Goal: Information Seeking & Learning: Learn about a topic

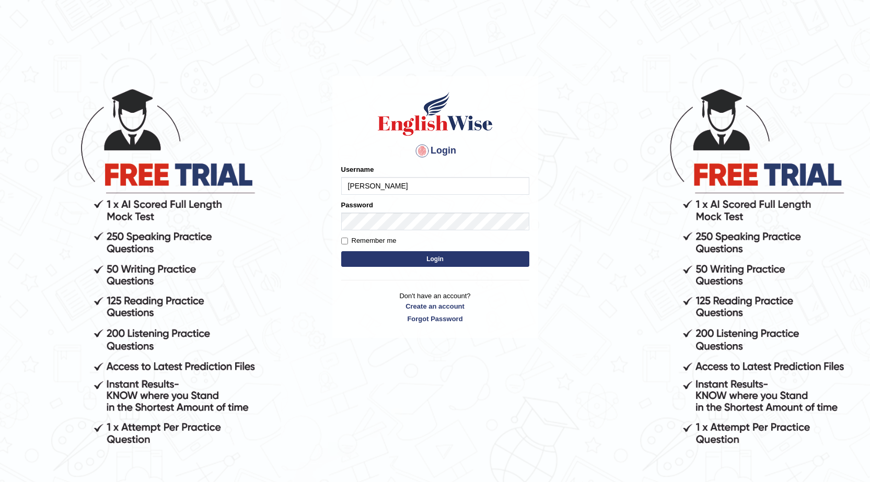
type input "Gabriele"
click at [472, 257] on button "Login" at bounding box center [435, 259] width 188 height 16
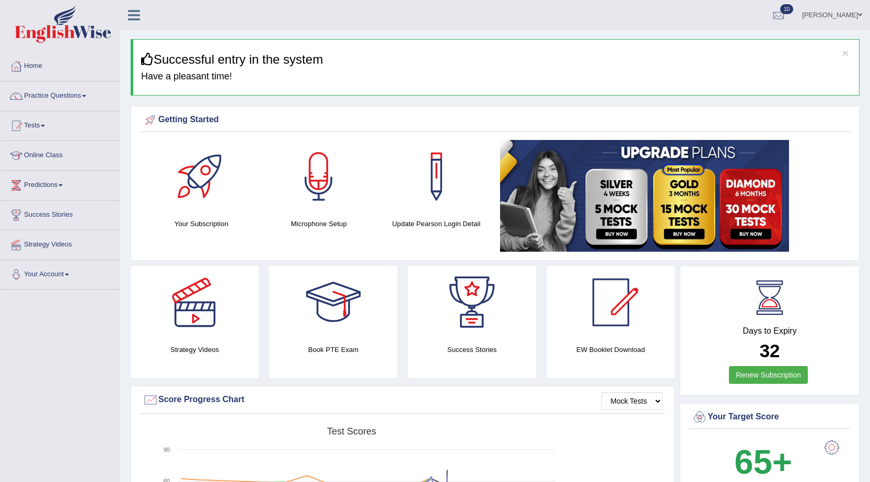
click at [68, 96] on link "Practice Questions" at bounding box center [60, 95] width 119 height 26
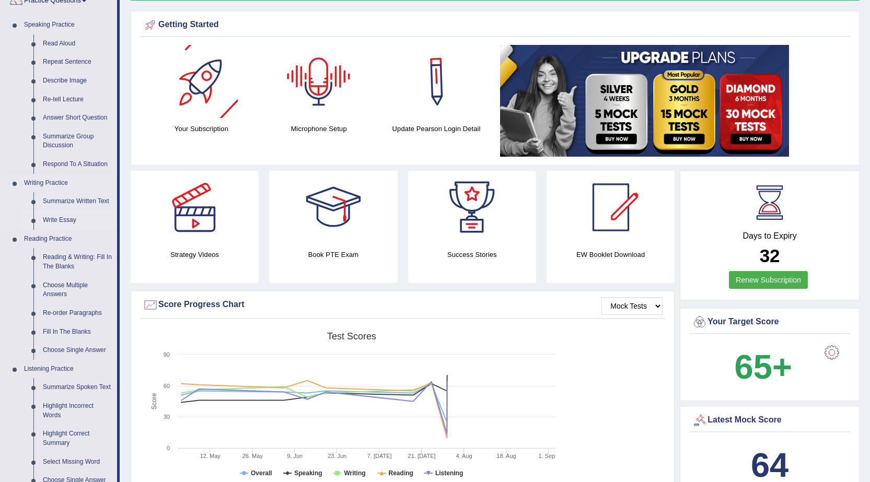
scroll to position [105, 0]
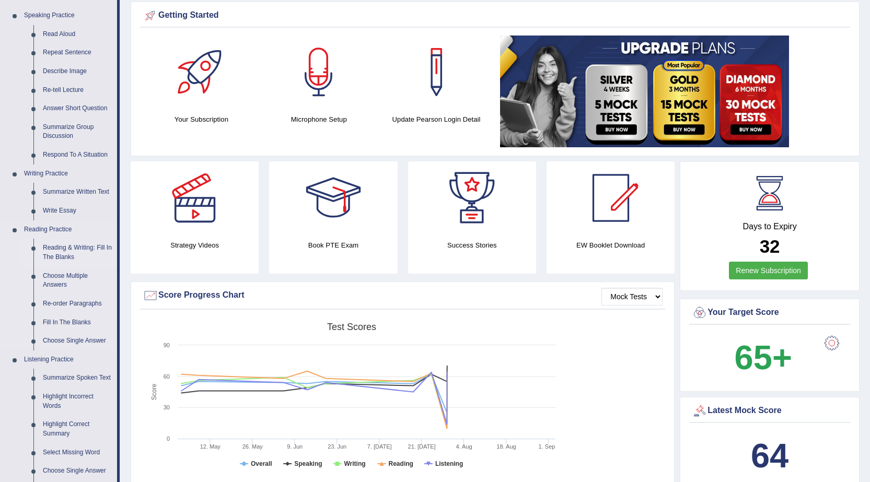
click at [76, 246] on link "Reading & Writing: Fill In The Blanks" at bounding box center [77, 253] width 79 height 28
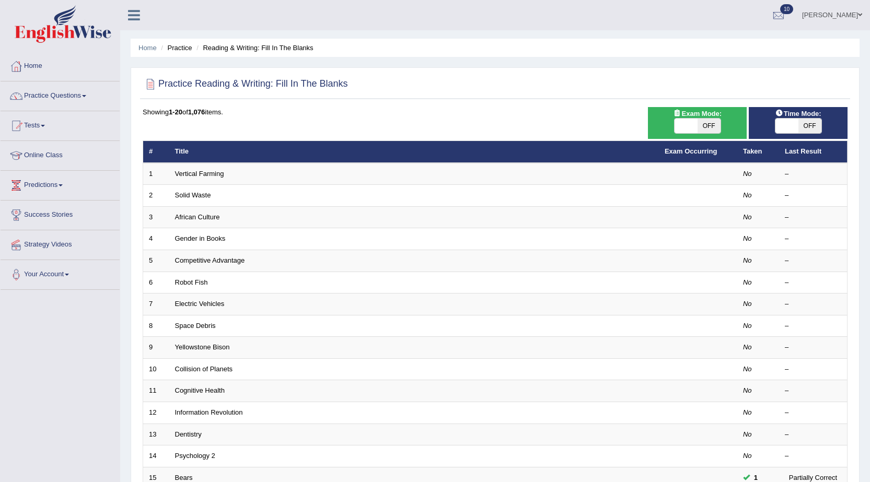
click at [783, 125] on span at bounding box center [786, 126] width 23 height 15
checkbox input "true"
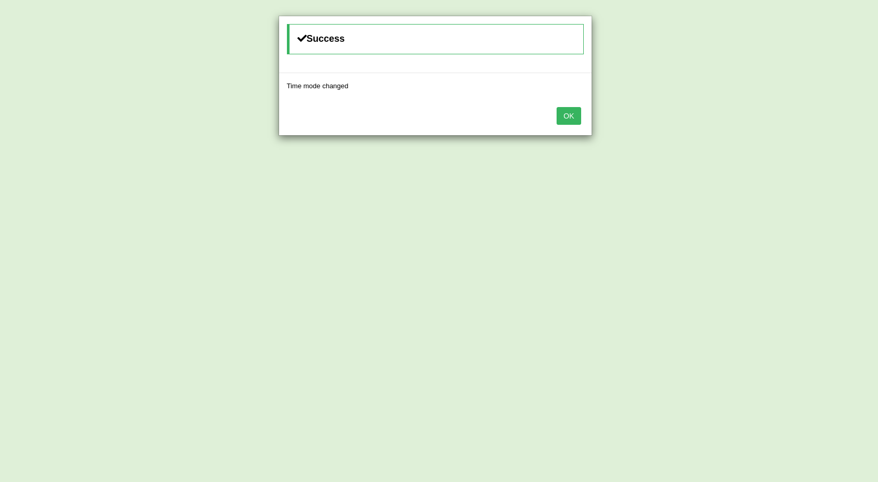
click at [565, 116] on button "OK" at bounding box center [568, 116] width 24 height 18
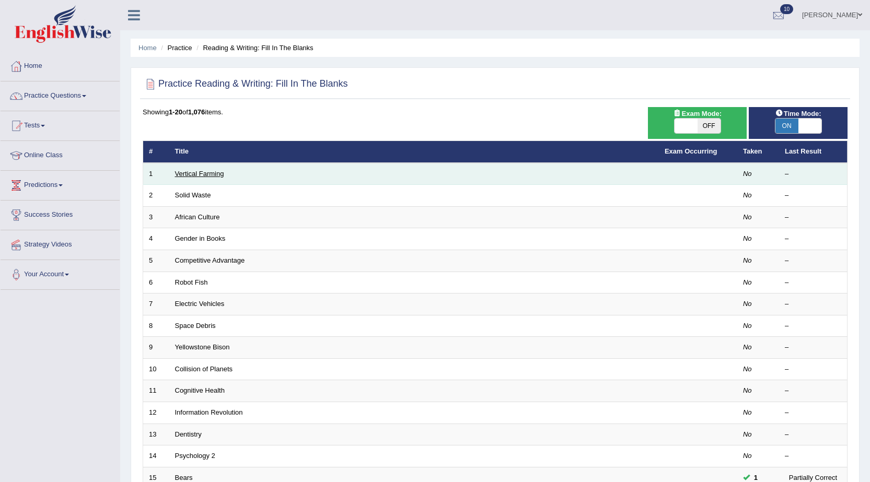
click at [203, 172] on link "Vertical Farming" at bounding box center [199, 174] width 49 height 8
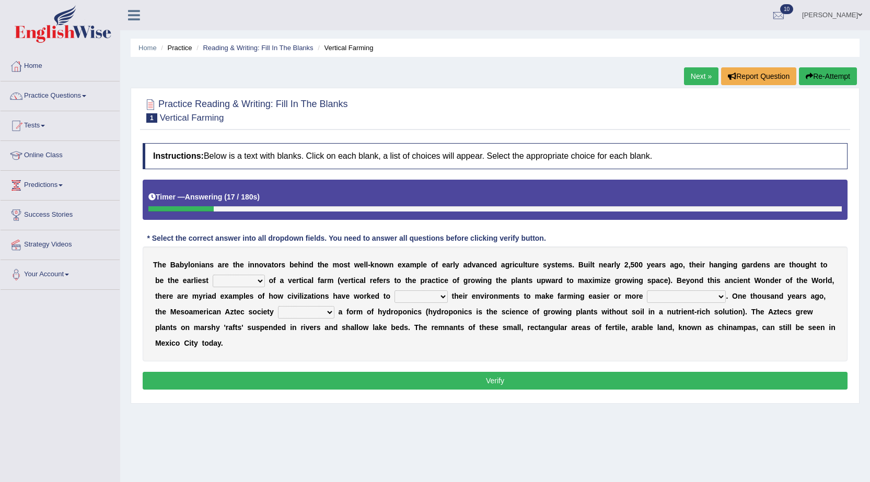
click at [254, 281] on select "prototype failure discredit protocol" at bounding box center [239, 281] width 52 height 13
click at [260, 280] on select "prototype failure discredit protocol" at bounding box center [239, 281] width 52 height 13
click at [247, 280] on select "prototype failure discredit protocol" at bounding box center [239, 281] width 52 height 13
click at [246, 280] on select "prototype failure discredit protocol" at bounding box center [239, 281] width 52 height 13
click at [259, 282] on select "prototype failure discredit protocol" at bounding box center [239, 281] width 52 height 13
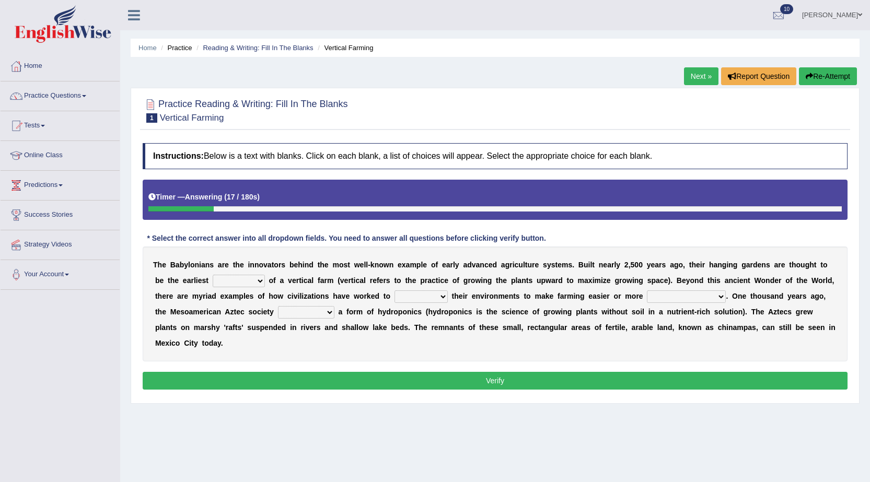
click at [259, 282] on select "prototype failure discredit protocol" at bounding box center [239, 281] width 52 height 13
click at [248, 280] on select "prototype failure discredit protocol" at bounding box center [239, 281] width 52 height 13
click at [532, 353] on div "T h e B a b y l o n i a n s a r e t h e i n n o v a t o r s b e h i n d t h e m…" at bounding box center [495, 304] width 705 height 115
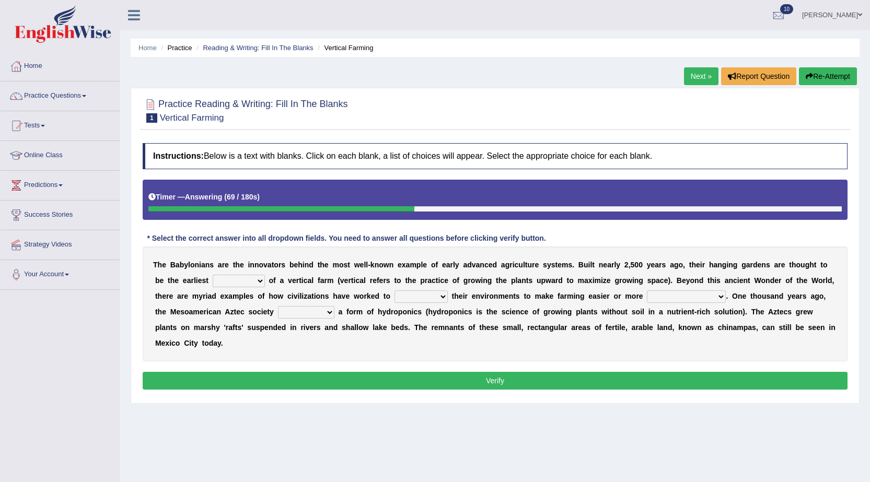
click at [419, 299] on select "manipulate escape respect disarrange" at bounding box center [421, 297] width 53 height 13
select select "respect"
click at [395, 291] on select "manipulate escape respect disarrange" at bounding box center [421, 297] width 53 height 13
click at [681, 295] on select "productive constructive connective counterproductive" at bounding box center [686, 297] width 79 height 13
select select "productive"
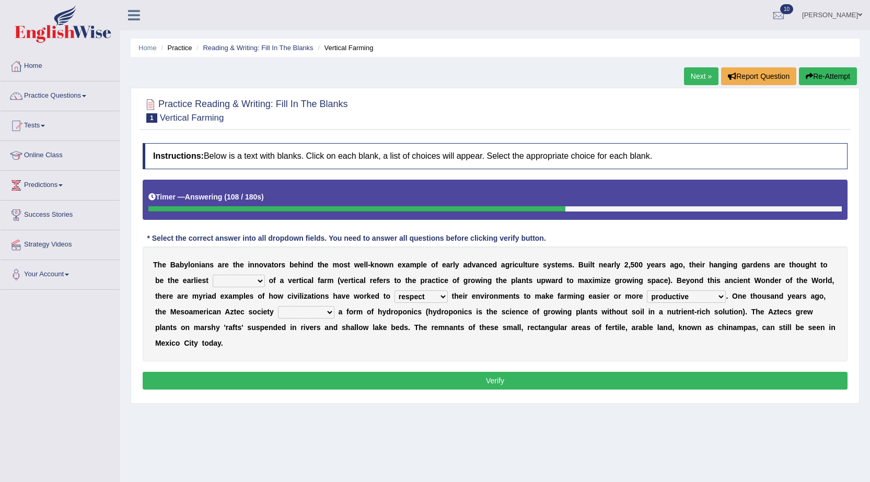
click at [647, 291] on select "productive constructive connective counterproductive" at bounding box center [686, 297] width 79 height 13
click at [322, 311] on select "domineered volunteered pioneered engineered" at bounding box center [306, 312] width 56 height 13
select select "pioneered"
click at [278, 306] on select "domineered volunteered pioneered engineered" at bounding box center [306, 312] width 56 height 13
click at [252, 282] on select "prototype failure discredit protocol" at bounding box center [239, 281] width 52 height 13
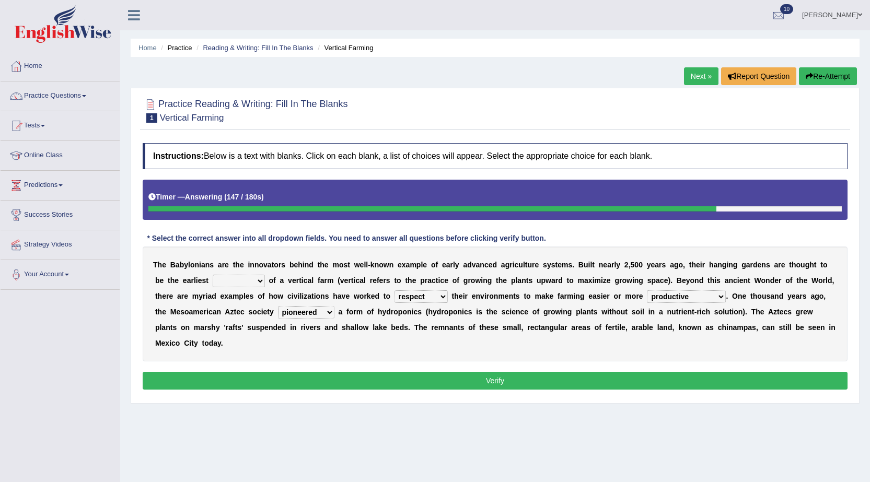
select select "prototype"
click at [213, 275] on select "prototype failure discredit protocol" at bounding box center [239, 281] width 52 height 13
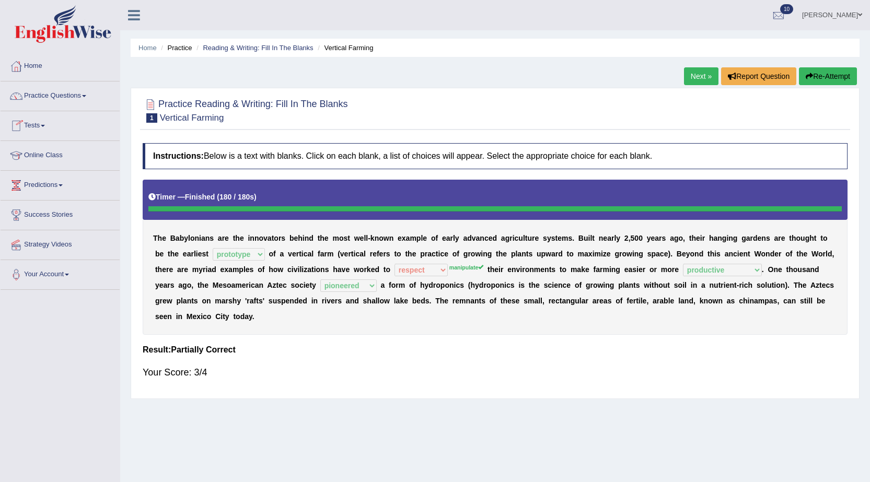
click at [706, 79] on link "Next »" at bounding box center [701, 76] width 34 height 18
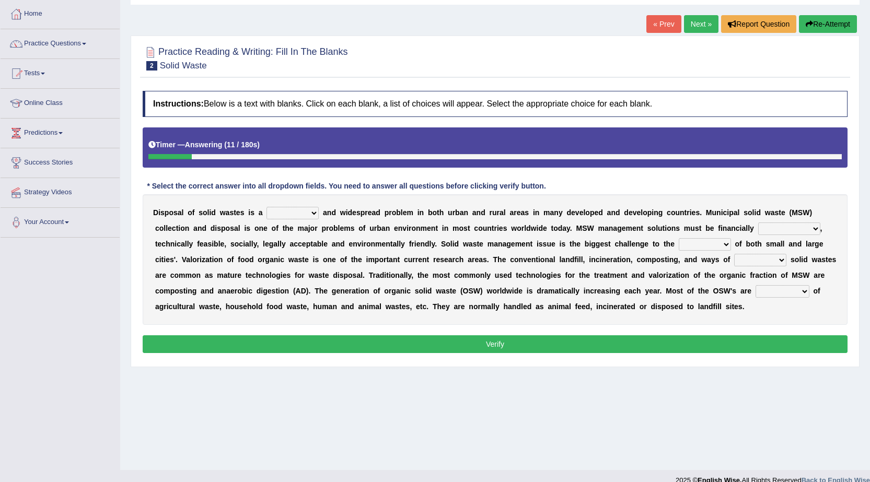
click at [312, 213] on select "slanting stinging stalling shafting" at bounding box center [292, 213] width 52 height 13
click at [721, 224] on div "D i s p o s a l o f s o l i d w a s t e s i s a slanting stinging stalling shaf…" at bounding box center [495, 259] width 705 height 131
click at [785, 229] on select "unattainable sustainable objectionable treasonable" at bounding box center [789, 229] width 62 height 13
select select "sustainable"
click at [758, 223] on select "unattainable sustainable objectionable treasonable" at bounding box center [789, 229] width 62 height 13
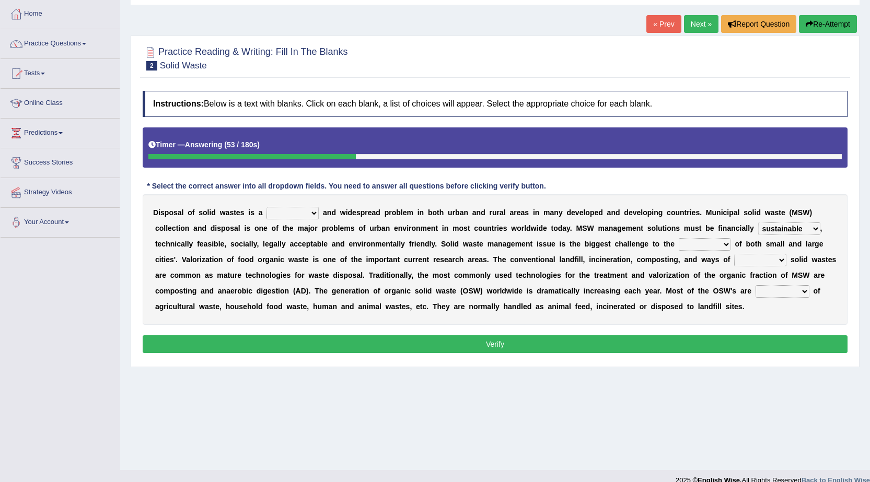
click at [809, 228] on select "unattainable sustainable objectionable treasonable" at bounding box center [789, 229] width 62 height 13
click at [514, 292] on b "d" at bounding box center [516, 291] width 5 height 8
click at [714, 246] on select "plants culture authorities history" at bounding box center [705, 244] width 52 height 13
select select "authorities"
click at [679, 238] on select "plants culture authorities history" at bounding box center [705, 244] width 52 height 13
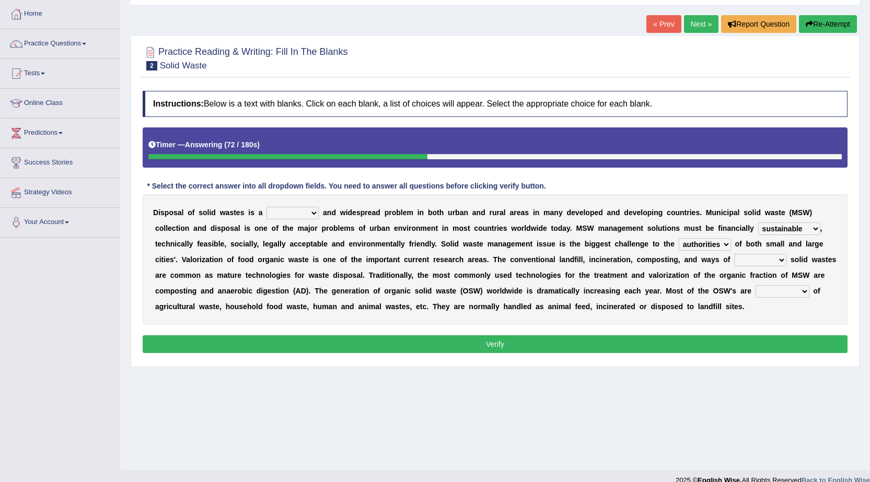
click at [699, 249] on select "plants culture authorities history" at bounding box center [705, 244] width 52 height 13
click at [607, 273] on b "a" at bounding box center [606, 275] width 4 height 8
click at [754, 260] on select "reserving preserving deserving handling" at bounding box center [760, 260] width 52 height 13
click at [779, 291] on select "composed disposed composing disposing" at bounding box center [783, 291] width 54 height 13
select select "composed"
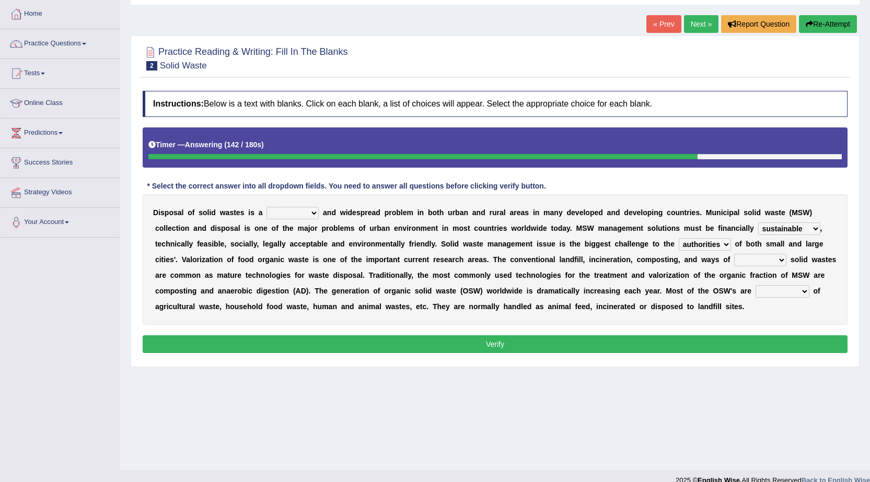
click at [756, 285] on select "composed disposed composing disposing" at bounding box center [783, 291] width 54 height 13
click at [760, 257] on select "reserving preserving deserving handling" at bounding box center [760, 260] width 52 height 13
select select "preserving"
click at [734, 254] on select "reserving preserving deserving handling" at bounding box center [760, 260] width 52 height 13
click at [292, 212] on select "slanting stinging stalling shafting" at bounding box center [292, 213] width 52 height 13
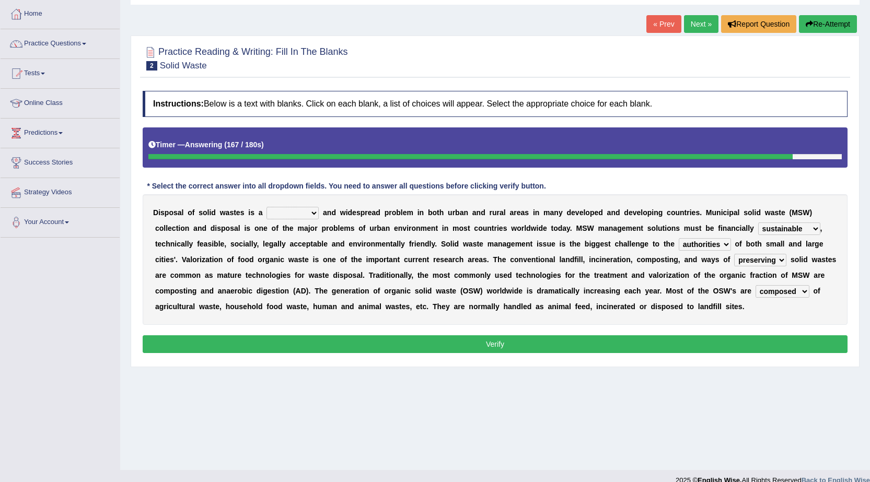
select select "slanting"
click at [266, 207] on select "slanting stinging stalling shafting" at bounding box center [292, 213] width 52 height 13
click at [311, 352] on button "Verify" at bounding box center [495, 344] width 705 height 18
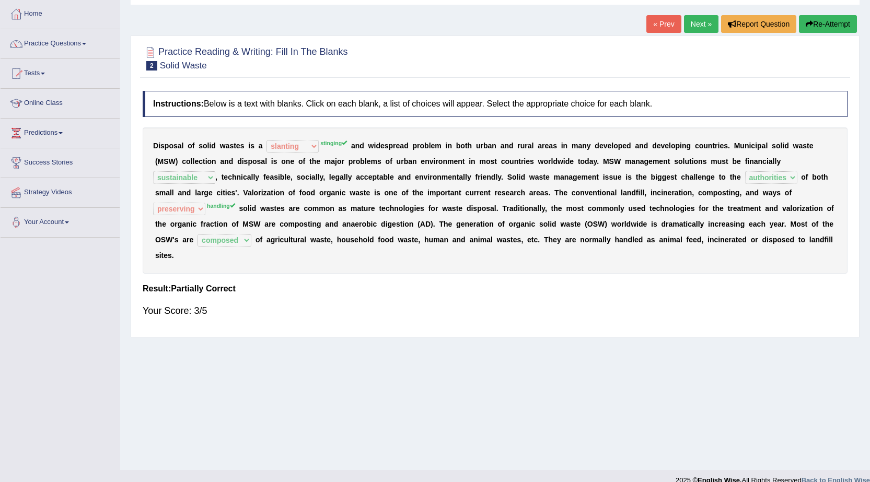
click at [687, 27] on link "Next »" at bounding box center [701, 24] width 34 height 18
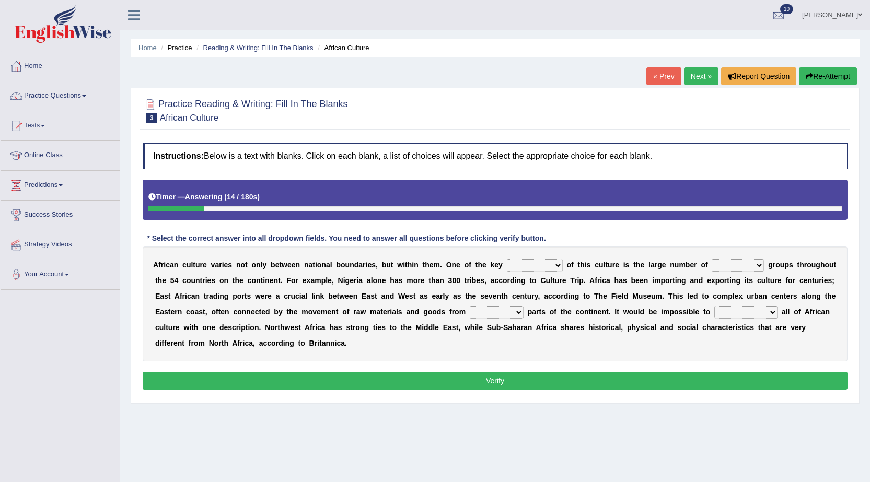
click at [550, 264] on select "conjectures features issues doubts" at bounding box center [535, 265] width 56 height 13
click at [759, 276] on b "c" at bounding box center [759, 280] width 4 height 8
click at [758, 269] on select "ethic ethnic eugenic epic" at bounding box center [738, 265] width 52 height 13
select select "ethnic"
click at [712, 259] on select "ethic ethnic eugenic epic" at bounding box center [738, 265] width 52 height 13
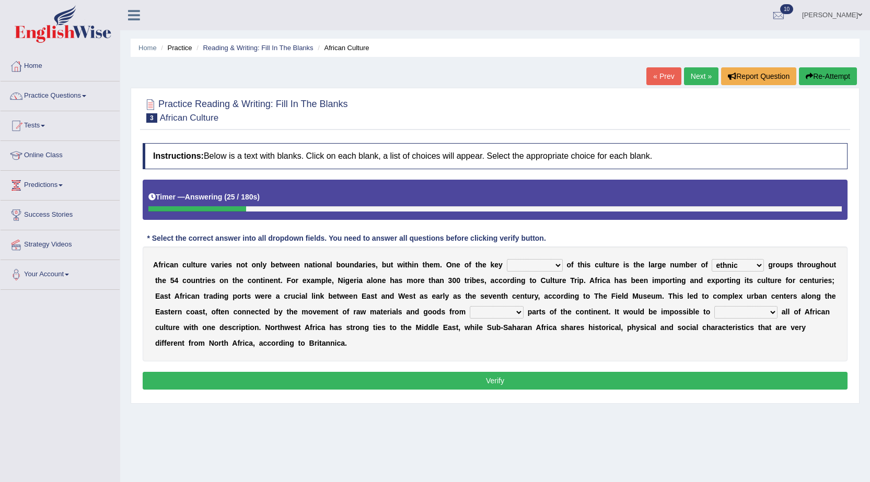
click at [533, 265] on select "conjectures features issues doubts" at bounding box center [535, 265] width 56 height 13
click at [654, 291] on div "A f r i c a n c u l t u r e v a r i e s n o t o n l y b e t w e e n n a t i o n…" at bounding box center [495, 304] width 705 height 115
click at [512, 312] on select "forelocked interlocked unlocked landlocked" at bounding box center [497, 312] width 54 height 13
select select "interlocked"
click at [470, 306] on select "forelocked interlocked unlocked landlocked" at bounding box center [497, 312] width 54 height 13
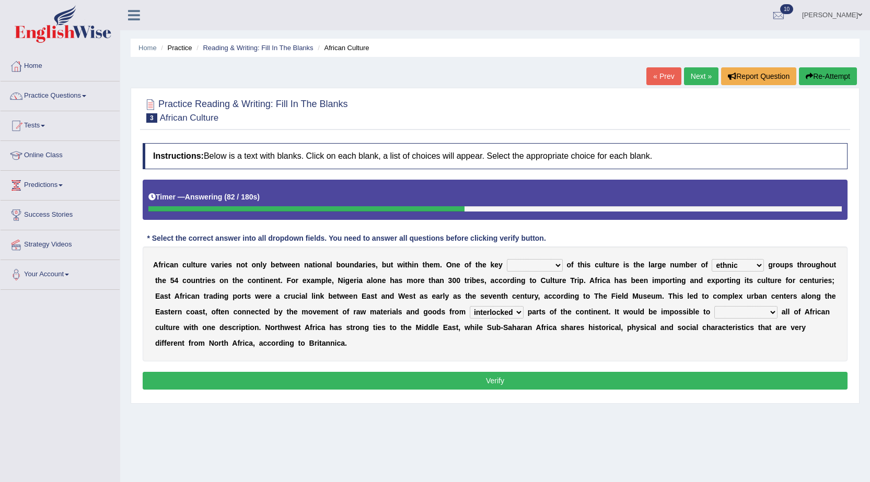
click at [752, 312] on select "characterize conceptualize symbolize synthesize" at bounding box center [745, 312] width 63 height 13
select select "characterize"
click at [714, 306] on select "characterize conceptualize symbolize synthesize" at bounding box center [745, 312] width 63 height 13
click at [519, 307] on select "forelocked interlocked unlocked landlocked" at bounding box center [497, 312] width 54 height 13
select select "landlocked"
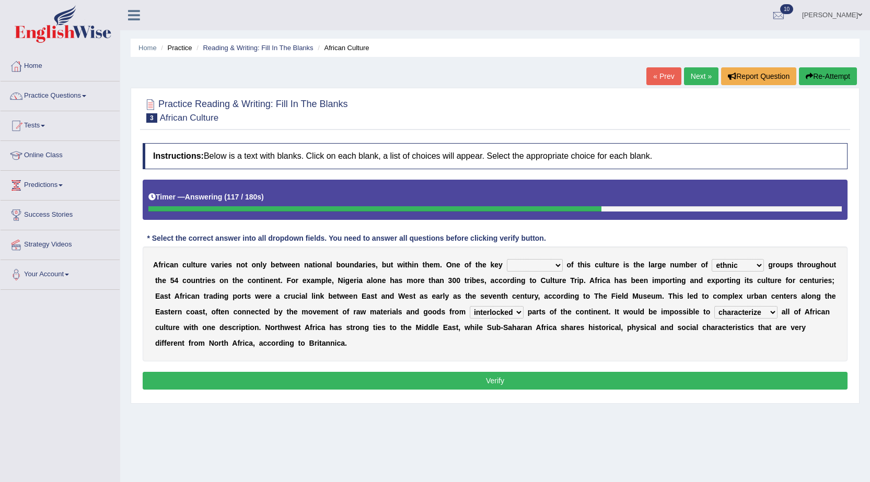
click at [470, 306] on select "forelocked interlocked unlocked landlocked" at bounding box center [497, 312] width 54 height 13
click at [526, 269] on select "conjectures features issues doubts" at bounding box center [535, 265] width 56 height 13
click at [637, 316] on b "u" at bounding box center [635, 312] width 5 height 8
click at [536, 267] on select "conjectures features issues doubts" at bounding box center [535, 265] width 56 height 13
select select "doubts"
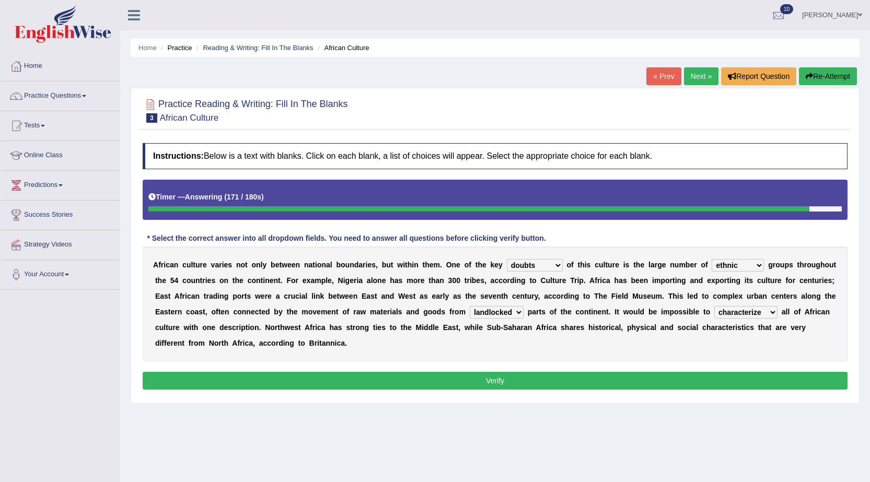
click at [507, 259] on select "conjectures features issues doubts" at bounding box center [535, 265] width 56 height 13
click at [543, 378] on button "Verify" at bounding box center [495, 381] width 705 height 18
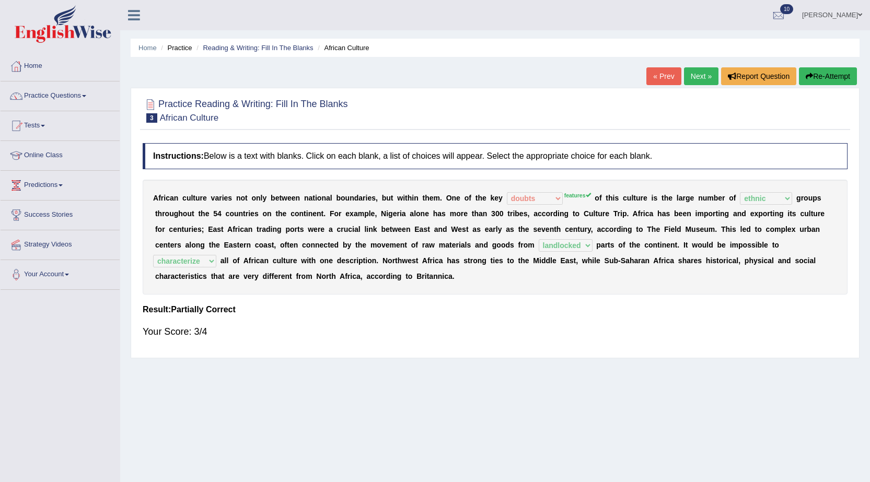
click at [702, 78] on link "Next »" at bounding box center [701, 76] width 34 height 18
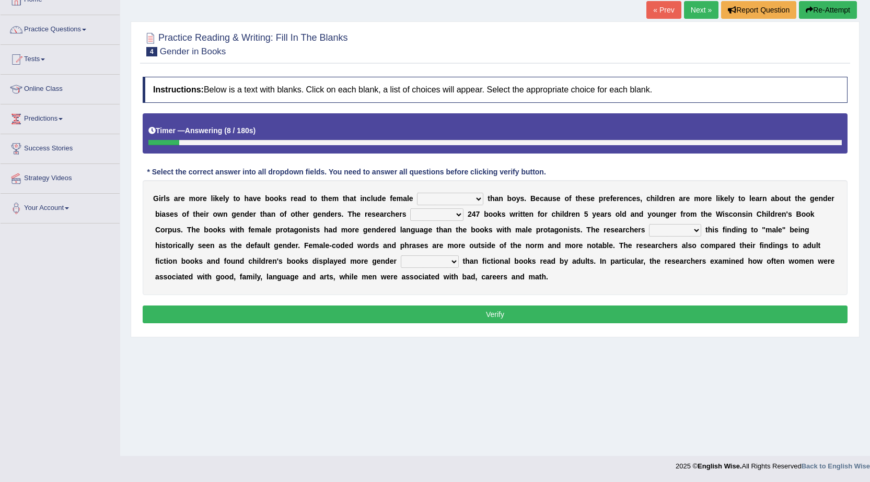
click at [471, 195] on select "protagonists cosmogonists agonists expressionists" at bounding box center [450, 199] width 66 height 13
select select "protagonists"
click at [417, 193] on select "protagonists cosmogonists agonists expressionists" at bounding box center [450, 199] width 66 height 13
click at [447, 215] on select "hydrolyzed paralyzed catalyzed analyzed" at bounding box center [436, 214] width 53 height 13
select select "analyzed"
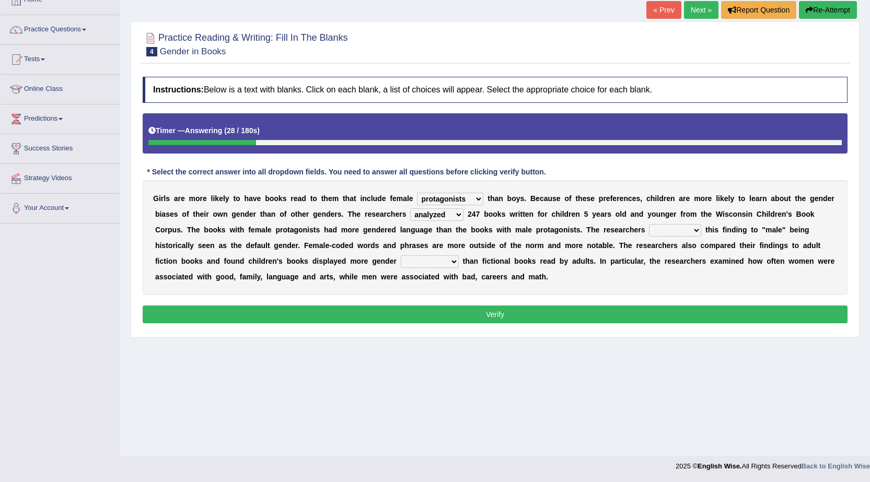
click at [410, 208] on select "hydrolyzed paralyzed catalyzed analyzed" at bounding box center [436, 214] width 53 height 13
click at [436, 213] on select "hydrolyzed paralyzed catalyzed analyzed" at bounding box center [436, 214] width 53 height 13
click at [622, 253] on div "G i r l s a r e m o r e l i k e l y t o h a v e b o o k s r e a d t o t h e m t…" at bounding box center [495, 237] width 705 height 115
click at [681, 233] on select "contribute tribute distribute attribute" at bounding box center [675, 230] width 52 height 13
select select "attribute"
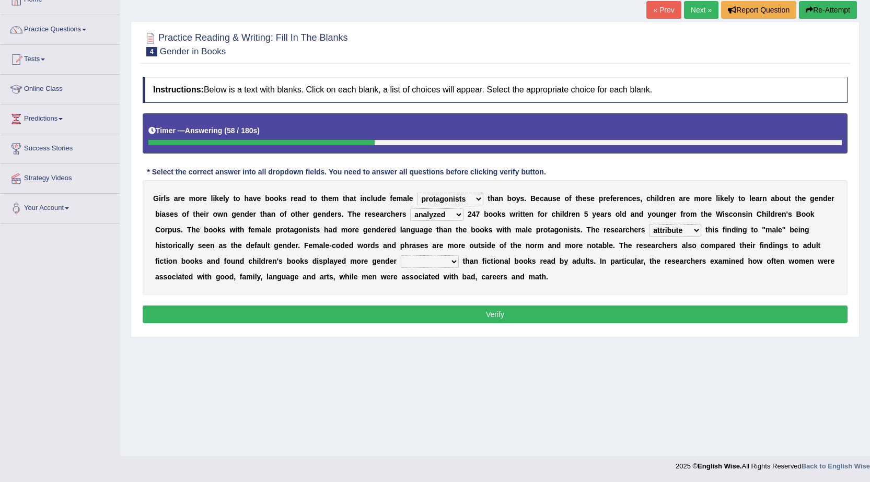
click at [649, 224] on select "contribute tribute distribute attribute" at bounding box center [675, 230] width 52 height 13
click at [430, 260] on select "stereotypes teletypes prototypes electrotypes" at bounding box center [430, 262] width 58 height 13
select select "stereotypes"
click at [401, 256] on select "stereotypes teletypes prototypes electrotypes" at bounding box center [430, 262] width 58 height 13
click at [445, 322] on button "Verify" at bounding box center [495, 315] width 705 height 18
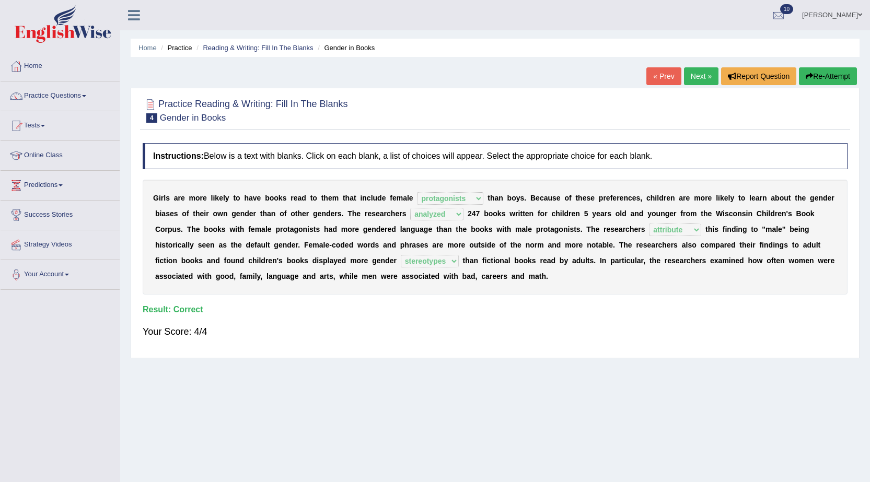
click at [694, 76] on link "Next »" at bounding box center [701, 76] width 34 height 18
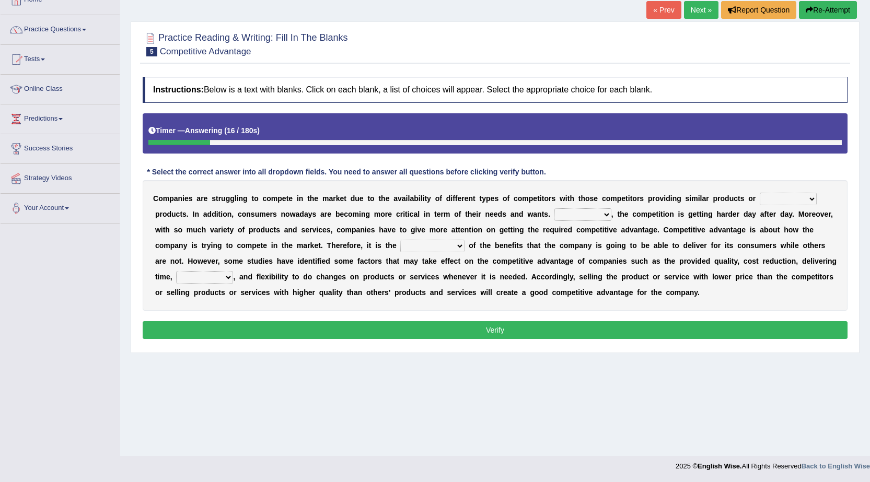
click at [783, 194] on select "constitution restitution substitution institution" at bounding box center [788, 199] width 57 height 13
select select "substitution"
click at [760, 193] on select "constitution restitution substitution institution" at bounding box center [788, 199] width 57 height 13
click at [582, 215] on select "However Instead Additionally Therefore" at bounding box center [582, 214] width 57 height 13
click at [554, 208] on select "However Instead Additionally Therefore" at bounding box center [582, 214] width 57 height 13
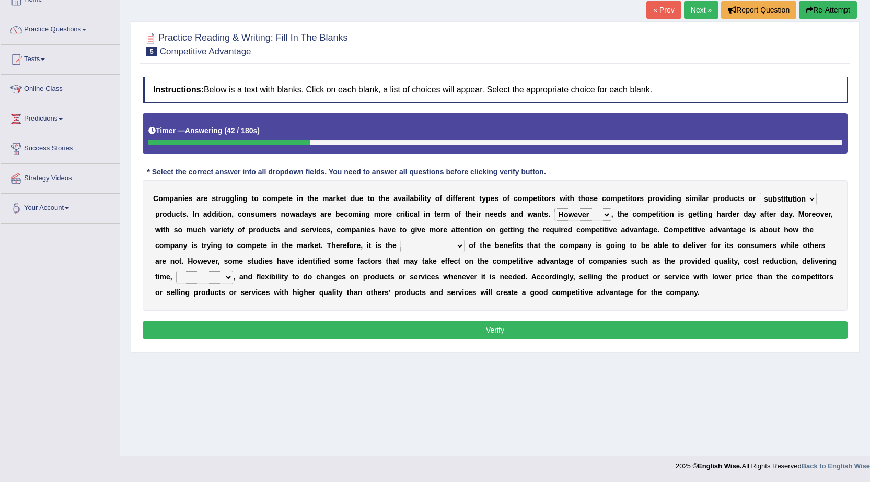
click at [589, 214] on select "However Instead Additionally Therefore" at bounding box center [582, 214] width 57 height 13
select select "Additionally"
click at [554, 208] on select "However Instead Additionally Therefore" at bounding box center [582, 214] width 57 height 13
click at [455, 245] on select "dissemination ordination determination incarnation" at bounding box center [432, 246] width 64 height 13
select select "determination"
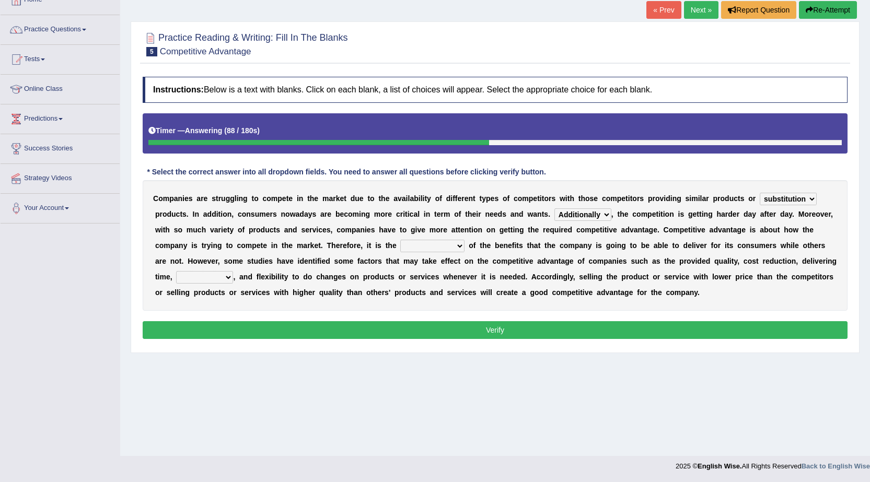
click at [400, 240] on select "dissemination ordination determination incarnation" at bounding box center [432, 246] width 64 height 13
click at [224, 276] on select "captivation aggregation deprivation innovation" at bounding box center [204, 277] width 57 height 13
select select "innovation"
click at [176, 271] on select "captivation aggregation deprivation innovation" at bounding box center [204, 277] width 57 height 13
click at [225, 275] on select "captivation aggregation deprivation innovation" at bounding box center [204, 277] width 57 height 13
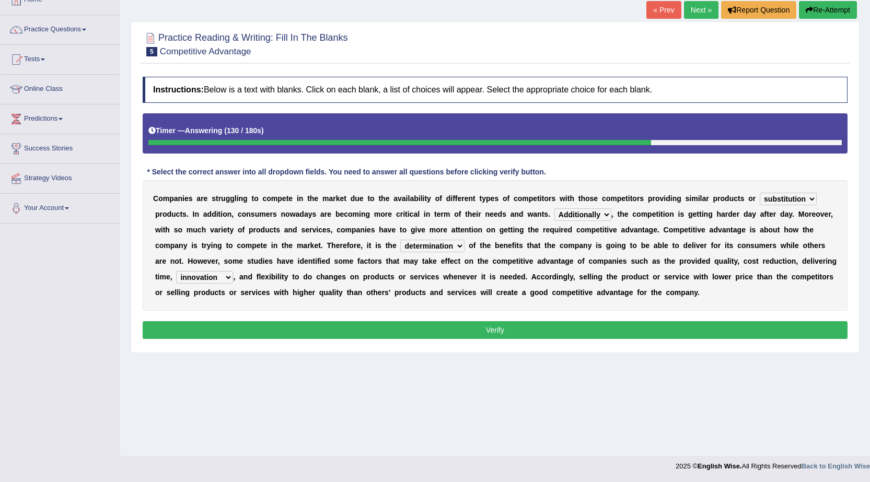
click at [482, 307] on div "C o m p a n i e s a r e s t r u g g l i n g t o c o m p e t e i n t h e m a r k…" at bounding box center [495, 245] width 705 height 131
click at [605, 214] on select "However Instead Additionally Therefore" at bounding box center [582, 214] width 57 height 13
click at [619, 214] on b "t" at bounding box center [618, 214] width 3 height 8
click at [604, 332] on button "Verify" at bounding box center [495, 330] width 705 height 18
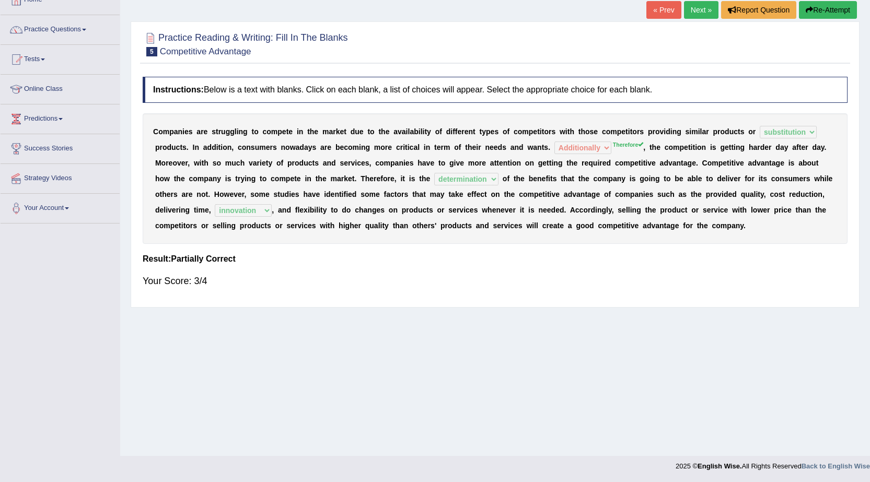
drag, startPoint x: 206, startPoint y: 152, endPoint x: 270, endPoint y: 155, distance: 63.8
click at [270, 155] on div "C o m p a n i e s a r e s t r u g g l i n g t o c o m p e t e i n t h e m a r k…" at bounding box center [495, 178] width 705 height 131
click at [705, 11] on link "Next »" at bounding box center [701, 10] width 34 height 18
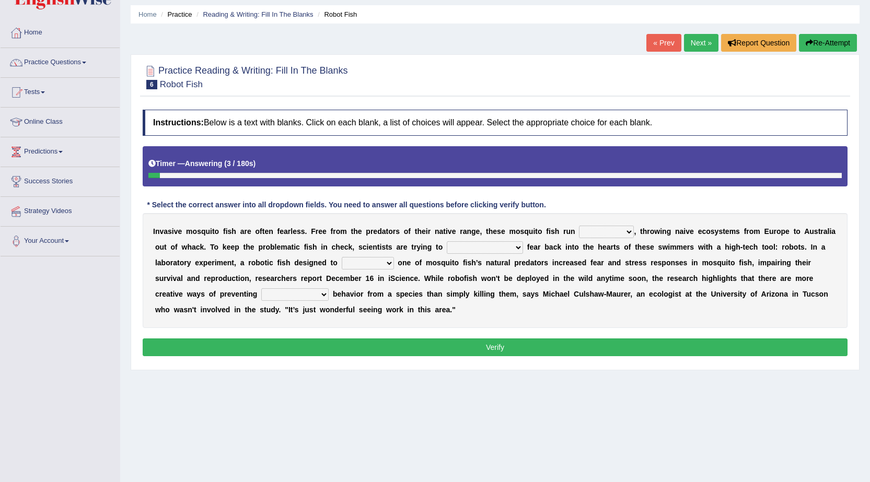
scroll to position [66, 0]
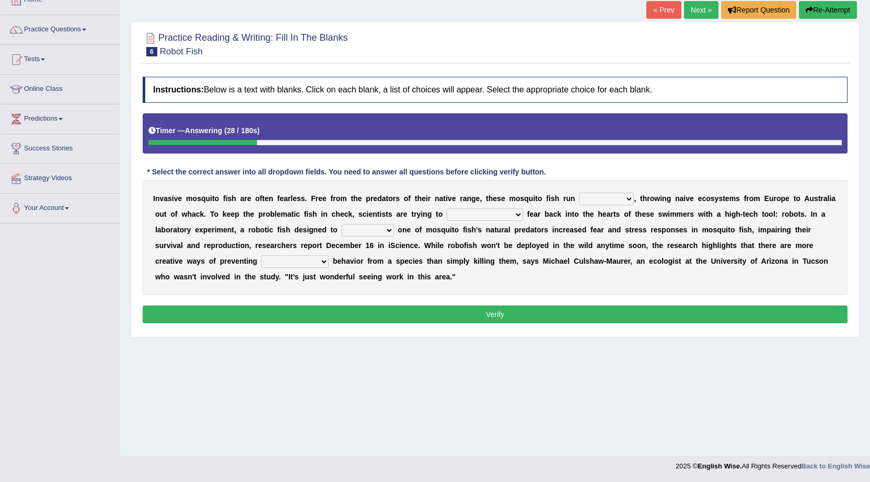
click at [615, 200] on select "occupant flippant rampant concordant" at bounding box center [606, 199] width 55 height 13
click at [712, 238] on div "I n v a s i v e m o s q u i t o f i s h a r e o f t e n f e a r l e s s . F r e…" at bounding box center [495, 237] width 705 height 115
click at [482, 215] on select "accept spike strike [PERSON_NAME]" at bounding box center [485, 214] width 76 height 13
select select "spike"
click at [447, 208] on select "accept spike strike [PERSON_NAME]" at bounding box center [485, 214] width 76 height 13
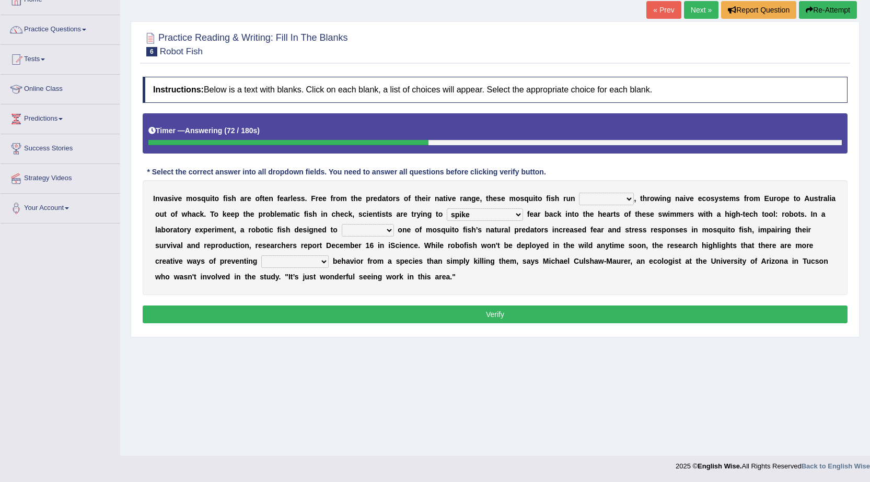
click at [367, 233] on select "bequest mimic battle conquest" at bounding box center [368, 230] width 52 height 13
select select "battle"
click at [342, 224] on select "bequest mimic battle conquest" at bounding box center [368, 230] width 52 height 13
click at [314, 259] on select "unprivileged unprecedented uncharted unwanted" at bounding box center [294, 262] width 67 height 13
select select "unwanted"
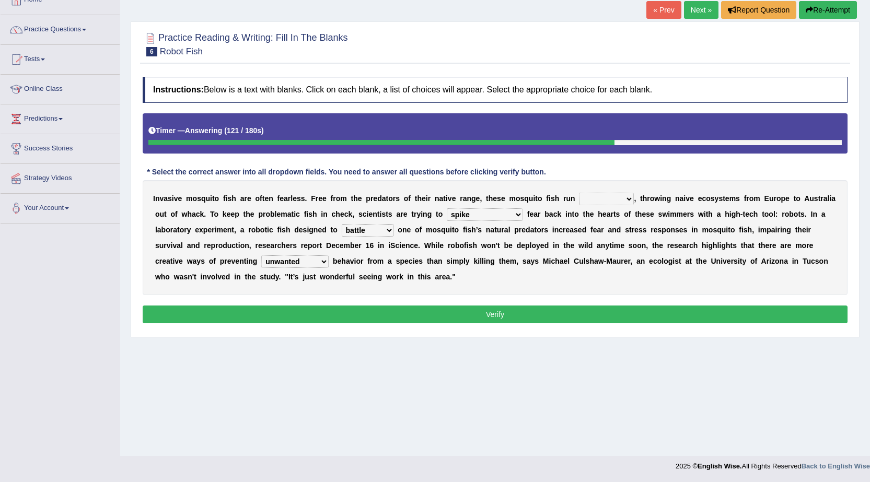
click at [261, 256] on select "unprivileged unprecedented uncharted unwanted" at bounding box center [294, 262] width 67 height 13
click at [614, 199] on select "occupant flippant rampant concordant" at bounding box center [606, 199] width 55 height 13
select select "flippant"
click at [579, 193] on select "occupant flippant rampant concordant" at bounding box center [606, 199] width 55 height 13
click at [454, 312] on button "Verify" at bounding box center [495, 315] width 705 height 18
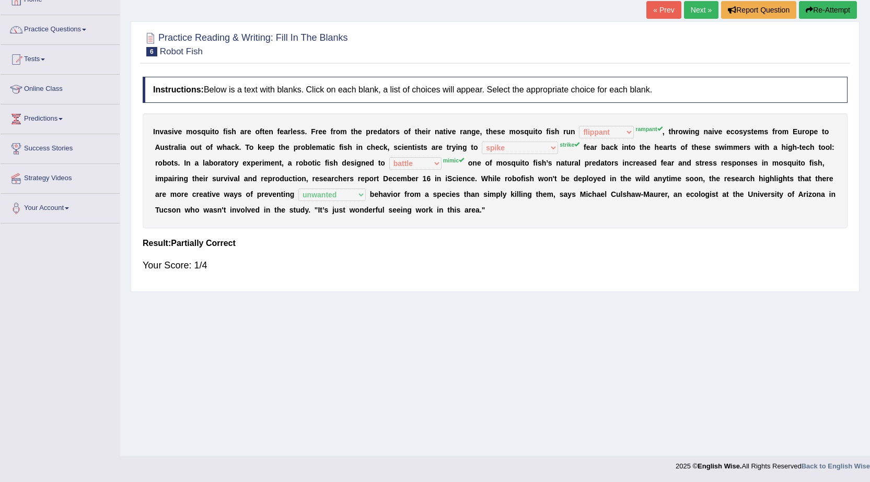
click at [702, 15] on link "Next »" at bounding box center [701, 10] width 34 height 18
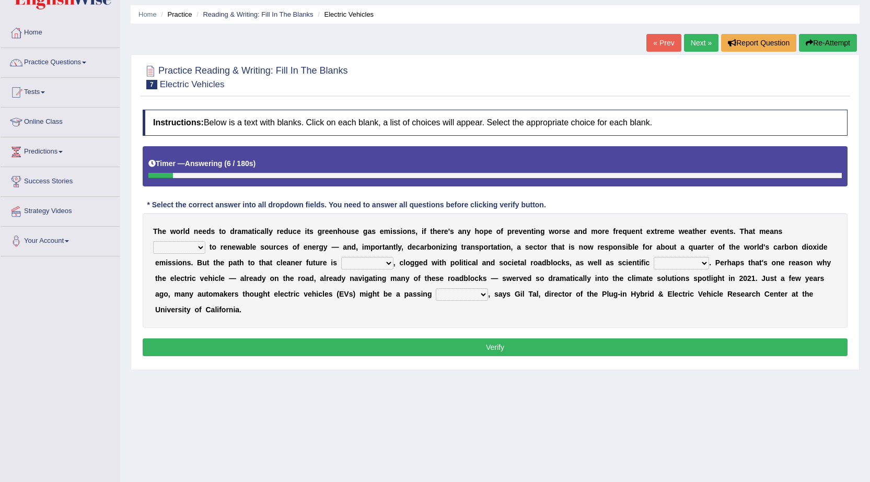
scroll to position [52, 0]
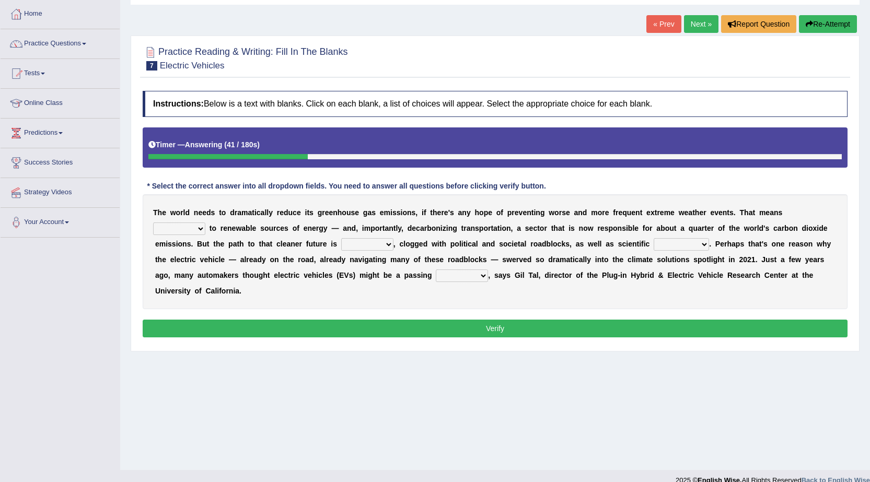
click at [180, 229] on select "grafting drafting crafting shifting" at bounding box center [179, 229] width 52 height 13
click at [313, 262] on b "d" at bounding box center [311, 260] width 5 height 8
click at [363, 242] on select "daunting daunted daunt dauntless" at bounding box center [367, 244] width 52 height 13
select select "daunted"
click at [341, 238] on select "daunting daunted daunt dauntless" at bounding box center [367, 244] width 52 height 13
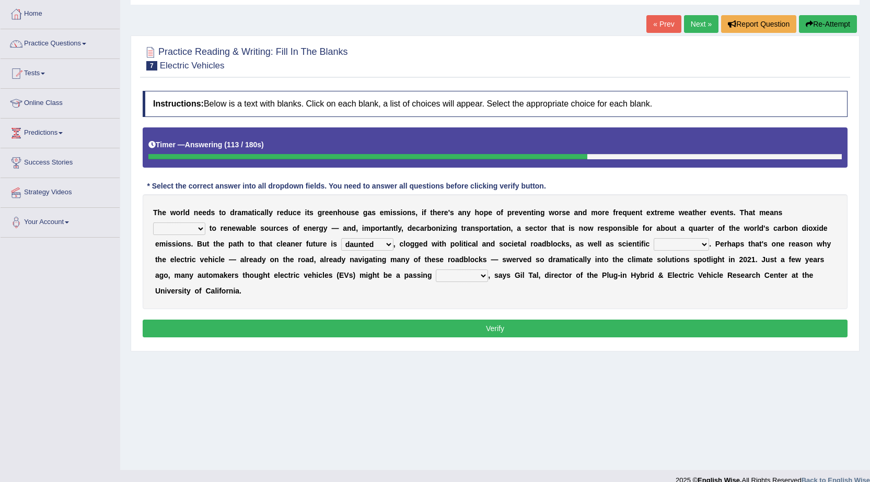
click at [697, 246] on select "spectacles obstacles tentacles receptacles" at bounding box center [681, 244] width 55 height 13
select select "spectacles"
click at [654, 238] on select "spectacles obstacles tentacles receptacles" at bounding box center [681, 244] width 55 height 13
click at [471, 277] on select "fad gad tad lad" at bounding box center [462, 276] width 52 height 13
click at [436, 270] on select "fad gad tad lad" at bounding box center [462, 276] width 52 height 13
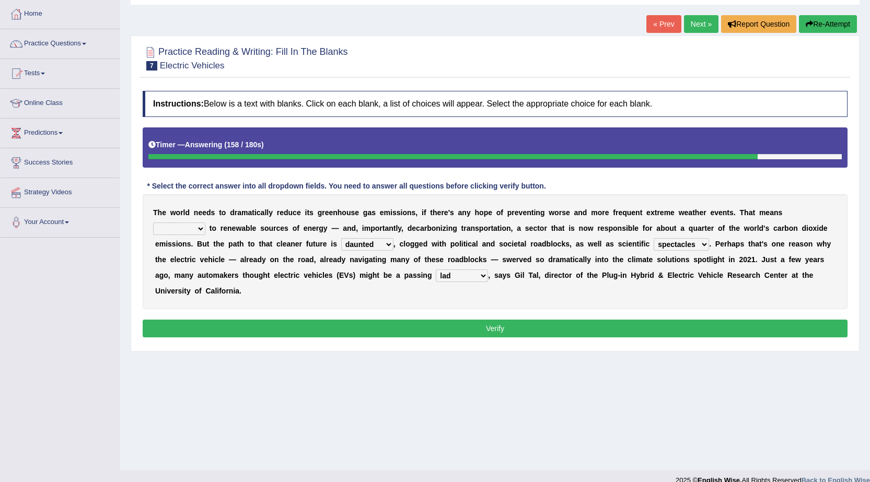
click at [187, 228] on select "grafting drafting crafting shifting" at bounding box center [179, 229] width 52 height 13
click at [454, 280] on select "fad gad tad lad" at bounding box center [462, 276] width 52 height 13
select select "gad"
click at [436, 270] on select "fad gad tad lad" at bounding box center [462, 276] width 52 height 13
click at [184, 228] on select "grafting drafting crafting shifting" at bounding box center [179, 229] width 52 height 13
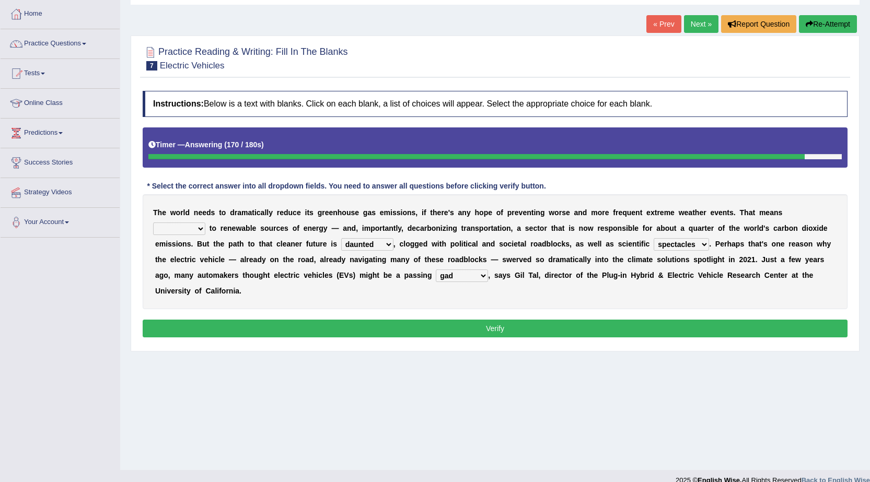
select select "crafting"
click at [153, 223] on select "grafting drafting crafting shifting" at bounding box center [179, 229] width 52 height 13
click at [470, 282] on select "fad gad tad lad" at bounding box center [462, 276] width 52 height 13
click at [384, 305] on div "T h e w o r l d n e e d s t o d r a m a t i c a l l y r e d u c e i t s g r e e…" at bounding box center [495, 251] width 705 height 115
click at [316, 334] on button "Verify" at bounding box center [495, 329] width 705 height 18
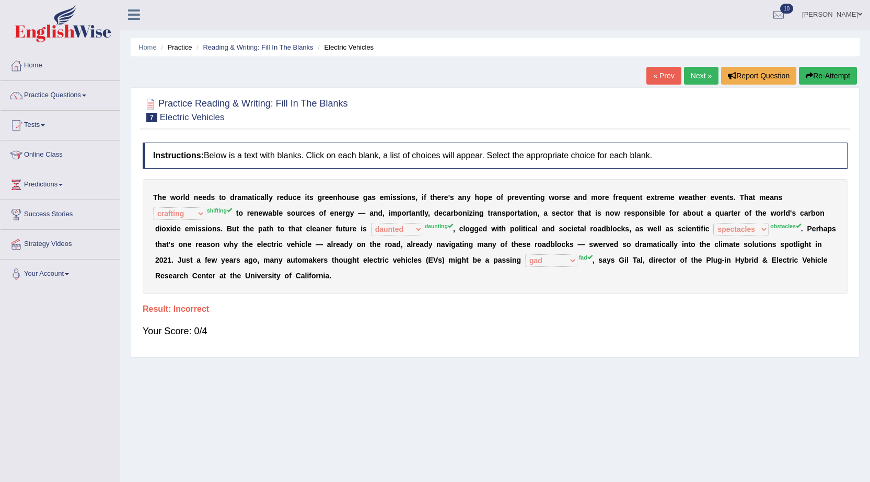
scroll to position [0, 0]
click at [704, 72] on link "Next »" at bounding box center [701, 76] width 34 height 18
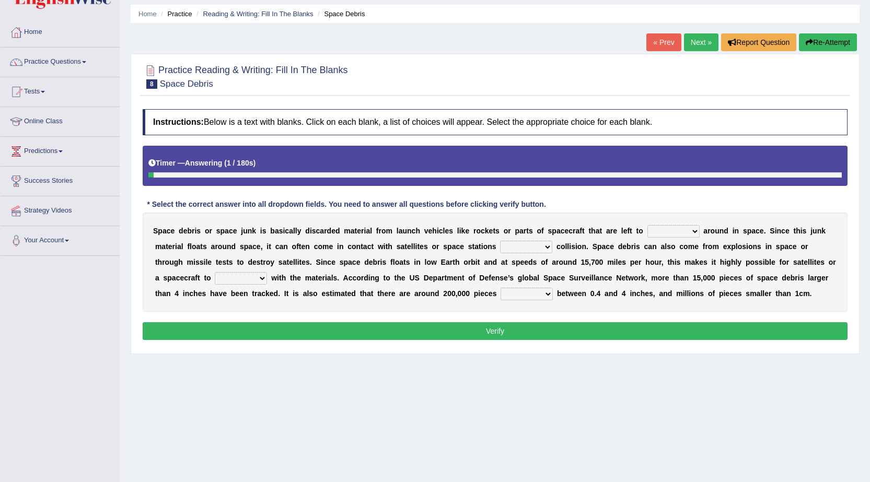
scroll to position [66, 0]
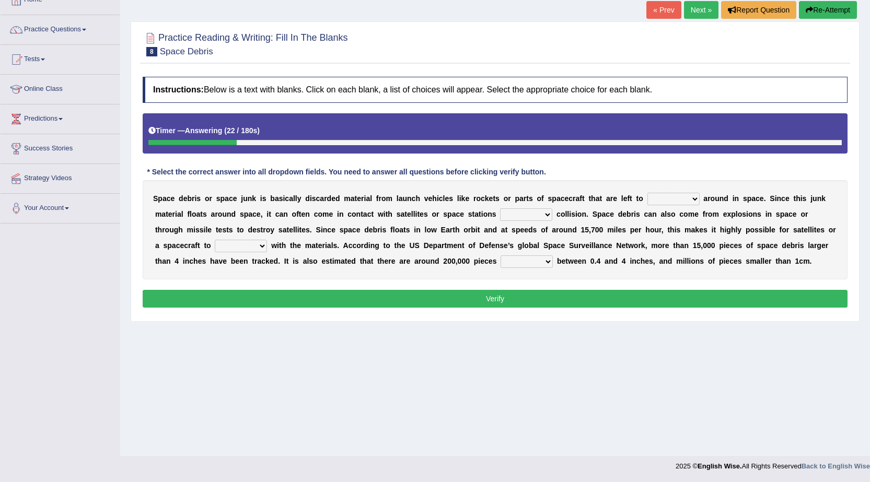
click at [686, 203] on select "twist center roam loll" at bounding box center [673, 199] width 52 height 13
select select "twist"
click at [647, 193] on select "twist center roam loll" at bounding box center [673, 199] width 52 height 13
click at [670, 195] on select "twist center roam loll" at bounding box center [673, 199] width 52 height 13
click at [521, 214] on select "risks risk risked risking" at bounding box center [526, 214] width 52 height 13
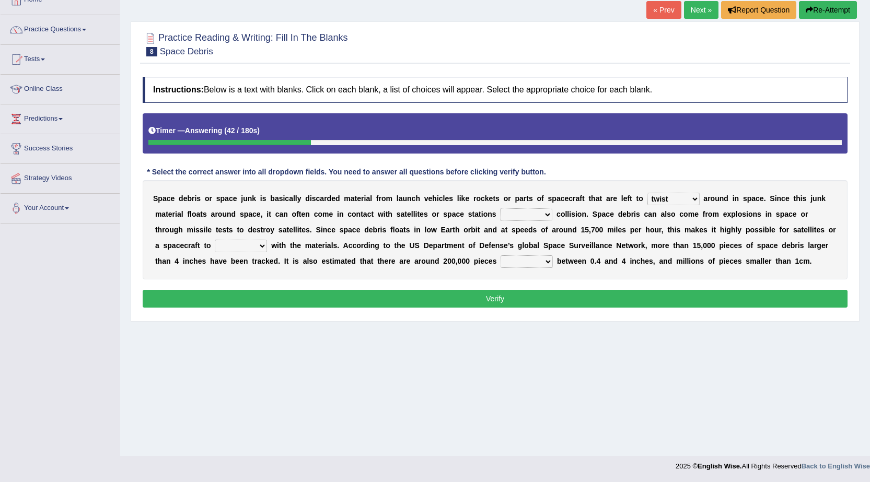
click at [351, 230] on b "a" at bounding box center [350, 230] width 4 height 8
click at [528, 217] on select "risks risk risked risking" at bounding box center [526, 214] width 52 height 13
click at [500, 208] on select "risks risk risked risking" at bounding box center [526, 214] width 52 height 13
click at [533, 211] on select "risks risk risked risking" at bounding box center [526, 214] width 52 height 13
select select "risk"
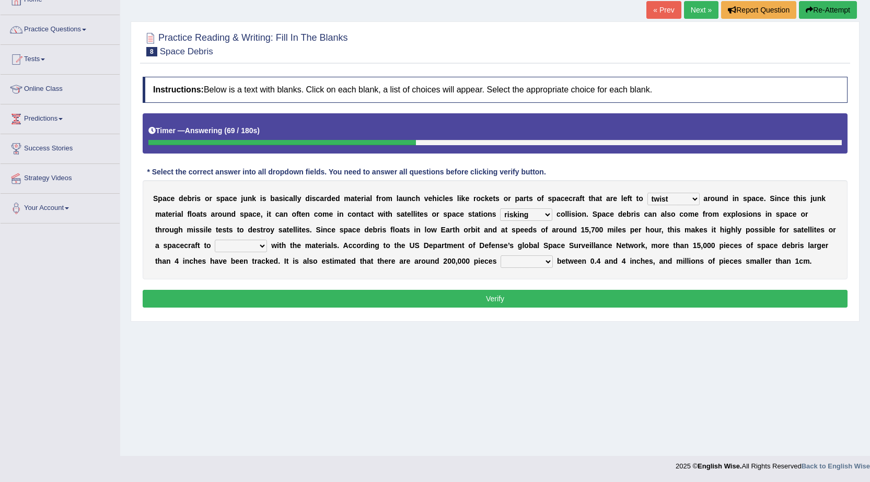
click at [500, 208] on select "risks risk risked risking" at bounding box center [526, 214] width 52 height 13
click at [688, 201] on select "twist center roam loll" at bounding box center [673, 199] width 52 height 13
select select "center"
click at [647, 193] on select "twist center roam loll" at bounding box center [673, 199] width 52 height 13
click at [249, 247] on select "collect collate collide collocate" at bounding box center [241, 246] width 52 height 13
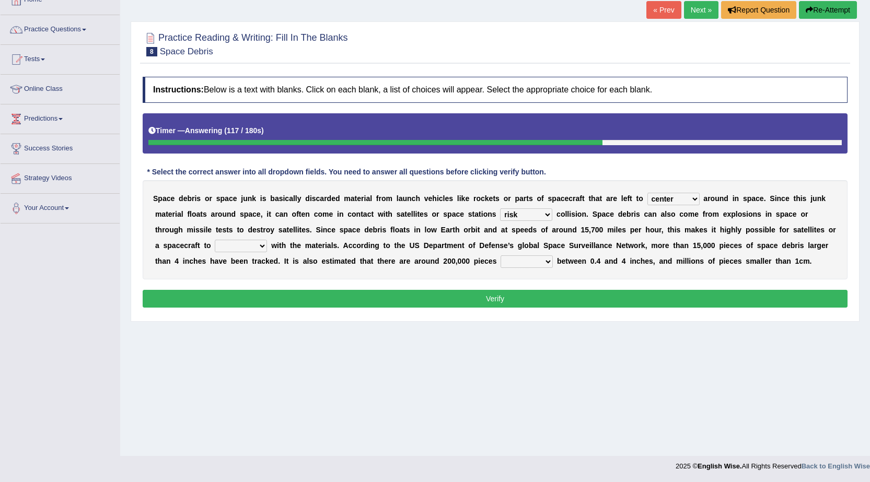
select select "collide"
click at [215, 240] on select "collect collate collide collocate" at bounding box center [241, 246] width 52 height 13
click at [529, 215] on select "risks risk risked risking" at bounding box center [526, 214] width 52 height 13
click at [481, 258] on b "e" at bounding box center [482, 261] width 4 height 8
click at [535, 257] on select "sized sizing size sizes" at bounding box center [527, 262] width 52 height 13
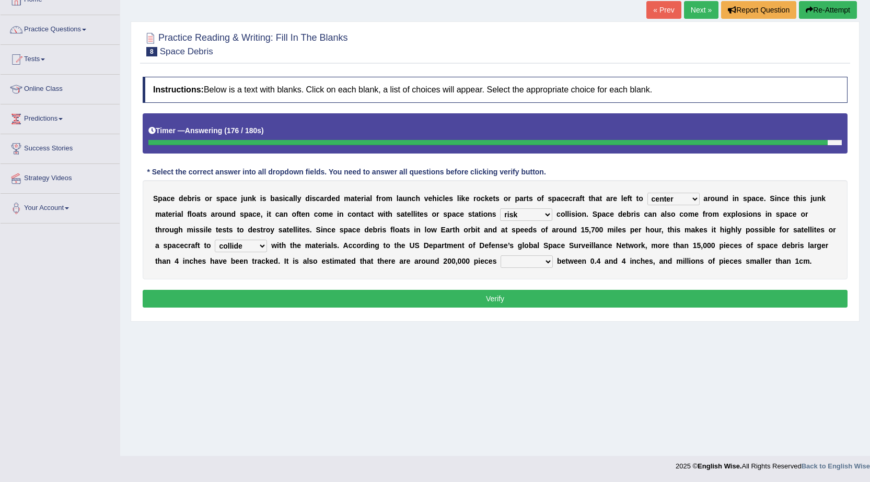
select select "sized"
click at [501, 256] on select "sized sizing size sizes" at bounding box center [527, 262] width 52 height 13
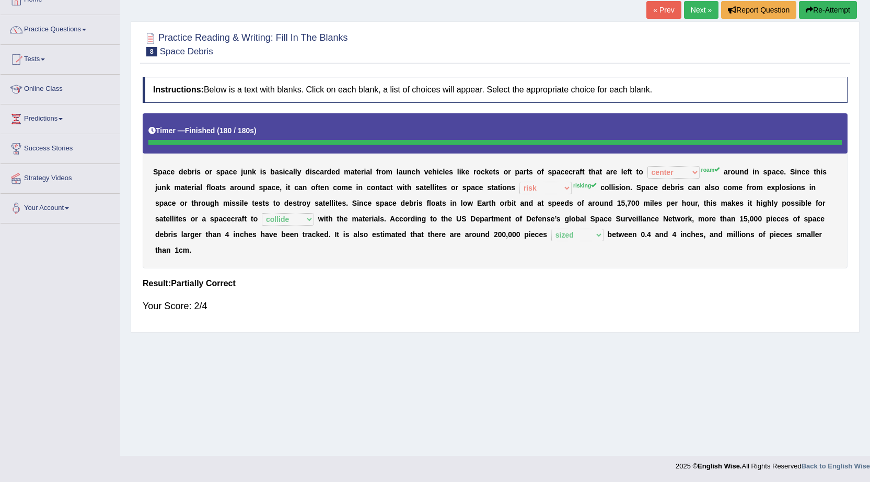
drag, startPoint x: 584, startPoint y: 186, endPoint x: 554, endPoint y: 186, distance: 30.3
click at [577, 187] on sup "risking" at bounding box center [584, 185] width 23 height 6
click at [483, 183] on div "S p a c e d e b r i s o r s p a c e j u n k i s b a s i c a l l y d i s c a r d…" at bounding box center [495, 190] width 705 height 155
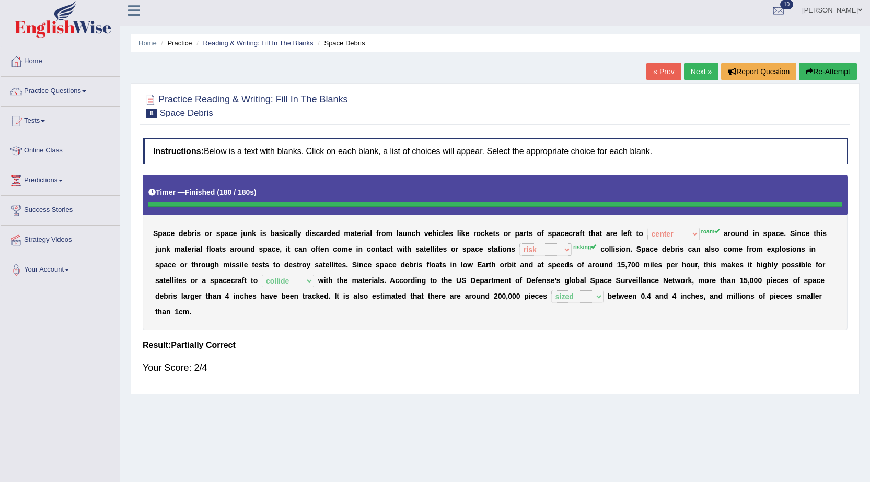
scroll to position [0, 0]
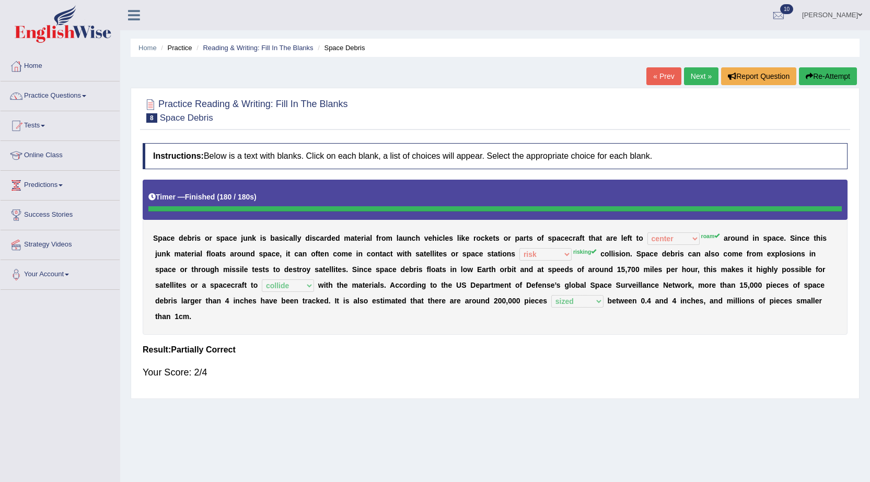
click at [692, 71] on link "Next »" at bounding box center [701, 76] width 34 height 18
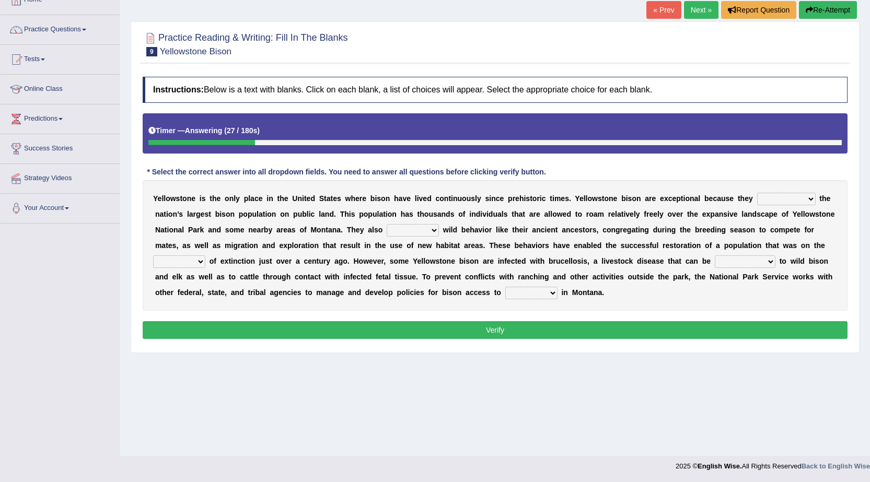
click at [811, 199] on select "congregate comprise consist compromise" at bounding box center [786, 199] width 59 height 13
select select "congregate"
click at [757, 193] on select "congregate comprise consist compromise" at bounding box center [786, 199] width 59 height 13
click at [418, 230] on select "exhibit disregard resist encourage" at bounding box center [413, 230] width 52 height 13
click at [387, 224] on select "exhibit disregard resist encourage" at bounding box center [413, 230] width 52 height 13
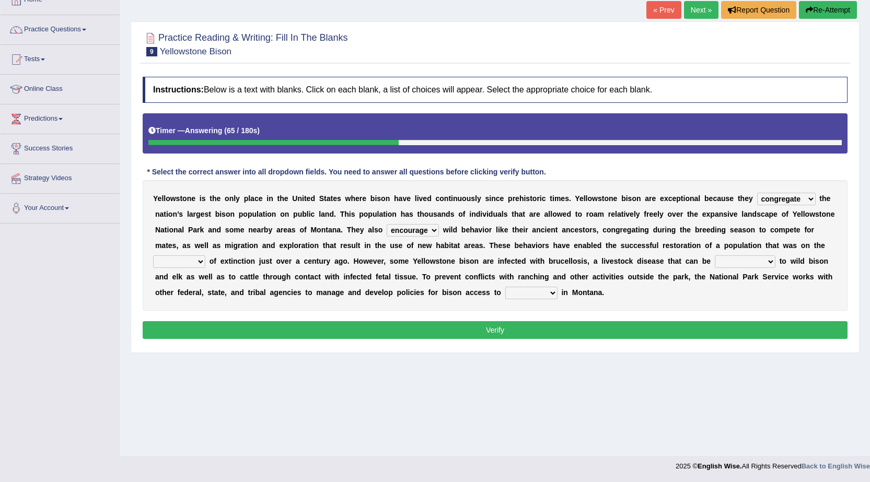
click at [431, 230] on select "exhibit disregard resist encourage" at bounding box center [413, 230] width 52 height 13
click at [387, 224] on select "exhibit disregard resist encourage" at bounding box center [413, 230] width 52 height 13
click at [417, 232] on select "exhibit disregard resist encourage" at bounding box center [413, 230] width 52 height 13
select select "encourage"
click at [387, 224] on select "exhibit disregard resist encourage" at bounding box center [413, 230] width 52 height 13
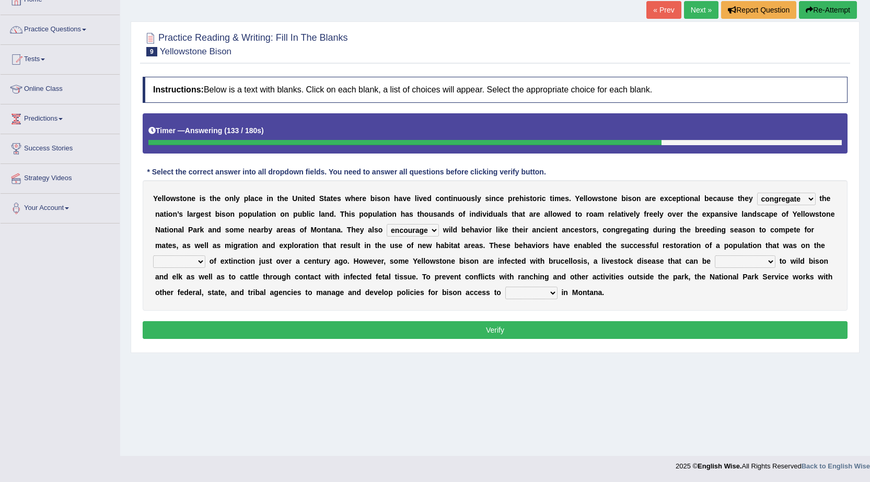
click at [189, 261] on select "brine brink danger brindle" at bounding box center [179, 262] width 52 height 13
select select "danger"
click at [153, 256] on select "brine brink danger brindle" at bounding box center [179, 262] width 52 height 13
click at [741, 262] on select "transplanted transported transgressed transmitted" at bounding box center [745, 262] width 61 height 13
select select "transmitted"
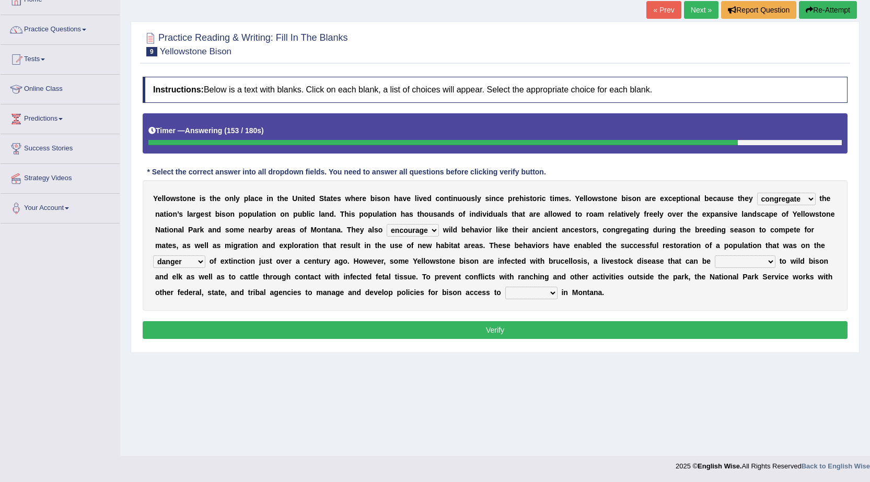
click at [715, 256] on select "transplanted transported transgressed transmitted" at bounding box center [745, 262] width 61 height 13
click at [538, 291] on select "habitat habitat habitant food" at bounding box center [531, 293] width 52 height 13
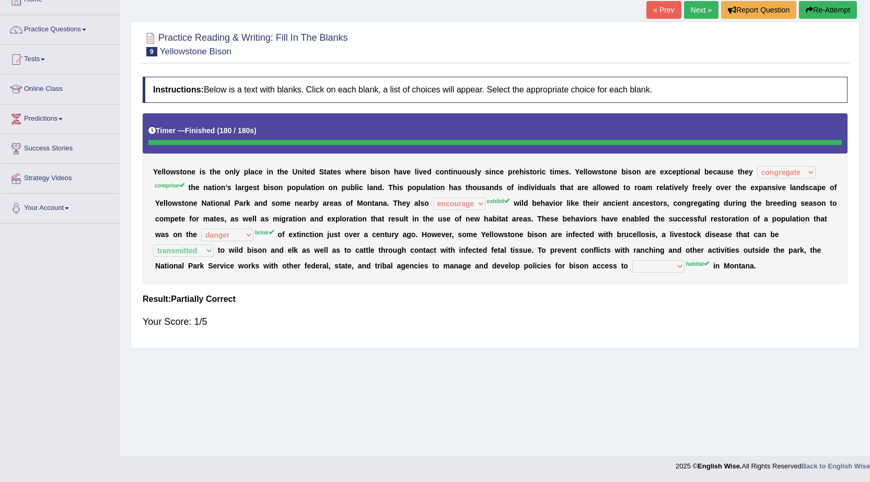
click at [699, 16] on link "Next »" at bounding box center [701, 10] width 34 height 18
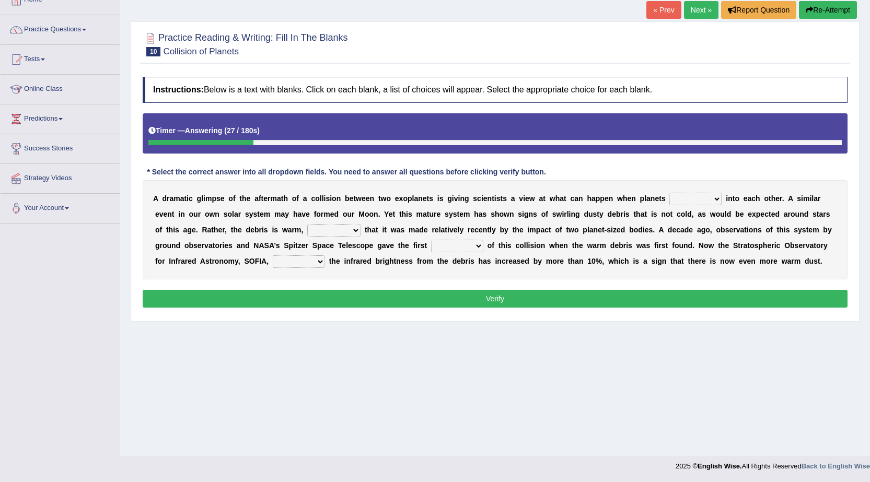
click at [710, 201] on select "crash explore roam implode" at bounding box center [695, 199] width 52 height 13
select select "crash"
click at [669, 193] on select "crash explore roam implode" at bounding box center [695, 199] width 52 height 13
click at [355, 234] on select "reinforcing sentencing forging conducing" at bounding box center [333, 230] width 53 height 13
select select "reinforcing"
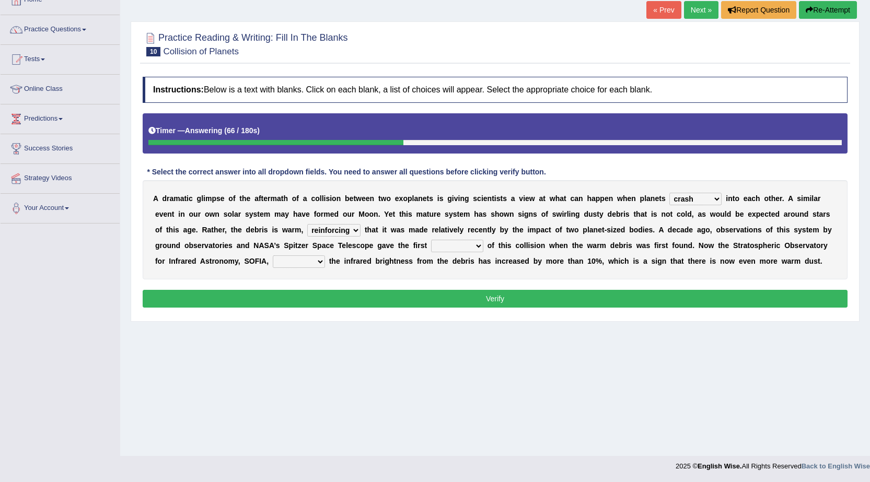
click at [307, 224] on select "reinforcing sentencing forging conducing" at bounding box center [333, 230] width 53 height 13
click at [474, 249] on select "pints faints hints taints" at bounding box center [457, 246] width 52 height 13
select select "pints"
click at [431, 240] on select "pints faints hints taints" at bounding box center [457, 246] width 52 height 13
click at [310, 260] on select "concealed revealed repealed unsealed" at bounding box center [299, 262] width 52 height 13
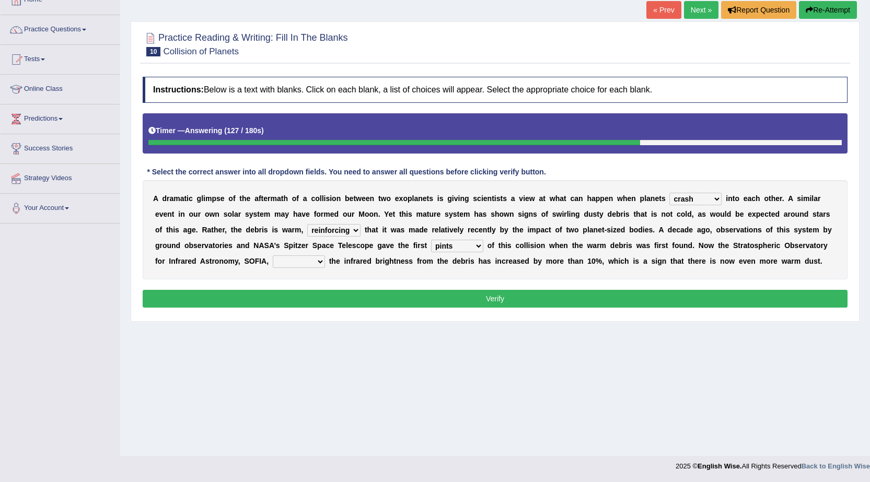
select select "revealed"
click at [273, 256] on select "concealed revealed repealed unsealed" at bounding box center [299, 262] width 52 height 13
click at [451, 303] on button "Verify" at bounding box center [495, 299] width 705 height 18
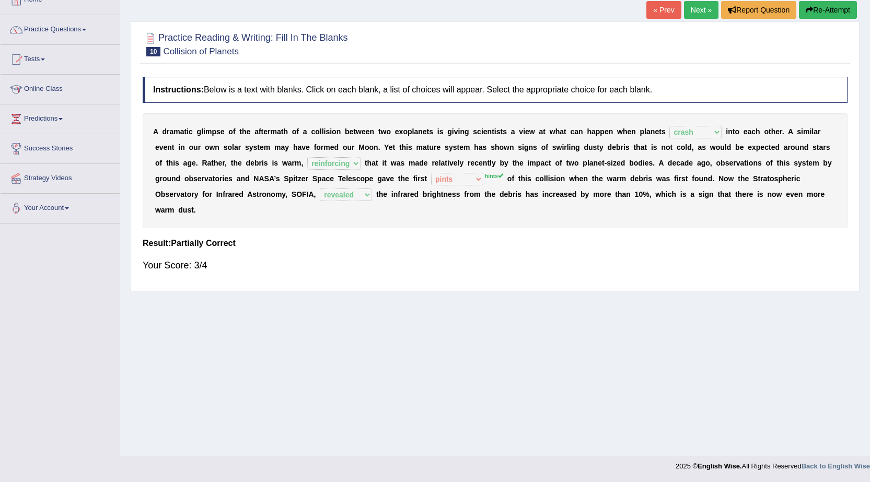
click at [707, 14] on link "Next »" at bounding box center [701, 10] width 34 height 18
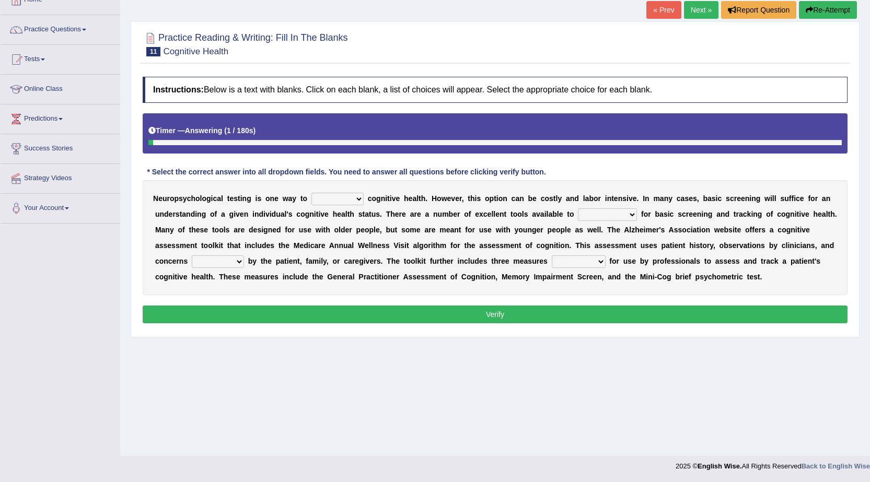
scroll to position [66, 0]
click at [346, 204] on select "obsess assess possess access" at bounding box center [337, 199] width 52 height 13
select select "access"
click at [311, 193] on select "obsess assess possess access" at bounding box center [337, 199] width 52 height 13
click at [604, 213] on select "stationers practitioners petitioners questioners" at bounding box center [607, 214] width 59 height 13
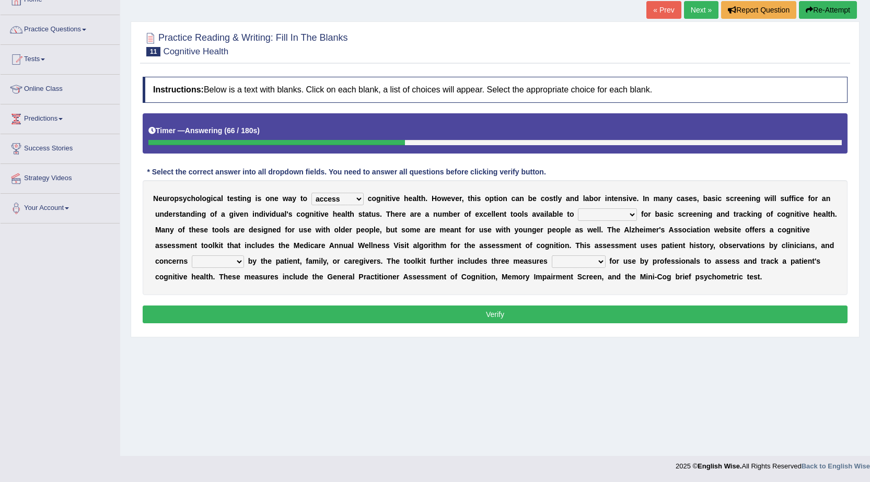
select select "practitioners"
click at [578, 208] on select "stationers practitioners petitioners questioners" at bounding box center [607, 214] width 59 height 13
click at [232, 258] on select "raised rising arising praised" at bounding box center [218, 262] width 52 height 13
select select "raised"
click at [192, 256] on select "raised rising arising praised" at bounding box center [218, 262] width 52 height 13
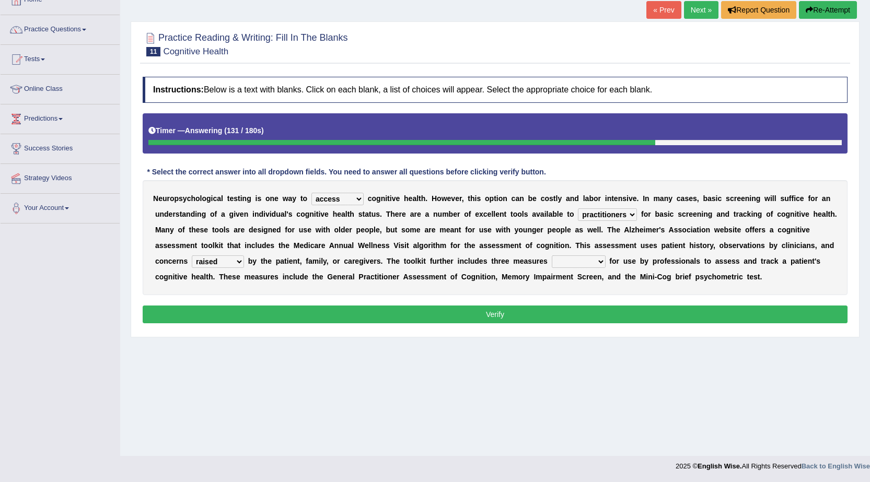
click at [593, 262] on select "validated intimidated dilapidated antedated" at bounding box center [579, 262] width 54 height 13
select select "validated"
click at [552, 256] on select "validated intimidated dilapidated antedated" at bounding box center [579, 262] width 54 height 13
click at [619, 215] on select "stationers practitioners petitioners questioners" at bounding box center [607, 214] width 59 height 13
click at [697, 256] on div "N e u r o p s y c h o l o g i c a l t e s t i n g i s o n e w a y t o obsess as…" at bounding box center [495, 237] width 705 height 115
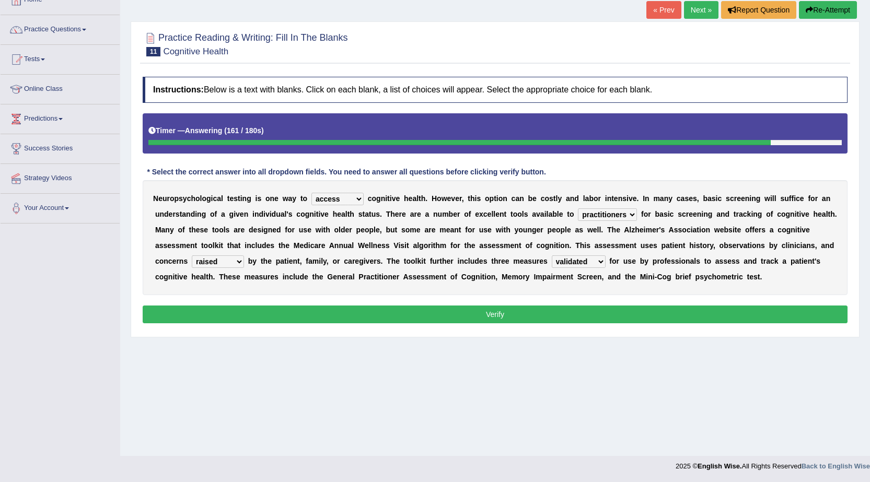
click at [504, 319] on button "Verify" at bounding box center [495, 315] width 705 height 18
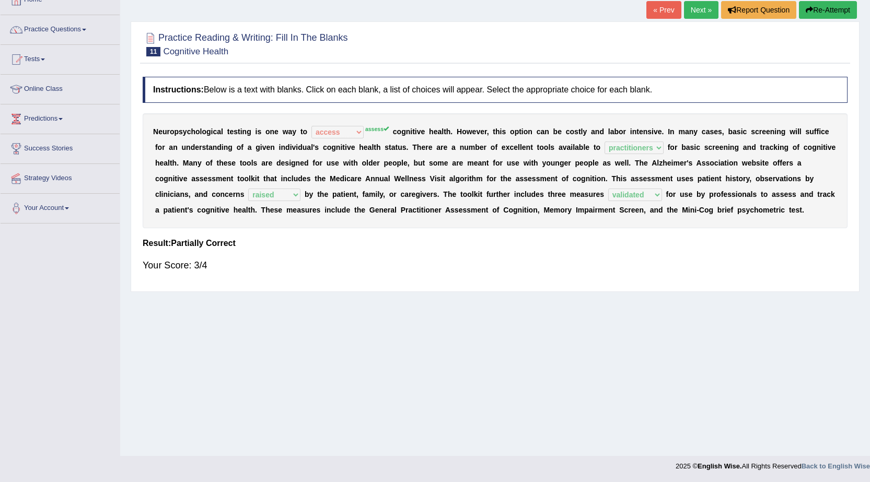
click at [380, 135] on div "N e u r o p s y c h o l o g i c a l t e s t i n g i s o n e w a y t o obsess as…" at bounding box center [495, 170] width 705 height 115
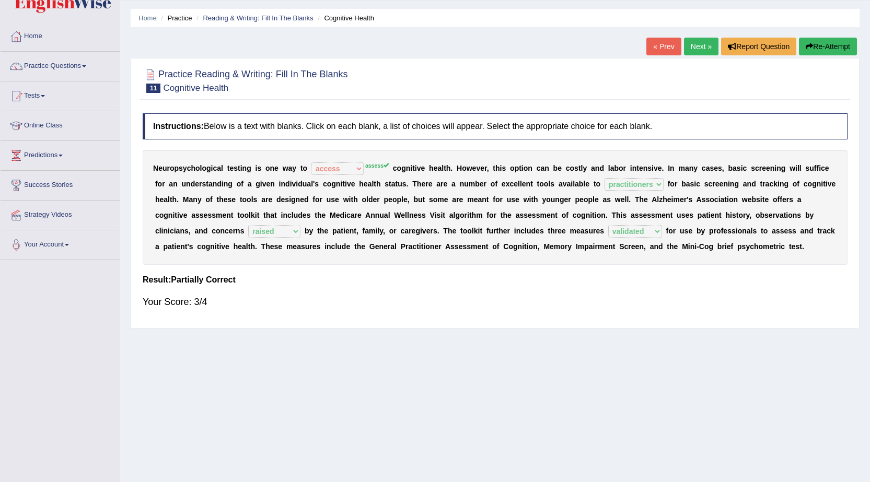
scroll to position [14, 0]
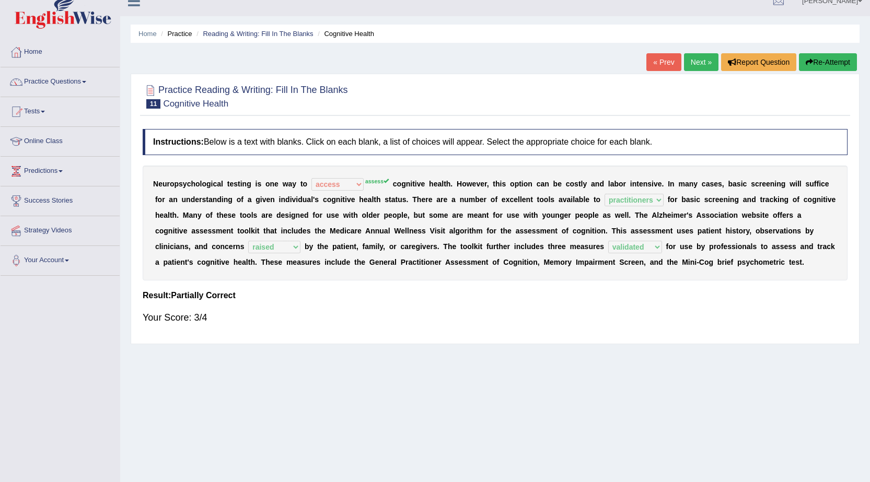
click at [701, 67] on link "Next »" at bounding box center [701, 62] width 34 height 18
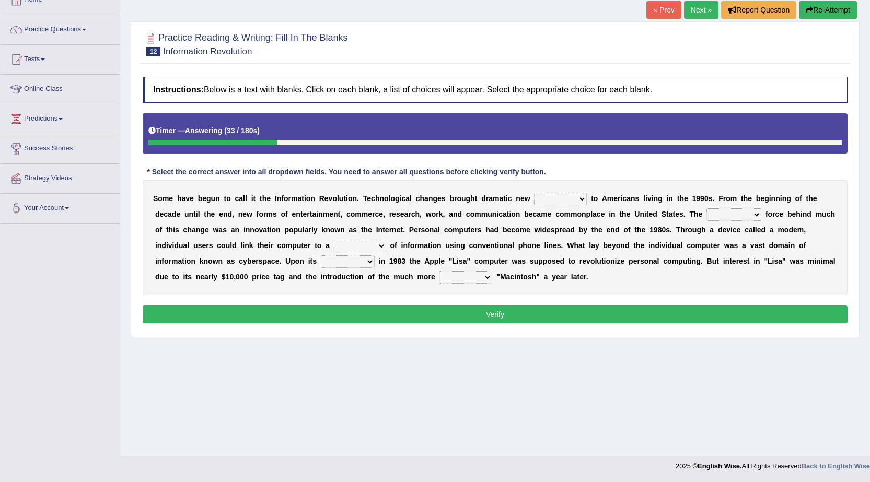
click at [576, 204] on select "challenges puzzles options confusion" at bounding box center [560, 199] width 53 height 13
click at [657, 218] on b at bounding box center [659, 214] width 4 height 8
click at [578, 205] on select "challenges puzzles options confusion" at bounding box center [560, 199] width 53 height 13
select select "options"
click at [534, 193] on select "challenges puzzles options confusion" at bounding box center [560, 199] width 53 height 13
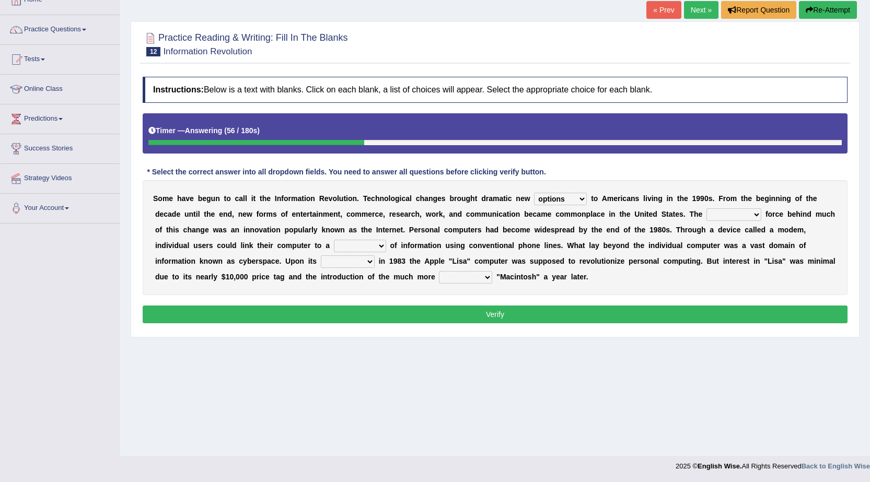
click at [755, 216] on select "unremitting uninspiring driving insinuating" at bounding box center [733, 214] width 55 height 13
select select "driving"
click at [706, 208] on select "unremitting uninspiring driving insinuating" at bounding box center [733, 214] width 55 height 13
click at [353, 247] on select "magnitude bulk wealth volume" at bounding box center [360, 246] width 52 height 13
select select "volume"
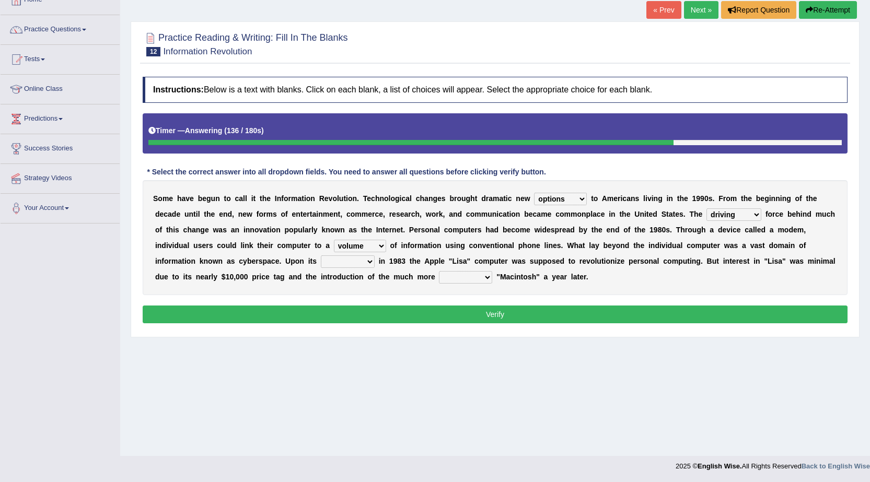
click at [334, 240] on select "magnitude bulk wealth volume" at bounding box center [360, 246] width 52 height 13
click at [363, 265] on select "relief release publication emission" at bounding box center [348, 262] width 54 height 13
select select "publication"
click at [321, 256] on select "relief release publication emission" at bounding box center [348, 262] width 54 height 13
click at [473, 280] on select "convenient affordable advanced formidable" at bounding box center [465, 277] width 53 height 13
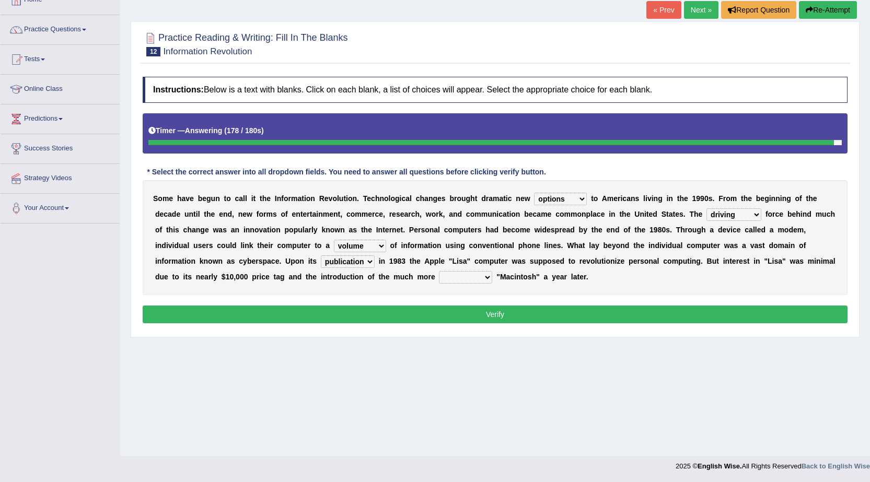
select select "advanced"
click at [439, 271] on select "convenient affordable advanced formidable" at bounding box center [465, 277] width 53 height 13
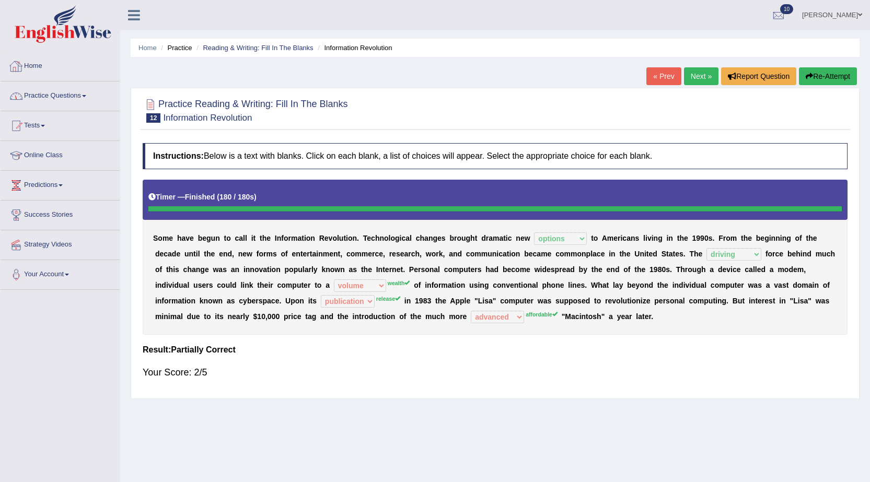
click at [78, 104] on link "Practice Questions" at bounding box center [60, 95] width 119 height 26
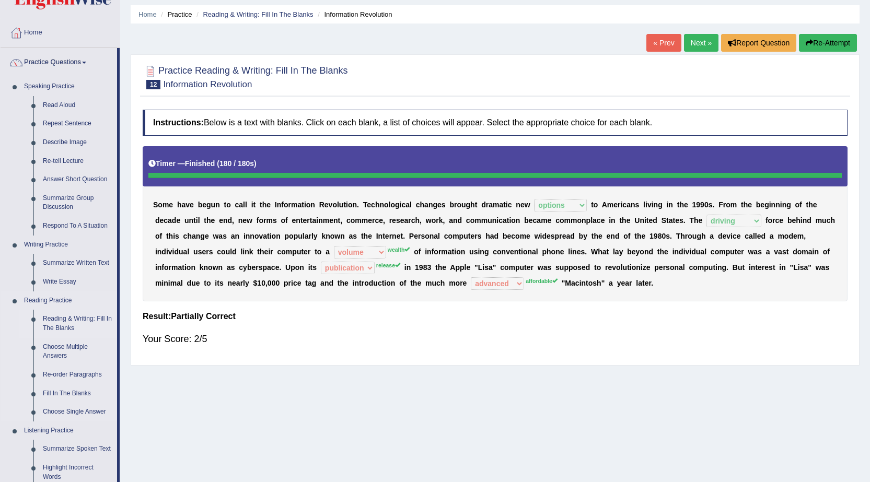
scroll to position [52, 0]
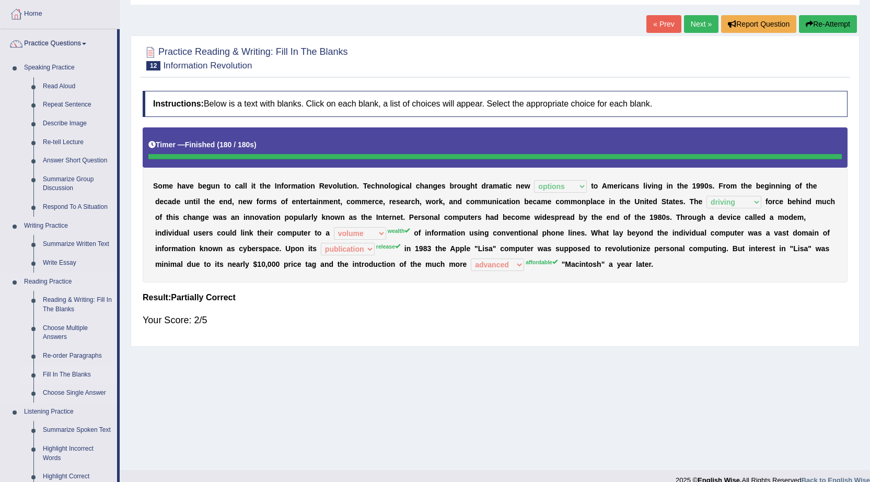
click at [82, 375] on link "Fill In The Blanks" at bounding box center [77, 375] width 79 height 19
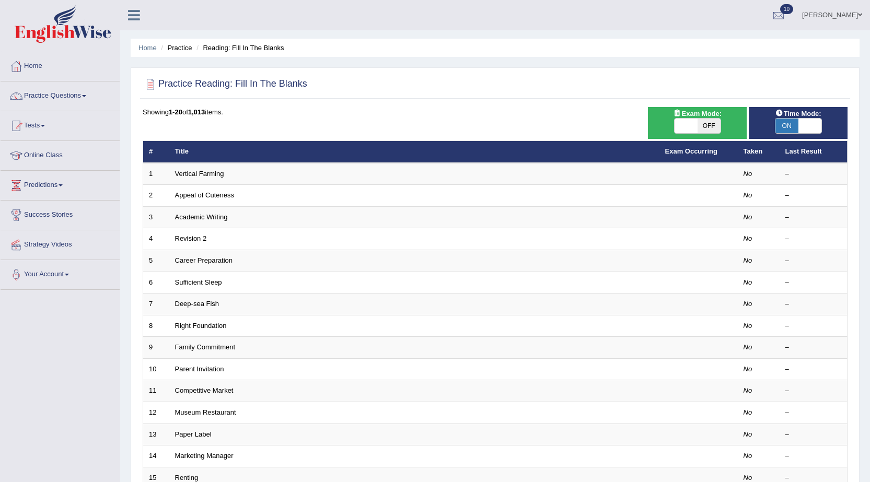
click at [776, 13] on link "10" at bounding box center [778, 13] width 31 height 27
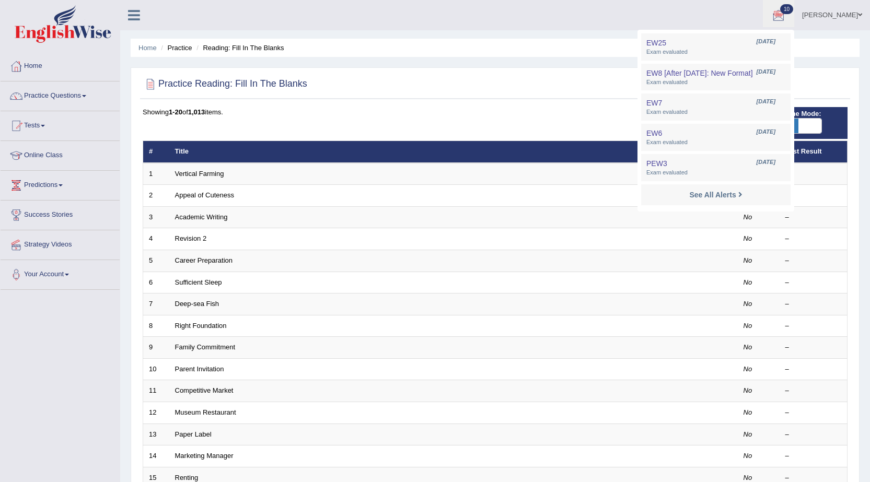
click at [604, 19] on ul "Flavia Gabriele costa Toggle navigation Username: Gabriele Access Type: Online …" at bounding box center [607, 15] width 525 height 30
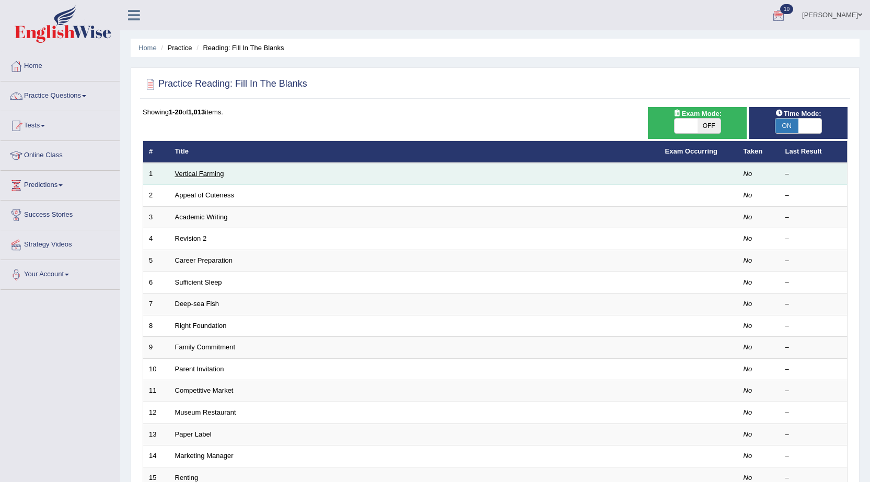
click at [188, 173] on link "Vertical Farming" at bounding box center [199, 174] width 49 height 8
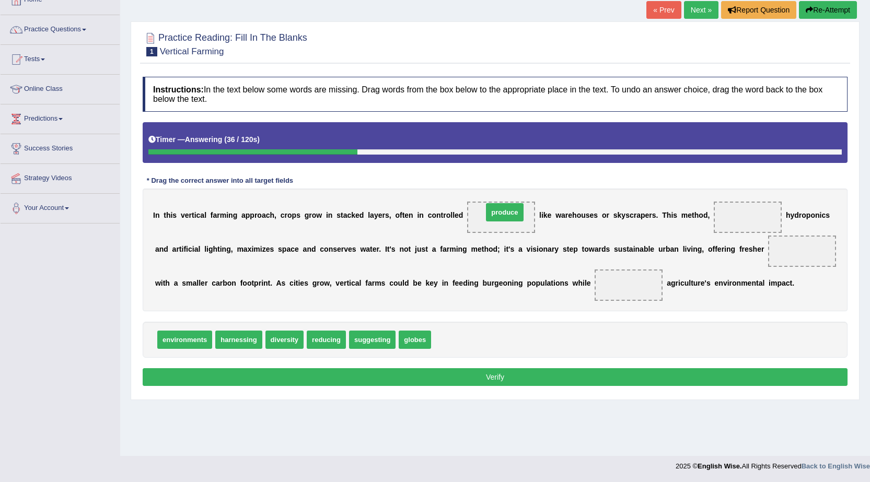
drag, startPoint x: 464, startPoint y: 340, endPoint x: 516, endPoint y: 213, distance: 137.6
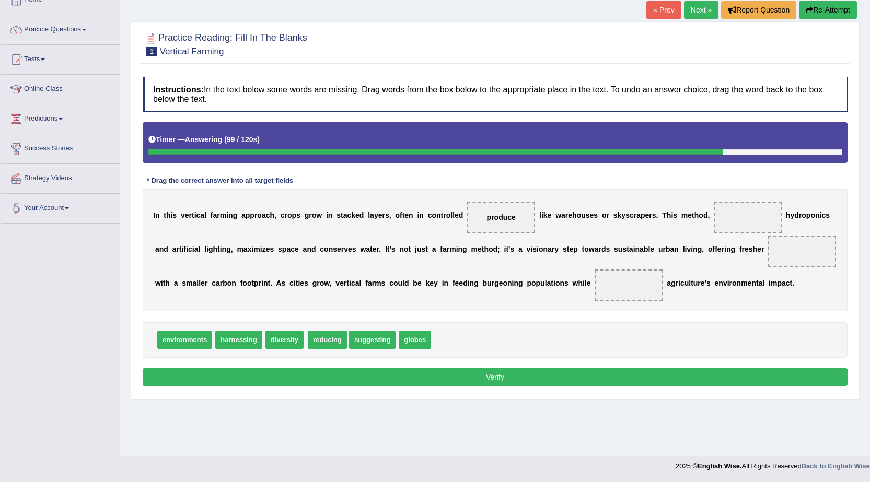
drag, startPoint x: 331, startPoint y: 342, endPoint x: 460, endPoint y: 322, distance: 130.6
drag, startPoint x: 565, startPoint y: 317, endPoint x: 603, endPoint y: 317, distance: 38.1
click at [601, 317] on div "Instructions: In the text below some words are missing. Drag words from the box…" at bounding box center [495, 233] width 710 height 323
drag, startPoint x: 420, startPoint y: 344, endPoint x: 629, endPoint y: 287, distance: 217.1
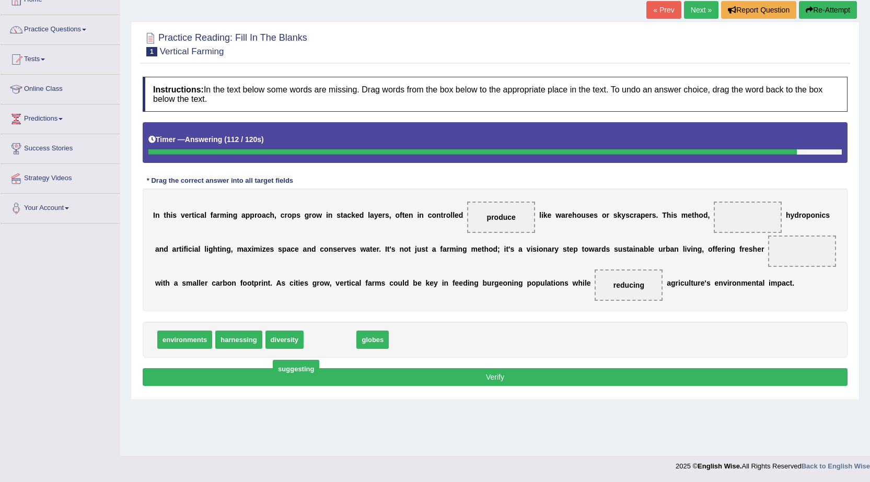
drag, startPoint x: 340, startPoint y: 344, endPoint x: 314, endPoint y: 362, distance: 32.3
drag, startPoint x: 504, startPoint y: 220, endPoint x: 757, endPoint y: 221, distance: 252.9
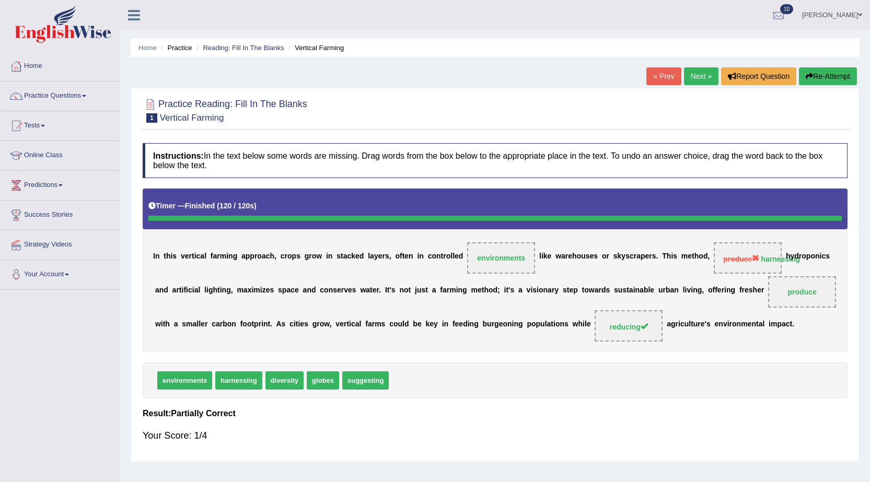
click at [701, 74] on link "Next »" at bounding box center [701, 76] width 34 height 18
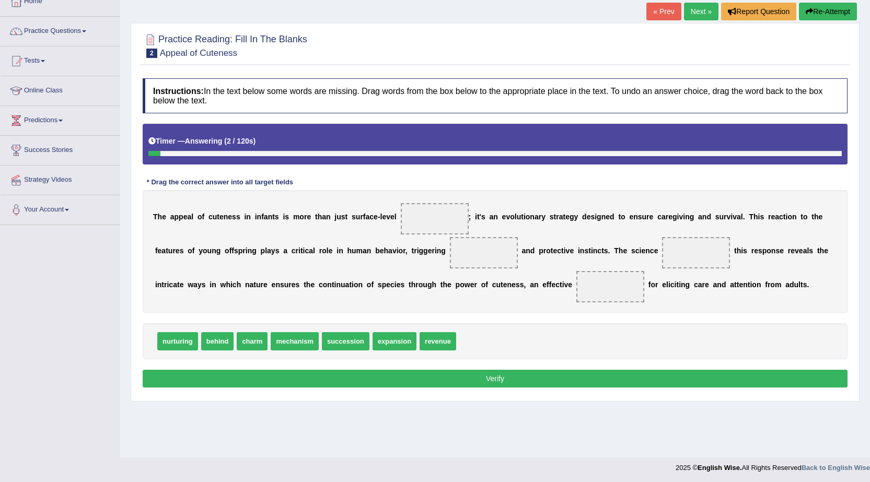
scroll to position [66, 0]
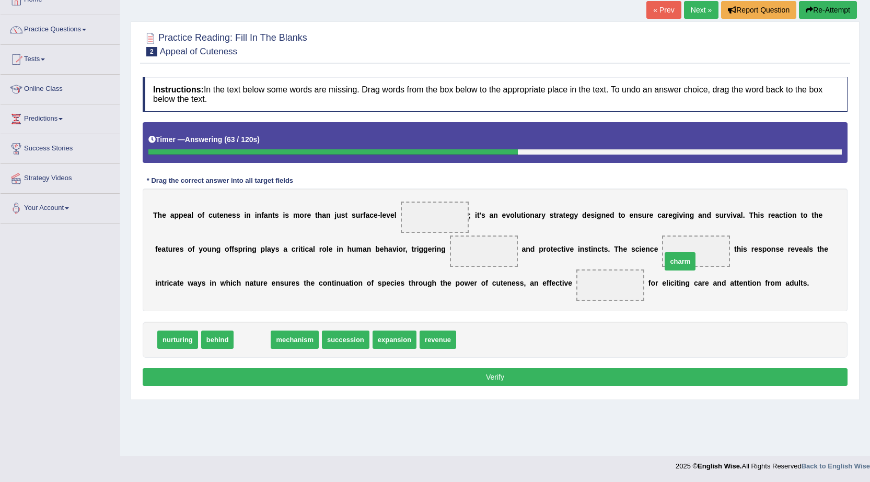
drag, startPoint x: 244, startPoint y: 346, endPoint x: 678, endPoint y: 266, distance: 441.6
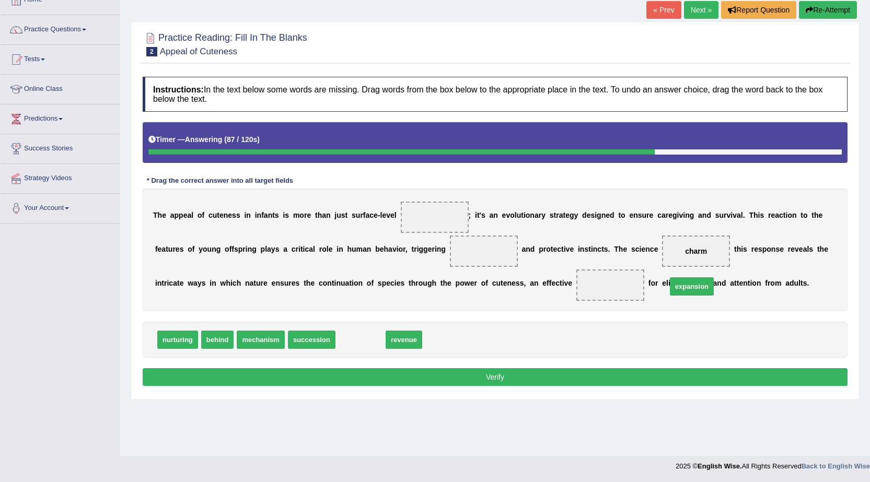
drag, startPoint x: 360, startPoint y: 343, endPoint x: 644, endPoint y: 300, distance: 288.0
click at [670, 296] on span "expansion" at bounding box center [692, 286] width 44 height 18
click at [644, 300] on div "Instructions: In the text below some words are missing. Drag words from the box…" at bounding box center [495, 233] width 710 height 323
drag, startPoint x: 343, startPoint y: 339, endPoint x: 632, endPoint y: 280, distance: 295.3
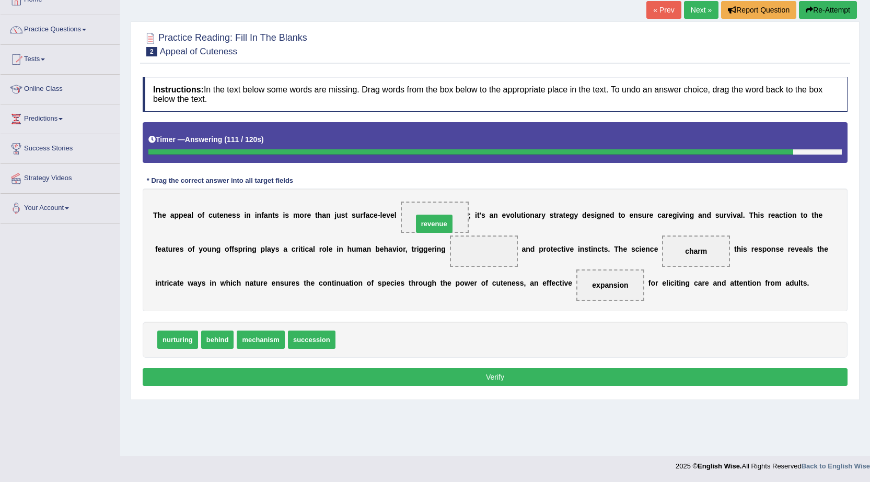
drag, startPoint x: 363, startPoint y: 347, endPoint x: 440, endPoint y: 230, distance: 139.9
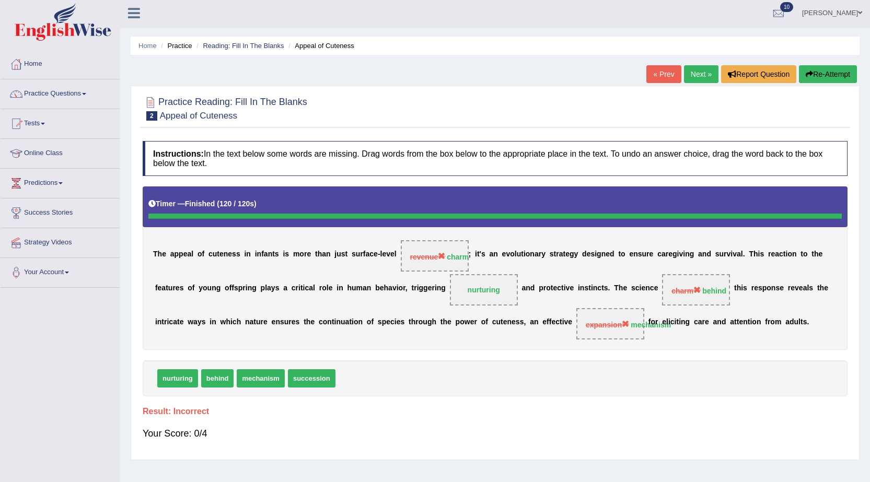
scroll to position [0, 0]
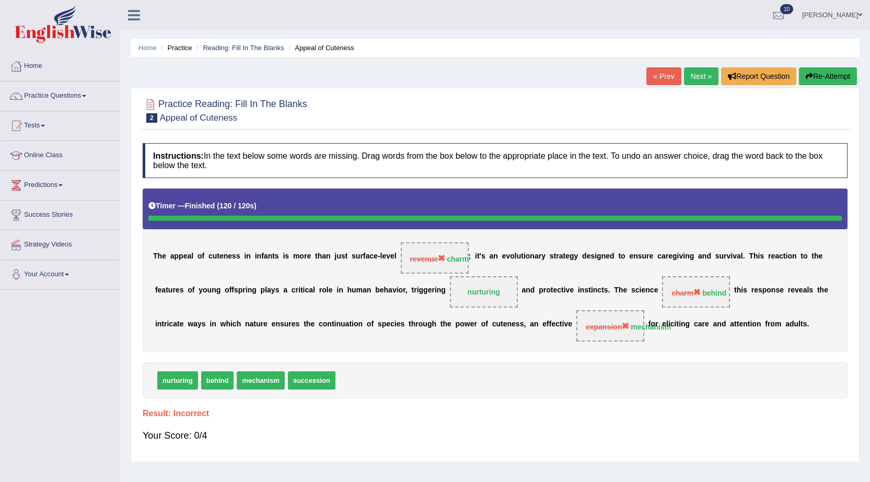
click at [702, 77] on link "Next »" at bounding box center [701, 76] width 34 height 18
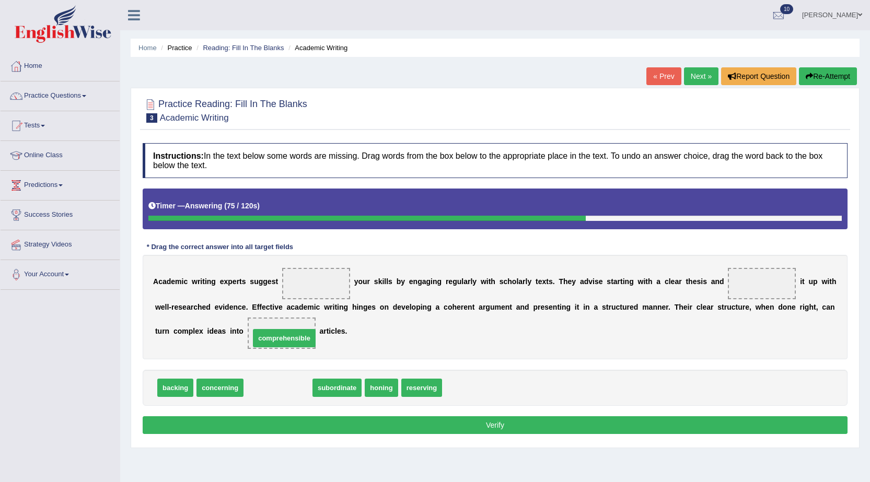
drag, startPoint x: 277, startPoint y: 387, endPoint x: 283, endPoint y: 337, distance: 49.9
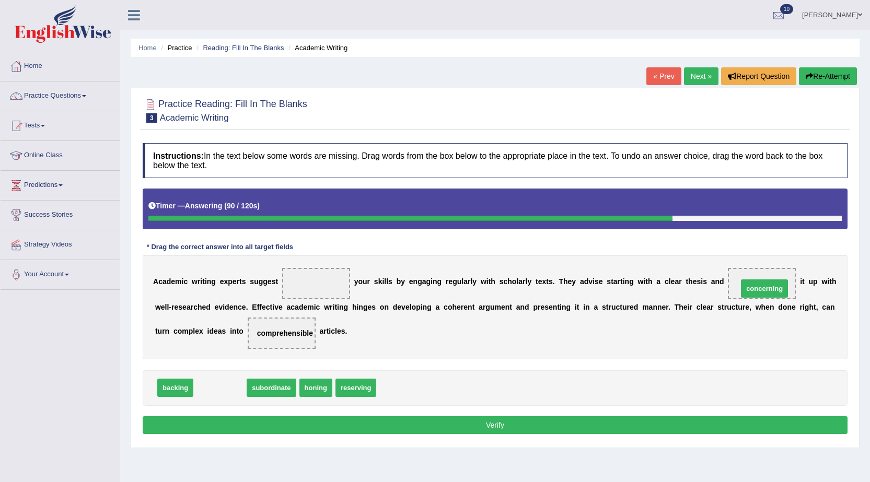
drag, startPoint x: 225, startPoint y: 393, endPoint x: 769, endPoint y: 294, distance: 553.5
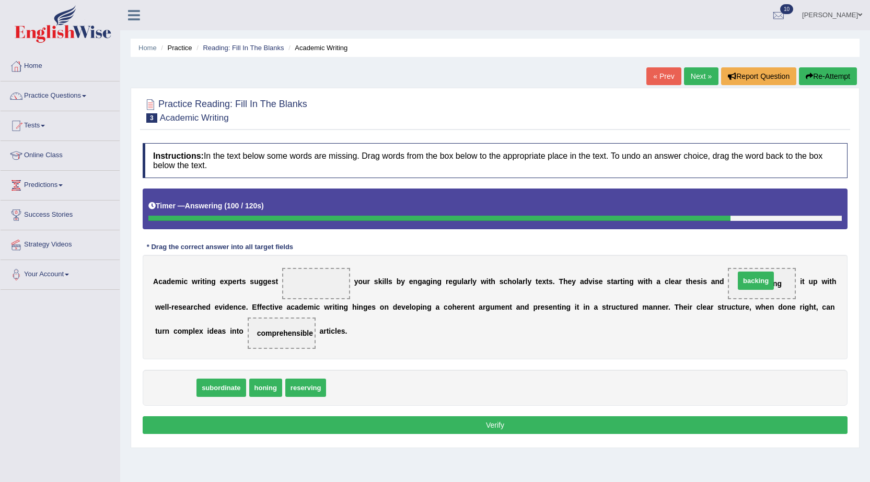
drag, startPoint x: 170, startPoint y: 389, endPoint x: 750, endPoint y: 282, distance: 590.3
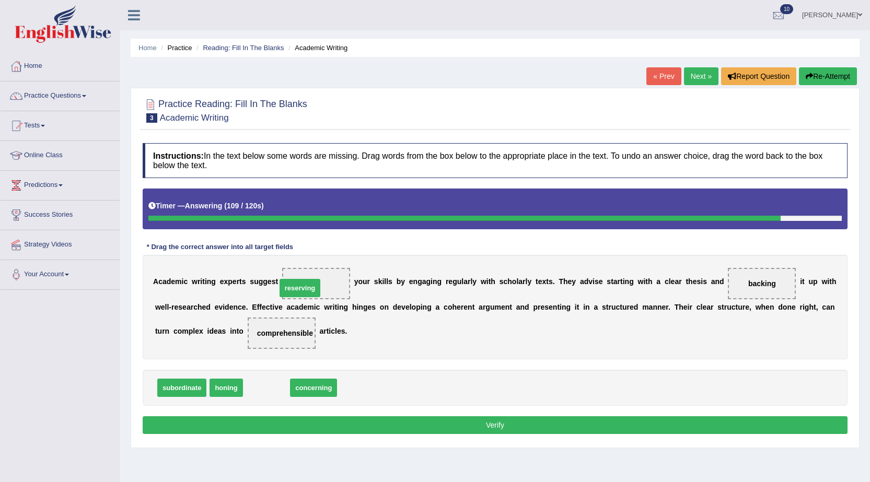
drag, startPoint x: 265, startPoint y: 390, endPoint x: 300, endPoint y: 283, distance: 112.7
click at [367, 422] on button "Verify" at bounding box center [495, 425] width 705 height 18
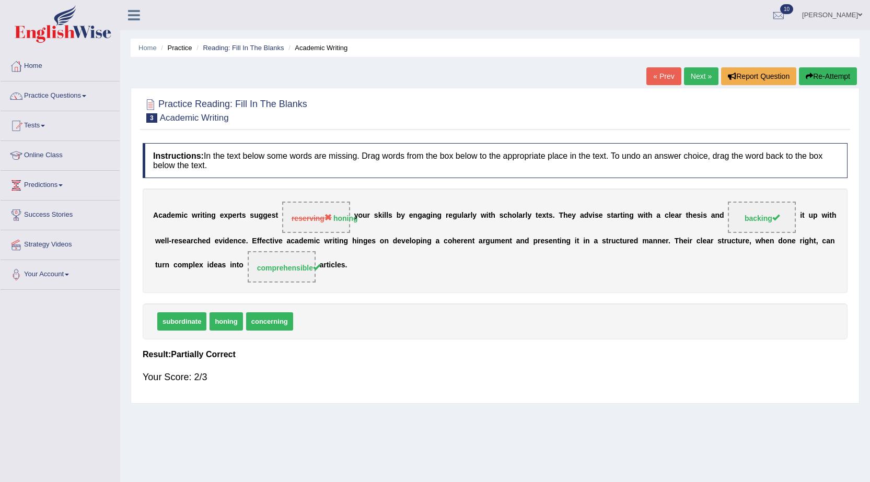
click at [686, 78] on link "Next »" at bounding box center [701, 76] width 34 height 18
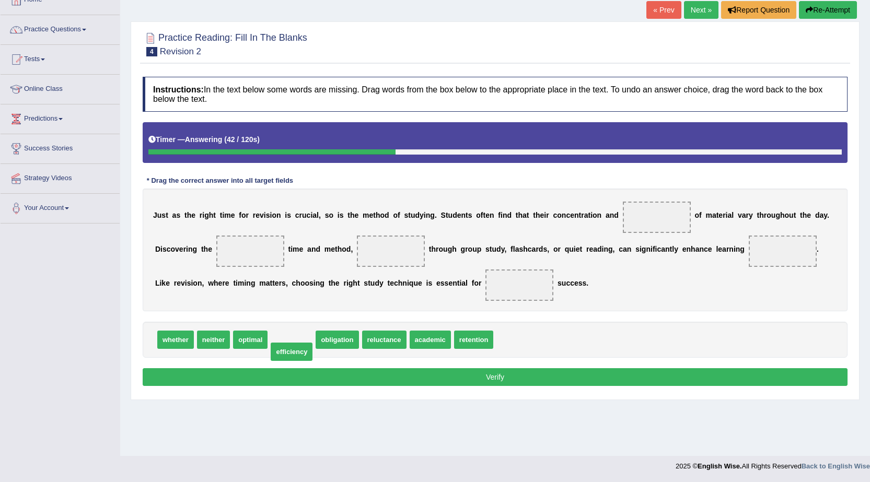
drag, startPoint x: 296, startPoint y: 343, endPoint x: 296, endPoint y: 355, distance: 12.0
drag, startPoint x: 261, startPoint y: 344, endPoint x: 268, endPoint y: 258, distance: 86.5
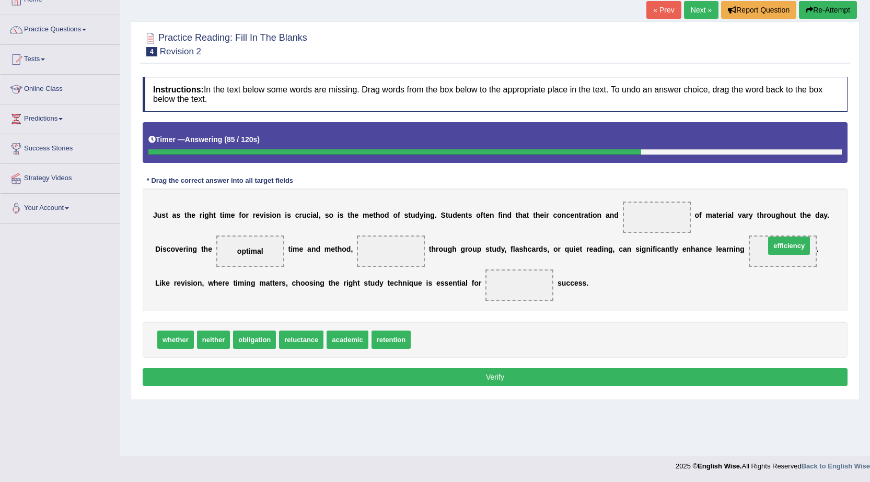
drag, startPoint x: 426, startPoint y: 344, endPoint x: 780, endPoint y: 251, distance: 365.9
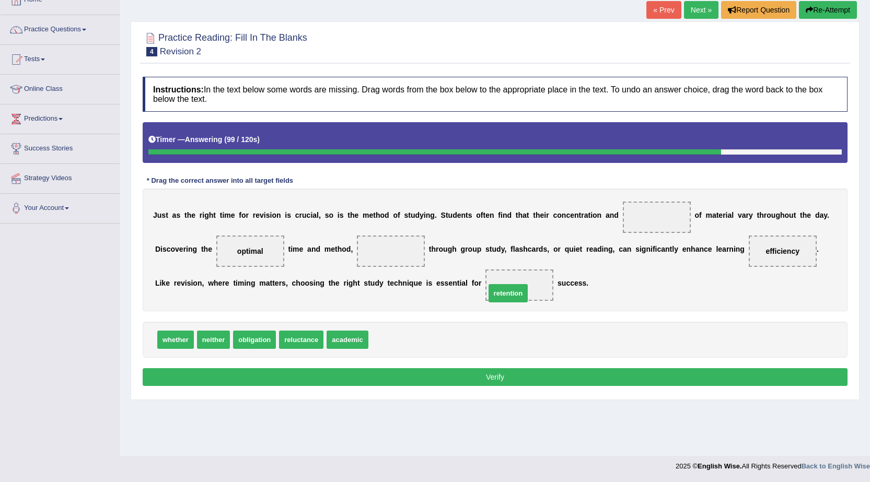
drag, startPoint x: 392, startPoint y: 342, endPoint x: 510, endPoint y: 295, distance: 127.1
drag, startPoint x: 368, startPoint y: 333, endPoint x: 543, endPoint y: 285, distance: 180.9
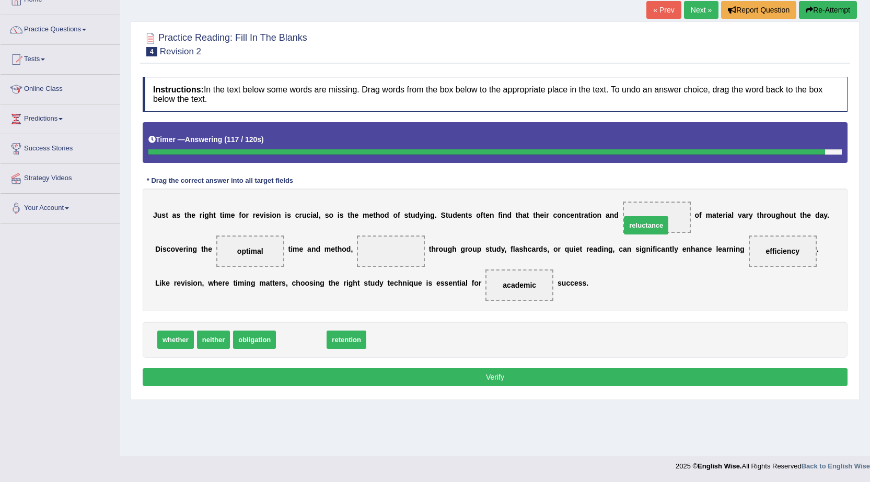
drag, startPoint x: 308, startPoint y: 345, endPoint x: 653, endPoint y: 230, distance: 363.4
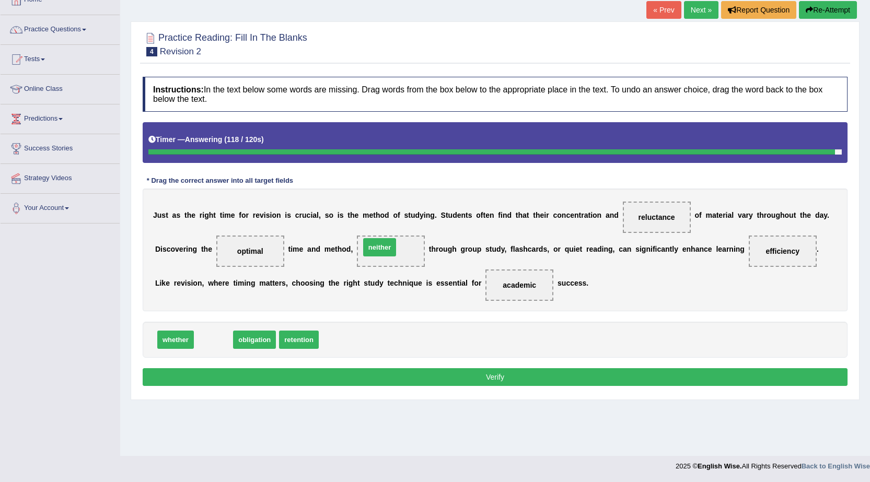
drag, startPoint x: 212, startPoint y: 341, endPoint x: 388, endPoint y: 246, distance: 199.9
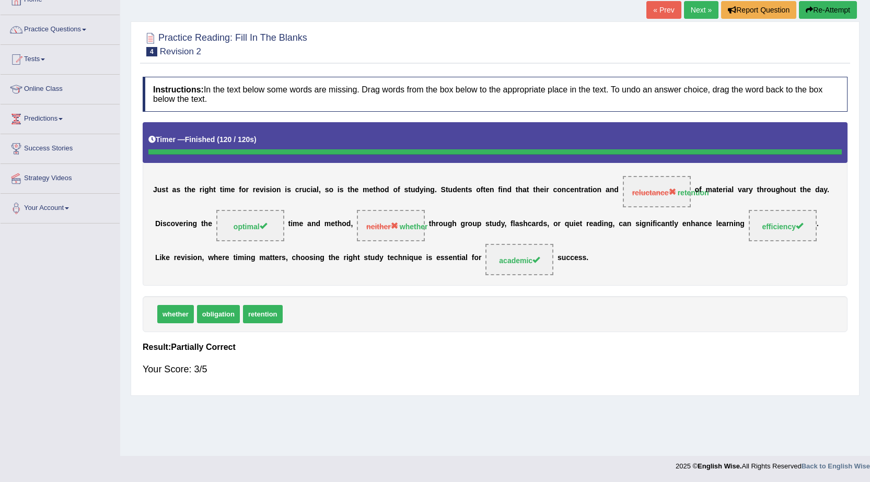
click at [702, 9] on link "Next »" at bounding box center [701, 10] width 34 height 18
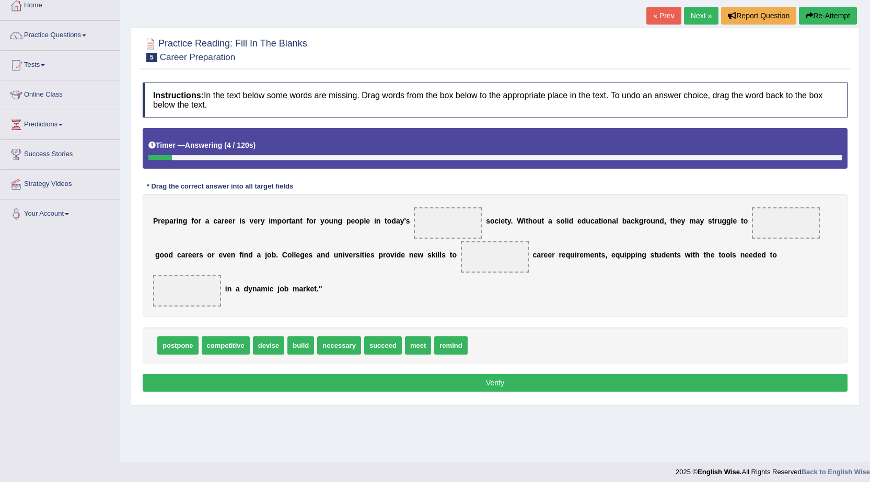
scroll to position [66, 0]
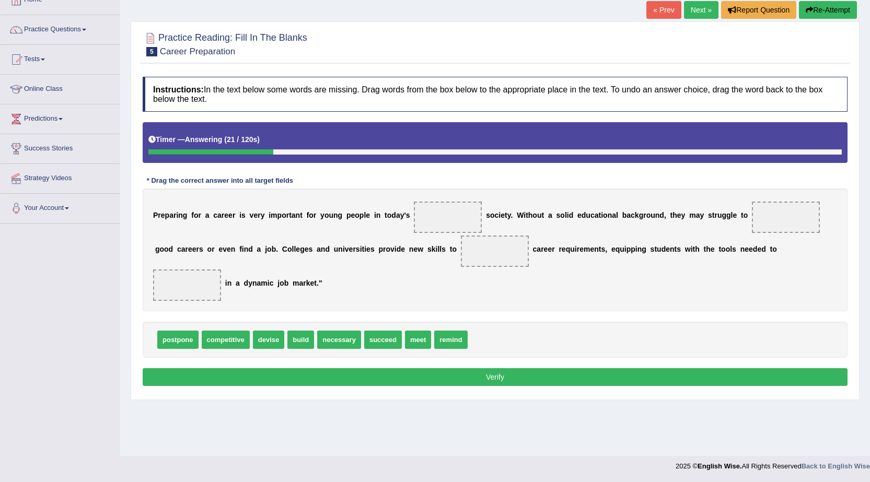
click at [229, 347] on span "competitive" at bounding box center [226, 340] width 48 height 18
drag, startPoint x: 387, startPoint y: 340, endPoint x: 791, endPoint y: 225, distance: 420.1
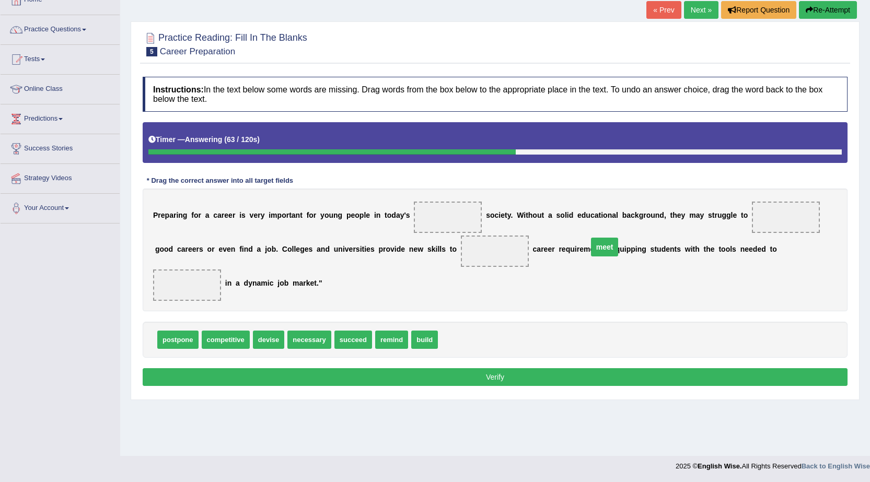
drag, startPoint x: 793, startPoint y: 221, endPoint x: 510, endPoint y: 251, distance: 284.8
click at [509, 251] on span "meet" at bounding box center [495, 251] width 68 height 31
drag, startPoint x: 432, startPoint y: 345, endPoint x: 771, endPoint y: 219, distance: 362.2
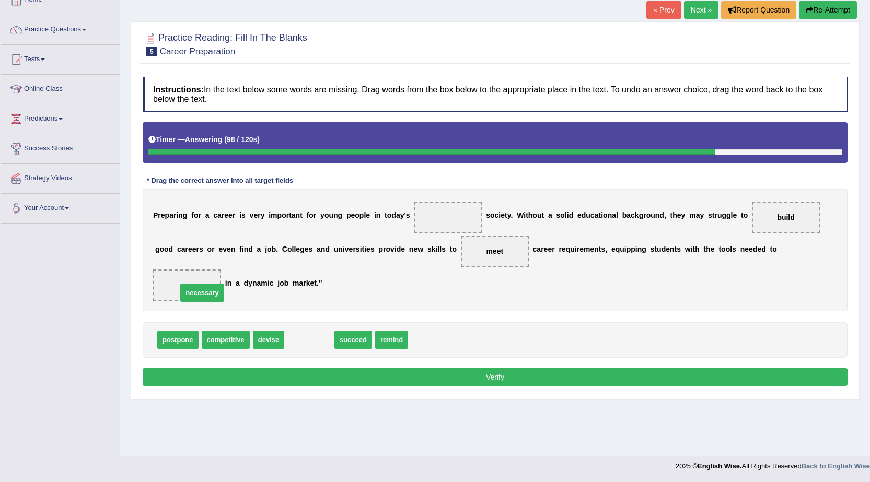
drag, startPoint x: 318, startPoint y: 344, endPoint x: 209, endPoint y: 296, distance: 118.8
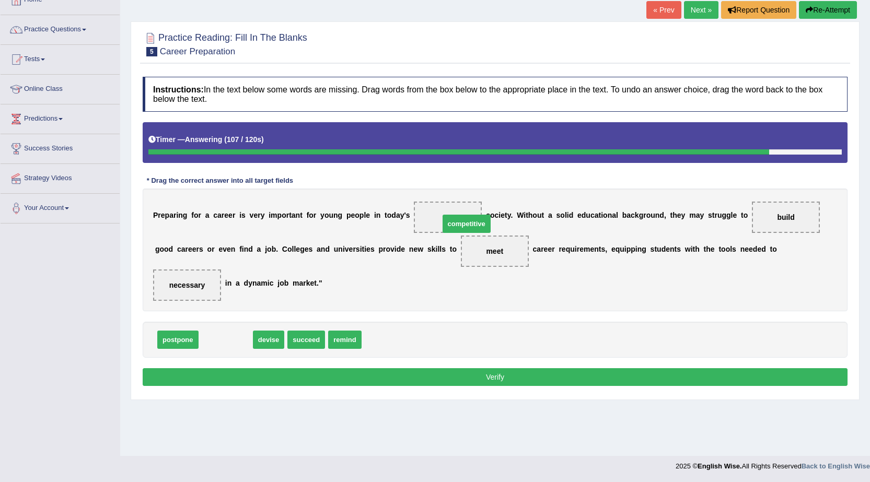
drag, startPoint x: 231, startPoint y: 338, endPoint x: 467, endPoint y: 224, distance: 261.3
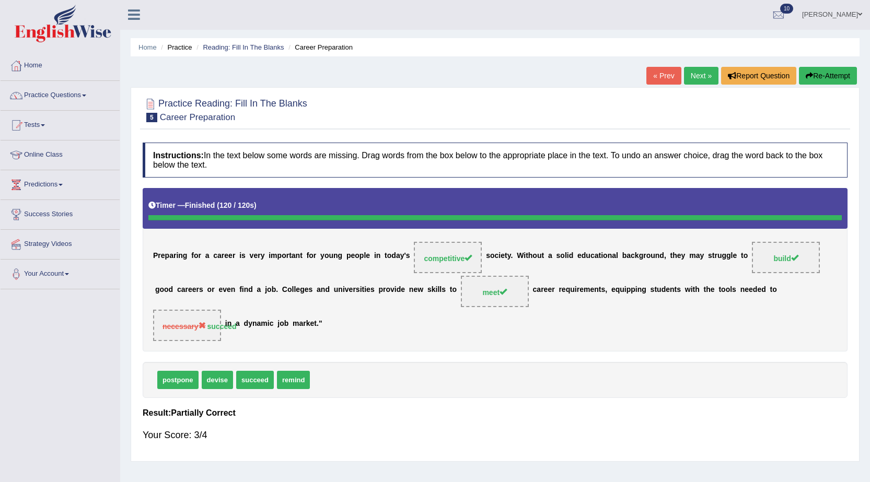
scroll to position [0, 0]
click at [689, 79] on link "Next »" at bounding box center [701, 76] width 34 height 18
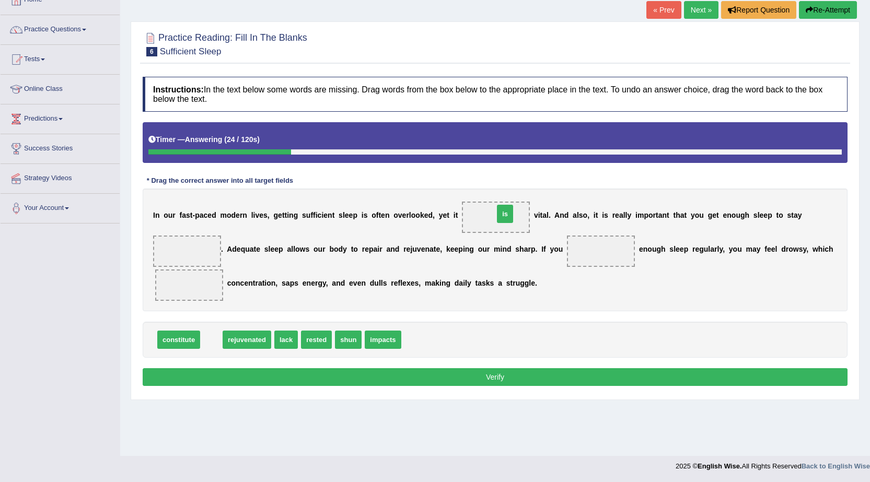
drag, startPoint x: 216, startPoint y: 340, endPoint x: 510, endPoint y: 214, distance: 319.5
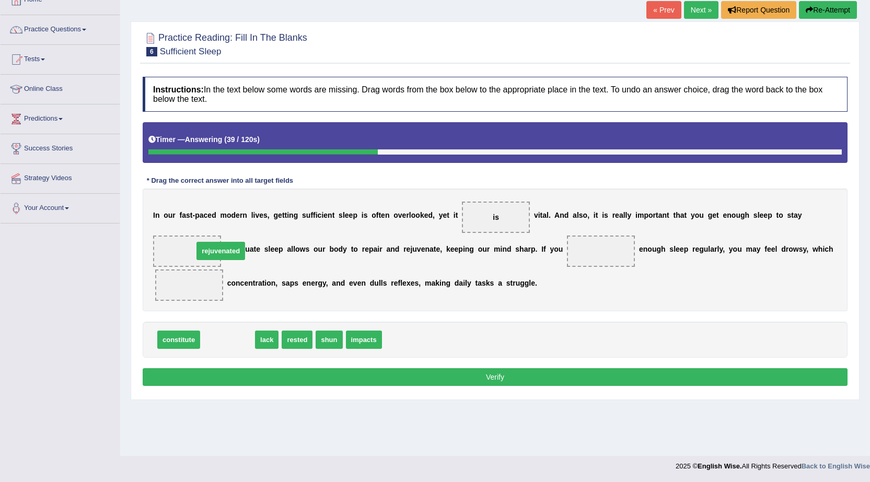
drag, startPoint x: 235, startPoint y: 344, endPoint x: 212, endPoint y: 254, distance: 92.9
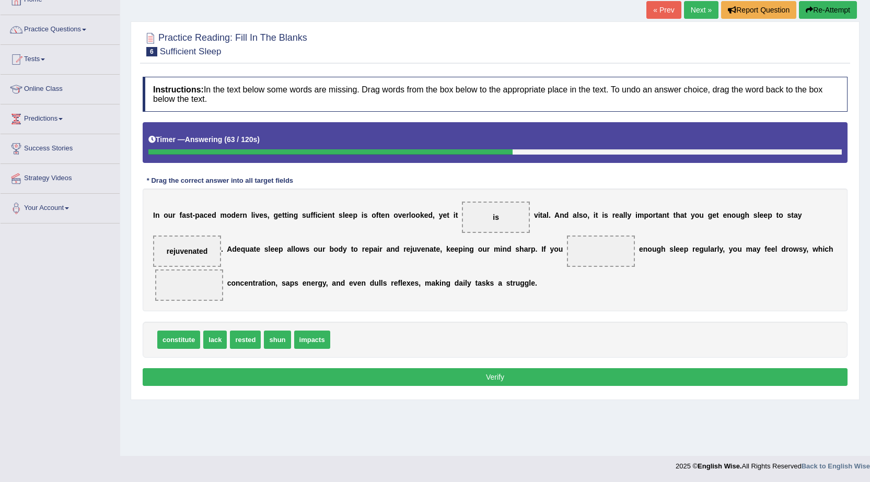
drag, startPoint x: 212, startPoint y: 350, endPoint x: 670, endPoint y: 276, distance: 464.1
click at [665, 279] on div "Instructions: In the text below some words are missing. Drag words from the box…" at bounding box center [495, 233] width 710 height 323
drag, startPoint x: 212, startPoint y: 334, endPoint x: 589, endPoint y: 238, distance: 388.8
drag, startPoint x: 287, startPoint y: 337, endPoint x: 202, endPoint y: 283, distance: 100.0
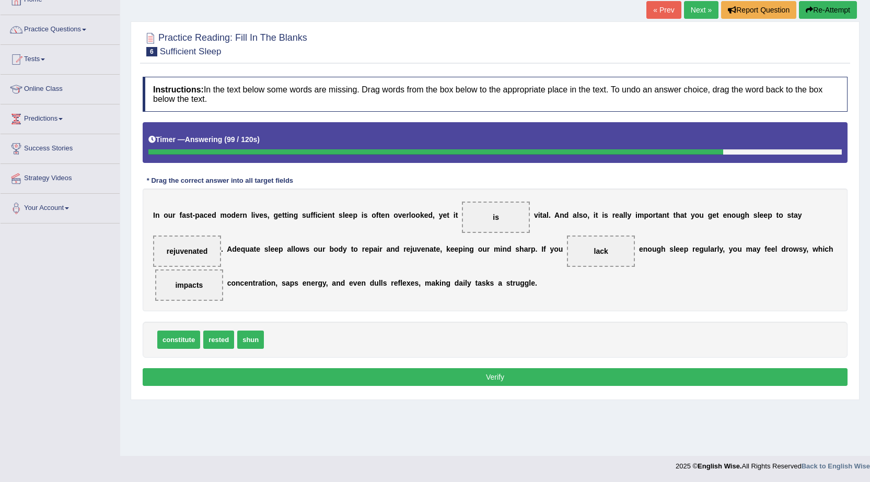
click at [538, 376] on button "Verify" at bounding box center [495, 377] width 705 height 18
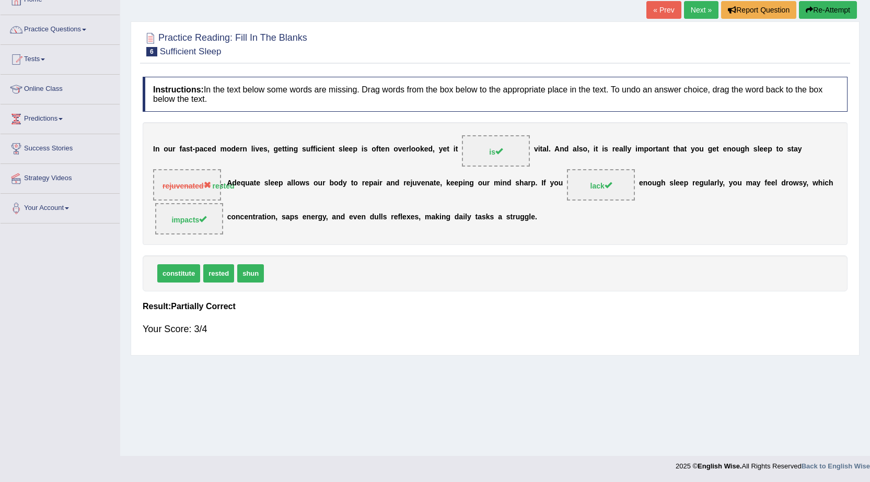
click at [218, 178] on span "rejuvenated rested" at bounding box center [187, 184] width 68 height 31
click at [706, 6] on link "Next »" at bounding box center [701, 10] width 34 height 18
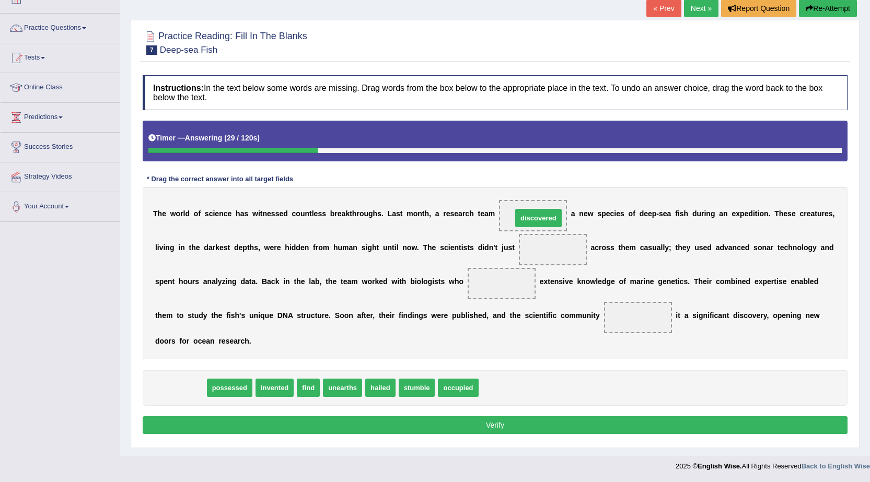
drag, startPoint x: 179, startPoint y: 386, endPoint x: 537, endPoint y: 216, distance: 396.2
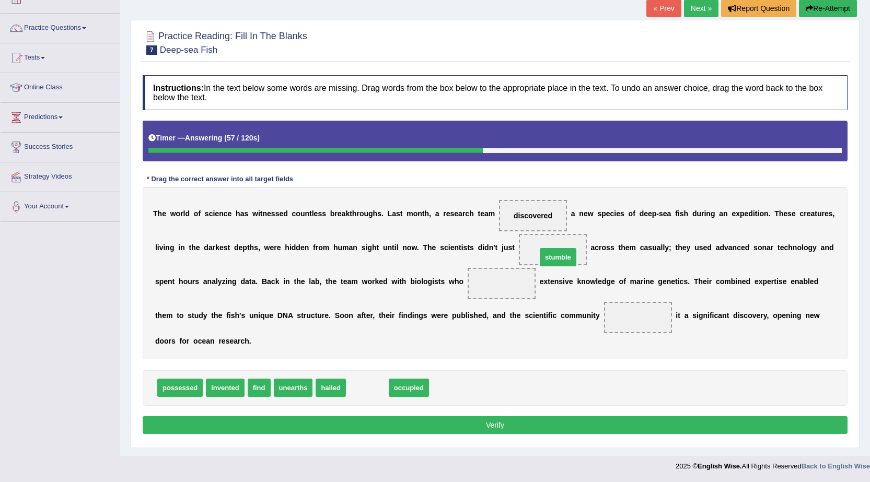
drag, startPoint x: 375, startPoint y: 395, endPoint x: 566, endPoint y: 264, distance: 231.2
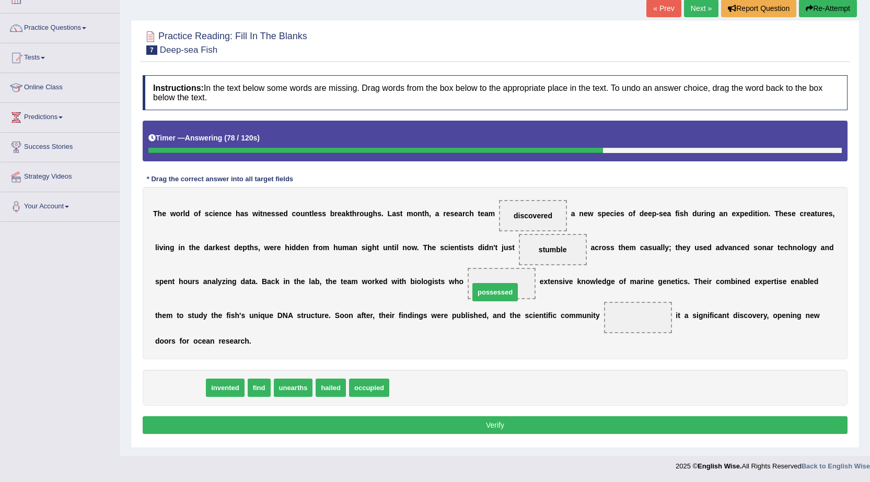
drag, startPoint x: 178, startPoint y: 387, endPoint x: 495, endPoint y: 289, distance: 331.5
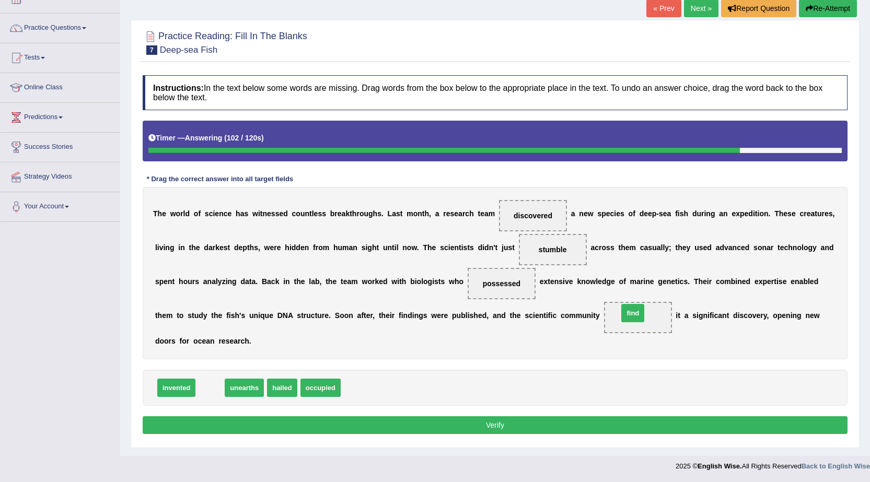
drag, startPoint x: 205, startPoint y: 390, endPoint x: 629, endPoint y: 316, distance: 430.2
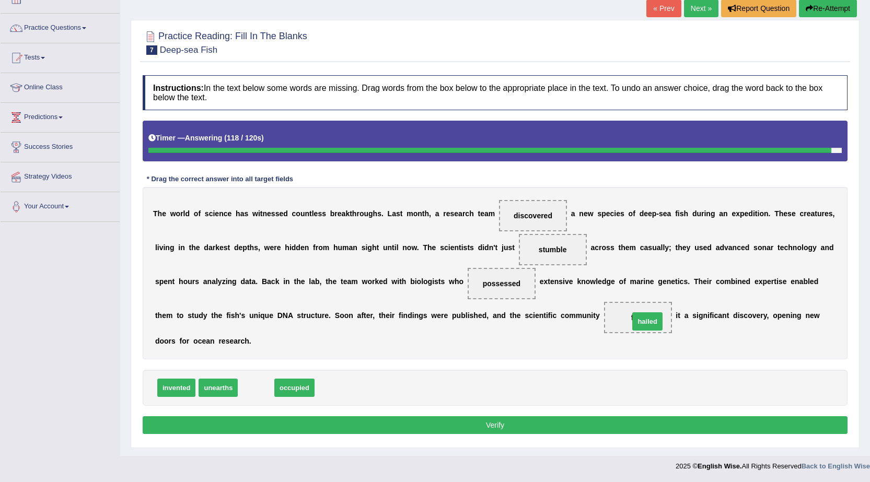
drag, startPoint x: 264, startPoint y: 389, endPoint x: 656, endPoint y: 323, distance: 397.0
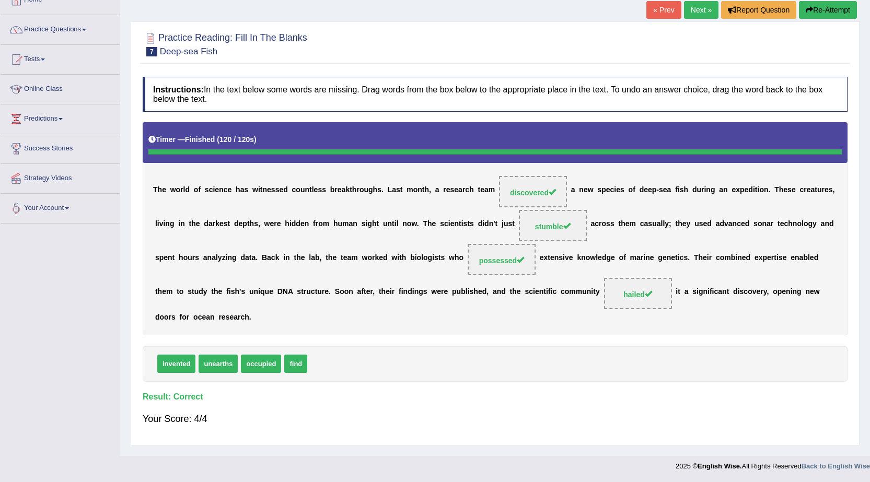
click at [700, 8] on link "Next »" at bounding box center [701, 10] width 34 height 18
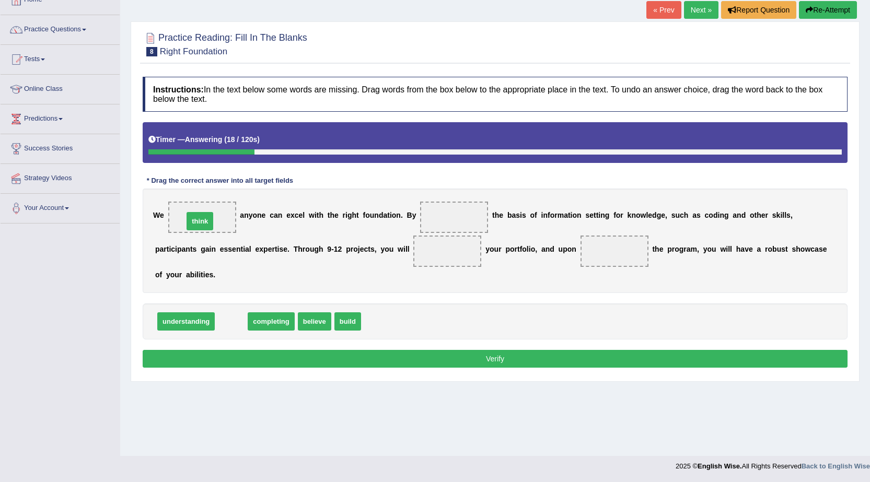
drag, startPoint x: 235, startPoint y: 324, endPoint x: 211, endPoint y: 230, distance: 96.7
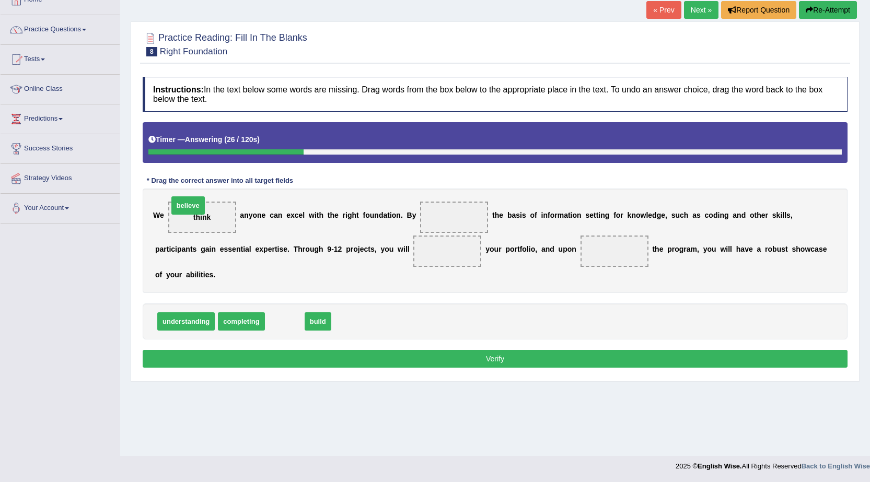
drag, startPoint x: 283, startPoint y: 320, endPoint x: 198, endPoint y: 218, distance: 132.8
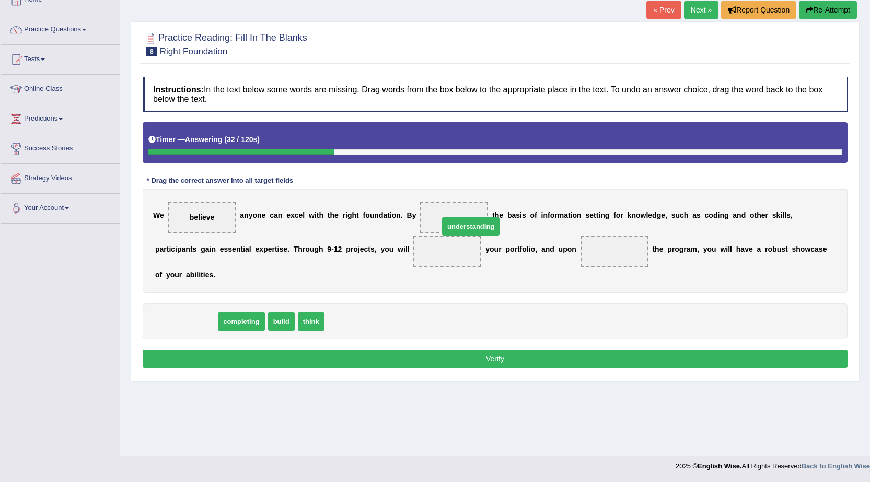
drag, startPoint x: 164, startPoint y: 329, endPoint x: 445, endPoint y: 230, distance: 298.0
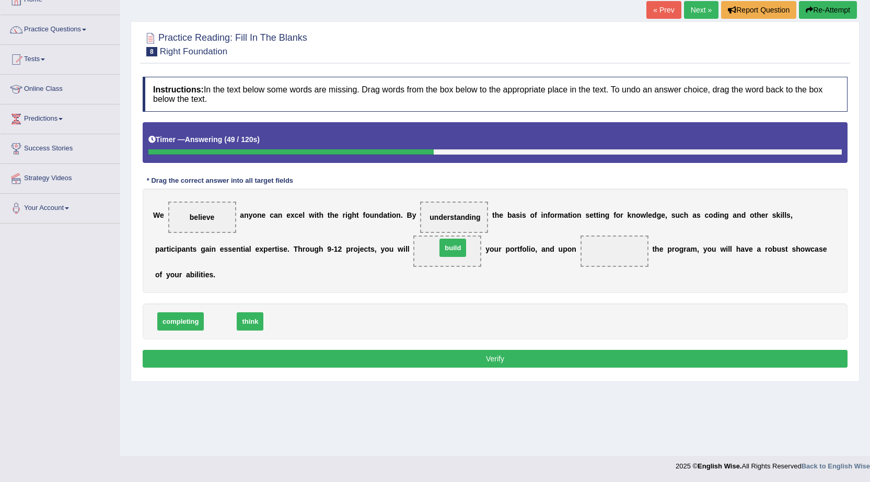
drag, startPoint x: 211, startPoint y: 323, endPoint x: 443, endPoint y: 249, distance: 243.9
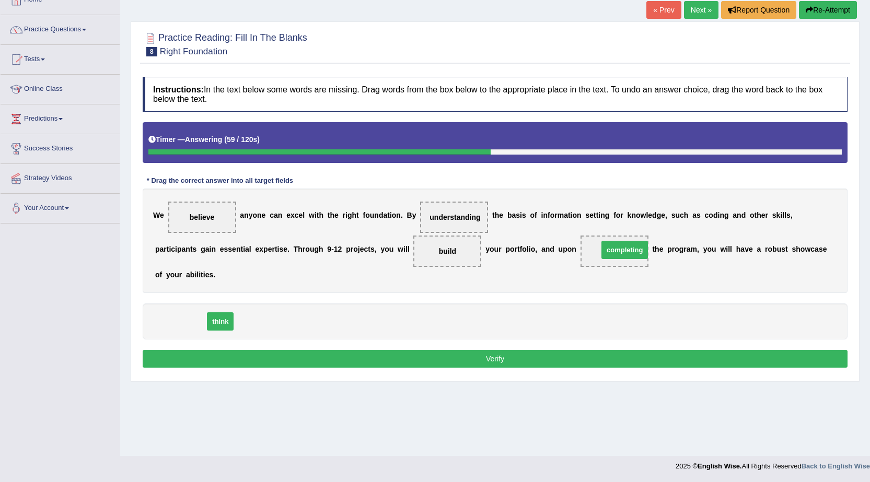
drag, startPoint x: 187, startPoint y: 319, endPoint x: 629, endPoint y: 250, distance: 447.3
click at [524, 357] on button "Verify" at bounding box center [495, 359] width 705 height 18
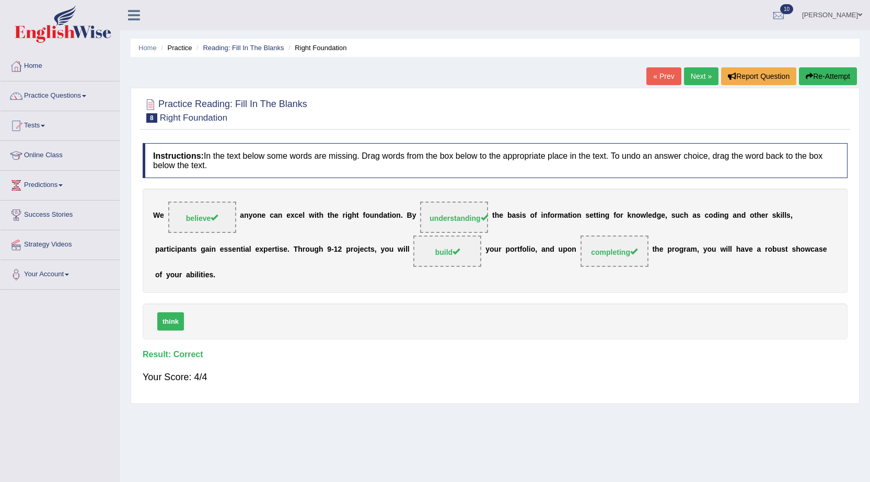
click at [706, 72] on link "Next »" at bounding box center [701, 76] width 34 height 18
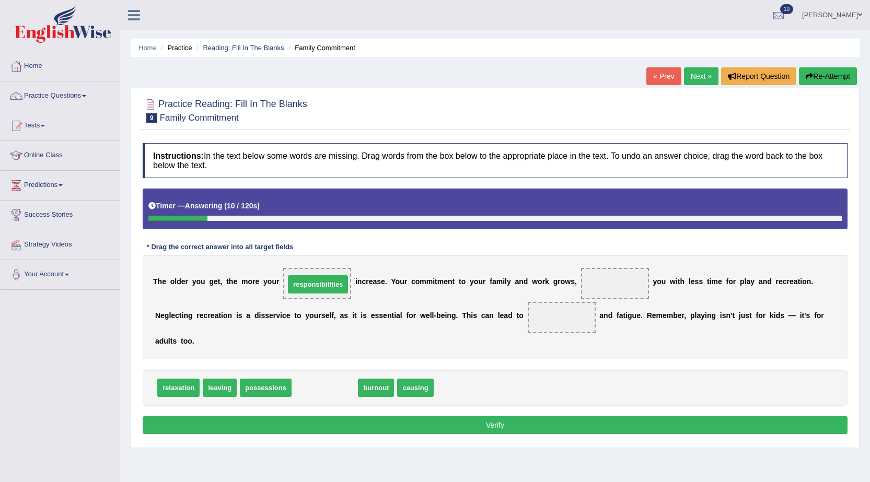
drag, startPoint x: 319, startPoint y: 392, endPoint x: 312, endPoint y: 289, distance: 103.7
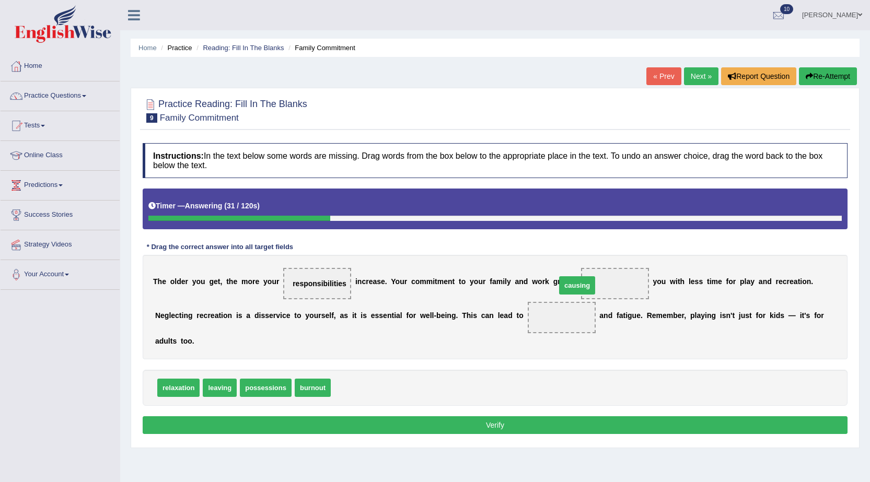
drag, startPoint x: 365, startPoint y: 386, endPoint x: 637, endPoint y: 275, distance: 293.9
drag, startPoint x: 319, startPoint y: 389, endPoint x: 562, endPoint y: 329, distance: 250.3
click at [539, 422] on button "Verify" at bounding box center [495, 425] width 705 height 18
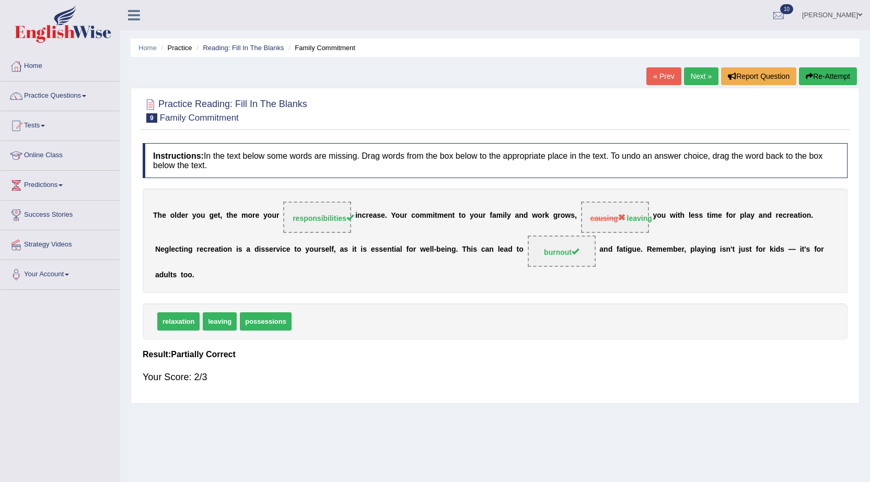
click at [704, 75] on link "Next »" at bounding box center [701, 76] width 34 height 18
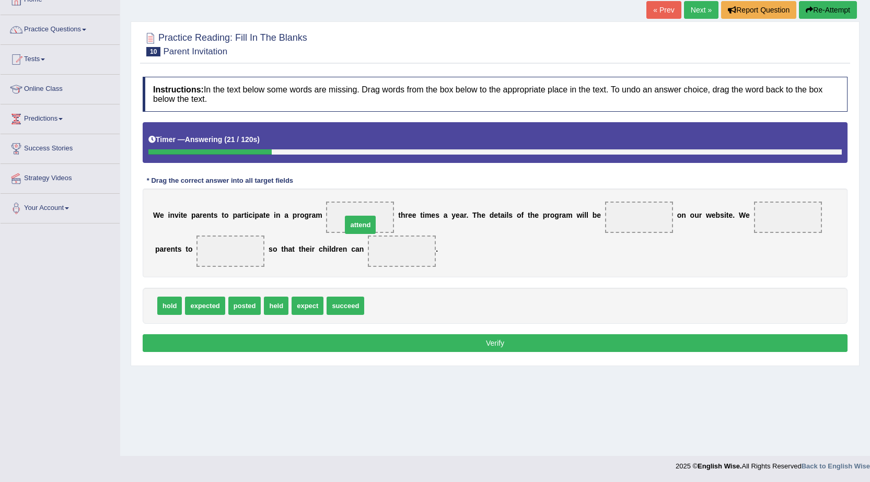
drag, startPoint x: 379, startPoint y: 303, endPoint x: 357, endPoint y: 222, distance: 84.6
drag, startPoint x: 235, startPoint y: 304, endPoint x: 626, endPoint y: 212, distance: 401.5
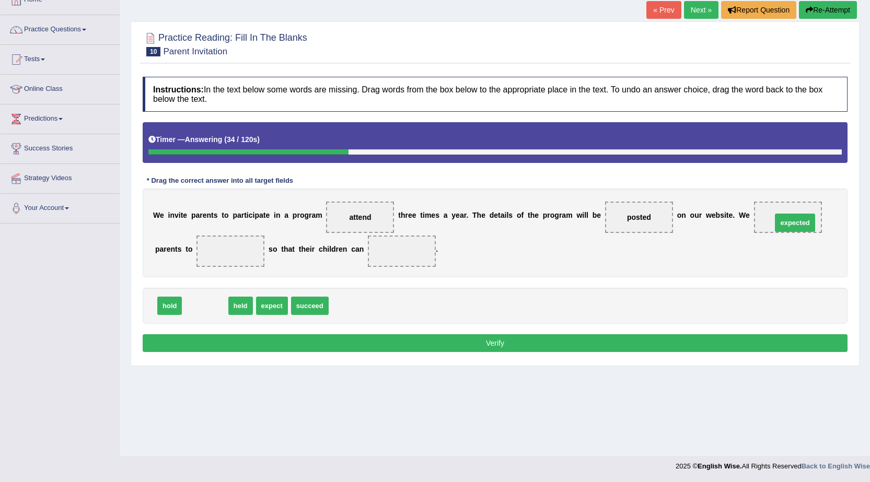
drag, startPoint x: 222, startPoint y: 307, endPoint x: 797, endPoint y: 221, distance: 581.7
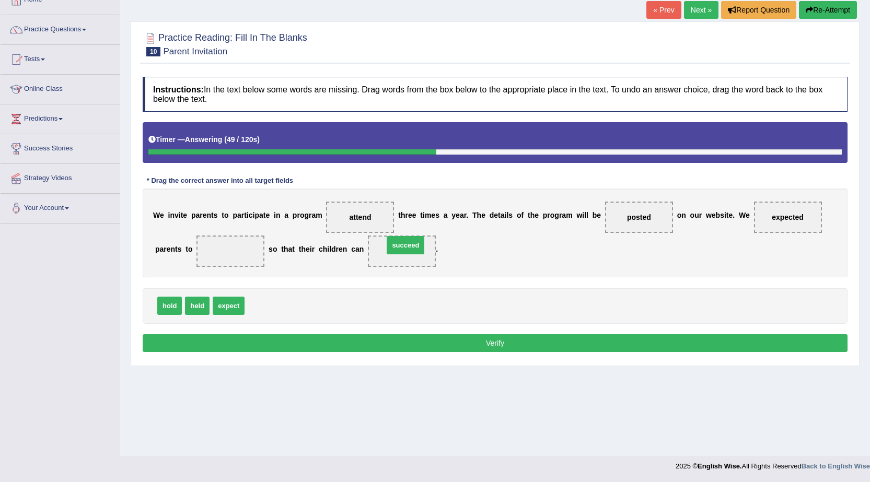
drag, startPoint x: 272, startPoint y: 311, endPoint x: 412, endPoint y: 250, distance: 152.1
drag, startPoint x: 361, startPoint y: 218, endPoint x: 227, endPoint y: 257, distance: 139.2
drag, startPoint x: 237, startPoint y: 306, endPoint x: 369, endPoint y: 223, distance: 155.7
click at [552, 337] on button "Verify" at bounding box center [495, 343] width 705 height 18
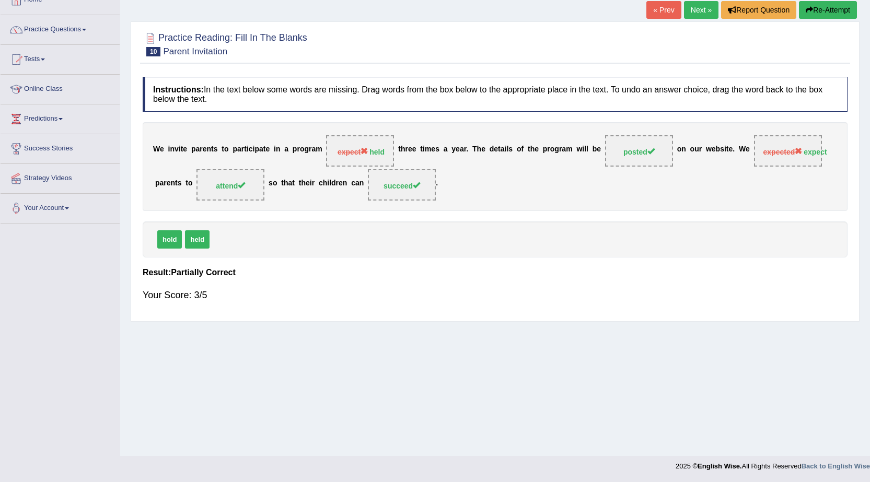
click at [685, 8] on link "Next »" at bounding box center [701, 10] width 34 height 18
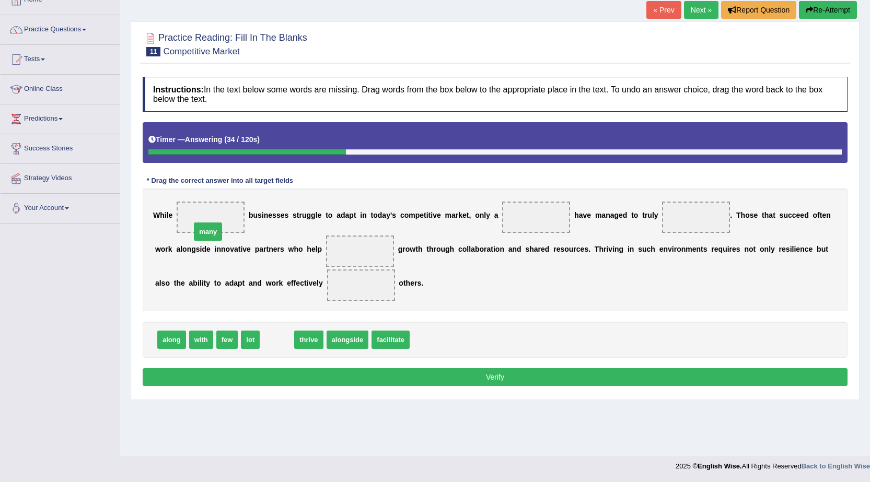
drag, startPoint x: 274, startPoint y: 339, endPoint x: 212, endPoint y: 224, distance: 130.4
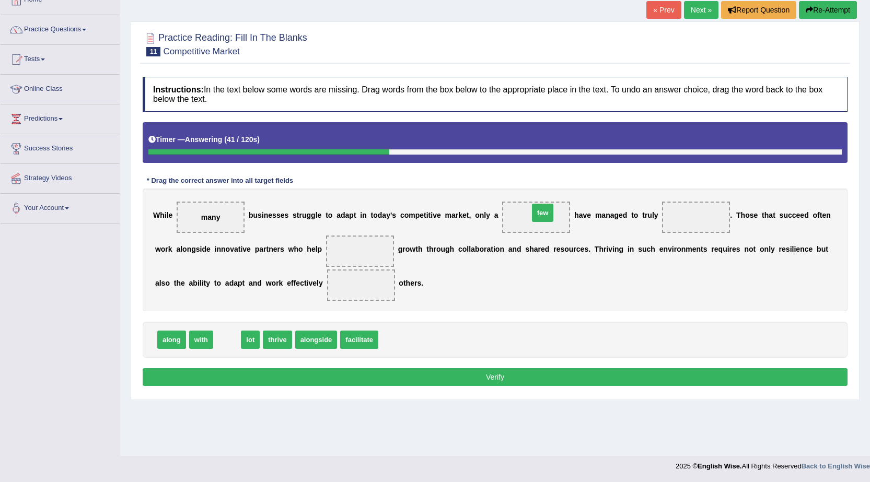
drag, startPoint x: 225, startPoint y: 346, endPoint x: 540, endPoint y: 219, distance: 340.2
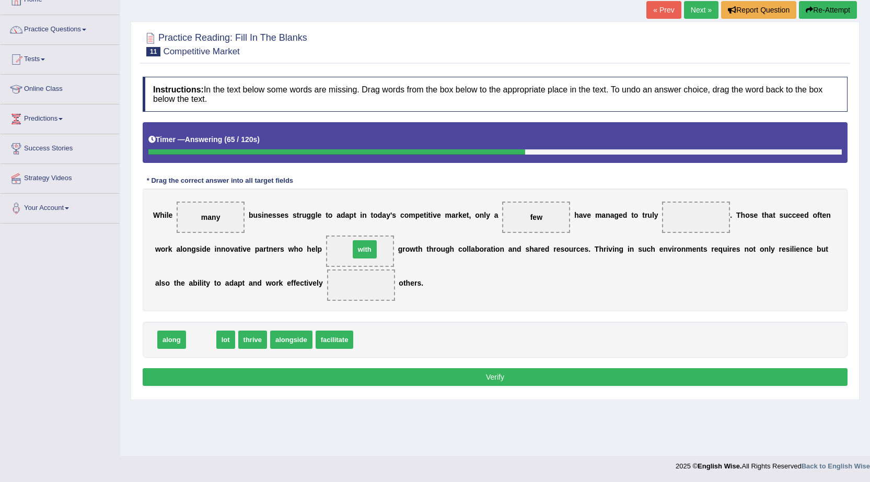
drag, startPoint x: 207, startPoint y: 341, endPoint x: 368, endPoint y: 250, distance: 185.0
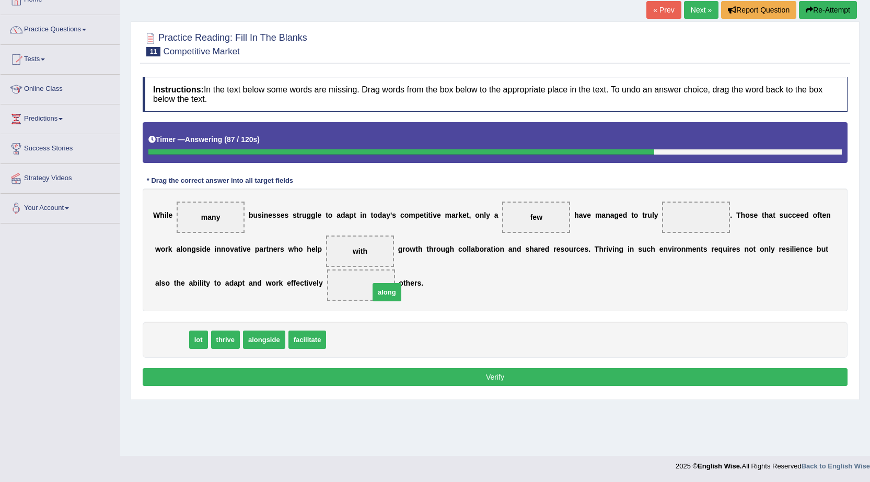
drag, startPoint x: 164, startPoint y: 342, endPoint x: 366, endPoint y: 294, distance: 208.4
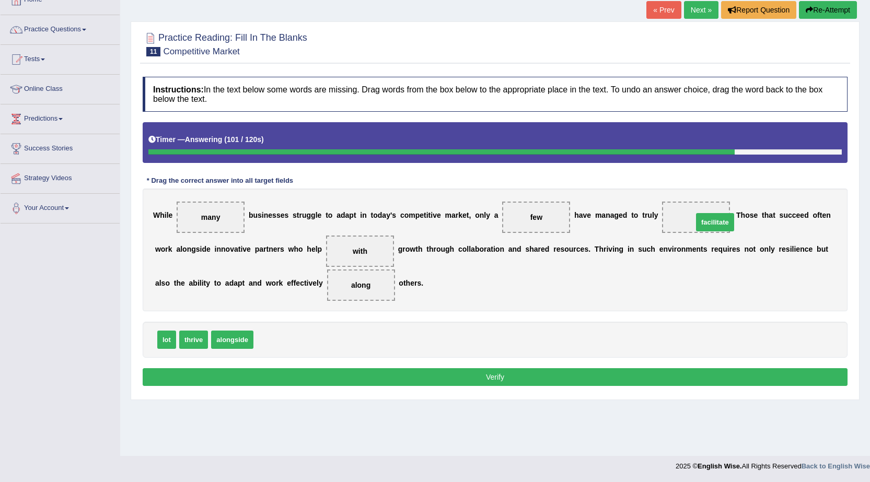
drag, startPoint x: 285, startPoint y: 340, endPoint x: 725, endPoint y: 223, distance: 454.9
click at [506, 379] on button "Verify" at bounding box center [495, 377] width 705 height 18
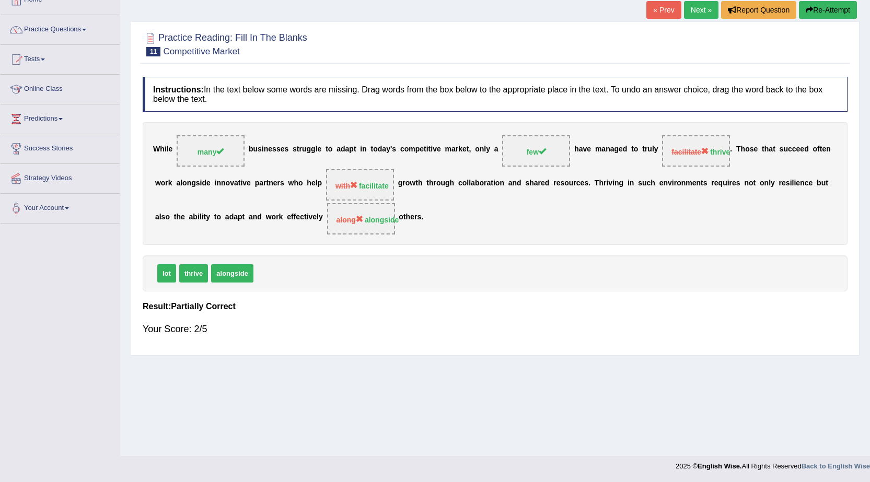
click at [691, 8] on link "Next »" at bounding box center [701, 10] width 34 height 18
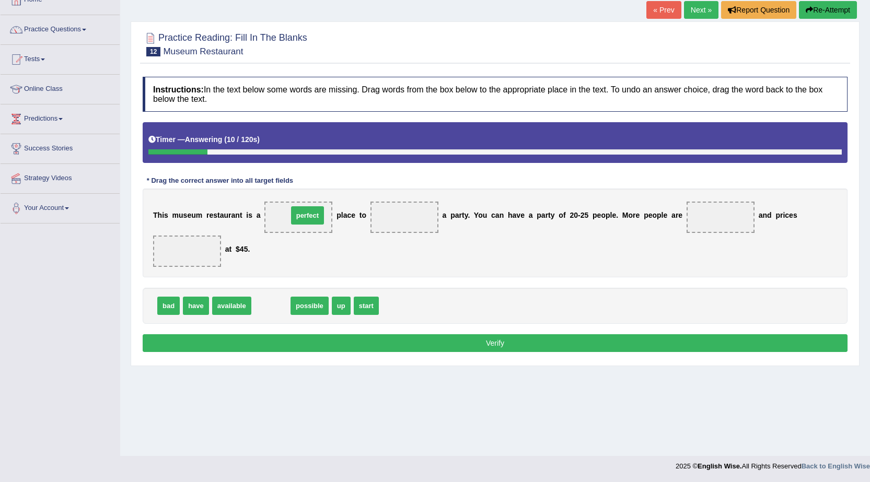
drag, startPoint x: 263, startPoint y: 309, endPoint x: 300, endPoint y: 219, distance: 97.5
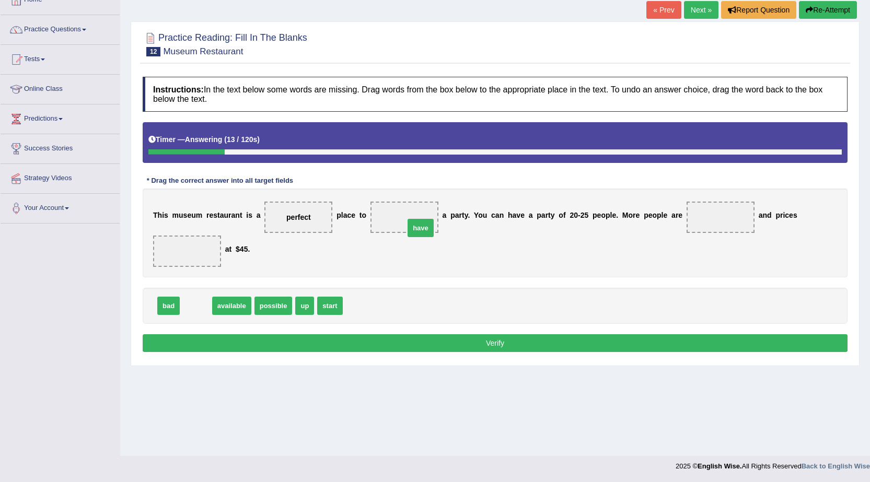
drag, startPoint x: 197, startPoint y: 309, endPoint x: 422, endPoint y: 231, distance: 237.8
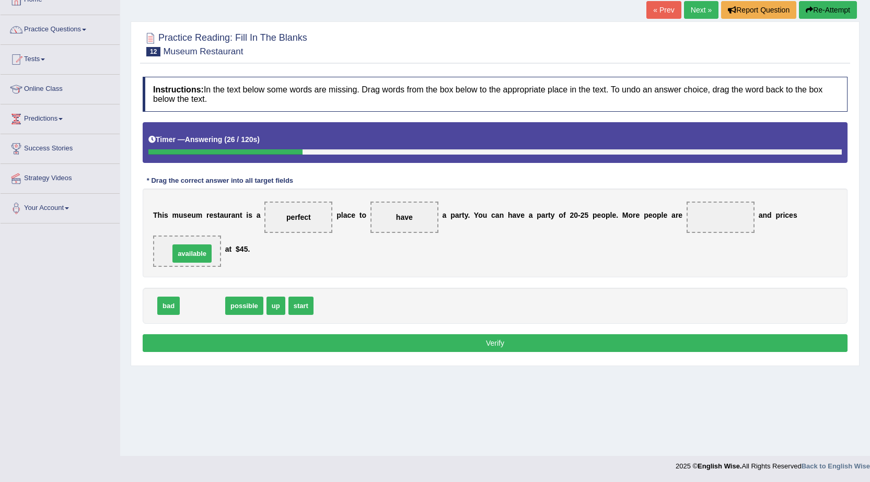
drag, startPoint x: 200, startPoint y: 311, endPoint x: 189, endPoint y: 259, distance: 53.3
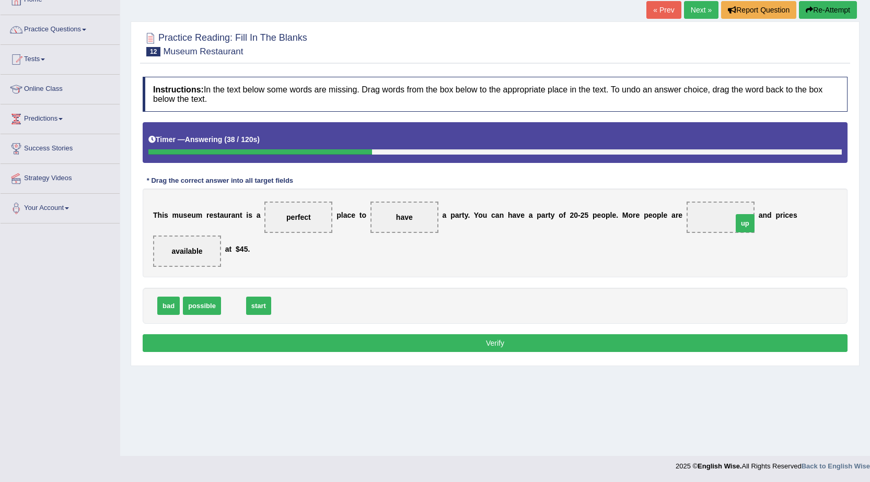
drag, startPoint x: 239, startPoint y: 309, endPoint x: 749, endPoint y: 227, distance: 516.1
click at [219, 337] on button "Verify" at bounding box center [495, 343] width 705 height 18
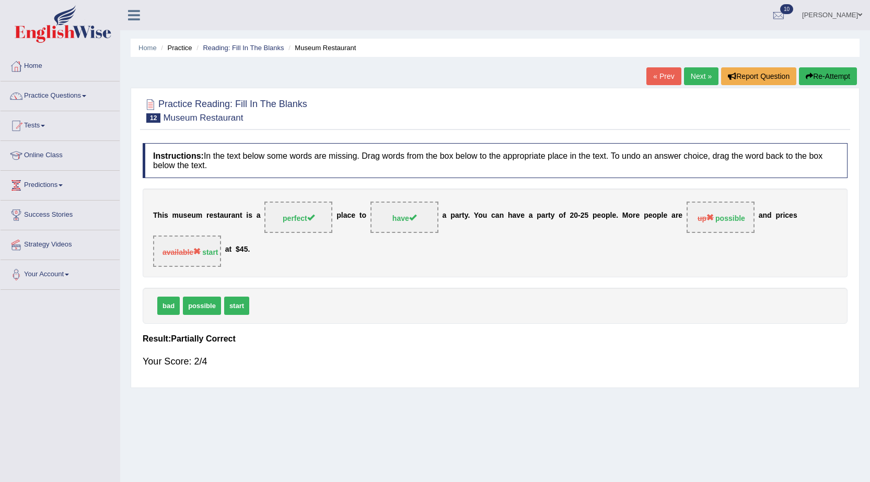
click at [60, 96] on link "Practice Questions" at bounding box center [60, 95] width 119 height 26
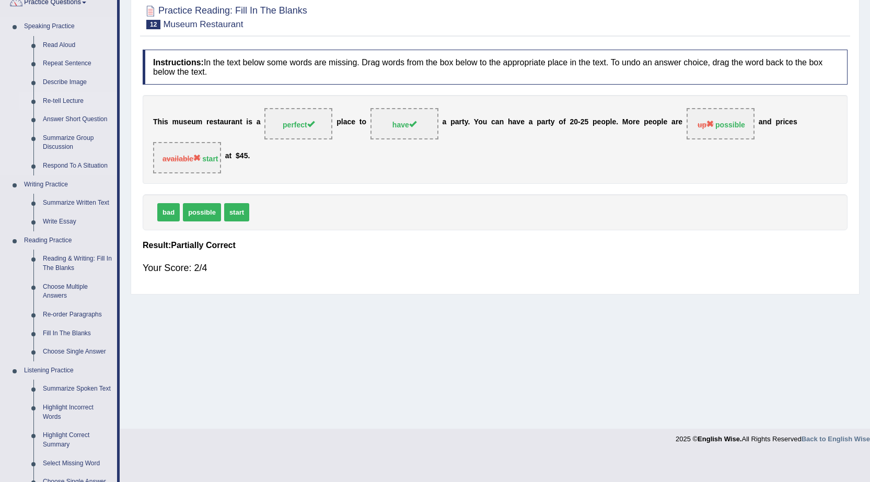
scroll to position [157, 0]
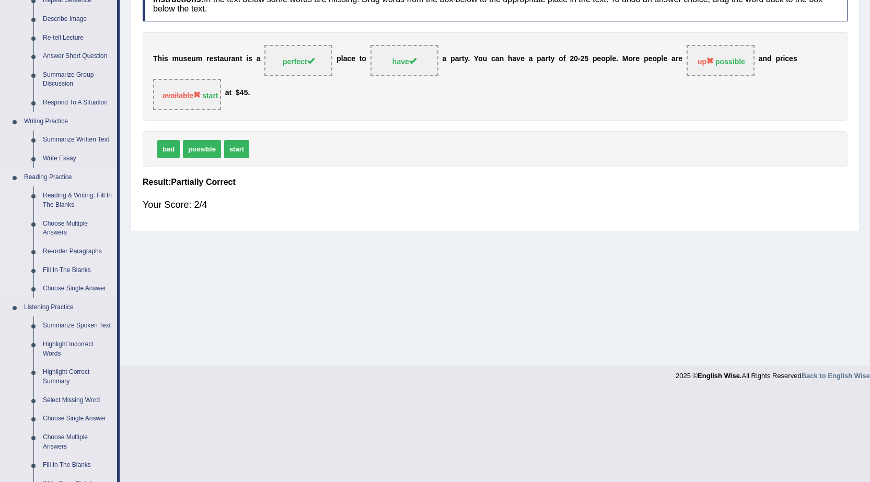
click at [63, 252] on link "Re-order Paragraphs" at bounding box center [77, 251] width 79 height 19
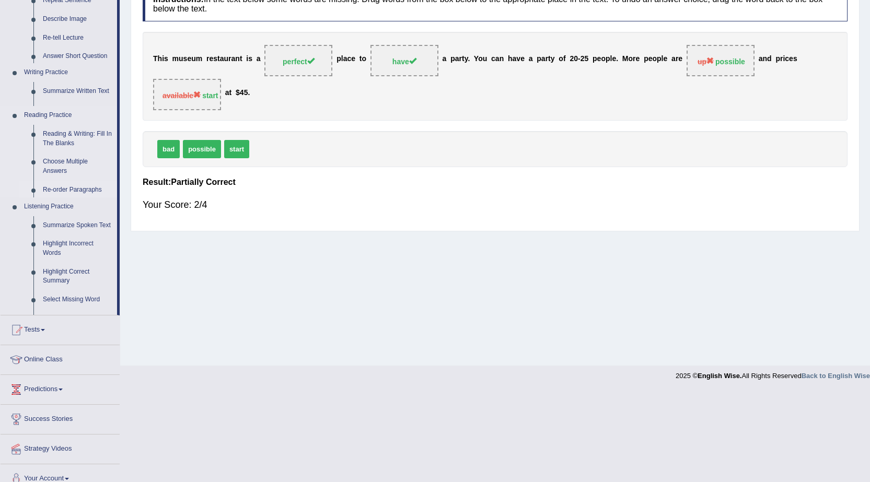
scroll to position [66, 0]
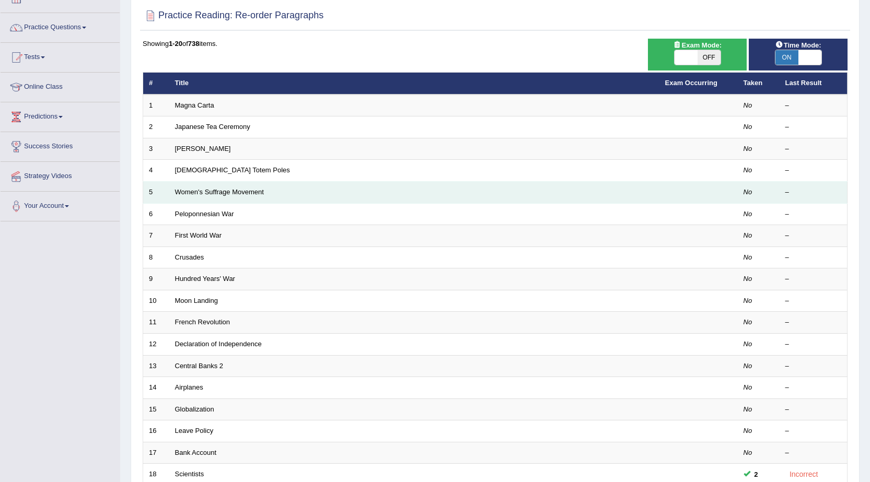
scroll to position [52, 0]
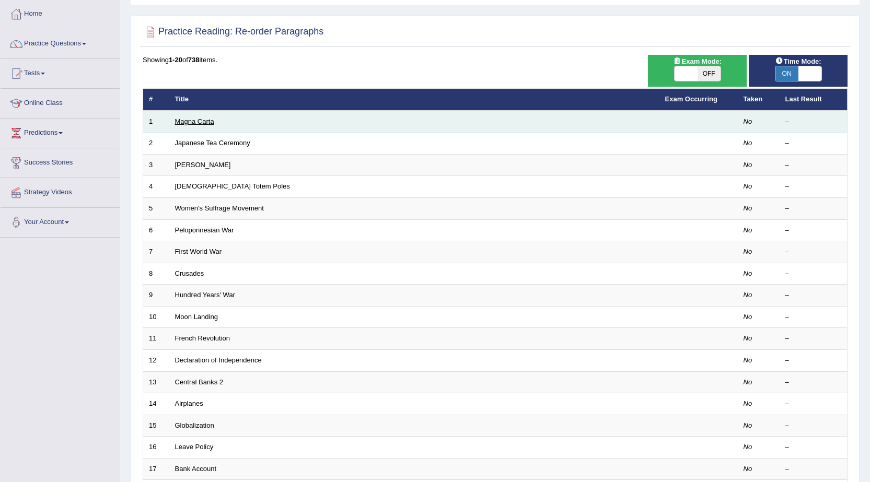
click at [190, 120] on link "Magna Carta" at bounding box center [194, 122] width 39 height 8
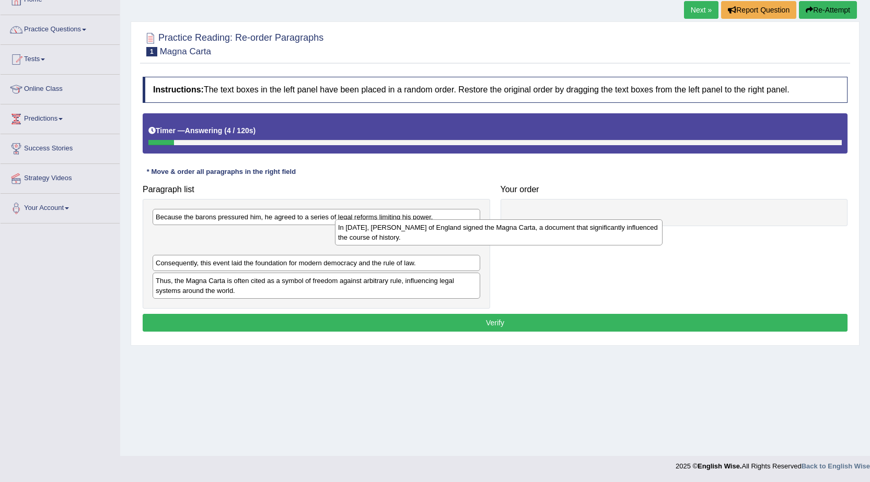
drag, startPoint x: 185, startPoint y: 244, endPoint x: 449, endPoint y: 219, distance: 264.5
click at [415, 227] on div "In [DATE], [PERSON_NAME] of England signed the Magna Carta, a document that sig…" at bounding box center [499, 232] width 328 height 26
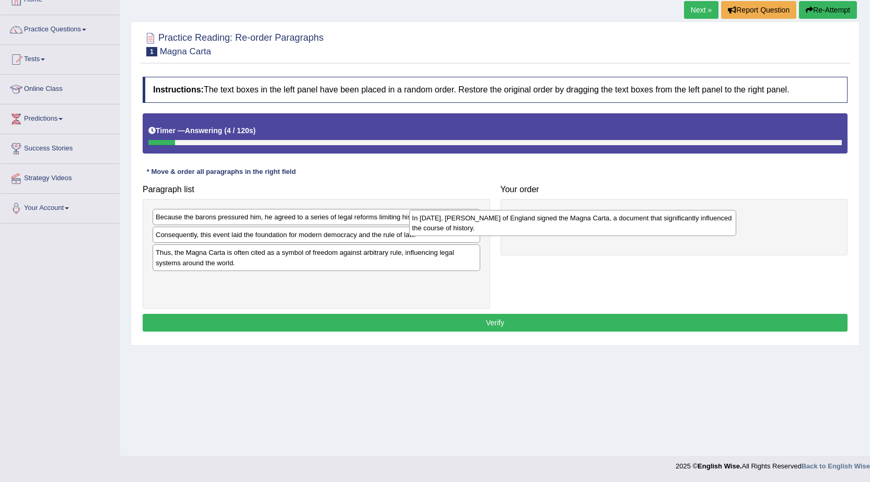
click at [496, 211] on div "Paragraph list Because the barons pressured him, he agreed to a series of legal…" at bounding box center [494, 244] width 715 height 129
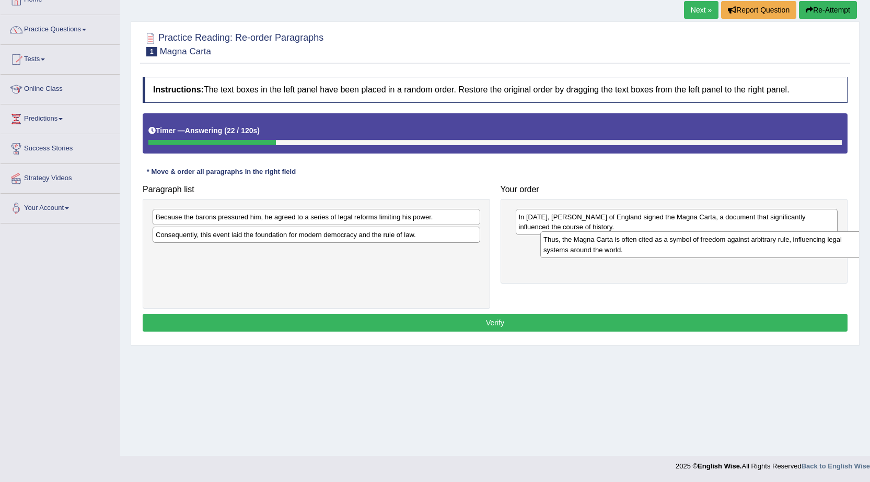
drag, startPoint x: 279, startPoint y: 265, endPoint x: 640, endPoint y: 257, distance: 361.7
click at [640, 257] on div "Thus, the Magna Carta is often cited as a symbol of freedom against arbitrary r…" at bounding box center [704, 244] width 328 height 26
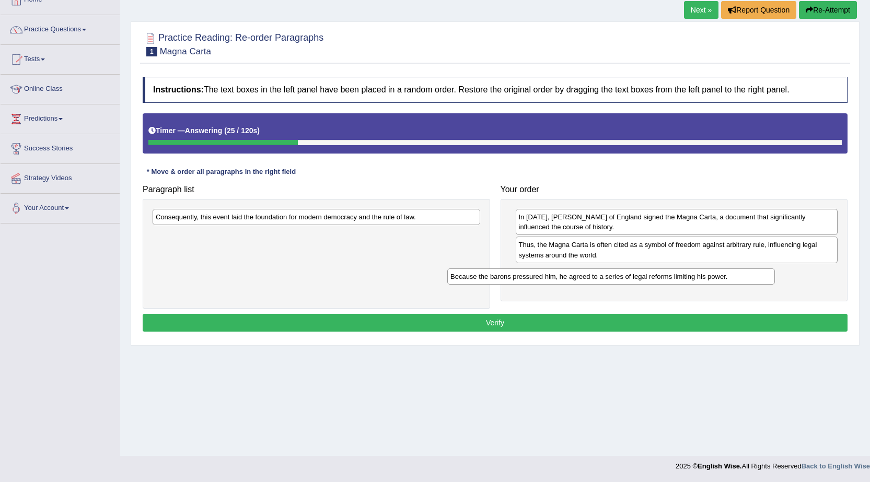
drag, startPoint x: 247, startPoint y: 220, endPoint x: 541, endPoint y: 280, distance: 300.7
click at [541, 280] on div "Because the barons pressured him, he agreed to a series of legal reforms limiti…" at bounding box center [611, 277] width 328 height 16
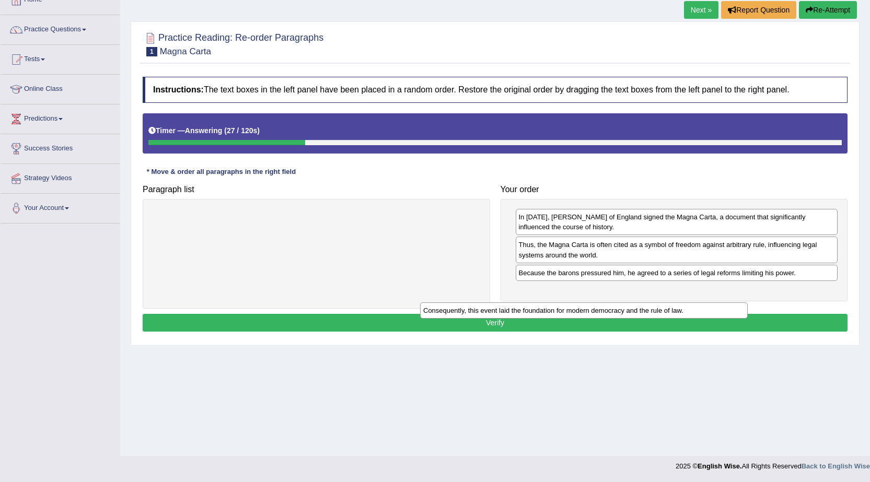
drag, startPoint x: 412, startPoint y: 222, endPoint x: 681, endPoint y: 314, distance: 283.7
click at [681, 314] on div "Consequently, this event laid the foundation for modern democracy and the rule …" at bounding box center [584, 311] width 328 height 16
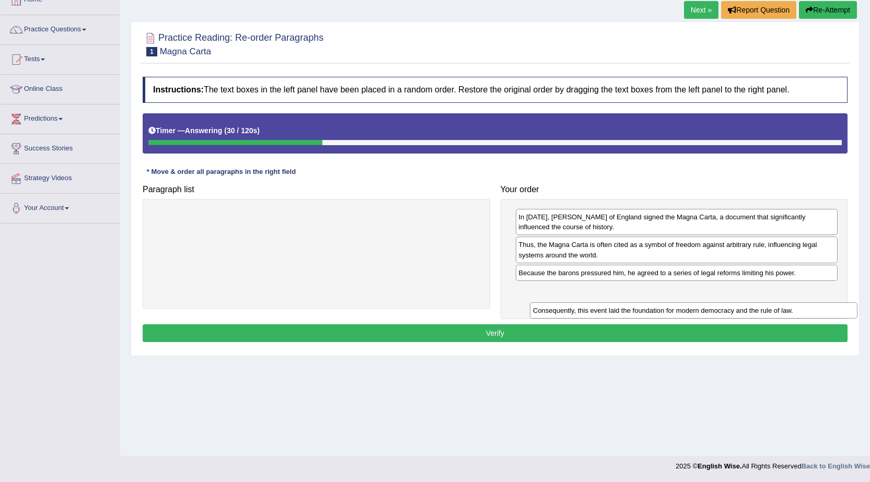
drag, startPoint x: 334, startPoint y: 212, endPoint x: 697, endPoint y: 290, distance: 371.5
click at [699, 303] on div "Consequently, this event laid the foundation for modern democracy and the rule …" at bounding box center [694, 311] width 328 height 16
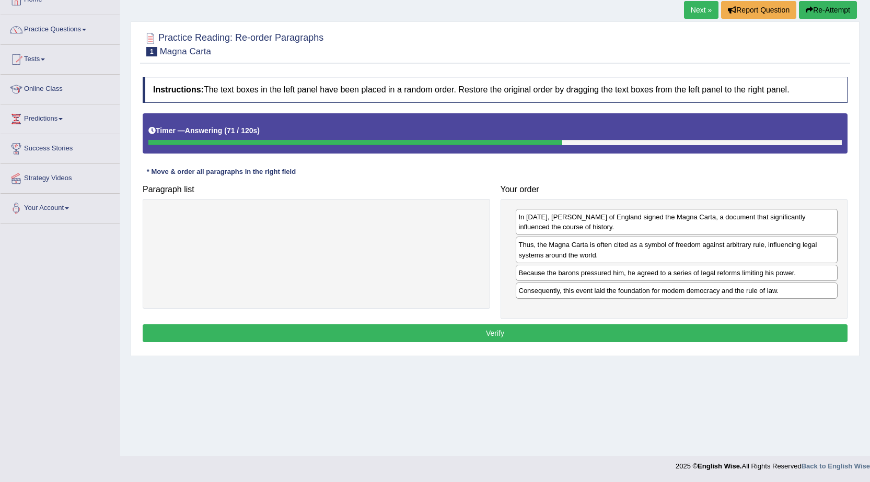
click at [616, 338] on button "Verify" at bounding box center [495, 333] width 705 height 18
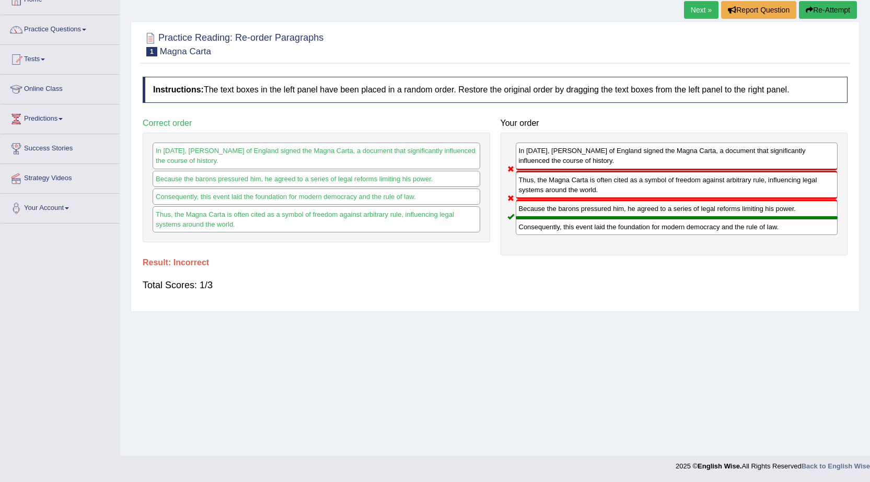
click at [277, 179] on div "Because the barons pressured him, he agreed to a series of legal reforms limiti…" at bounding box center [317, 179] width 328 height 16
click at [277, 189] on div "Consequently, this event laid the foundation for modern democracy and the rule …" at bounding box center [317, 197] width 328 height 16
click at [701, 7] on link "Next »" at bounding box center [701, 10] width 34 height 18
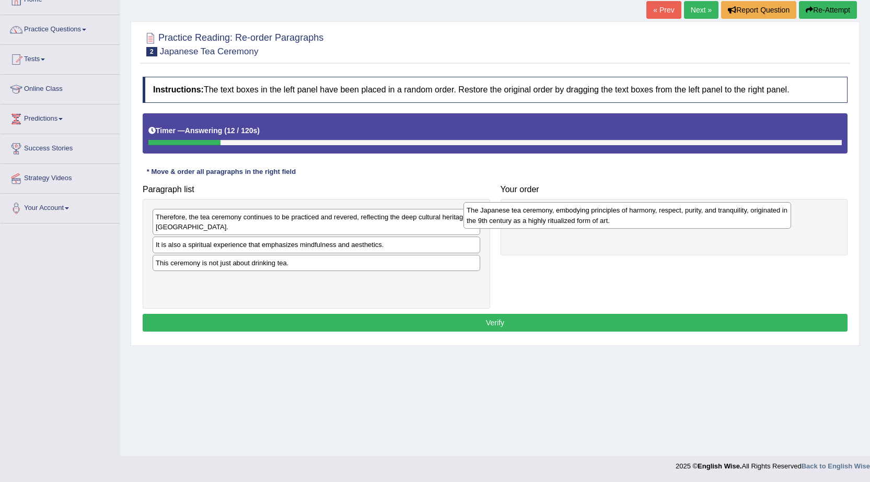
drag, startPoint x: 336, startPoint y: 259, endPoint x: 648, endPoint y: 224, distance: 313.9
click at [648, 224] on div "The Japanese tea ceremony, embodying principles of harmony, respect, purity, an…" at bounding box center [627, 215] width 328 height 26
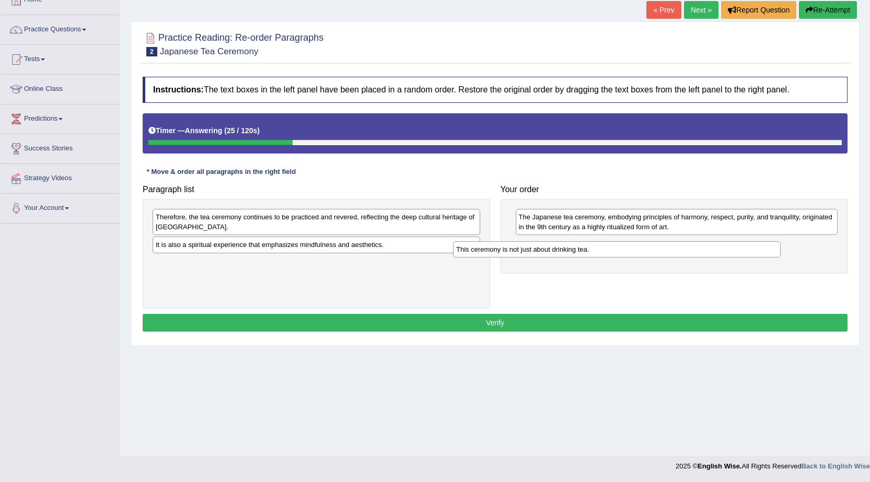
drag, startPoint x: 318, startPoint y: 269, endPoint x: 613, endPoint y: 253, distance: 295.7
click at [613, 253] on div "This ceremony is not just about drinking tea." at bounding box center [617, 249] width 328 height 16
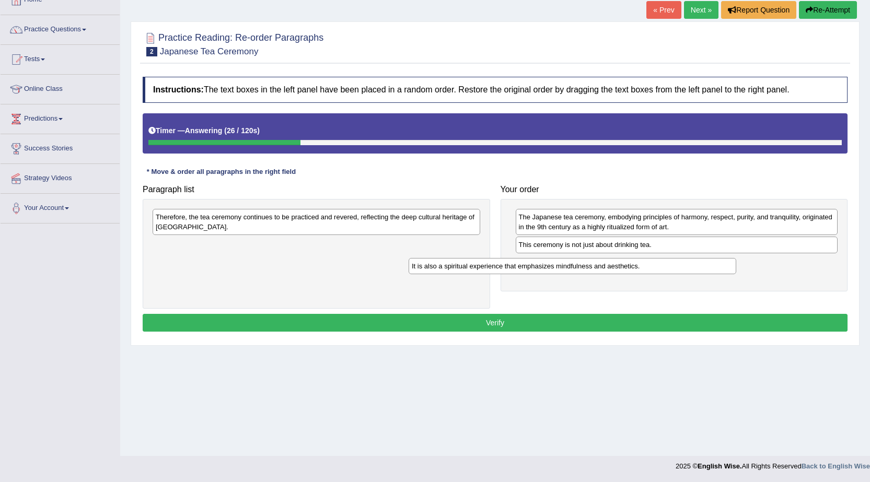
drag, startPoint x: 403, startPoint y: 248, endPoint x: 659, endPoint y: 269, distance: 256.9
click at [659, 269] on div "It is also a spiritual experience that emphasizes mindfulness and aesthetics." at bounding box center [573, 266] width 328 height 16
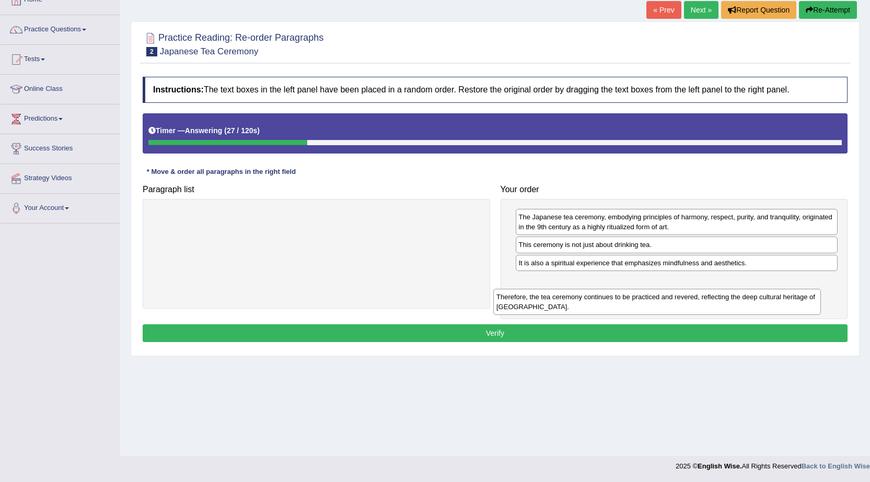
drag, startPoint x: 302, startPoint y: 221, endPoint x: 658, endPoint y: 300, distance: 365.6
click at [658, 300] on div "Therefore, the tea ceremony continues to be practiced and revered, reflecting t…" at bounding box center [657, 302] width 328 height 26
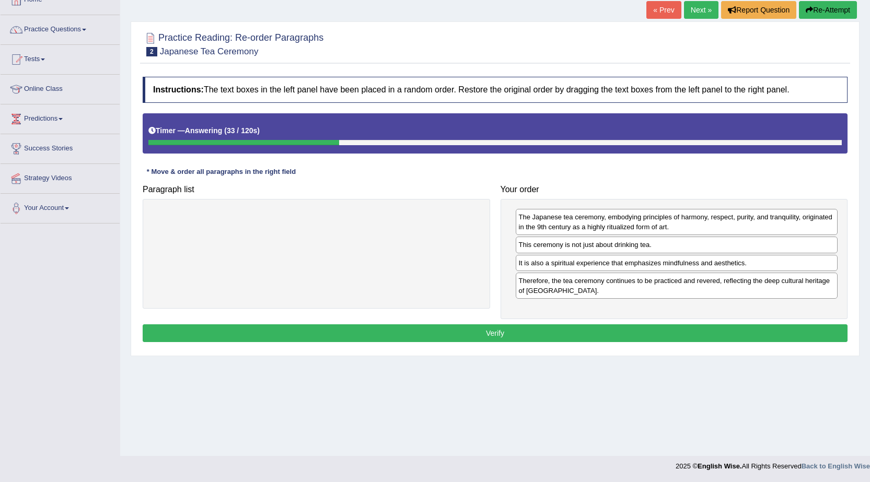
click at [529, 331] on button "Verify" at bounding box center [495, 333] width 705 height 18
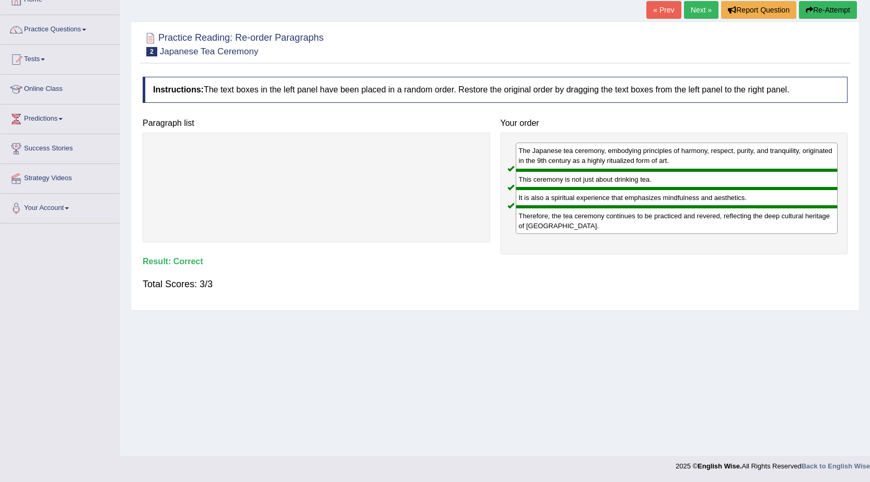
click at [699, 9] on link "Next »" at bounding box center [701, 10] width 34 height 18
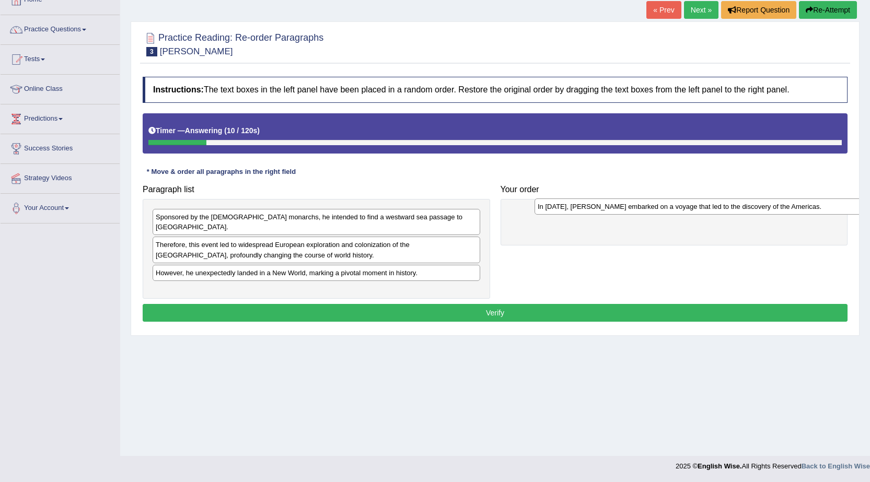
drag, startPoint x: 323, startPoint y: 286, endPoint x: 705, endPoint y: 212, distance: 389.1
click at [705, 212] on div "In [DATE], [PERSON_NAME] embarked on a voyage that led to the discovery of the …" at bounding box center [699, 207] width 328 height 16
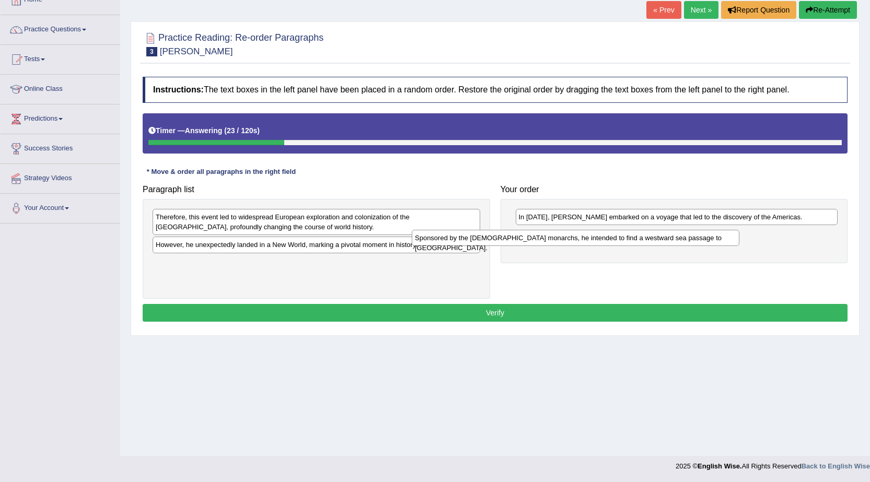
drag, startPoint x: 382, startPoint y: 219, endPoint x: 641, endPoint y: 240, distance: 260.0
click at [641, 240] on div "Sponsored by the Spanish monarchs, he intended to find a westward sea passage t…" at bounding box center [576, 238] width 328 height 16
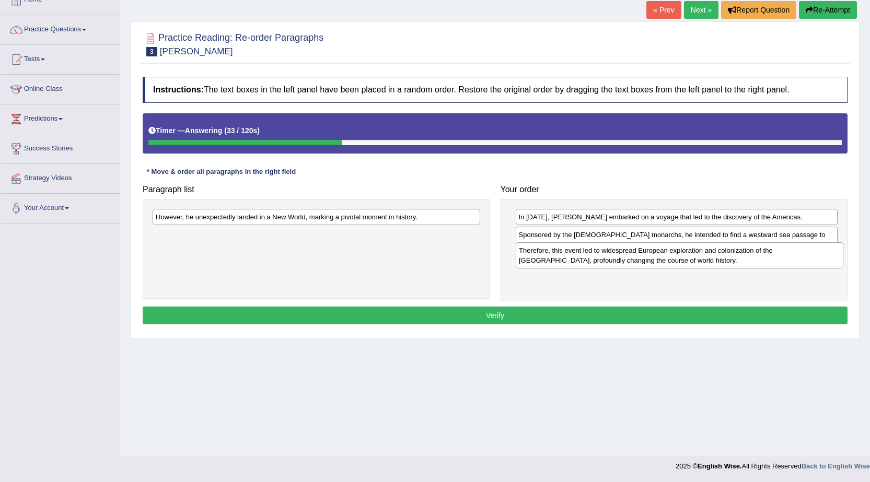
drag, startPoint x: 280, startPoint y: 228, endPoint x: 643, endPoint y: 262, distance: 364.7
click at [643, 262] on div "Therefore, this event led to widespread European exploration and colonization o…" at bounding box center [680, 255] width 328 height 26
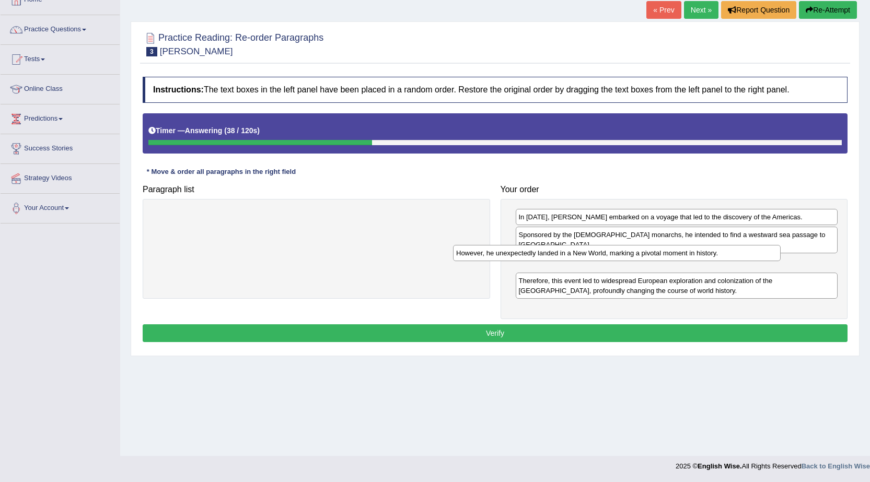
drag, startPoint x: 324, startPoint y: 225, endPoint x: 625, endPoint y: 261, distance: 302.6
click at [625, 261] on div "However, he unexpectedly landed in a New World, marking a pivotal moment in his…" at bounding box center [617, 253] width 328 height 16
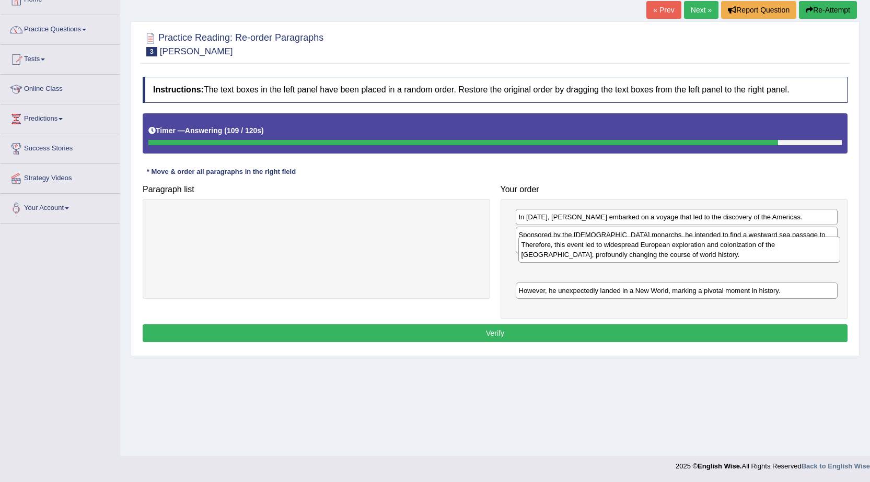
drag, startPoint x: 632, startPoint y: 271, endPoint x: 634, endPoint y: 251, distance: 19.4
click at [634, 251] on div "Therefore, this event led to widespread European exploration and colonization o…" at bounding box center [679, 250] width 322 height 26
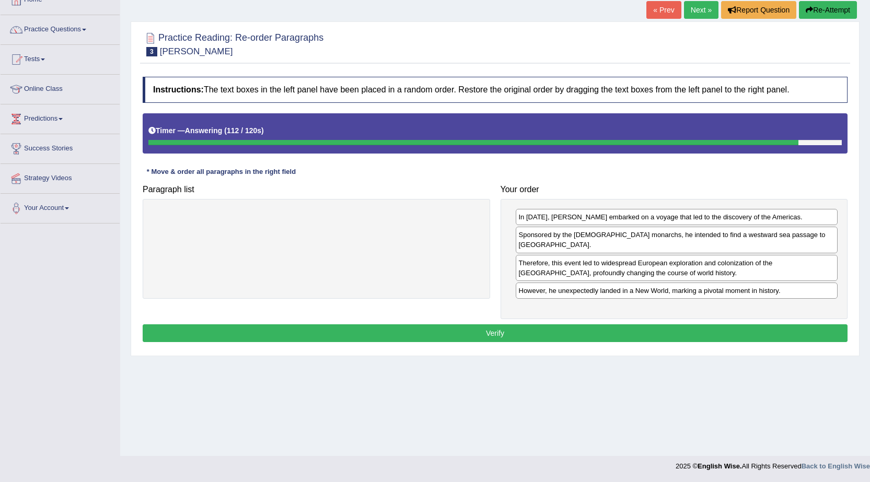
click at [571, 324] on button "Verify" at bounding box center [495, 333] width 705 height 18
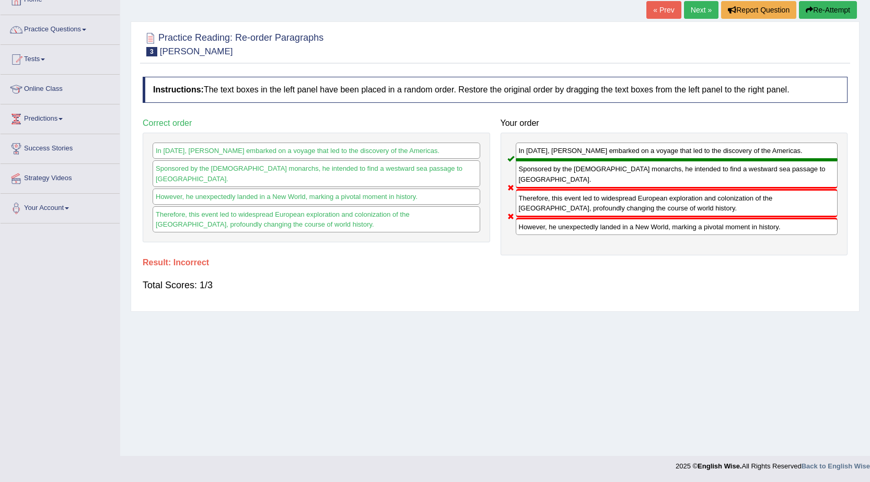
drag, startPoint x: 281, startPoint y: 188, endPoint x: 283, endPoint y: 210, distance: 22.0
click at [283, 212] on div "In 1492, Christopher Columbus embarked on a voyage that led to the discovery of…" at bounding box center [316, 188] width 347 height 110
drag, startPoint x: 287, startPoint y: 194, endPoint x: 289, endPoint y: 210, distance: 15.9
click at [289, 204] on div "In 1492, Christopher Columbus embarked on a voyage that led to the discovery of…" at bounding box center [316, 188] width 347 height 110
click at [291, 210] on div "Therefore, this event led to widespread European exploration and colonization o…" at bounding box center [317, 219] width 328 height 26
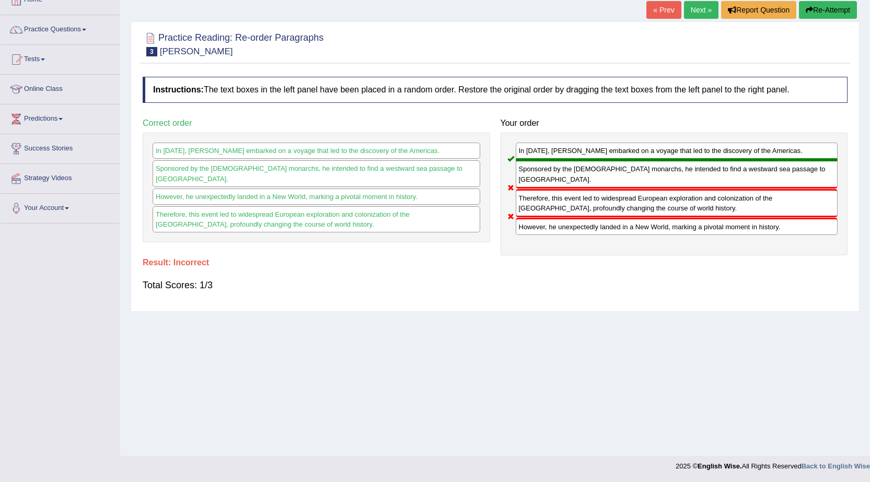
click at [293, 206] on div "Therefore, this event led to widespread European exploration and colonization o…" at bounding box center [317, 219] width 328 height 26
click at [702, 6] on link "Next »" at bounding box center [701, 10] width 34 height 18
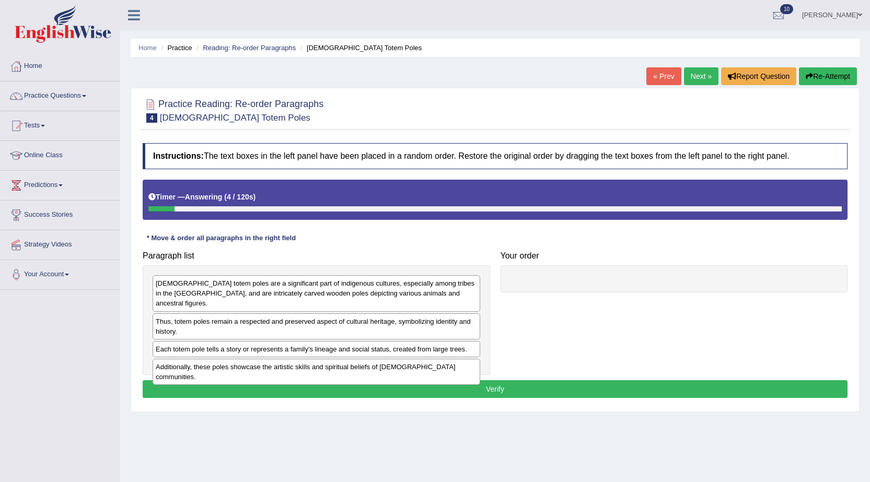
click at [672, 71] on link "« Prev" at bounding box center [663, 76] width 34 height 18
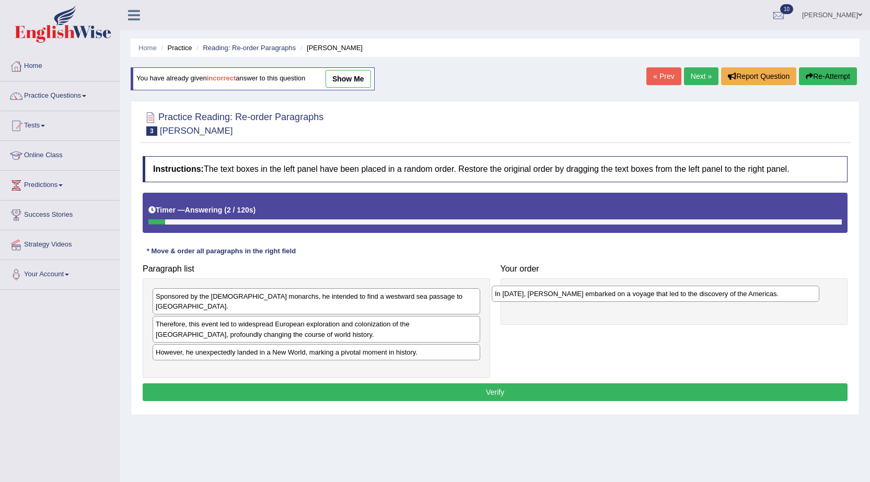
drag, startPoint x: 233, startPoint y: 365, endPoint x: 572, endPoint y: 298, distance: 345.6
click at [572, 298] on div "In 1492, Christopher Columbus embarked on a voyage that led to the discovery of…" at bounding box center [656, 294] width 328 height 16
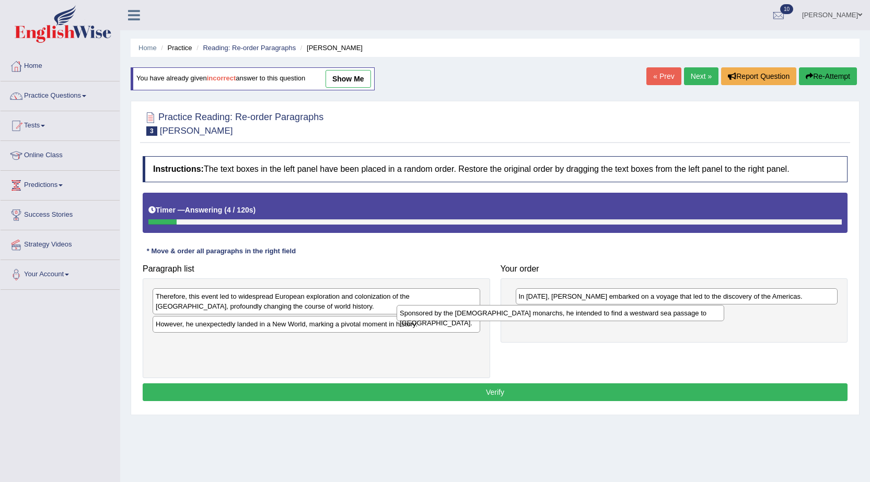
drag, startPoint x: 272, startPoint y: 294, endPoint x: 525, endPoint y: 318, distance: 254.1
click at [525, 318] on div "Sponsored by the Spanish monarchs, he intended to find a westward sea passage t…" at bounding box center [561, 313] width 328 height 16
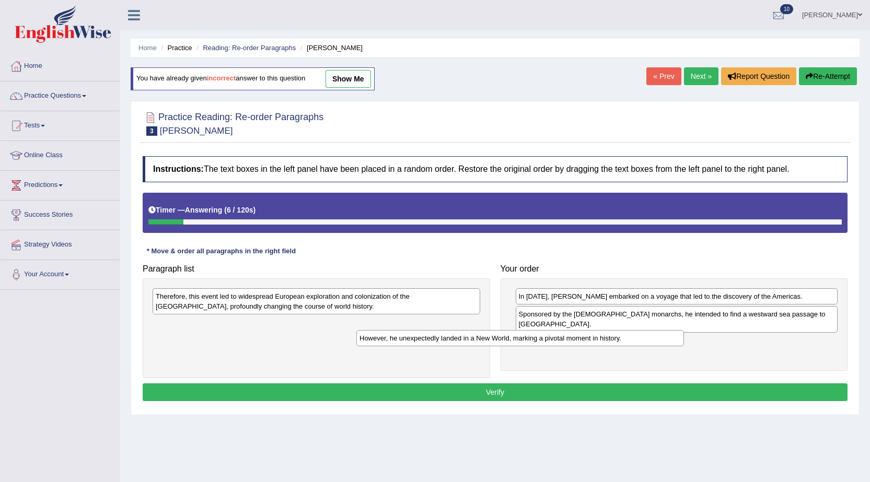
drag, startPoint x: 366, startPoint y: 324, endPoint x: 583, endPoint y: 339, distance: 217.9
click at [583, 339] on div "However, he unexpectedly landed in a New World, marking a pivotal moment in his…" at bounding box center [520, 338] width 328 height 16
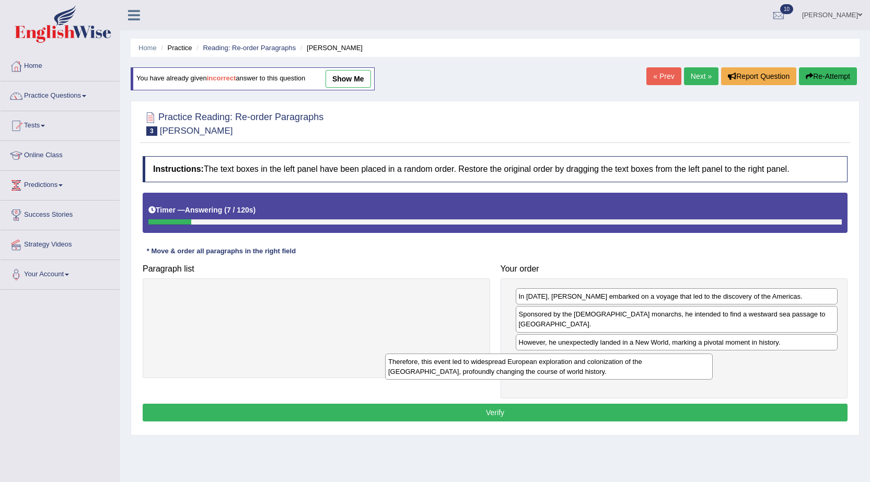
drag, startPoint x: 405, startPoint y: 302, endPoint x: 645, endPoint y: 369, distance: 248.5
click at [645, 369] on div "Therefore, this event led to widespread European exploration and colonization o…" at bounding box center [549, 367] width 328 height 26
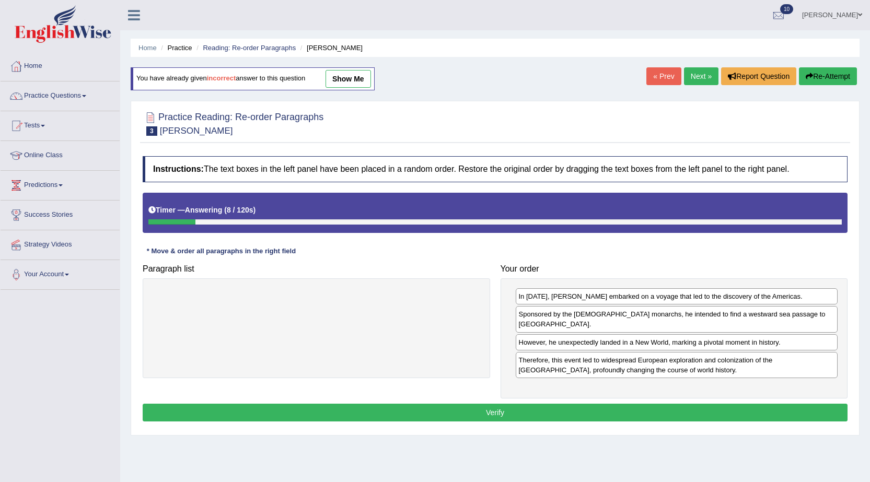
click at [552, 405] on button "Verify" at bounding box center [495, 413] width 705 height 18
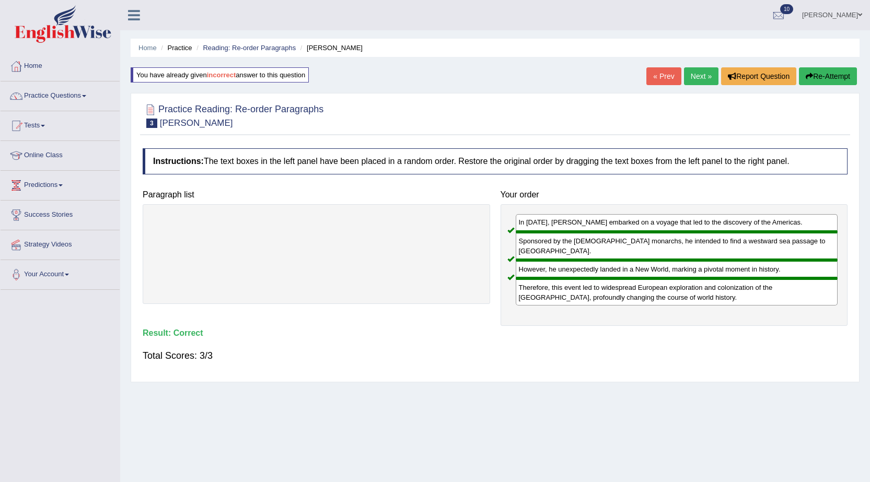
click at [691, 78] on link "Next »" at bounding box center [701, 76] width 34 height 18
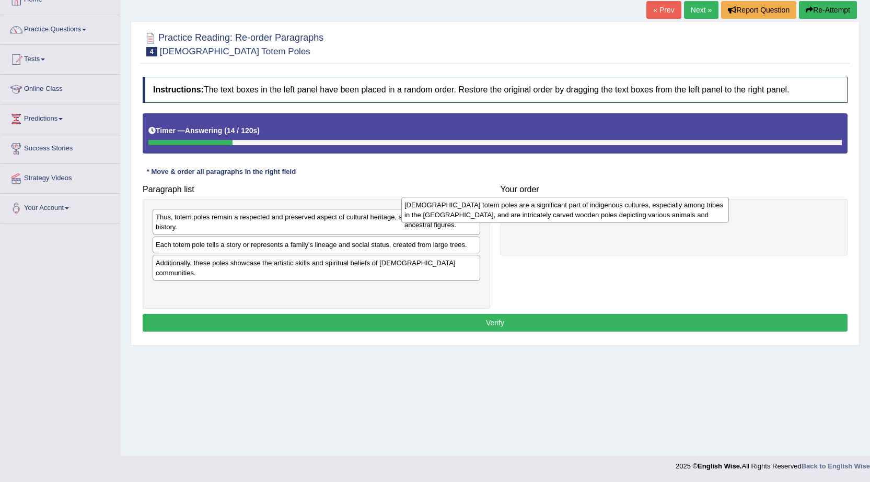
drag, startPoint x: 378, startPoint y: 229, endPoint x: 615, endPoint y: 219, distance: 236.4
click at [615, 219] on div "Native American totem poles are a significant part of indigenous cultures, espe…" at bounding box center [565, 210] width 328 height 26
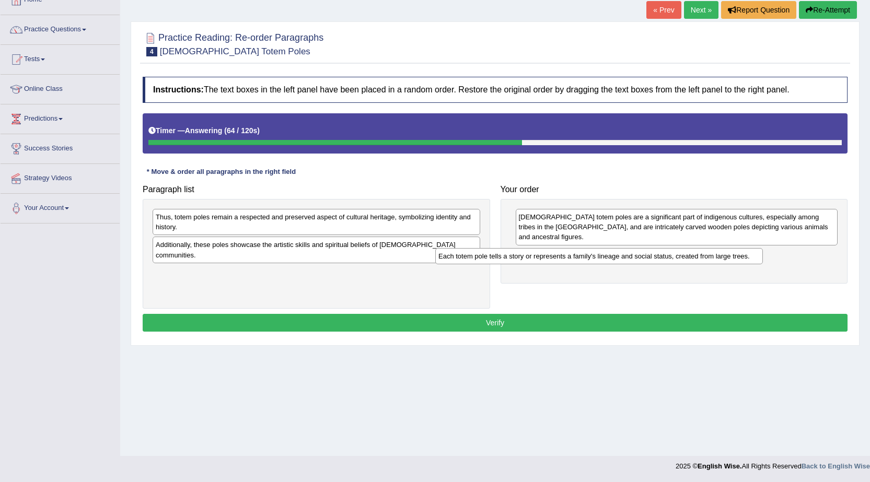
drag, startPoint x: 267, startPoint y: 250, endPoint x: 550, endPoint y: 261, distance: 282.9
click at [550, 261] on div "Each totem pole tells a story or represents a family's lineage and social statu…" at bounding box center [599, 256] width 328 height 16
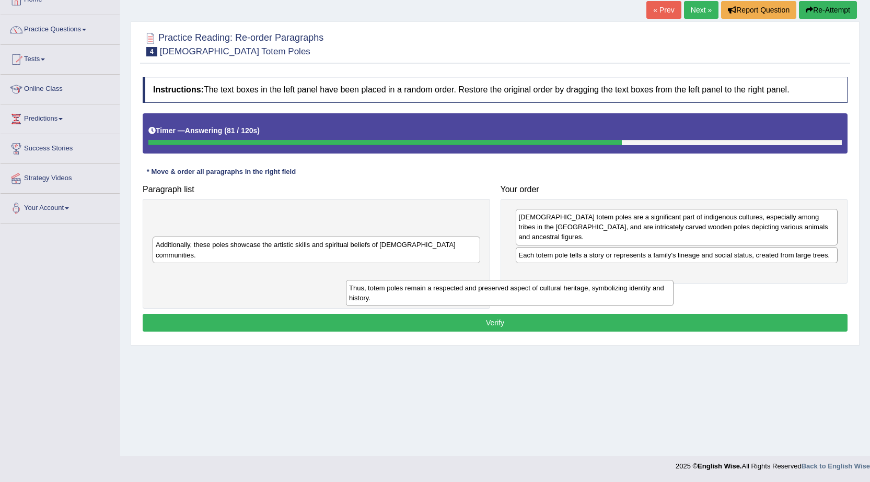
drag, startPoint x: 378, startPoint y: 233, endPoint x: 573, endPoint y: 301, distance: 206.9
click at [573, 301] on div "Thus, totem poles remain a respected and preserved aspect of cultural heritage,…" at bounding box center [510, 293] width 328 height 26
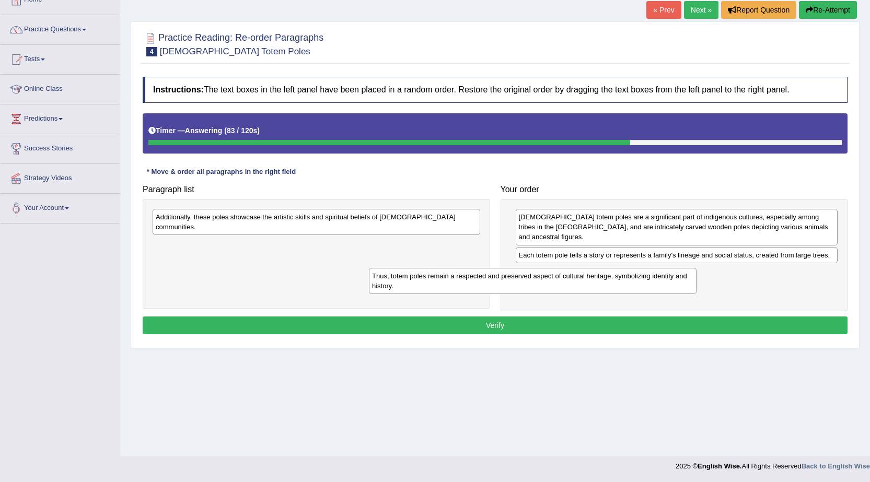
drag, startPoint x: 433, startPoint y: 229, endPoint x: 649, endPoint y: 277, distance: 221.1
click at [651, 283] on div "Thus, totem poles remain a respected and preserved aspect of cultural heritage,…" at bounding box center [533, 281] width 328 height 26
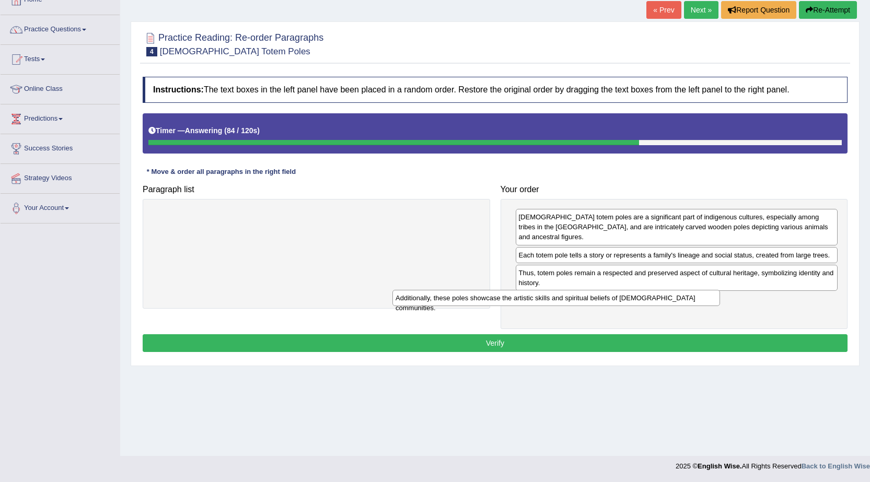
drag, startPoint x: 450, startPoint y: 221, endPoint x: 693, endPoint y: 304, distance: 256.6
click at [693, 304] on div "Additionally, these poles showcase the artistic skills and spiritual beliefs of…" at bounding box center [556, 298] width 328 height 16
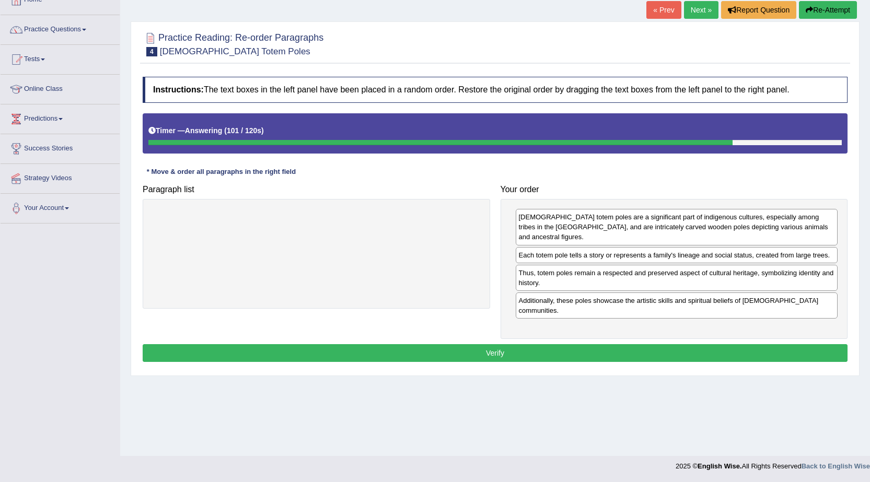
click at [508, 346] on button "Verify" at bounding box center [495, 353] width 705 height 18
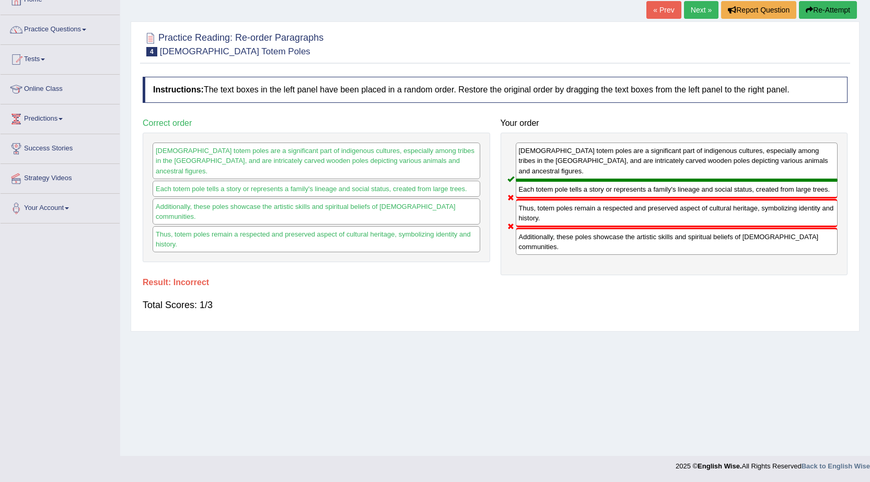
drag, startPoint x: 618, startPoint y: 219, endPoint x: 620, endPoint y: 235, distance: 16.3
click at [620, 235] on div "Native American totem poles are a significant part of indigenous cultures, espe…" at bounding box center [674, 204] width 347 height 143
drag, startPoint x: 550, startPoint y: 236, endPoint x: 547, endPoint y: 244, distance: 8.8
click at [547, 244] on div "Additionally, these poles showcase the artistic skills and spiritual beliefs of…" at bounding box center [677, 241] width 322 height 27
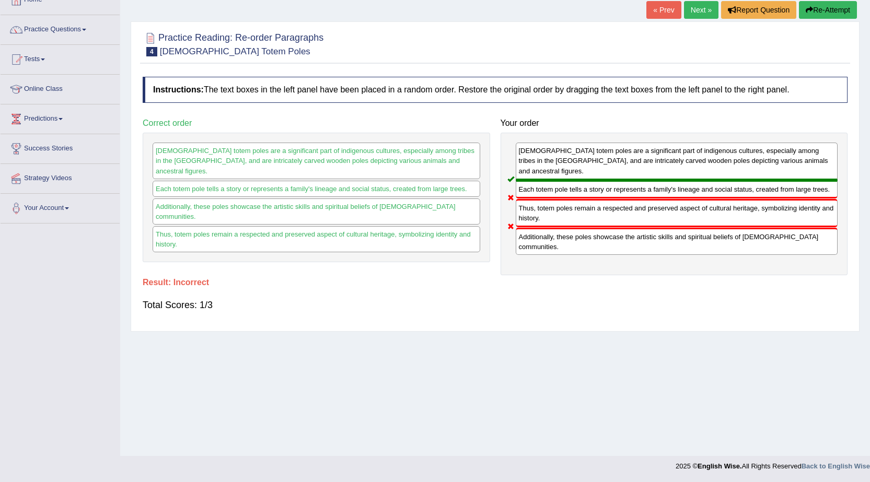
click at [529, 211] on div "Thus, totem poles remain a respected and preserved aspect of cultural heritage,…" at bounding box center [677, 213] width 322 height 28
drag, startPoint x: 533, startPoint y: 207, endPoint x: 551, endPoint y: 213, distance: 18.7
click at [540, 211] on div "Thus, totem poles remain a respected and preserved aspect of cultural heritage,…" at bounding box center [677, 213] width 322 height 28
click at [696, 7] on link "Next »" at bounding box center [701, 10] width 34 height 18
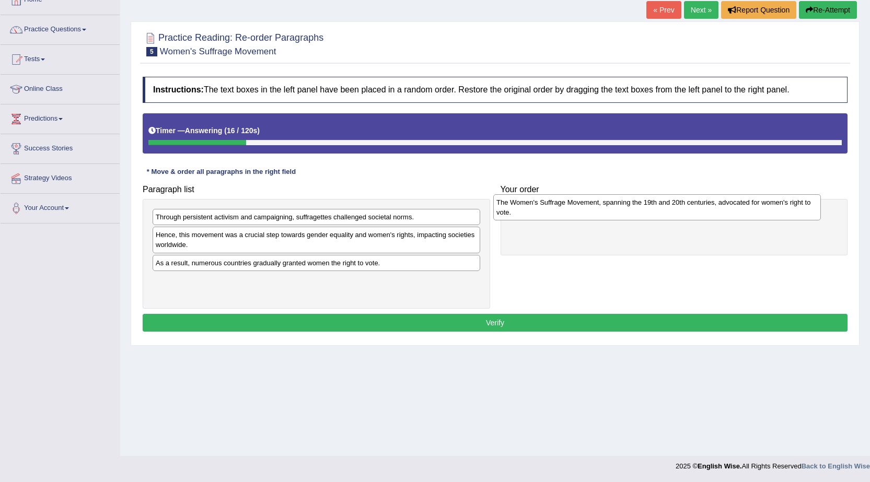
drag, startPoint x: 275, startPoint y: 293, endPoint x: 616, endPoint y: 215, distance: 349.6
click at [616, 215] on div "The Women's Suffrage Movement, spanning the 19th and 20th centuries, advocated …" at bounding box center [657, 207] width 328 height 26
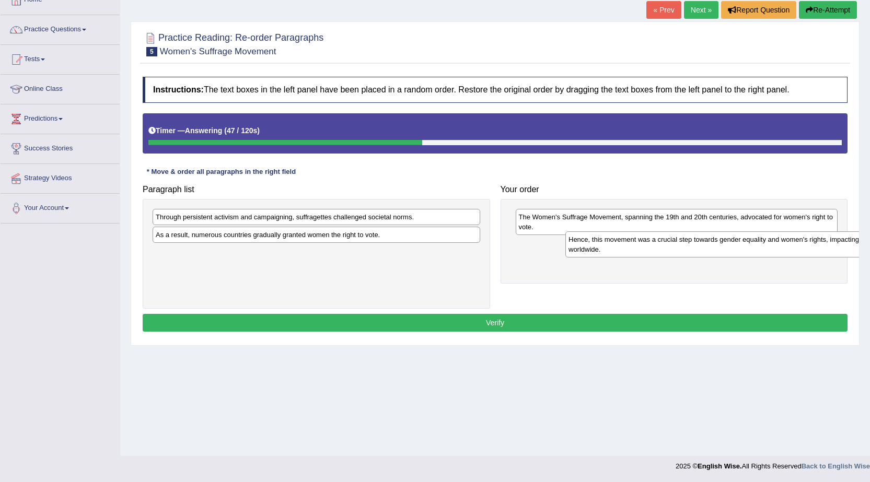
drag, startPoint x: 345, startPoint y: 237, endPoint x: 725, endPoint y: 256, distance: 380.3
click at [725, 256] on div "Hence, this movement was a crucial step towards gender equality and women's rig…" at bounding box center [729, 244] width 328 height 26
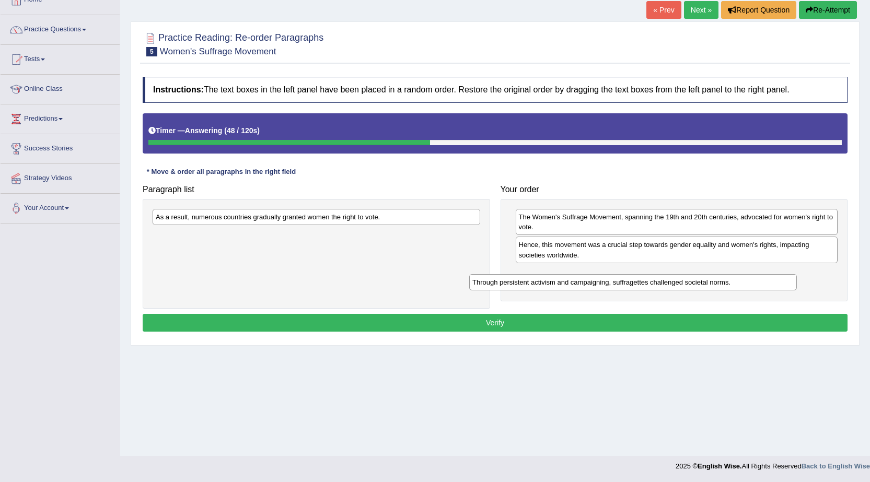
drag, startPoint x: 409, startPoint y: 221, endPoint x: 725, endPoint y: 288, distance: 323.9
click at [725, 288] on div "Through persistent activism and campaigning, suffragettes challenged societal n…" at bounding box center [633, 282] width 328 height 16
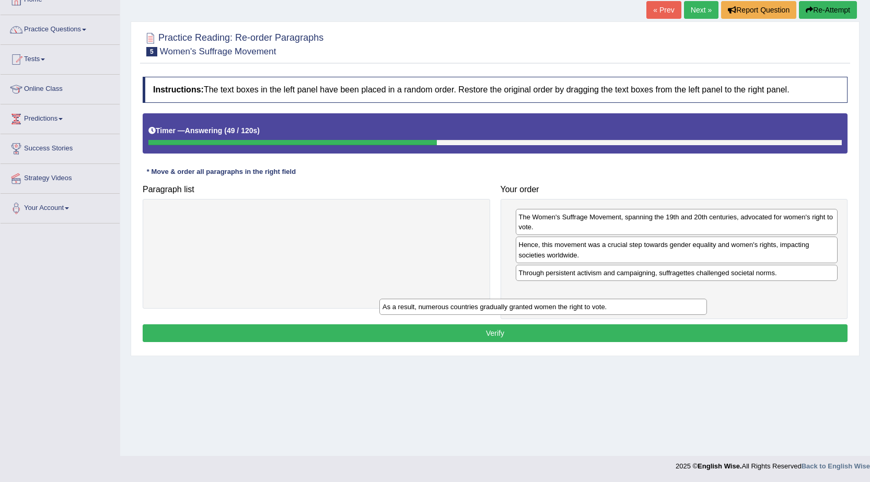
drag, startPoint x: 472, startPoint y: 215, endPoint x: 700, endPoint y: 307, distance: 245.0
click at [700, 307] on div "As a result, numerous countries gradually granted women the right to vote." at bounding box center [543, 307] width 328 height 16
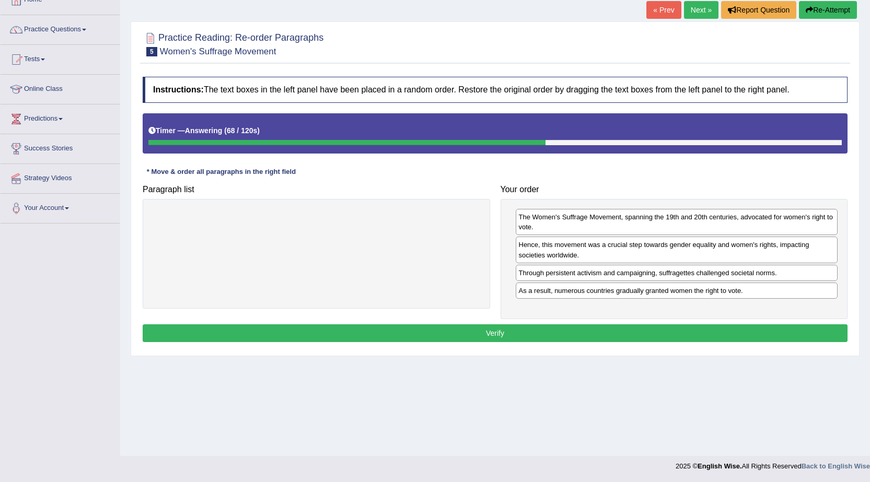
click at [710, 333] on button "Verify" at bounding box center [495, 333] width 705 height 18
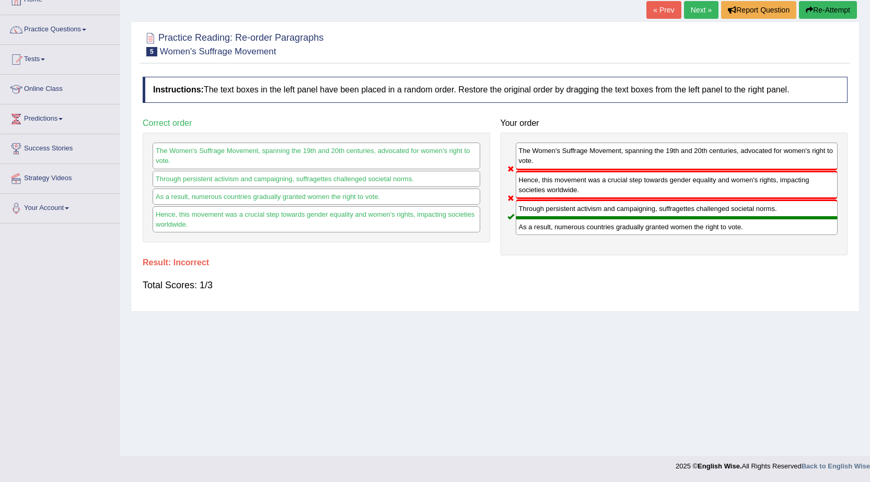
click at [839, 12] on button "Re-Attempt" at bounding box center [828, 10] width 58 height 18
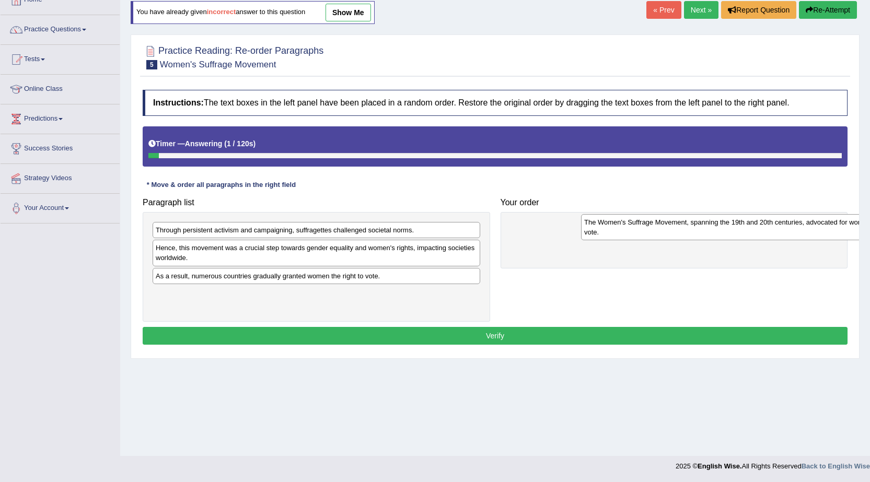
drag, startPoint x: 204, startPoint y: 301, endPoint x: 633, endPoint y: 229, distance: 434.4
click at [633, 229] on div "The Women's Suffrage Movement, spanning the 19th and 20th centuries, advocated …" at bounding box center [745, 227] width 328 height 26
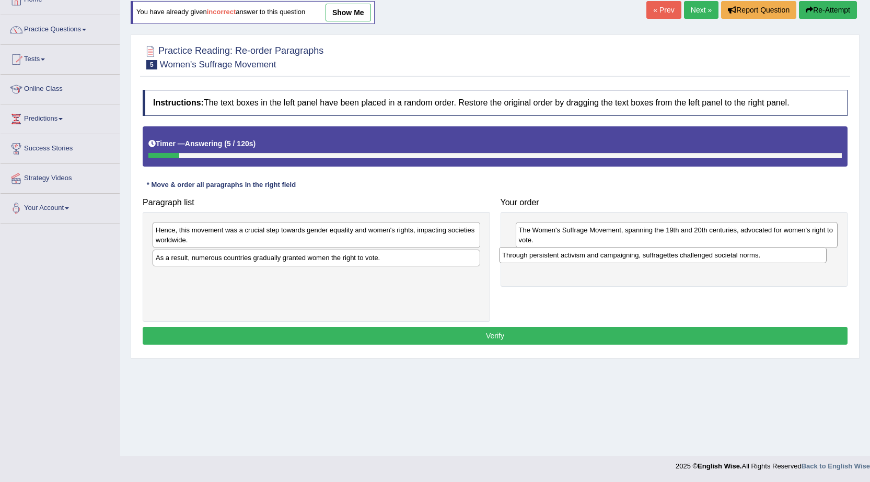
drag, startPoint x: 277, startPoint y: 234, endPoint x: 623, endPoint y: 259, distance: 346.8
click at [623, 259] on div "Through persistent activism and campaigning, suffragettes challenged societal n…" at bounding box center [663, 255] width 328 height 16
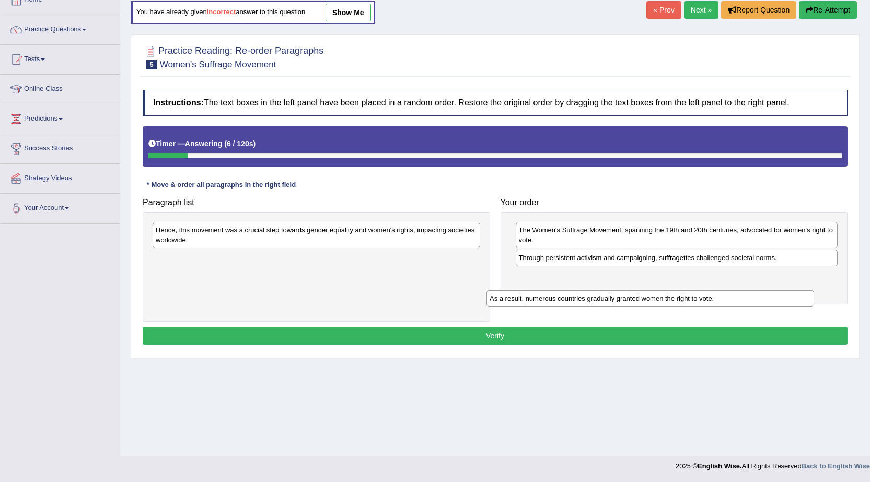
drag, startPoint x: 380, startPoint y: 260, endPoint x: 711, endPoint y: 298, distance: 332.9
click at [711, 298] on div "As a result, numerous countries gradually granted women the right to vote." at bounding box center [650, 299] width 328 height 16
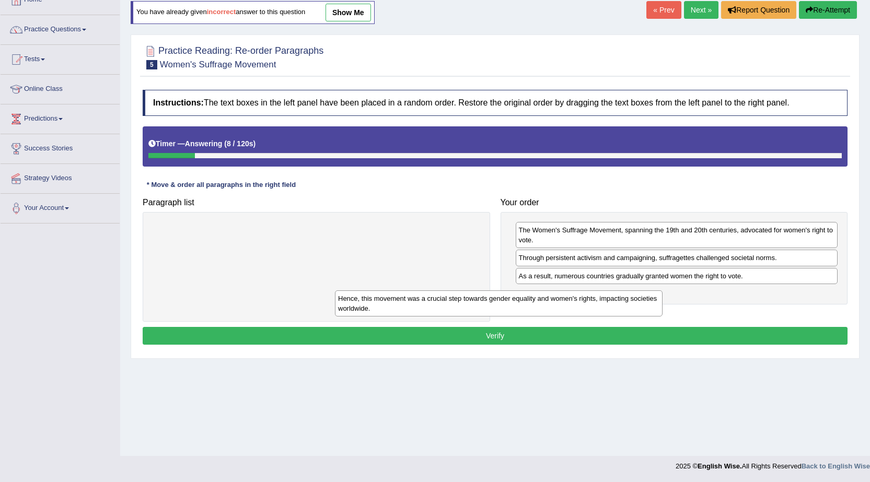
drag, startPoint x: 461, startPoint y: 239, endPoint x: 650, endPoint y: 309, distance: 200.7
click at [650, 309] on div "Hence, this movement was a crucial step towards gender equality and women's rig…" at bounding box center [499, 304] width 328 height 26
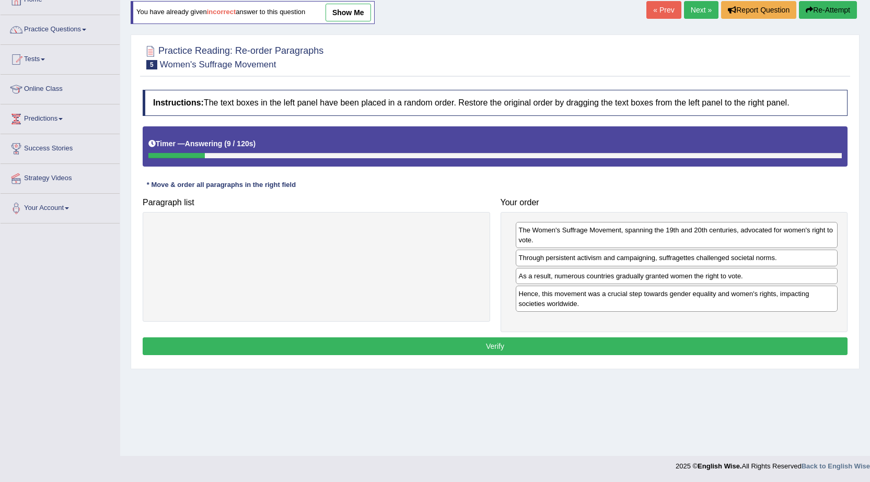
click at [584, 345] on button "Verify" at bounding box center [495, 347] width 705 height 18
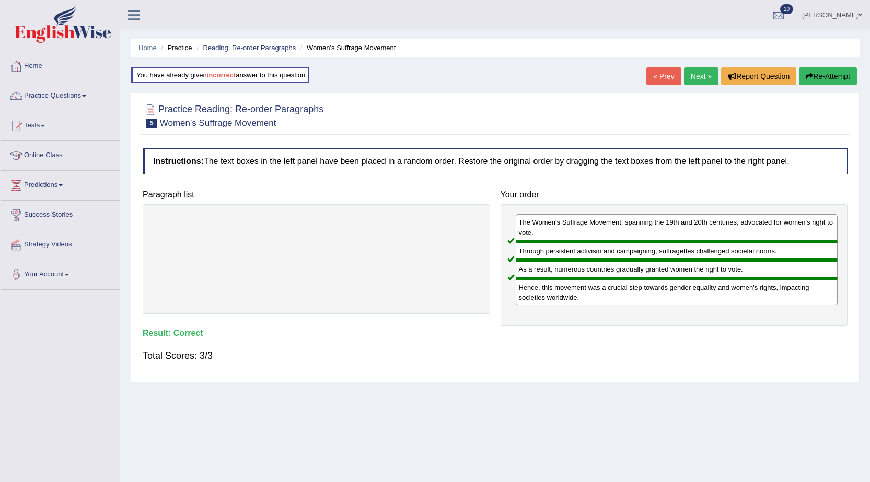
click at [698, 82] on link "Next »" at bounding box center [701, 76] width 34 height 18
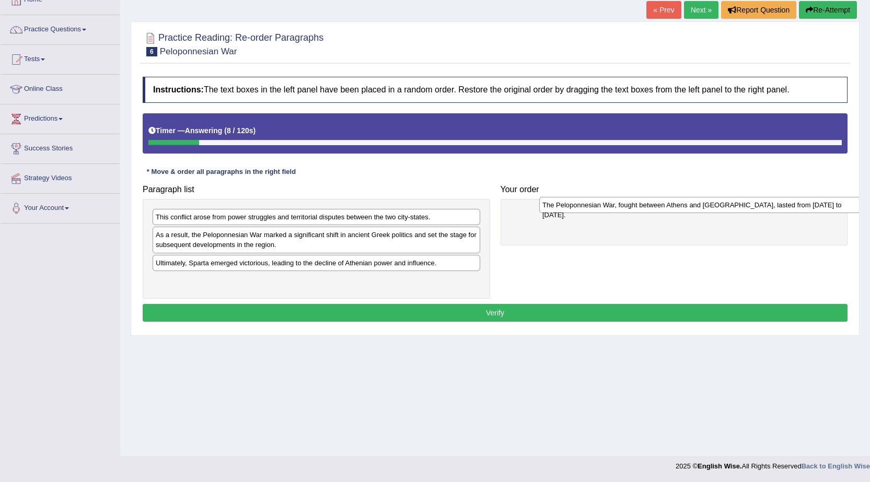
drag, startPoint x: 215, startPoint y: 284, endPoint x: 593, endPoint y: 213, distance: 384.4
click at [594, 213] on div "The Peloponnesian War, fought between Athens and [GEOGRAPHIC_DATA], lasted from…" at bounding box center [703, 205] width 328 height 16
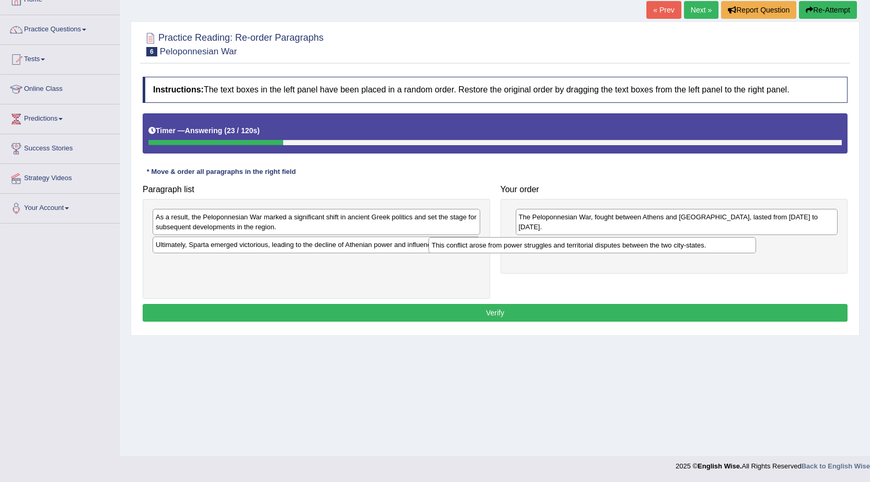
drag, startPoint x: 295, startPoint y: 222, endPoint x: 571, endPoint y: 250, distance: 277.3
click at [571, 250] on div "This conflict arose from power struggles and territorial disputes between the t…" at bounding box center [592, 245] width 328 height 16
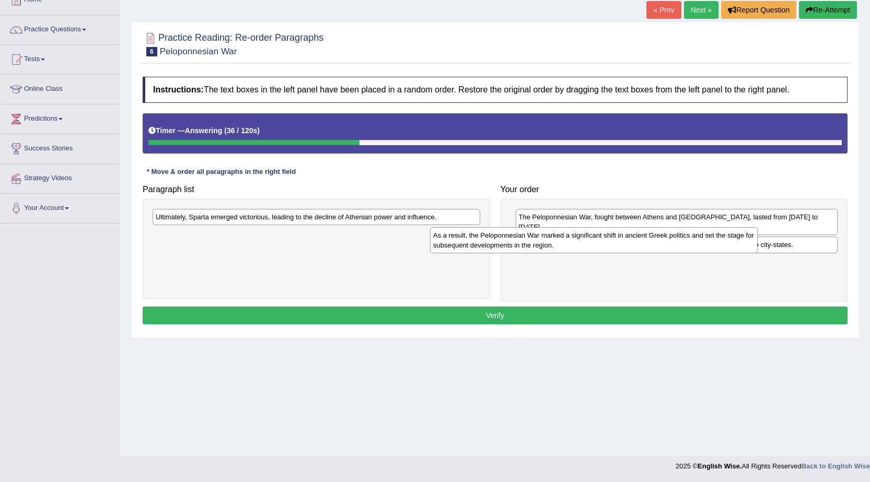
drag, startPoint x: 245, startPoint y: 227, endPoint x: 528, endPoint y: 268, distance: 286.1
click at [528, 253] on div "As a result, the Peloponnesian War marked a significant shift in ancient Greek …" at bounding box center [594, 240] width 328 height 26
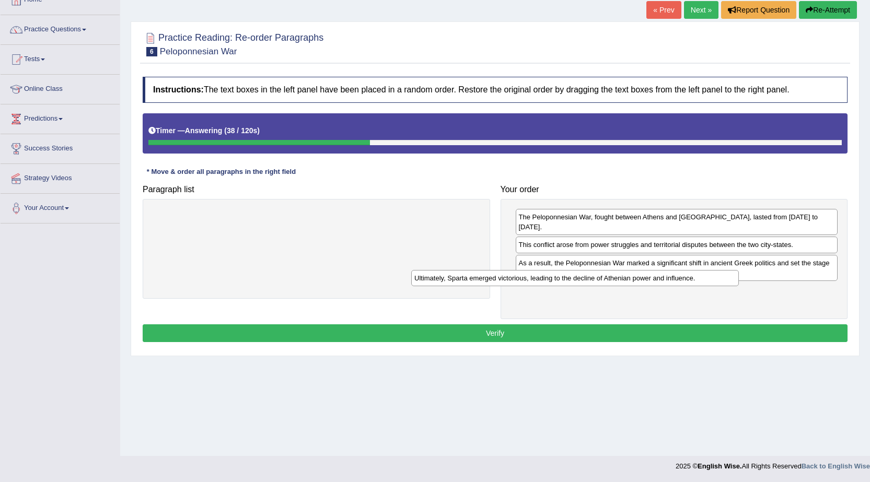
drag, startPoint x: 330, startPoint y: 218, endPoint x: 589, endPoint y: 279, distance: 265.8
click at [589, 279] on div "Ultimately, Sparta emerged victorious, leading to the decline of Athenian power…" at bounding box center [575, 278] width 328 height 16
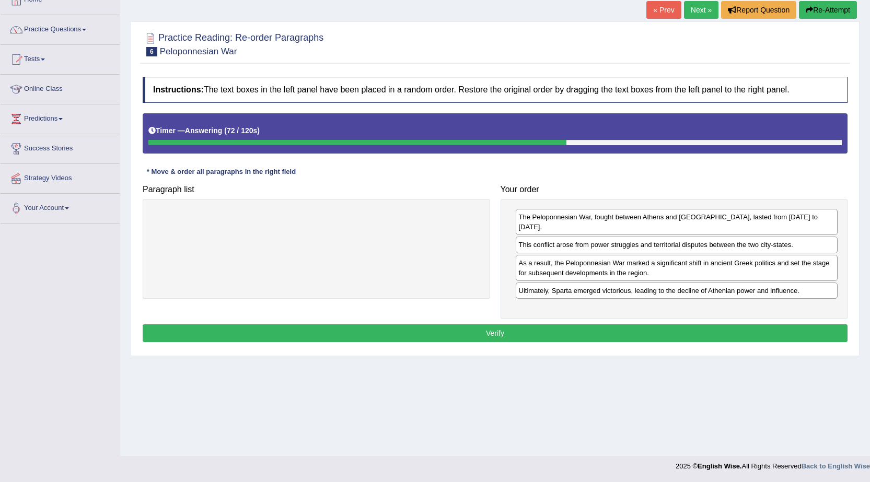
click at [364, 327] on button "Verify" at bounding box center [495, 333] width 705 height 18
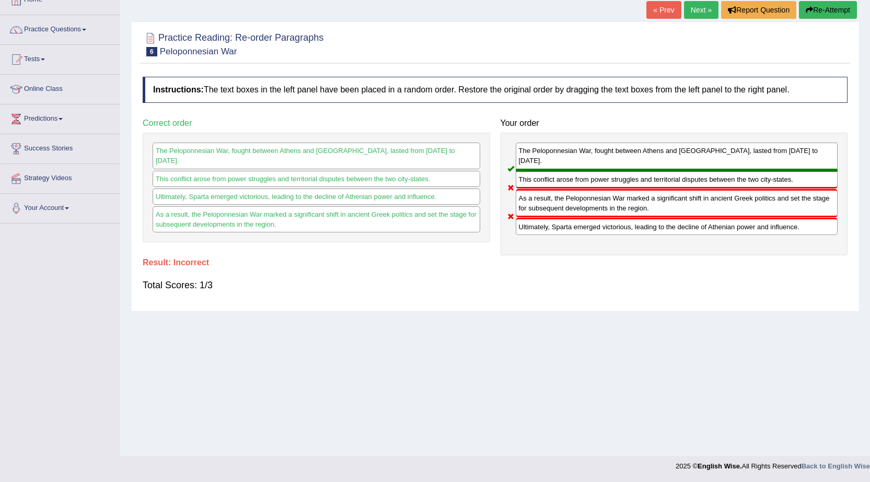
click at [830, 15] on button "Re-Attempt" at bounding box center [828, 10] width 58 height 18
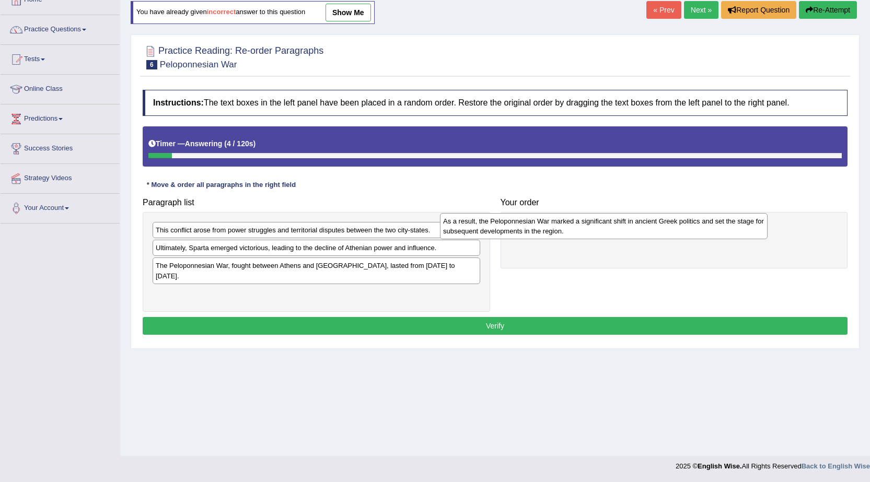
drag, startPoint x: 349, startPoint y: 256, endPoint x: 636, endPoint y: 229, distance: 288.6
click at [636, 229] on div "As a result, the Peloponnesian War marked a significant shift in ancient Greek …" at bounding box center [604, 226] width 328 height 26
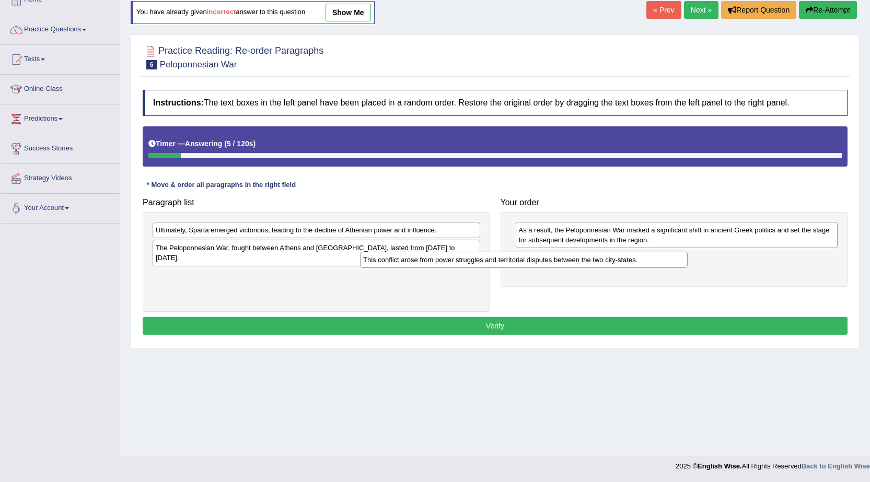
drag, startPoint x: 455, startPoint y: 235, endPoint x: 663, endPoint y: 265, distance: 209.6
click at [663, 265] on div "This conflict arose from power struggles and territorial disputes between the t…" at bounding box center [524, 260] width 328 height 16
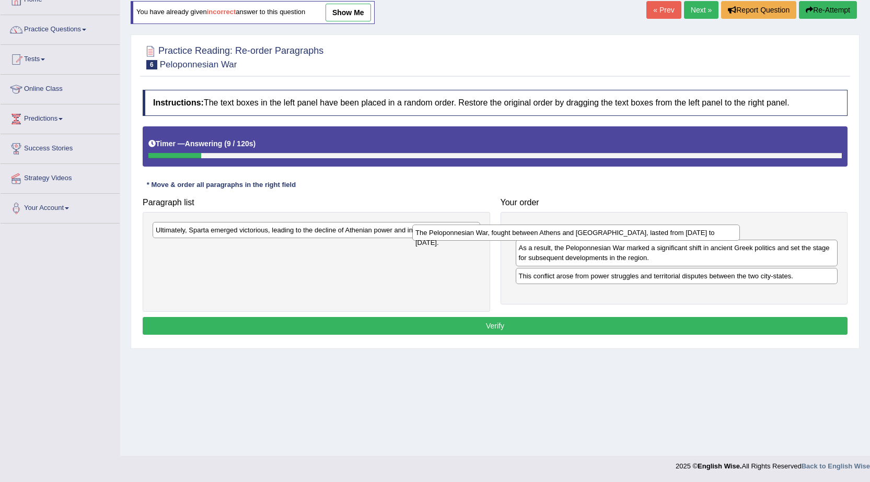
drag, startPoint x: 434, startPoint y: 254, endPoint x: 693, endPoint y: 239, distance: 260.1
click at [693, 239] on div "The Peloponnesian War, fought between Athens and Sparta, lasted from 431 to 404…" at bounding box center [576, 233] width 328 height 16
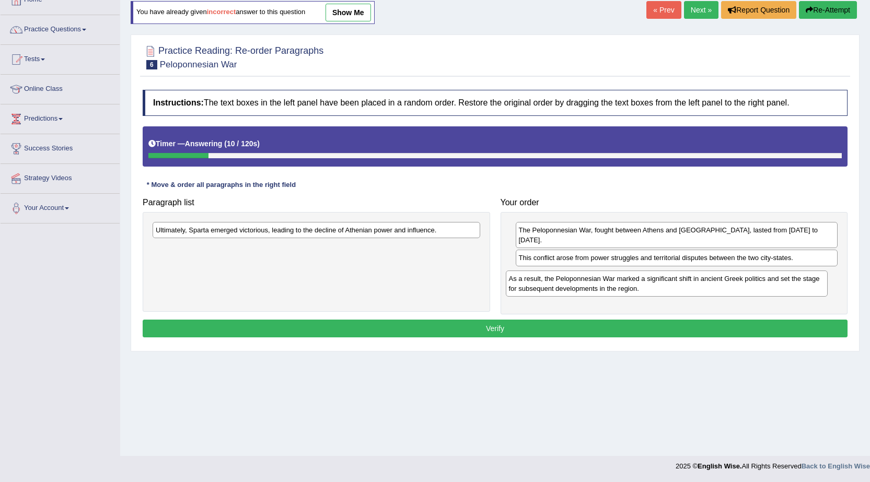
drag, startPoint x: 663, startPoint y: 260, endPoint x: 653, endPoint y: 291, distance: 32.4
click at [653, 291] on div "As a result, the Peloponnesian War marked a significant shift in ancient Greek …" at bounding box center [667, 284] width 322 height 26
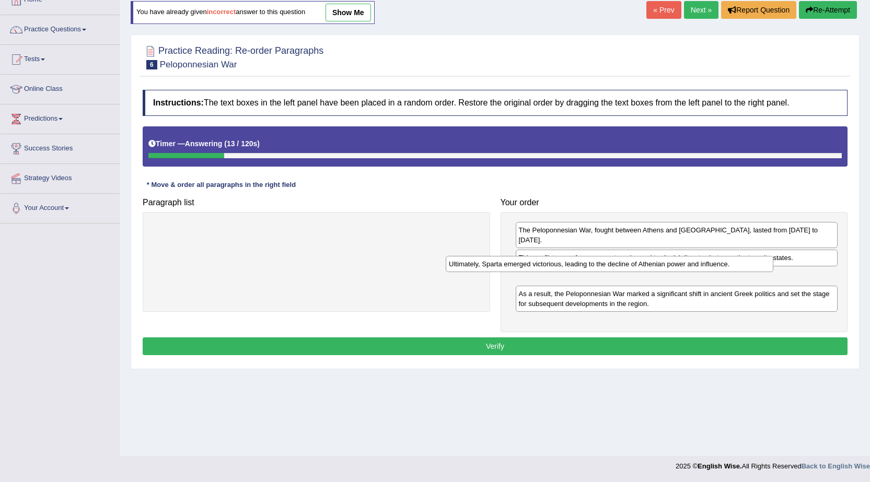
drag, startPoint x: 451, startPoint y: 231, endPoint x: 748, endPoint y: 268, distance: 299.6
click at [745, 265] on div "Ultimately, Sparta emerged victorious, leading to the decline of Athenian power…" at bounding box center [610, 264] width 328 height 16
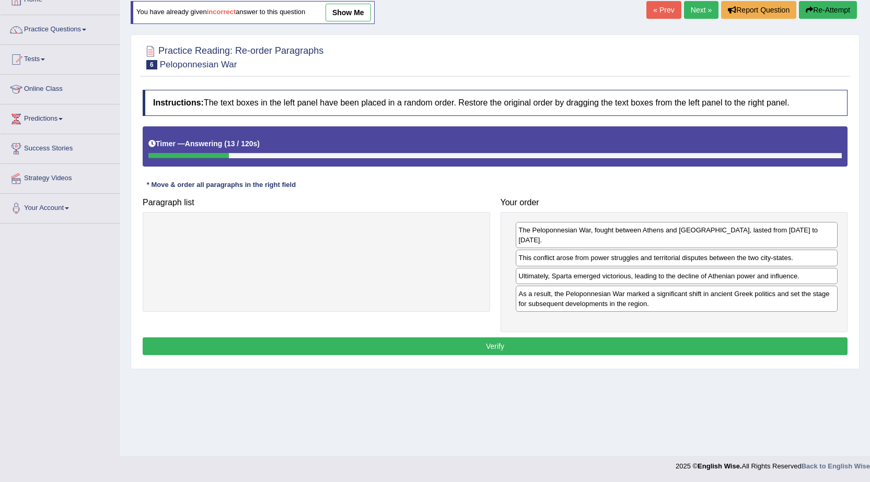
click at [701, 343] on button "Verify" at bounding box center [495, 347] width 705 height 18
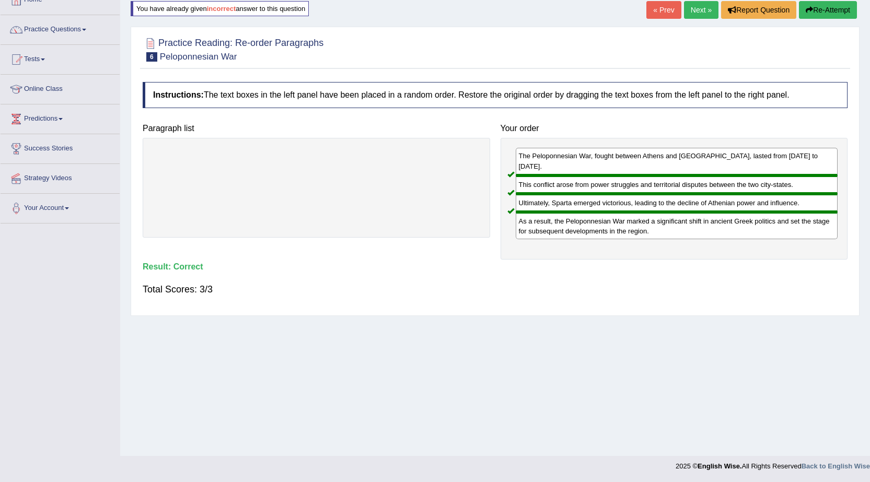
drag, startPoint x: 697, startPoint y: 14, endPoint x: 696, endPoint y: 20, distance: 6.3
click at [697, 15] on link "Next »" at bounding box center [701, 10] width 34 height 18
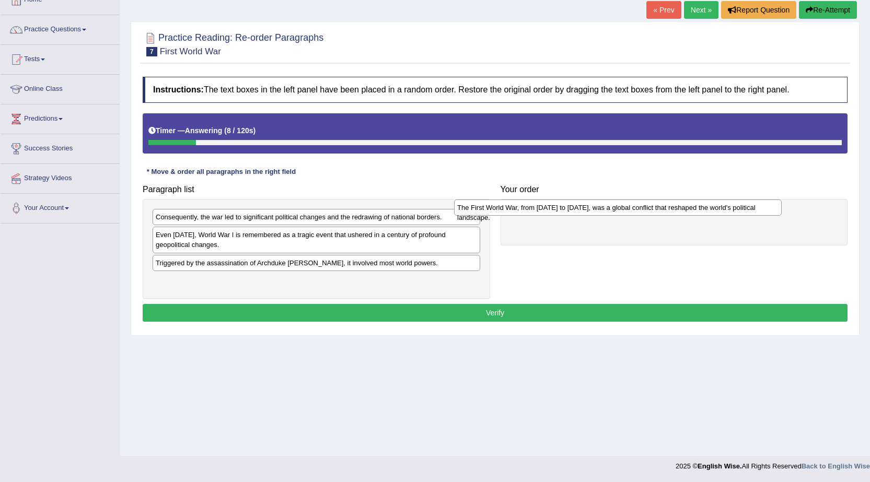
drag, startPoint x: 208, startPoint y: 285, endPoint x: 509, endPoint y: 212, distance: 310.3
click at [509, 212] on div "The First World War, from 1914 to 1918, was a global conflict that reshaped the…" at bounding box center [618, 208] width 328 height 16
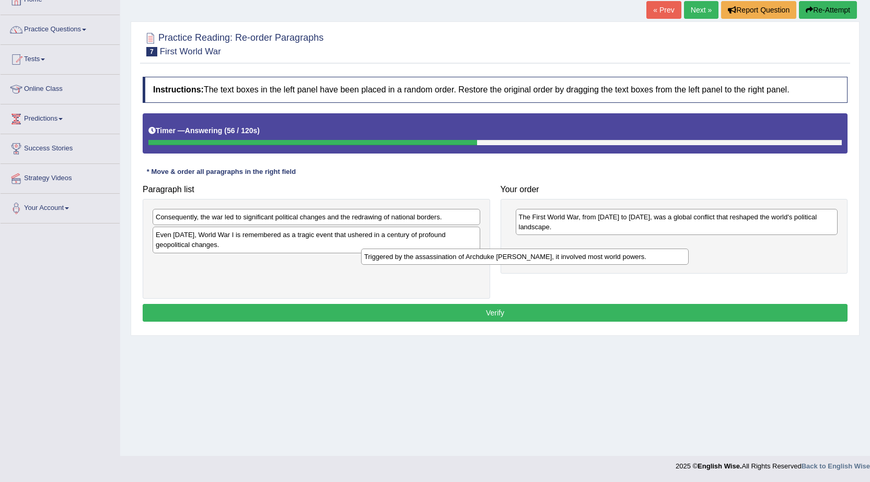
drag, startPoint x: 395, startPoint y: 266, endPoint x: 607, endPoint y: 258, distance: 212.3
click at [607, 258] on div "Triggered by the assassination of Archduke Franz Ferdinand, it involved most wo…" at bounding box center [525, 257] width 328 height 16
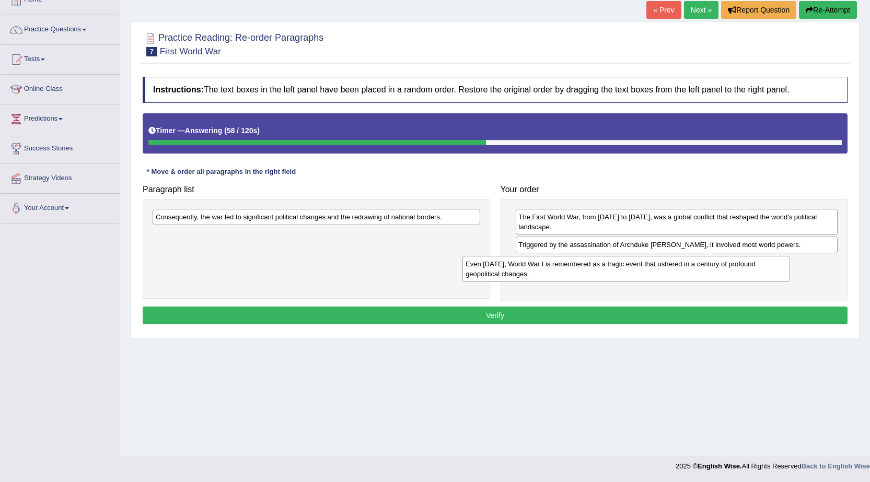
drag, startPoint x: 264, startPoint y: 241, endPoint x: 575, endPoint y: 270, distance: 312.3
click at [575, 270] on div "Even today, World War I is remembered as a tragic event that ushered in a centu…" at bounding box center [626, 269] width 328 height 26
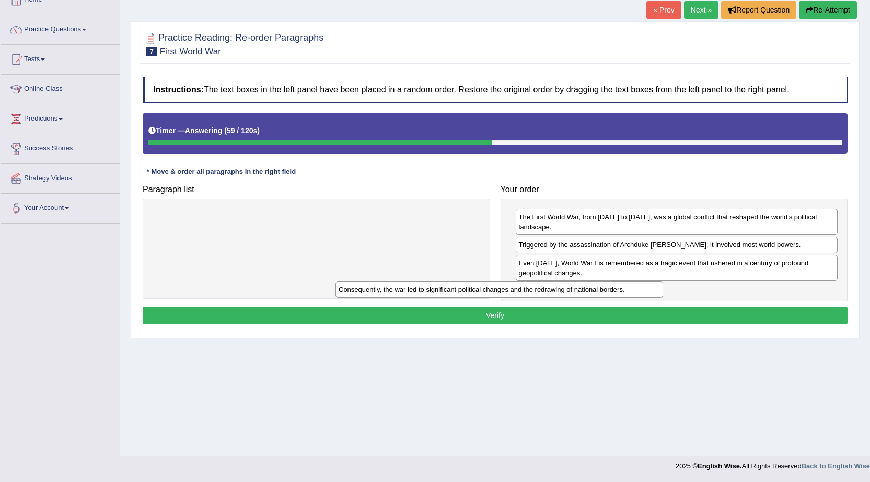
drag, startPoint x: 447, startPoint y: 223, endPoint x: 637, endPoint y: 296, distance: 203.8
click at [635, 296] on div "Consequently, the war led to significant political changes and the redrawing of…" at bounding box center [499, 290] width 328 height 16
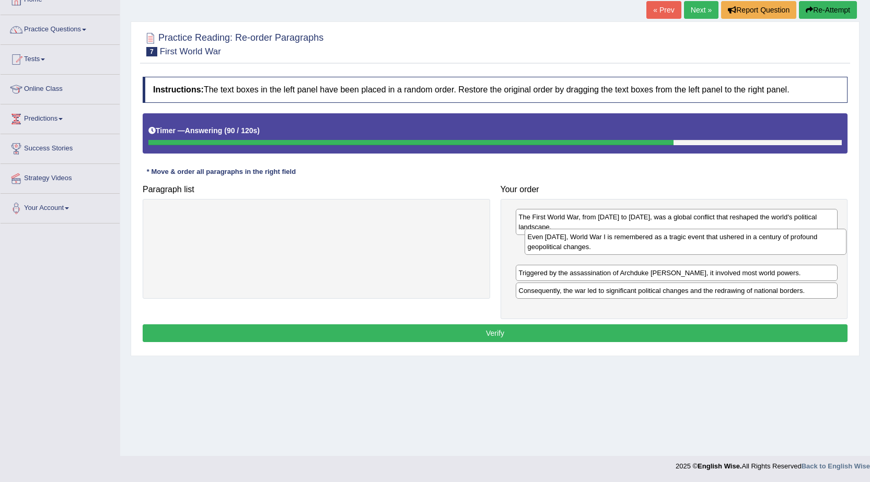
drag, startPoint x: 724, startPoint y: 265, endPoint x: 733, endPoint y: 239, distance: 27.6
click at [733, 239] on div "Even today, World War I is remembered as a tragic event that ushered in a centu…" at bounding box center [686, 242] width 322 height 26
click at [545, 341] on button "Verify" at bounding box center [495, 333] width 705 height 18
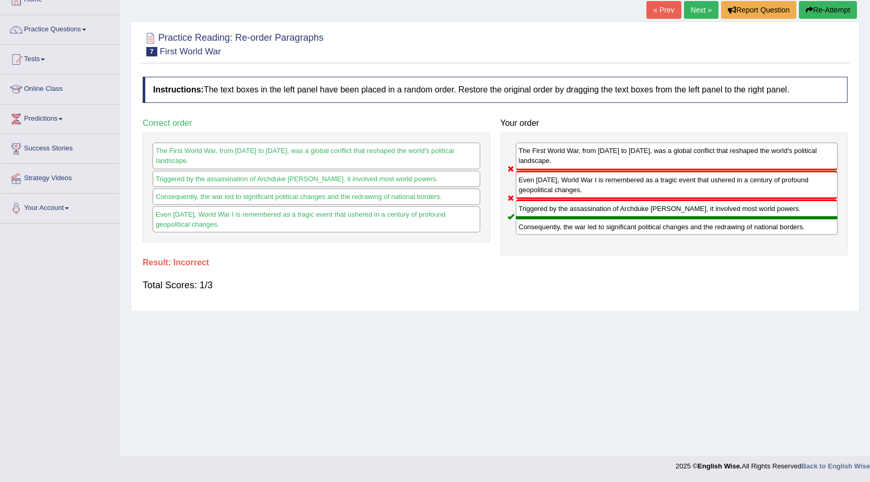
click at [688, 8] on link "Next »" at bounding box center [701, 10] width 34 height 18
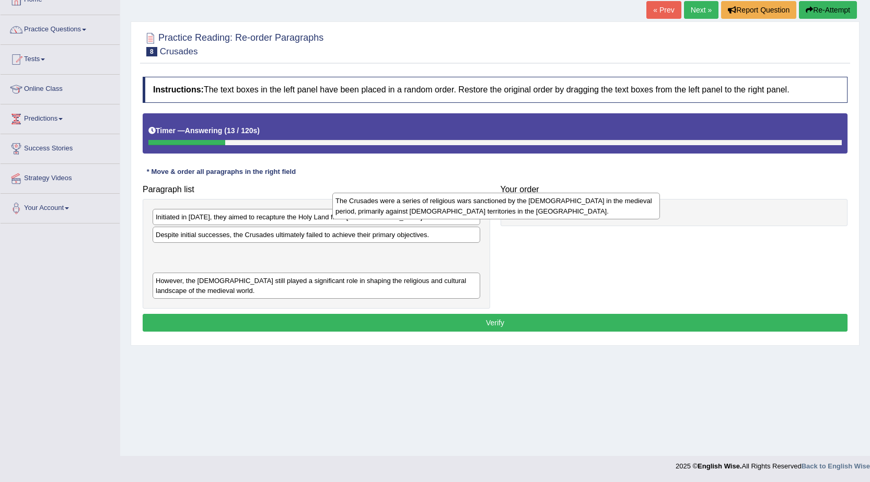
drag, startPoint x: 378, startPoint y: 263, endPoint x: 564, endPoint y: 214, distance: 192.8
click at [564, 214] on div "The Crusades were a series of religious wars sanctioned by the [DEMOGRAPHIC_DAT…" at bounding box center [496, 206] width 328 height 26
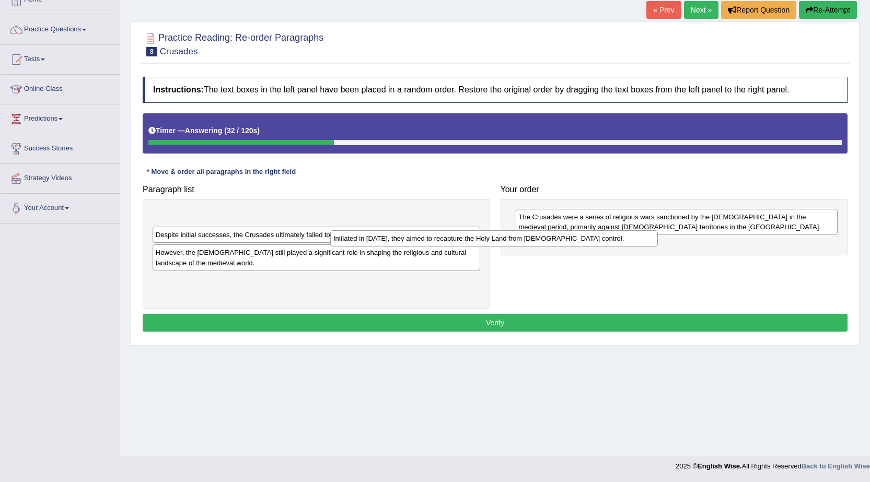
drag, startPoint x: 420, startPoint y: 219, endPoint x: 602, endPoint y: 243, distance: 184.4
click at [602, 243] on div "Initiated in 1095, they aimed to recapture the Holy Land from Muslim control." at bounding box center [494, 238] width 328 height 16
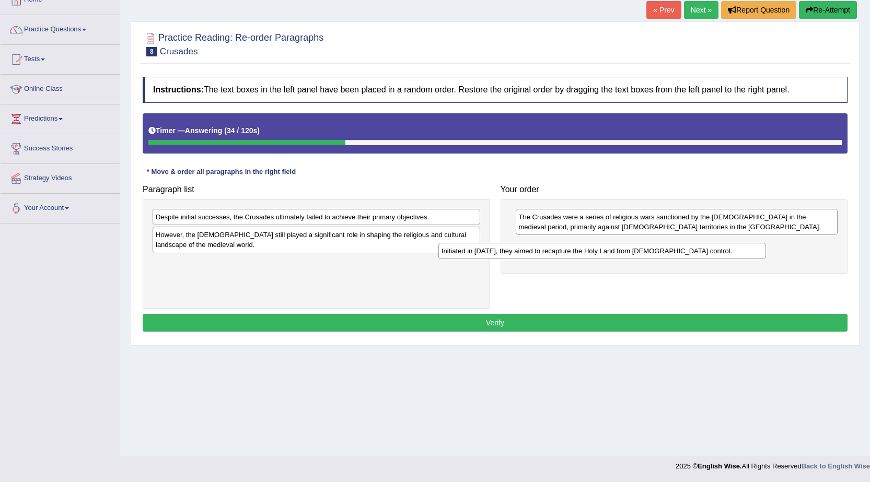
drag, startPoint x: 459, startPoint y: 221, endPoint x: 768, endPoint y: 256, distance: 310.8
click at [766, 256] on div "Initiated in 1095, they aimed to recapture the Holy Land from Muslim control." at bounding box center [602, 251] width 328 height 16
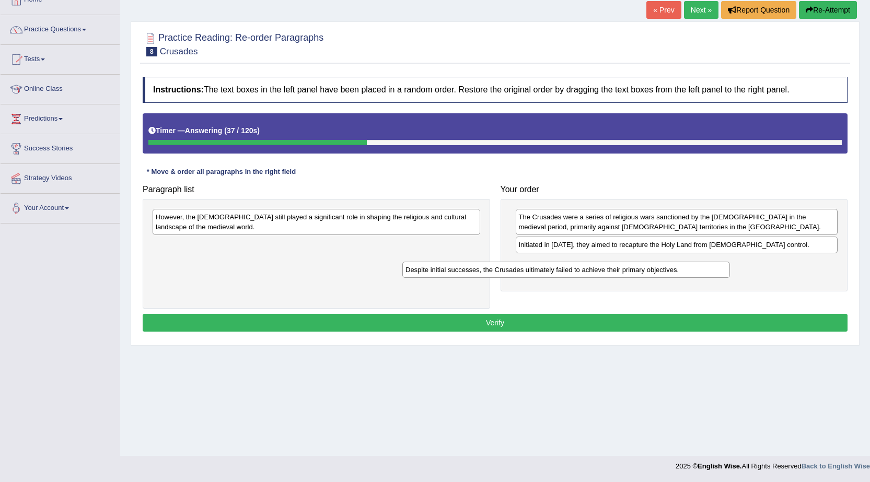
drag, startPoint x: 414, startPoint y: 221, endPoint x: 664, endPoint y: 273, distance: 255.3
click at [664, 273] on div "Despite initial successes, the Crusades ultimately failed to achieve their prim…" at bounding box center [566, 270] width 328 height 16
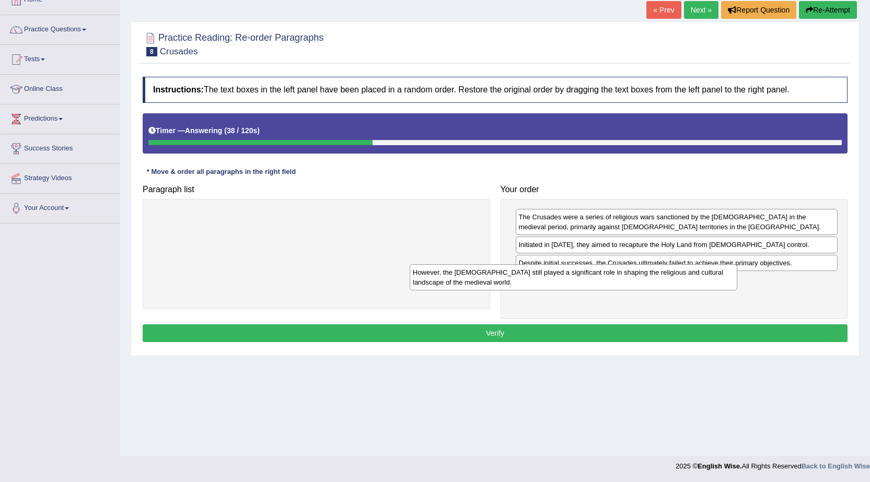
drag, startPoint x: 433, startPoint y: 226, endPoint x: 715, endPoint y: 294, distance: 289.7
click at [715, 291] on div "However, the Crusades still played a significant role in shaping the religious …" at bounding box center [574, 277] width 328 height 26
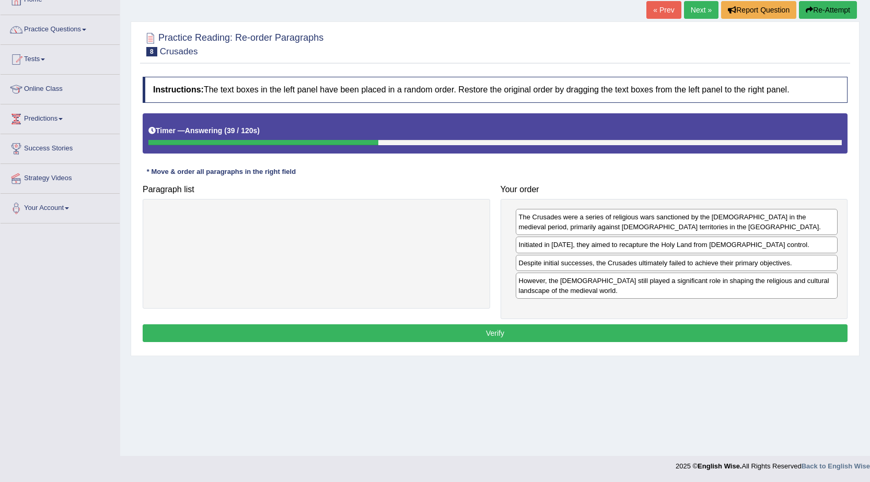
click at [516, 333] on button "Verify" at bounding box center [495, 333] width 705 height 18
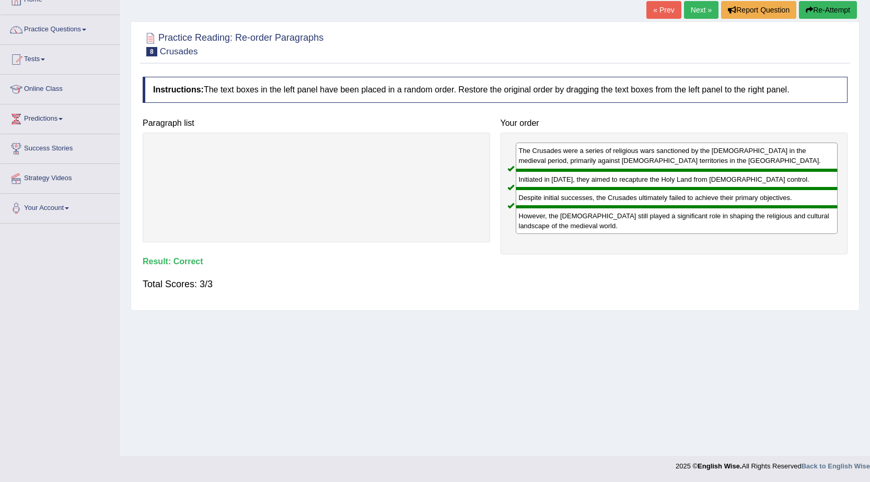
click at [697, 11] on link "Next »" at bounding box center [701, 10] width 34 height 18
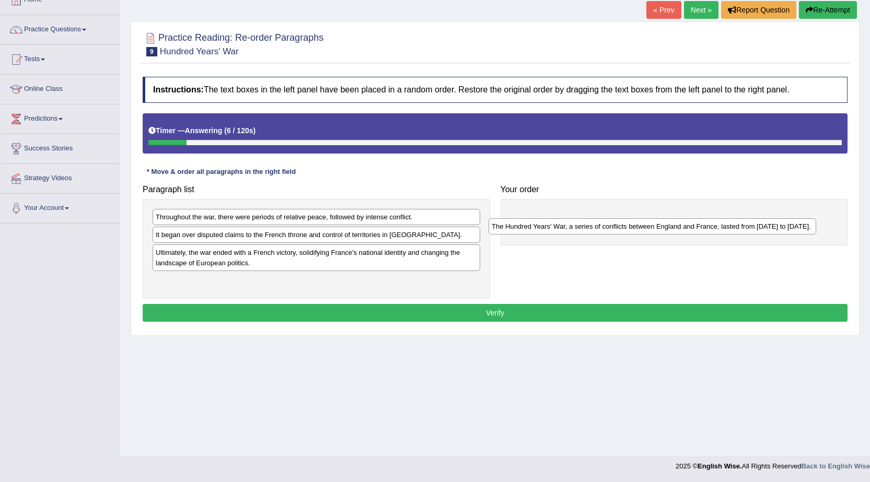
drag, startPoint x: 252, startPoint y: 281, endPoint x: 601, endPoint y: 221, distance: 354.6
click at [601, 221] on div "The Hundred Years' War, a series of conflicts between England and France, laste…" at bounding box center [653, 226] width 328 height 16
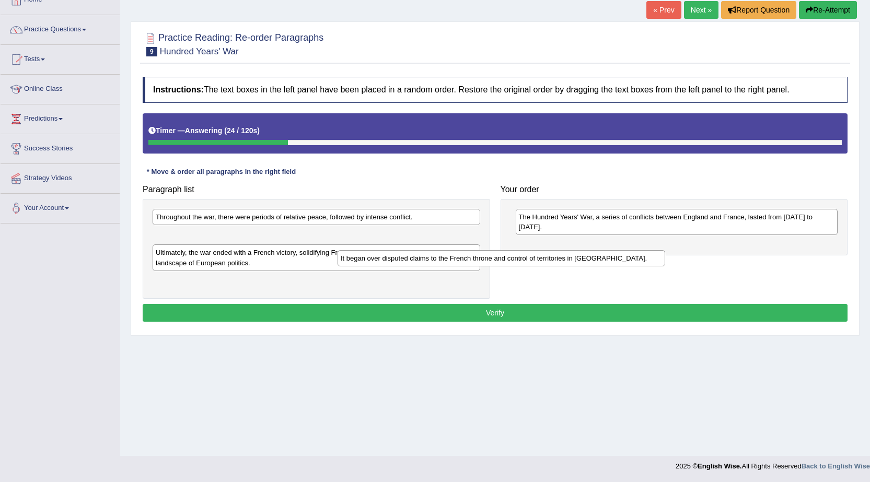
drag, startPoint x: 348, startPoint y: 240, endPoint x: 587, endPoint y: 263, distance: 239.9
click at [580, 265] on div "It began over disputed claims to the French throne and control of territories i…" at bounding box center [502, 258] width 328 height 16
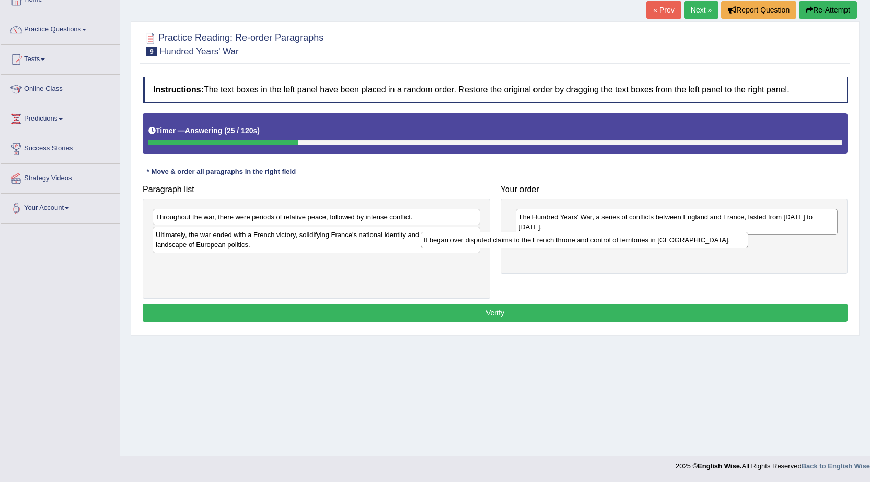
drag, startPoint x: 450, startPoint y: 233, endPoint x: 722, endPoint y: 237, distance: 272.3
click at [722, 237] on div "It began over disputed claims to the French throne and control of territories i…" at bounding box center [585, 240] width 328 height 16
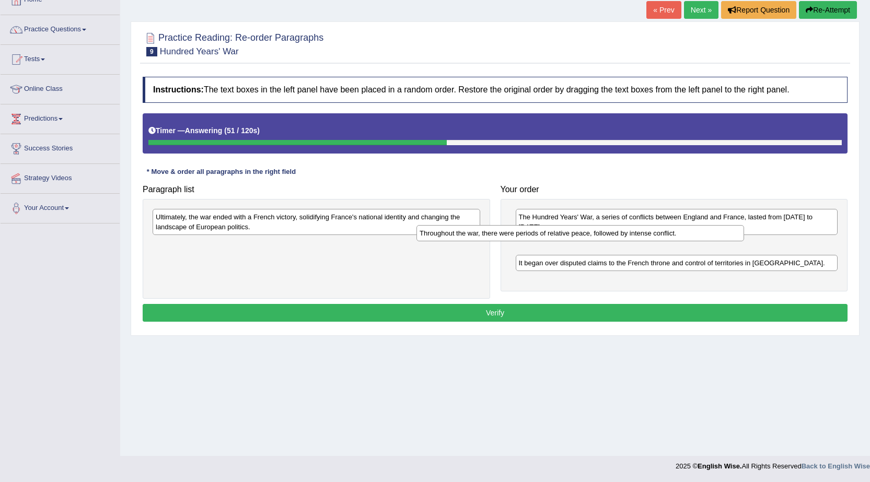
drag, startPoint x: 423, startPoint y: 219, endPoint x: 687, endPoint y: 236, distance: 264.4
click at [687, 236] on div "Throughout the war, there were periods of relative peace, followed by intense c…" at bounding box center [580, 233] width 328 height 16
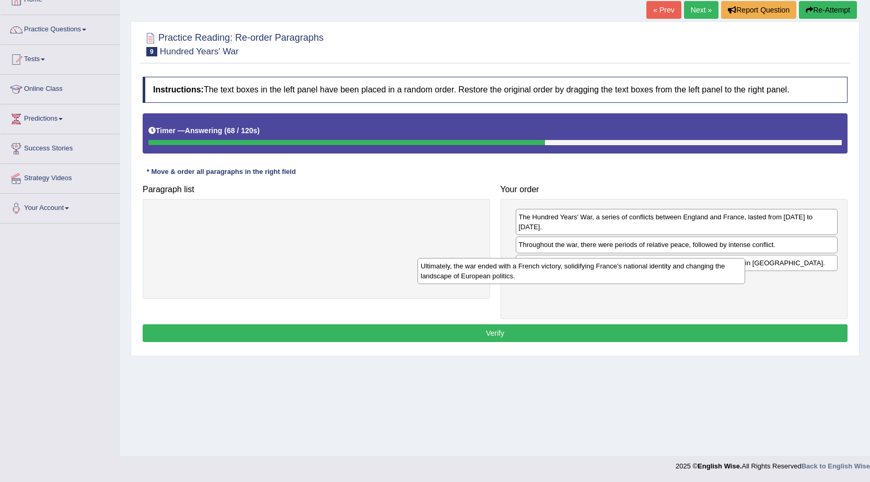
drag, startPoint x: 391, startPoint y: 231, endPoint x: 656, endPoint y: 280, distance: 269.4
click at [656, 280] on div "Ultimately, the war ended with a French victory, solidifying France's national …" at bounding box center [582, 271] width 328 height 26
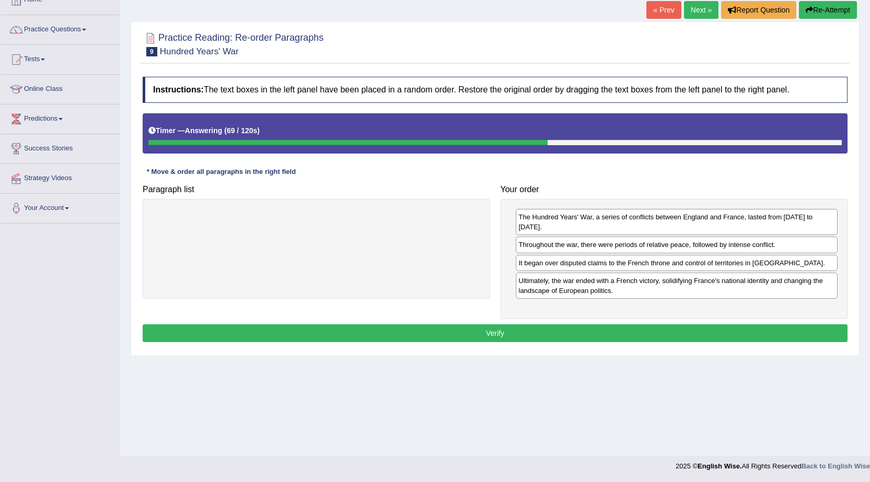
click at [631, 324] on button "Verify" at bounding box center [495, 333] width 705 height 18
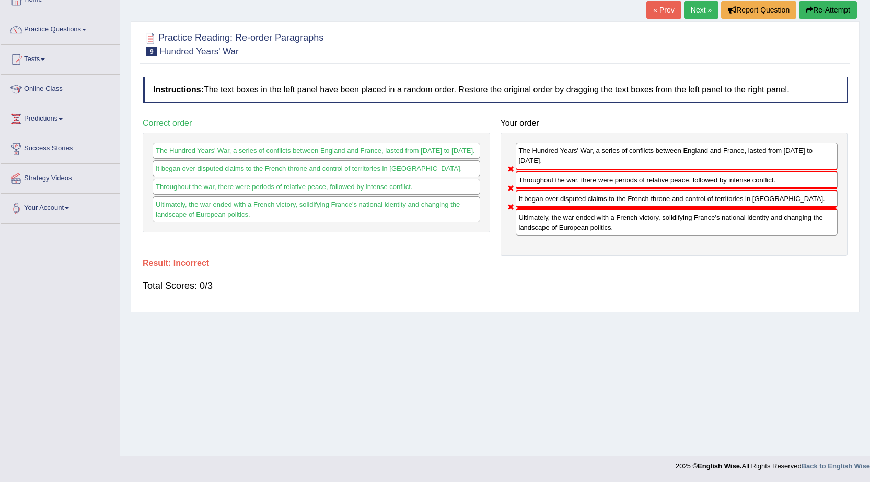
click at [840, 7] on button "Re-Attempt" at bounding box center [828, 10] width 58 height 18
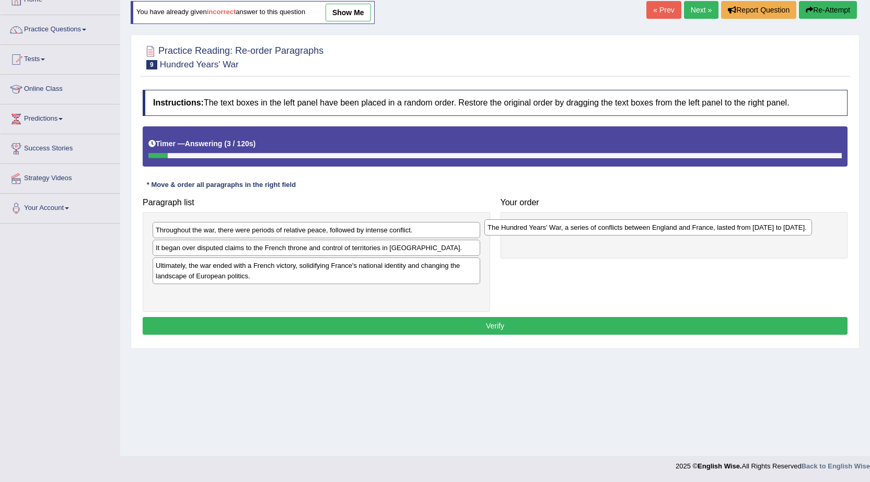
drag, startPoint x: 284, startPoint y: 298, endPoint x: 616, endPoint y: 232, distance: 338.4
click at [616, 232] on div "The Hundred Years' War, a series of conflicts between England and France, laste…" at bounding box center [648, 227] width 328 height 16
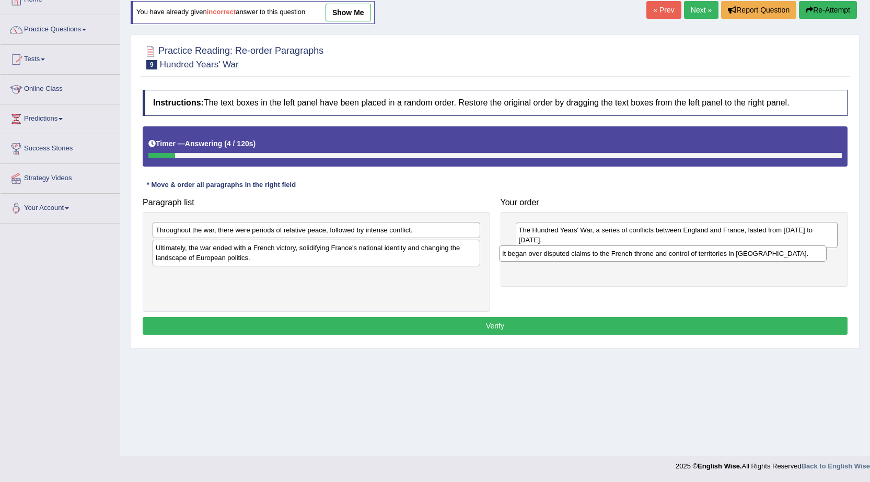
drag, startPoint x: 260, startPoint y: 249, endPoint x: 610, endPoint y: 254, distance: 350.1
click at [610, 254] on div "It began over disputed claims to the French throne and control of territories i…" at bounding box center [663, 254] width 328 height 16
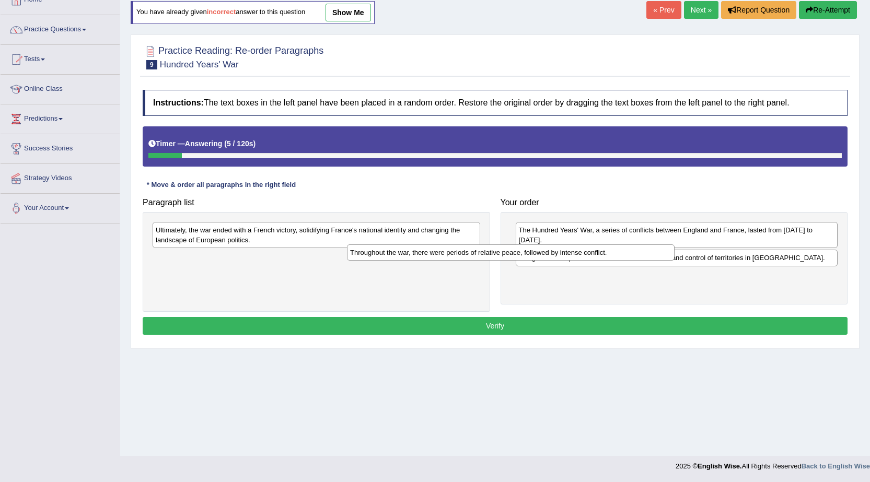
drag, startPoint x: 414, startPoint y: 237, endPoint x: 642, endPoint y: 269, distance: 230.0
click at [642, 261] on div "Throughout the war, there were periods of relative peace, followed by intense c…" at bounding box center [511, 253] width 328 height 16
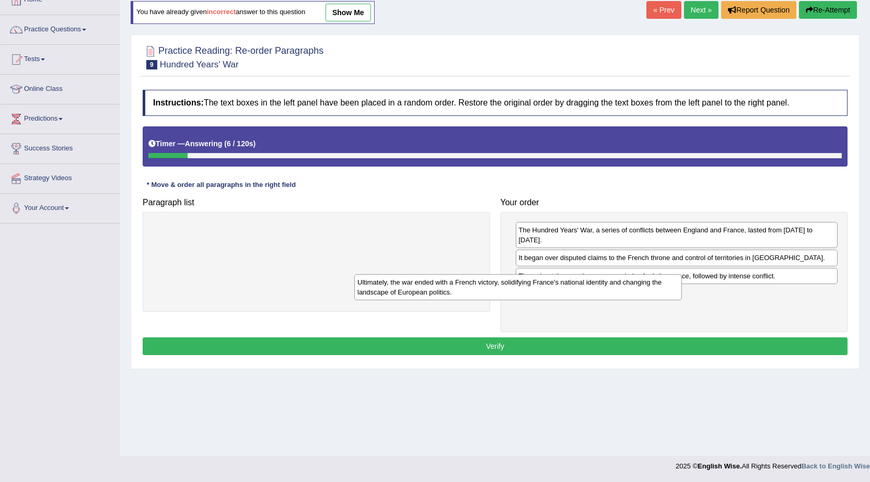
drag, startPoint x: 462, startPoint y: 237, endPoint x: 666, endPoint y: 291, distance: 210.3
click at [667, 289] on div "Ultimately, the war ended with a French victory, solidifying France's national …" at bounding box center [518, 287] width 328 height 26
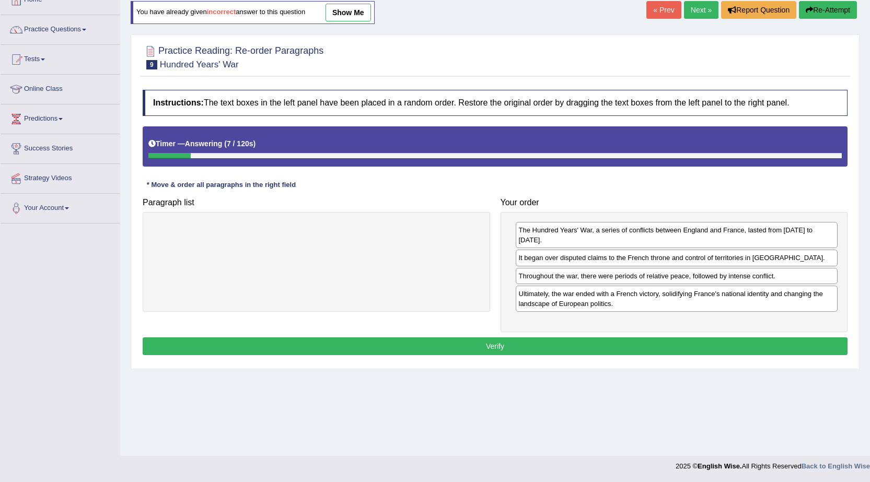
click at [615, 338] on button "Verify" at bounding box center [495, 347] width 705 height 18
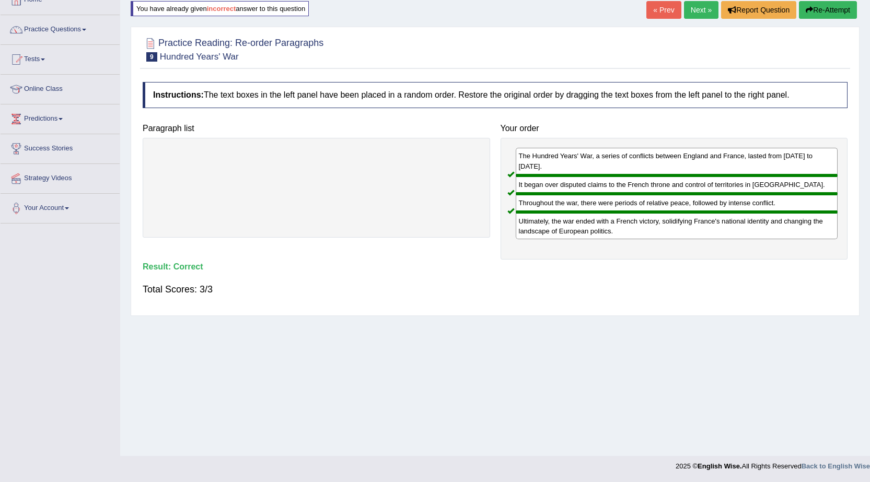
click at [688, 10] on link "Next »" at bounding box center [701, 10] width 34 height 18
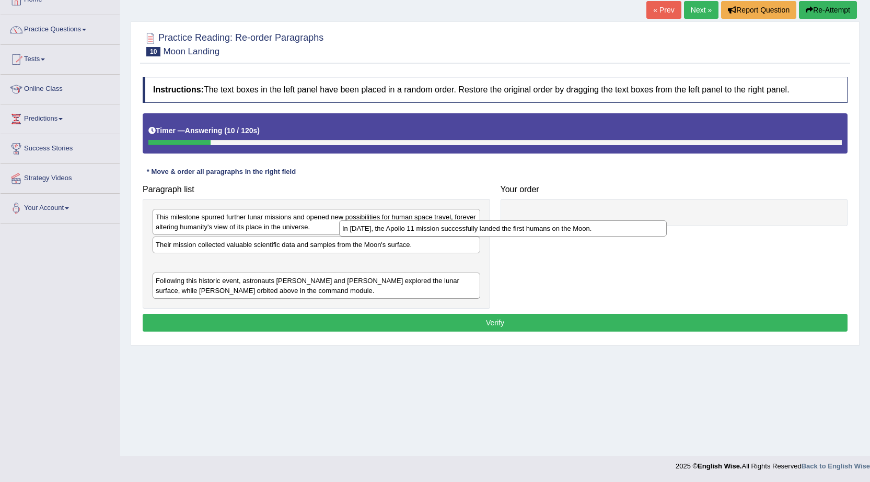
drag, startPoint x: 422, startPoint y: 261, endPoint x: 643, endPoint y: 208, distance: 227.1
click at [643, 221] on div "In [DATE], the Apollo 11 mission successfully landed the first humans on the Mo…" at bounding box center [503, 229] width 328 height 16
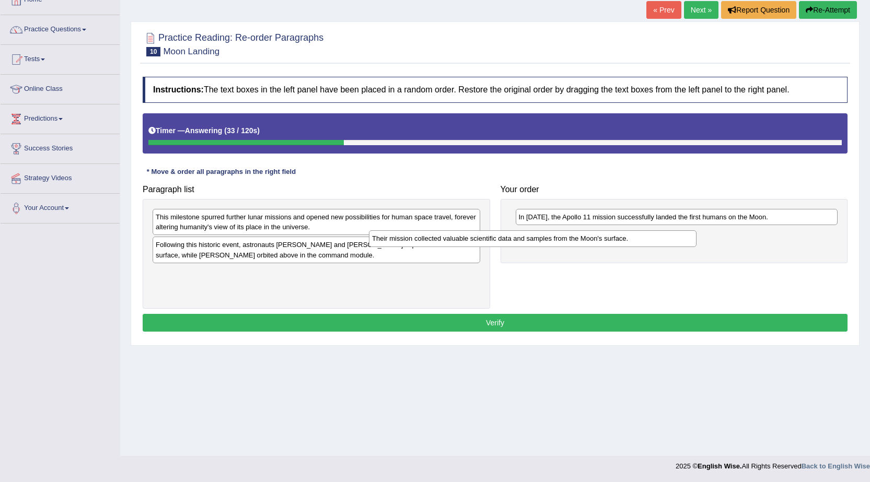
drag, startPoint x: 409, startPoint y: 245, endPoint x: 629, endPoint y: 237, distance: 220.1
click at [629, 237] on div "Their mission collected valuable scientific data and samples from the Moon's su…" at bounding box center [533, 238] width 328 height 16
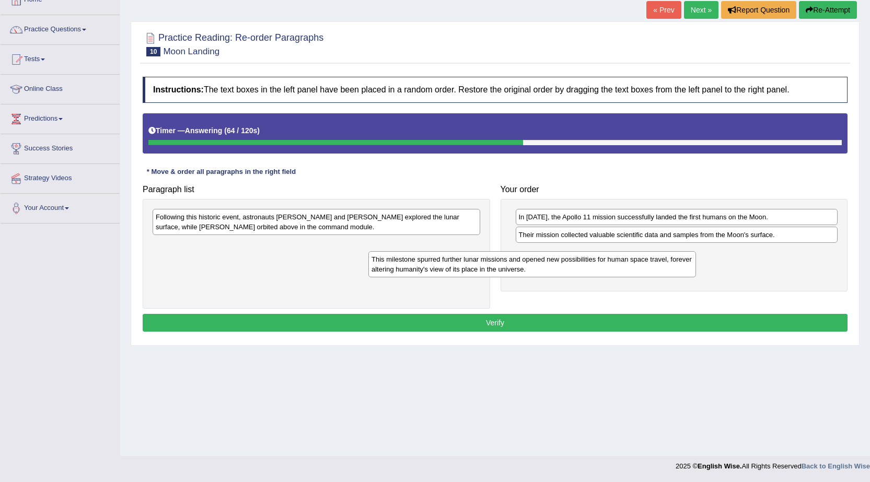
drag, startPoint x: 335, startPoint y: 223, endPoint x: 551, endPoint y: 265, distance: 219.9
click at [551, 265] on div "This milestone spurred further lunar missions and opened new possibilities for …" at bounding box center [532, 264] width 328 height 26
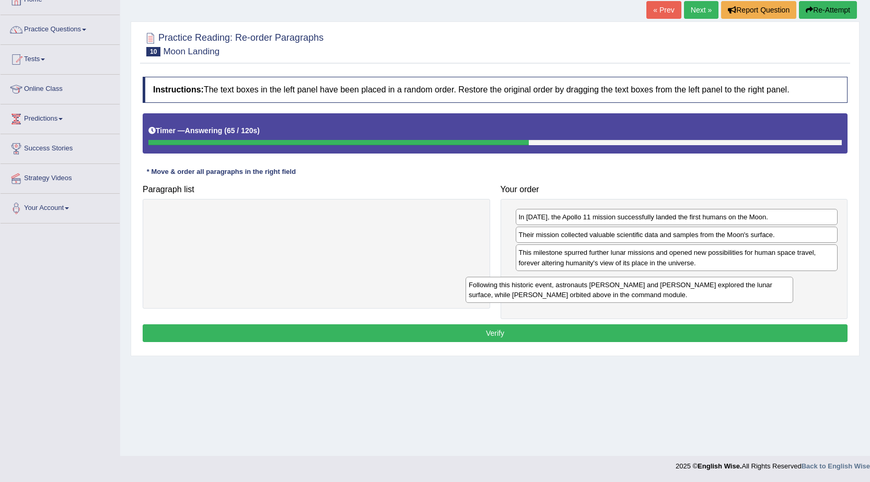
drag, startPoint x: 374, startPoint y: 229, endPoint x: 687, endPoint y: 297, distance: 320.3
click at [687, 297] on div "Following this historic event, astronauts Neil Armstrong and Buzz Aldrin explor…" at bounding box center [630, 290] width 328 height 26
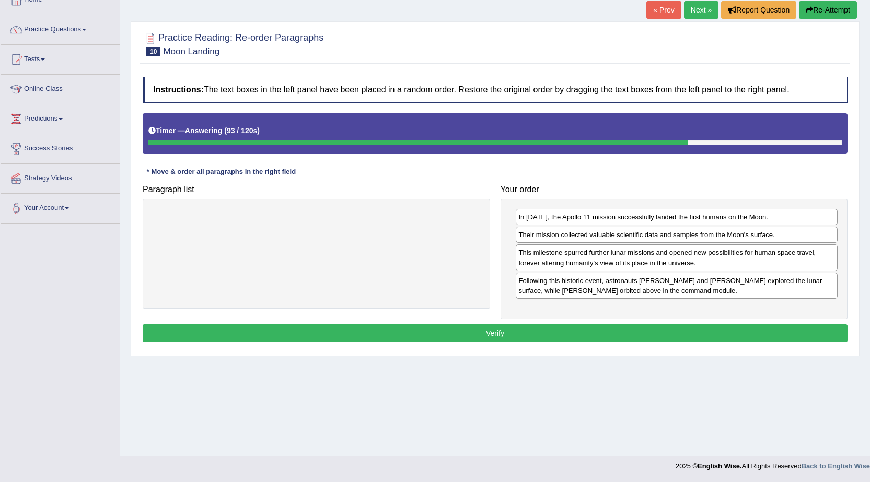
click at [632, 333] on button "Verify" at bounding box center [495, 333] width 705 height 18
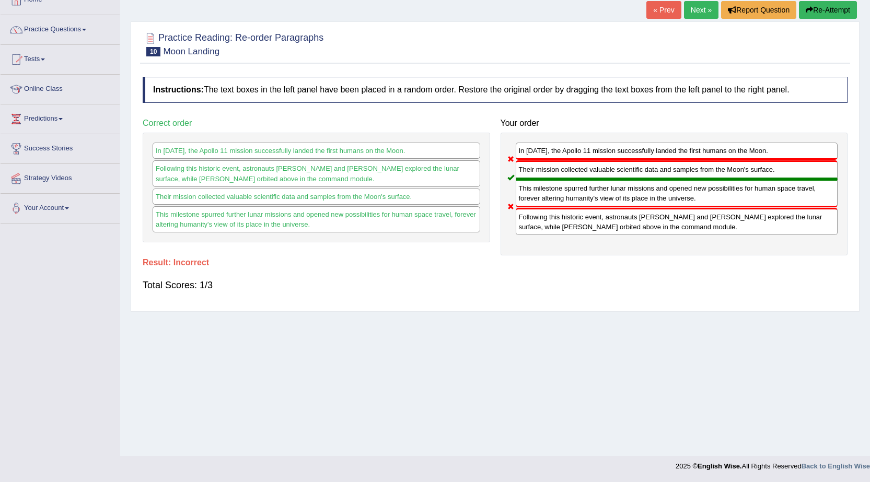
click at [830, 10] on button "Re-Attempt" at bounding box center [828, 10] width 58 height 18
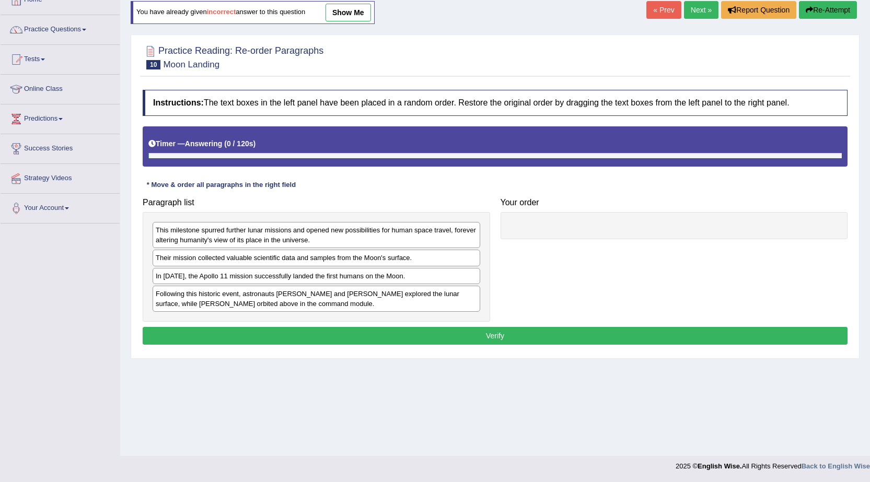
scroll to position [66, 0]
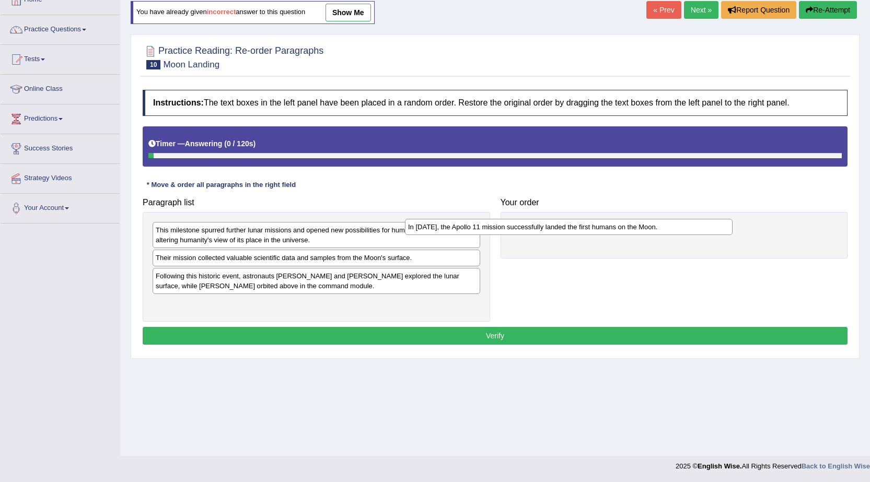
drag, startPoint x: 250, startPoint y: 276, endPoint x: 537, endPoint y: 217, distance: 292.9
click at [537, 219] on div "In [DATE], the Apollo 11 mission successfully landed the first humans on the Mo…" at bounding box center [569, 227] width 328 height 16
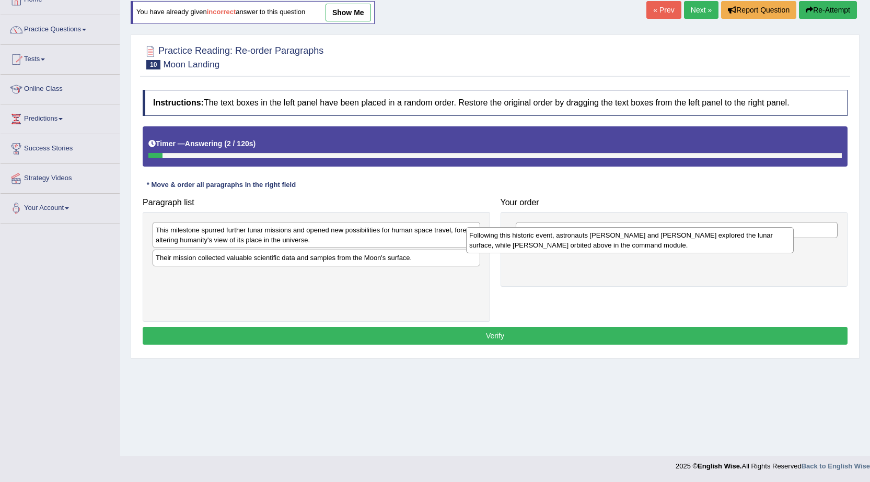
drag, startPoint x: 257, startPoint y: 281, endPoint x: 575, endPoint y: 249, distance: 320.4
click at [575, 249] on div "Following this historic event, astronauts Neil Armstrong and Buzz Aldrin explor…" at bounding box center [630, 240] width 328 height 26
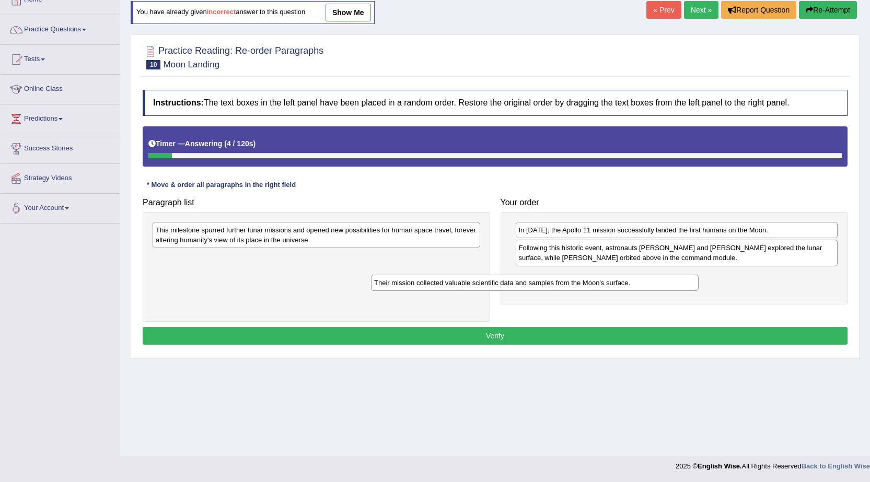
drag, startPoint x: 346, startPoint y: 265, endPoint x: 564, endPoint y: 290, distance: 219.9
click at [564, 290] on div "Their mission collected valuable scientific data and samples from the Moon's su…" at bounding box center [535, 283] width 328 height 16
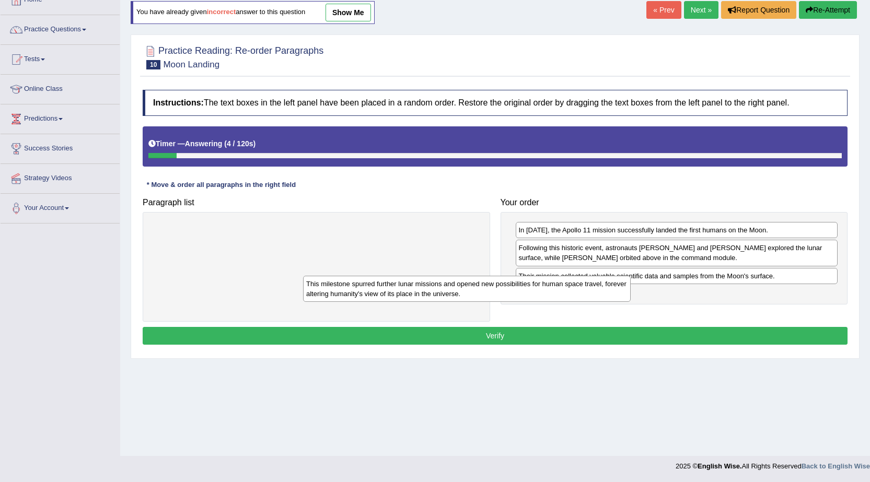
drag, startPoint x: 403, startPoint y: 224, endPoint x: 584, endPoint y: 288, distance: 191.7
click at [584, 288] on div "This milestone spurred further lunar missions and opened new possibilities for …" at bounding box center [467, 289] width 328 height 26
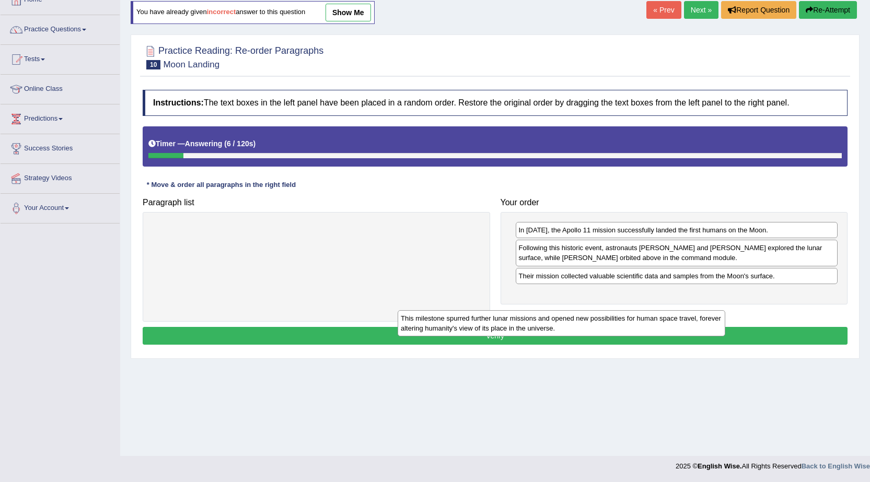
drag, startPoint x: 456, startPoint y: 236, endPoint x: 709, endPoint y: 316, distance: 265.2
click at [709, 316] on div "This milestone spurred further lunar missions and opened new possibilities for …" at bounding box center [562, 323] width 328 height 26
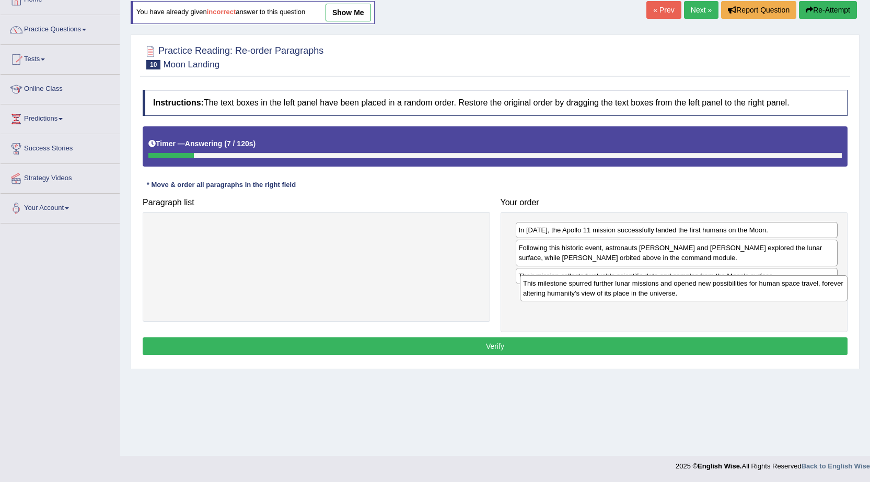
drag, startPoint x: 419, startPoint y: 227, endPoint x: 788, endPoint y: 281, distance: 372.8
click at [788, 281] on div "This milestone spurred further lunar missions and opened new possibilities for …" at bounding box center [684, 288] width 328 height 26
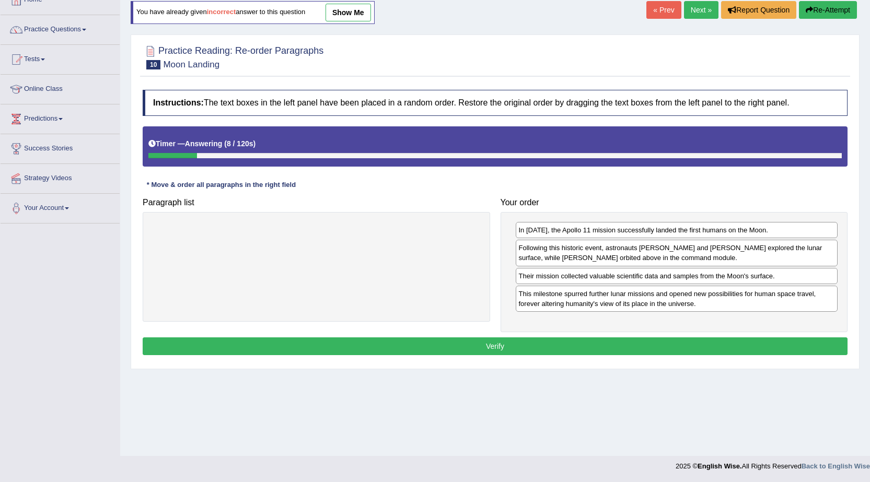
click at [689, 348] on button "Verify" at bounding box center [495, 347] width 705 height 18
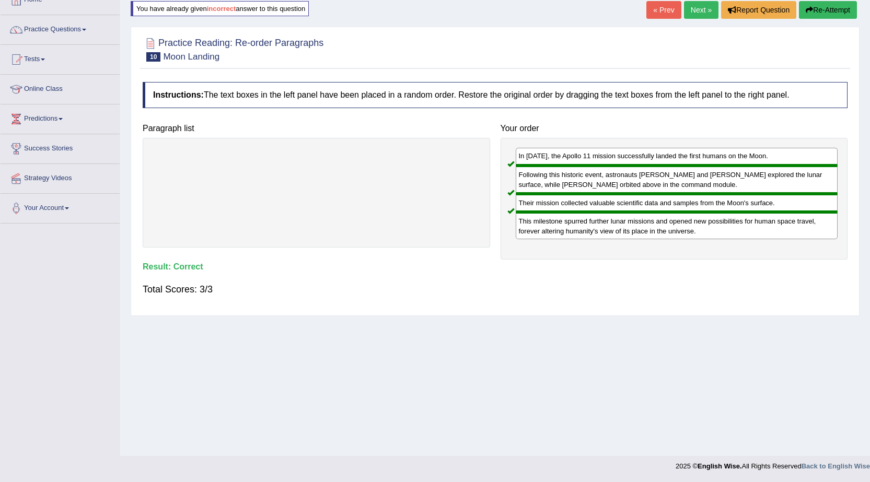
click at [705, 15] on link "Next »" at bounding box center [701, 10] width 34 height 18
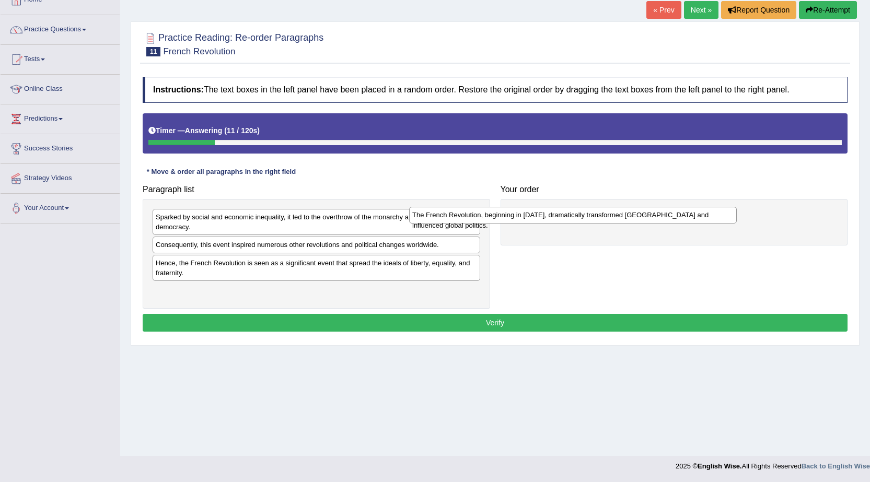
drag, startPoint x: 269, startPoint y: 250, endPoint x: 526, endPoint y: 220, distance: 258.3
click at [526, 220] on div "The French Revolution, beginning in [DATE], dramatically transformed [GEOGRAPHI…" at bounding box center [573, 215] width 328 height 16
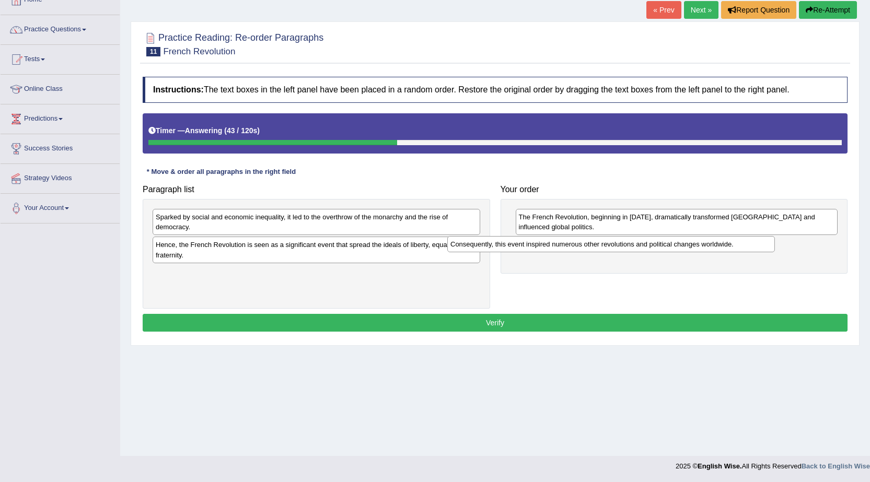
drag, startPoint x: 422, startPoint y: 247, endPoint x: 717, endPoint y: 246, distance: 295.2
click at [717, 246] on div "Consequently, this event inspired numerous other revolutions and political chan…" at bounding box center [611, 244] width 328 height 16
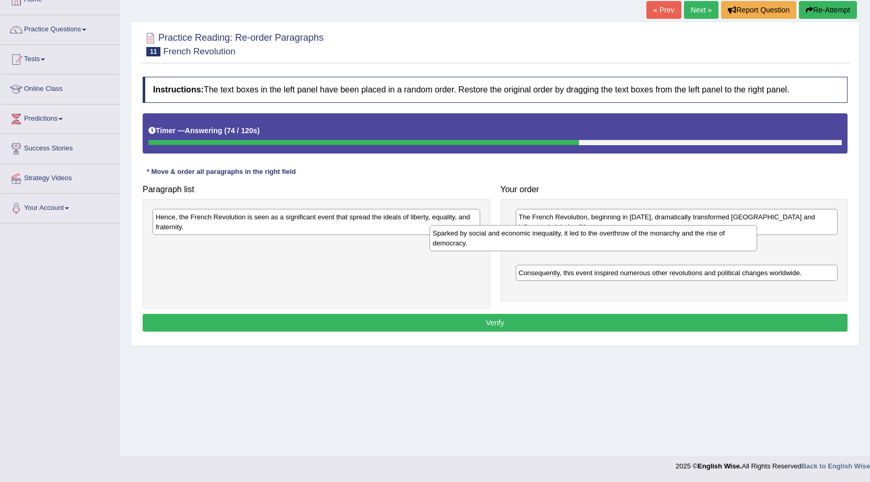
drag, startPoint x: 315, startPoint y: 229, endPoint x: 592, endPoint y: 246, distance: 277.4
click at [592, 246] on div "Sparked by social and economic inequality, it led to the overthrow of the monar…" at bounding box center [594, 238] width 328 height 26
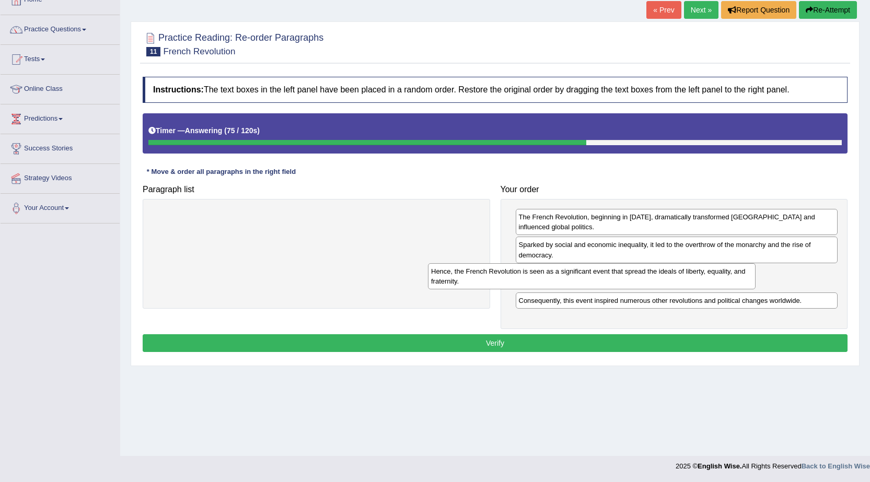
drag, startPoint x: 388, startPoint y: 225, endPoint x: 664, endPoint y: 279, distance: 280.7
click at [664, 279] on div "Hence, the French Revolution is seen as a significant event that spread the ide…" at bounding box center [592, 276] width 328 height 26
click at [454, 346] on button "Verify" at bounding box center [495, 343] width 705 height 18
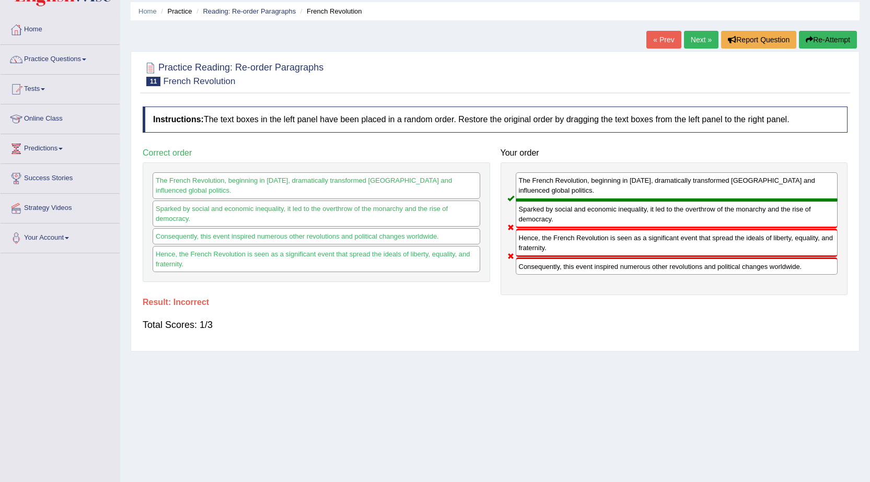
scroll to position [14, 0]
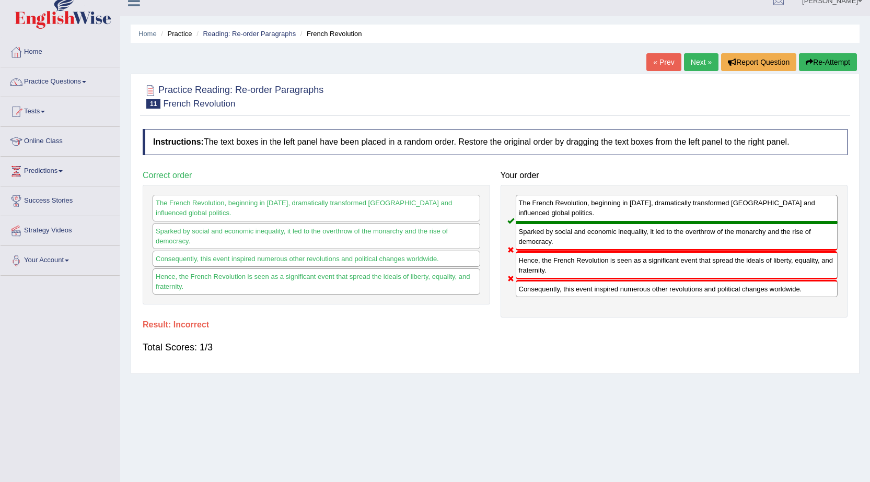
click at [820, 59] on button "Re-Attempt" at bounding box center [828, 62] width 58 height 18
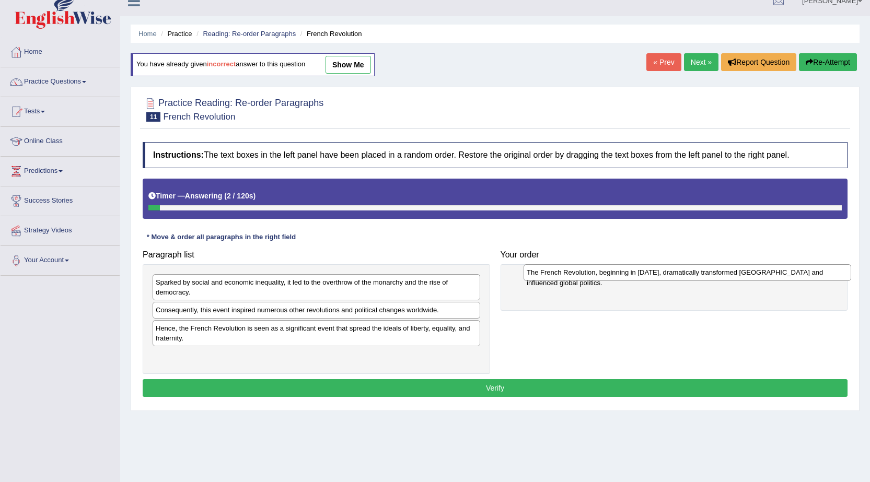
drag, startPoint x: 263, startPoint y: 311, endPoint x: 634, endPoint y: 273, distance: 372.9
click at [634, 273] on div "The French Revolution, beginning in 1789, dramatically transformed France and i…" at bounding box center [688, 272] width 328 height 16
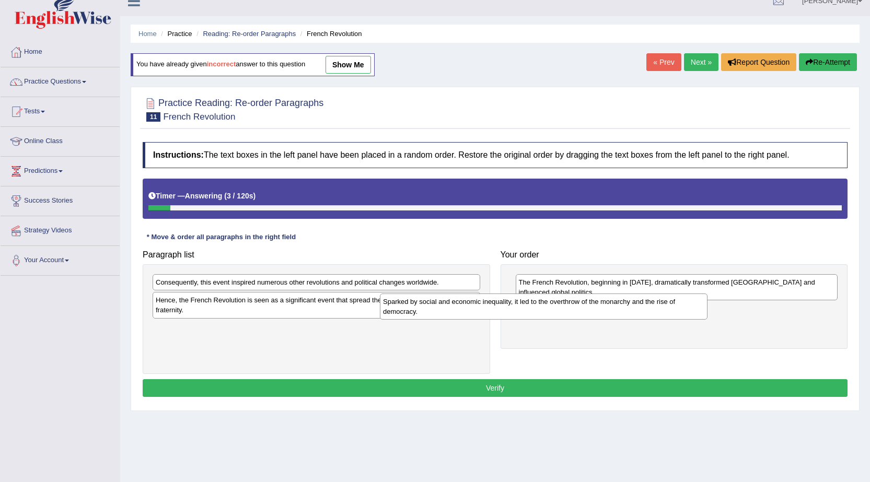
drag, startPoint x: 345, startPoint y: 287, endPoint x: 573, endPoint y: 306, distance: 228.1
click at [573, 306] on div "Sparked by social and economic inequality, it led to the overthrow of the monar…" at bounding box center [544, 307] width 328 height 26
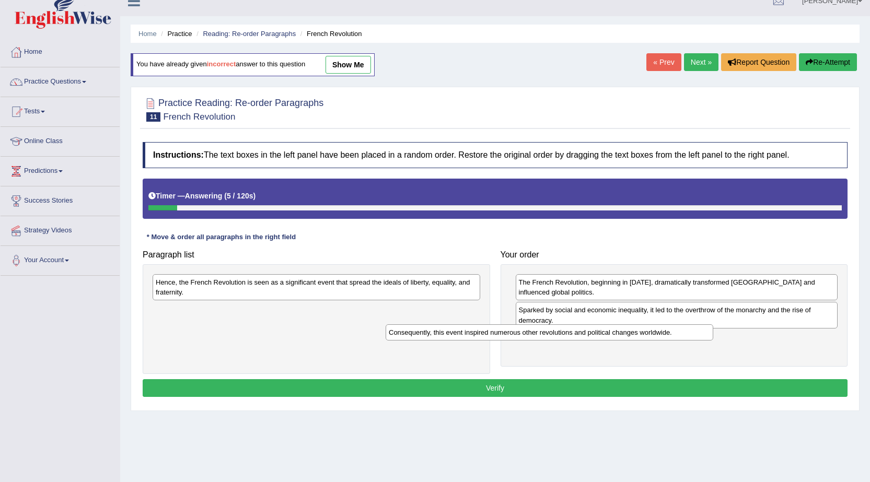
drag, startPoint x: 430, startPoint y: 286, endPoint x: 632, endPoint y: 340, distance: 209.1
click at [632, 340] on div "Consequently, this event inspired numerous other revolutions and political chan…" at bounding box center [550, 332] width 328 height 16
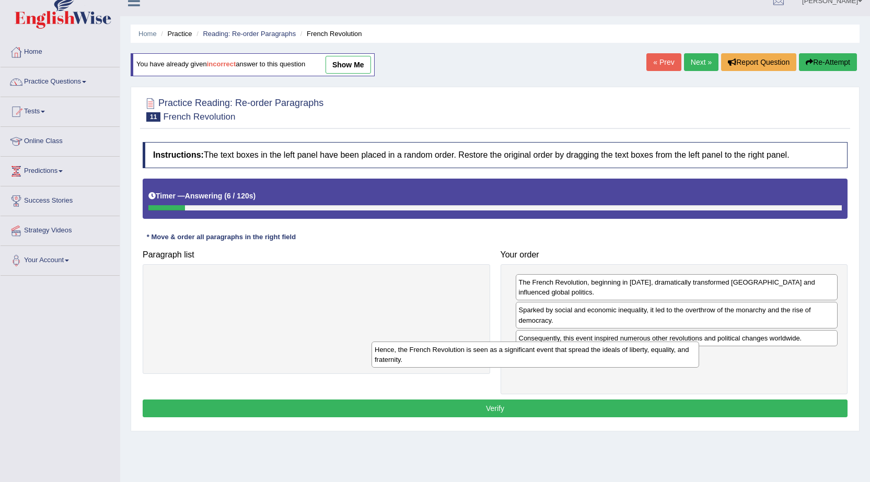
drag, startPoint x: 453, startPoint y: 284, endPoint x: 693, endPoint y: 362, distance: 252.8
click at [695, 360] on div "Hence, the French Revolution is seen as a significant event that spread the ide…" at bounding box center [536, 355] width 328 height 26
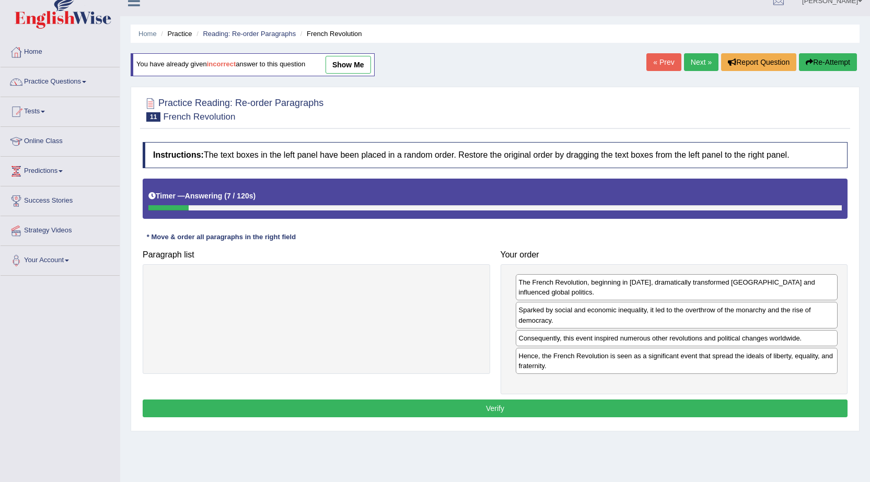
click at [634, 413] on button "Verify" at bounding box center [495, 409] width 705 height 18
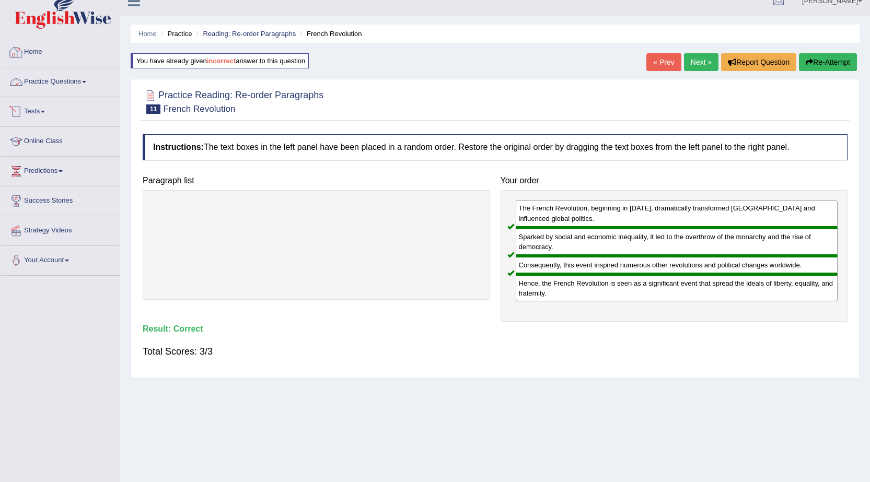
click at [76, 76] on link "Practice Questions" at bounding box center [60, 80] width 119 height 26
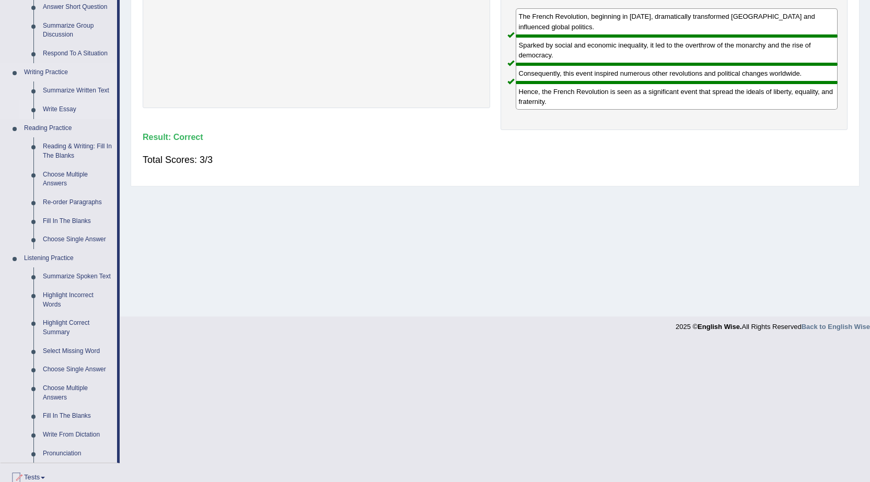
scroll to position [366, 0]
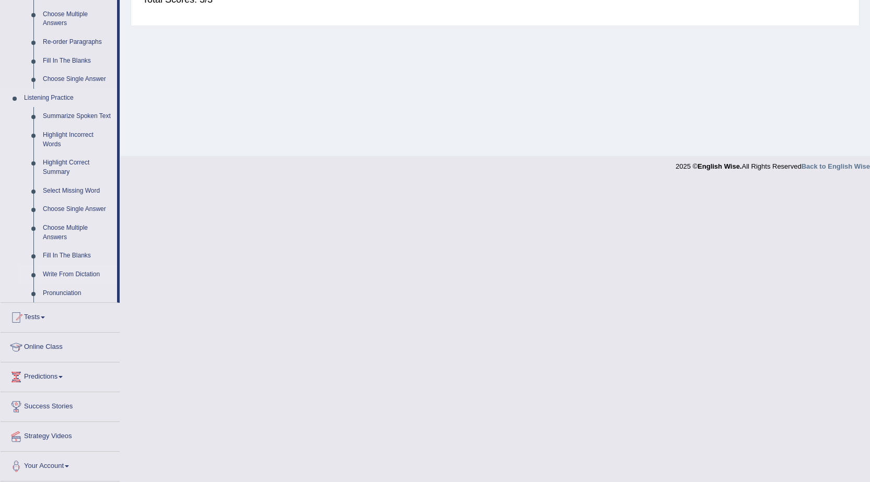
click at [95, 270] on link "Write From Dictation" at bounding box center [77, 274] width 79 height 19
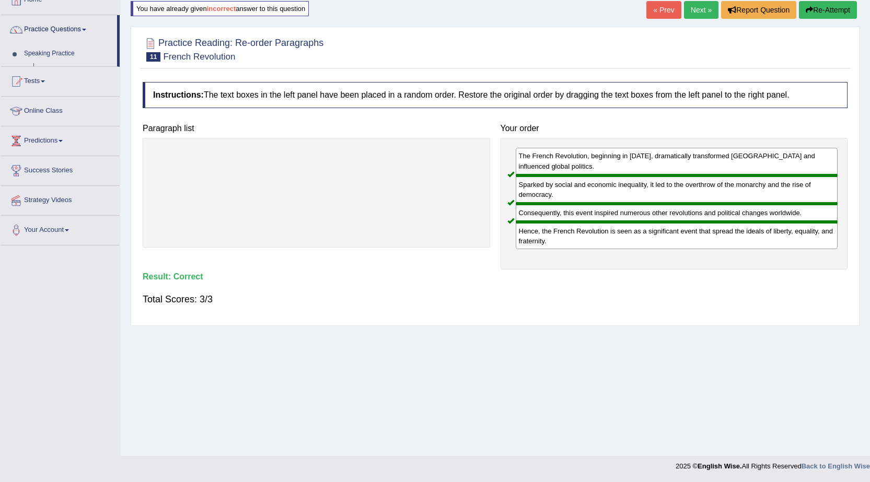
scroll to position [66, 0]
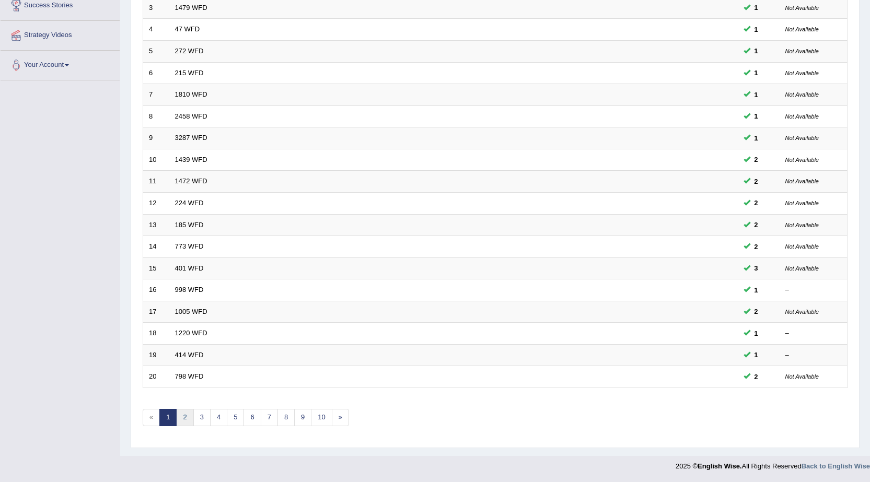
click at [182, 421] on link "2" at bounding box center [184, 417] width 17 height 17
click at [203, 417] on link "3" at bounding box center [201, 417] width 17 height 17
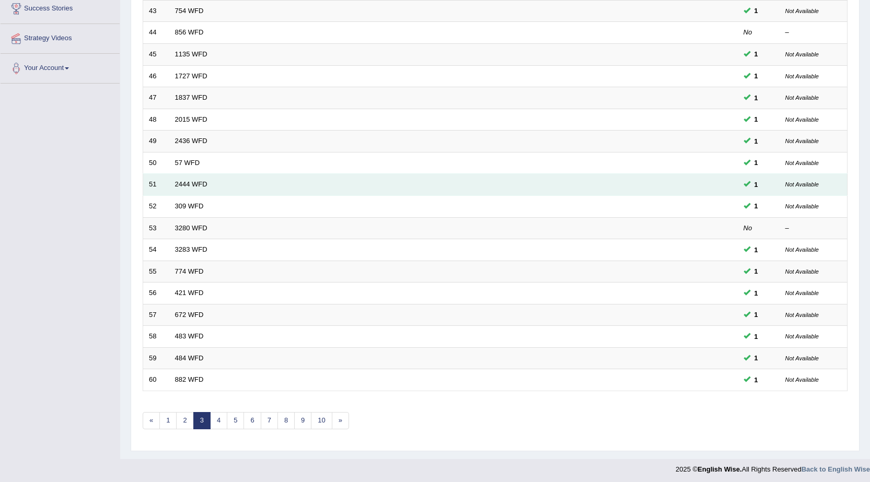
scroll to position [210, 0]
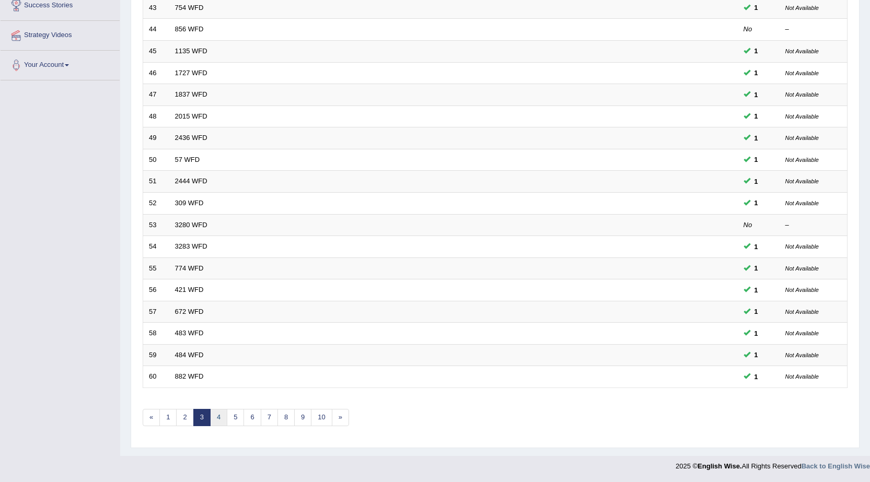
click at [221, 416] on link "4" at bounding box center [218, 417] width 17 height 17
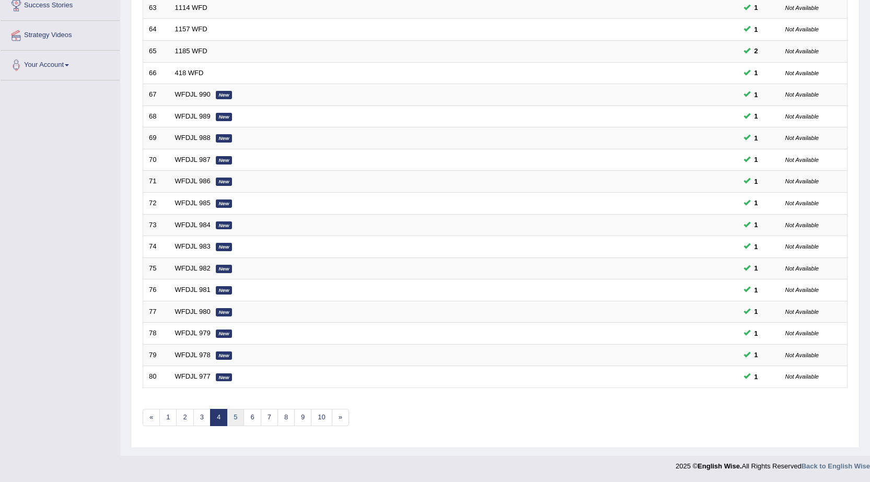
click at [230, 419] on link "5" at bounding box center [235, 417] width 17 height 17
click at [316, 418] on link "10" at bounding box center [321, 417] width 21 height 17
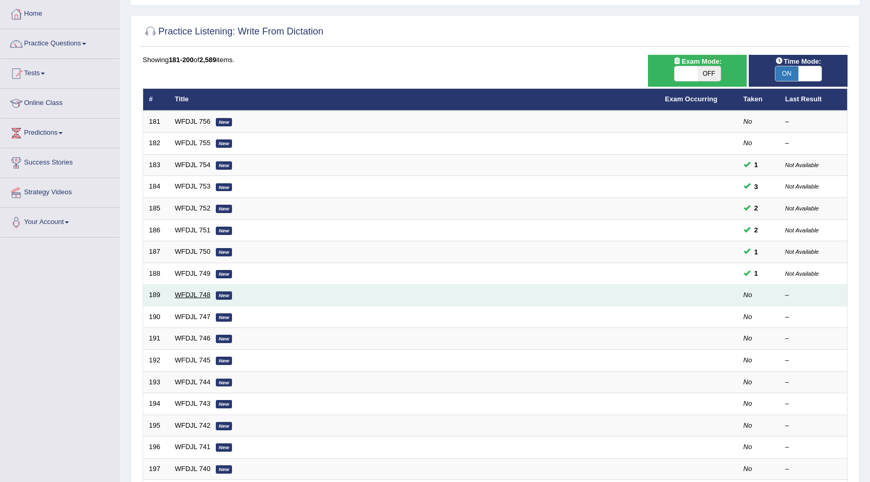
click at [187, 297] on link "WFDJL 748" at bounding box center [193, 295] width 36 height 8
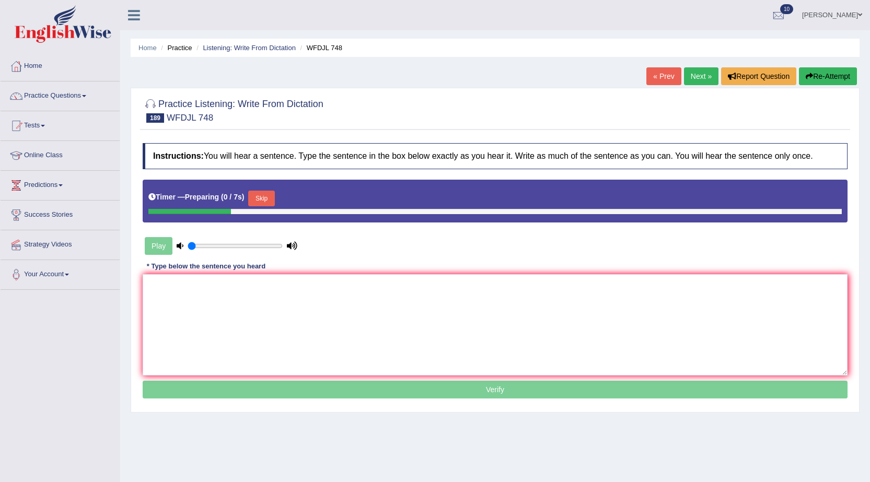
click at [251, 251] on div "Play" at bounding box center [221, 246] width 157 height 26
click at [260, 247] on input "range" at bounding box center [235, 246] width 95 height 8
type input "0.95"
click at [274, 246] on input "range" at bounding box center [235, 246] width 95 height 8
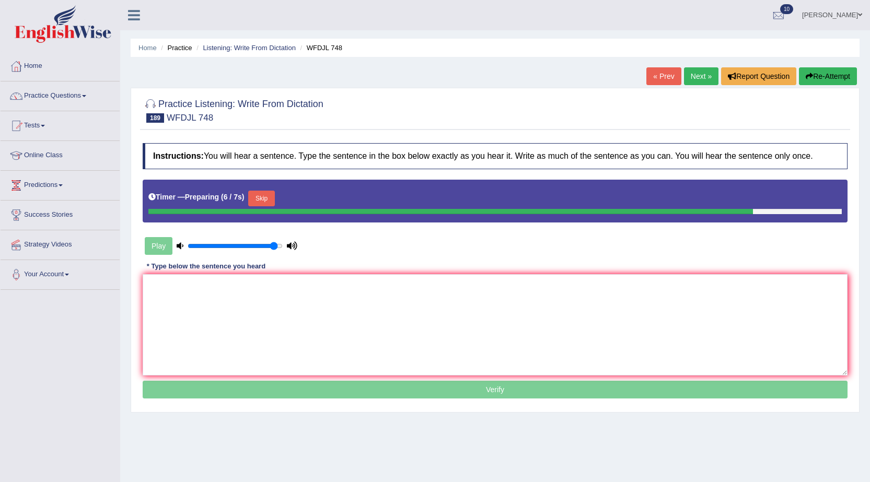
click at [265, 199] on button "Skip" at bounding box center [261, 199] width 26 height 16
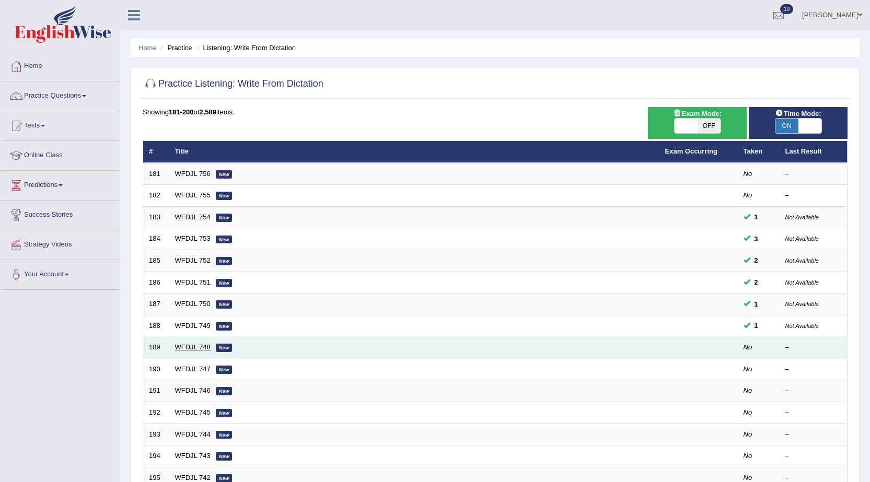
click at [189, 345] on link "WFDJL 748" at bounding box center [193, 347] width 36 height 8
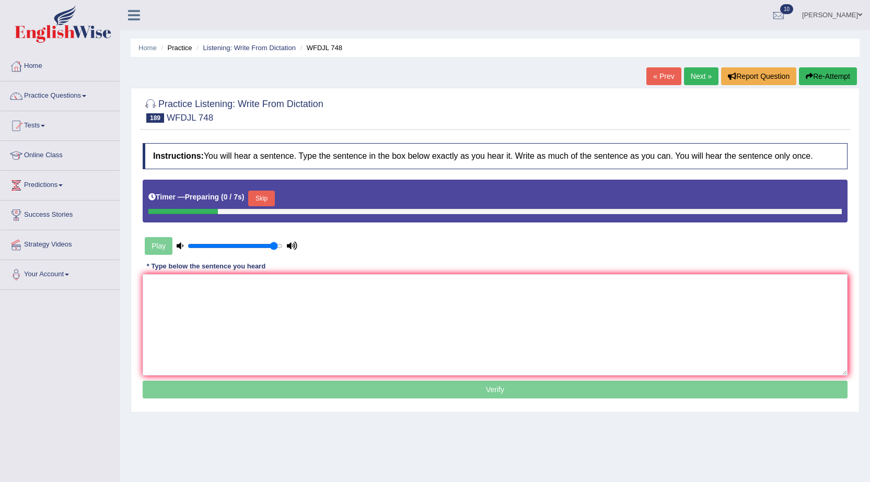
click at [272, 192] on button "Skip" at bounding box center [261, 199] width 26 height 16
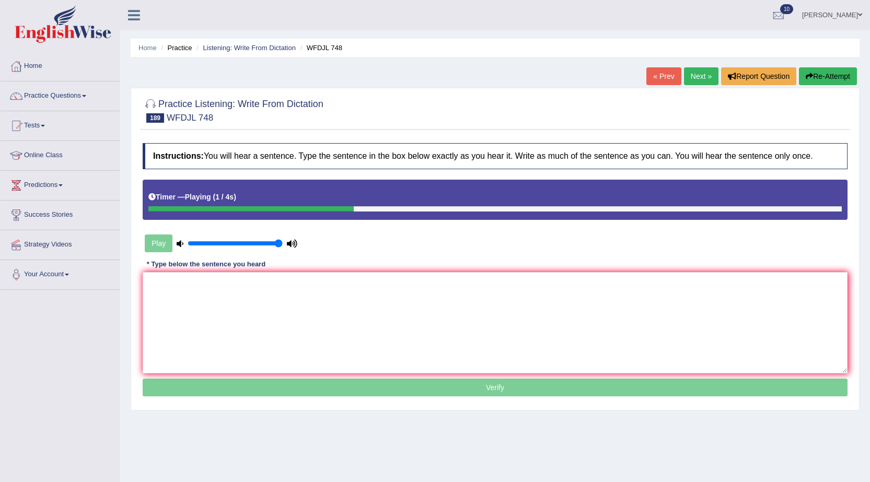
drag, startPoint x: 276, startPoint y: 243, endPoint x: 310, endPoint y: 243, distance: 34.5
type input "1"
click at [283, 243] on input "range" at bounding box center [235, 243] width 95 height 8
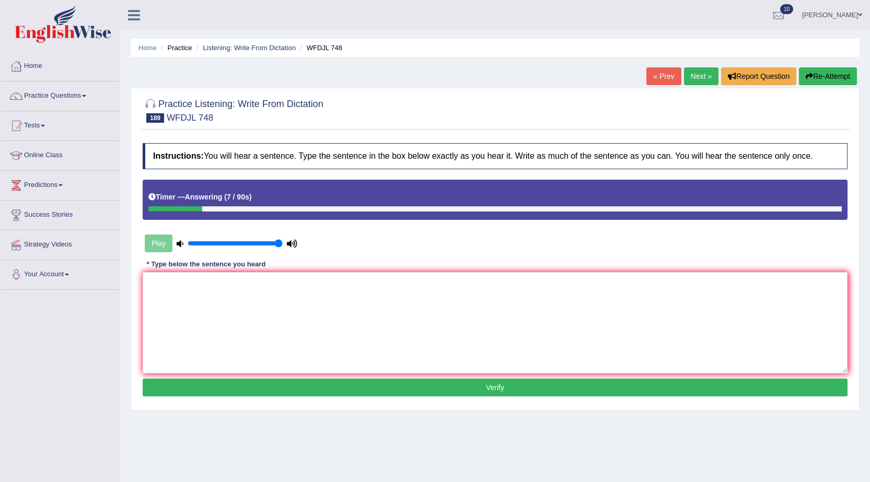
click at [829, 72] on button "Re-Attempt" at bounding box center [828, 76] width 58 height 18
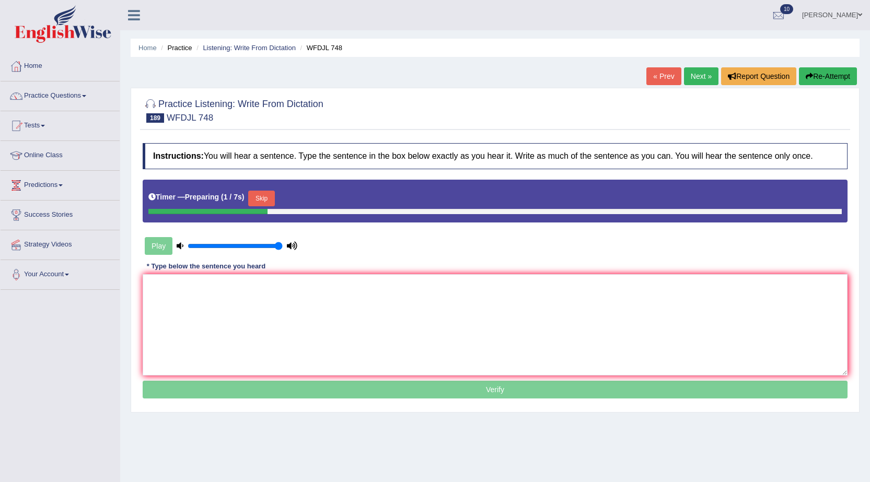
click at [274, 195] on button "Skip" at bounding box center [261, 199] width 26 height 16
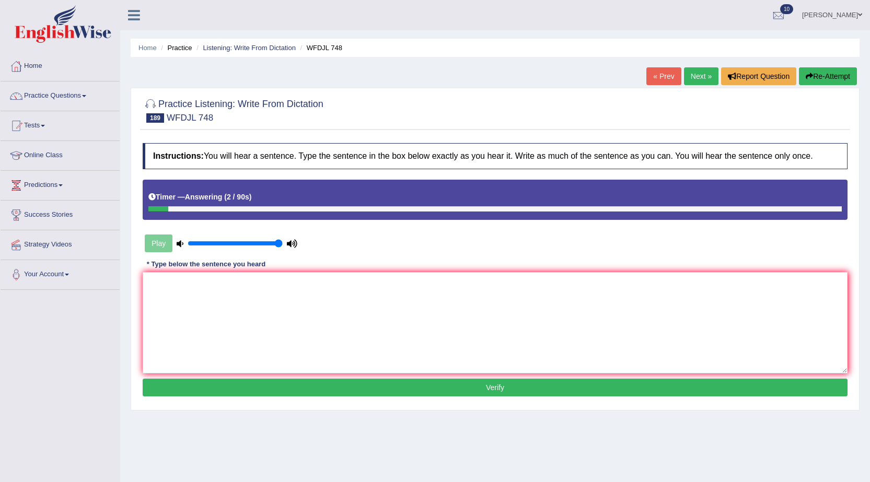
click at [845, 81] on button "Re-Attempt" at bounding box center [828, 76] width 58 height 18
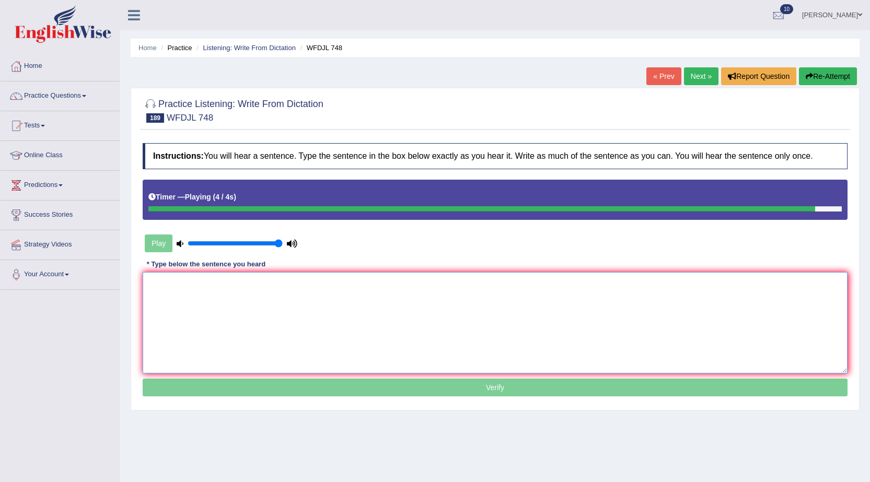
click at [619, 291] on textarea at bounding box center [495, 322] width 705 height 101
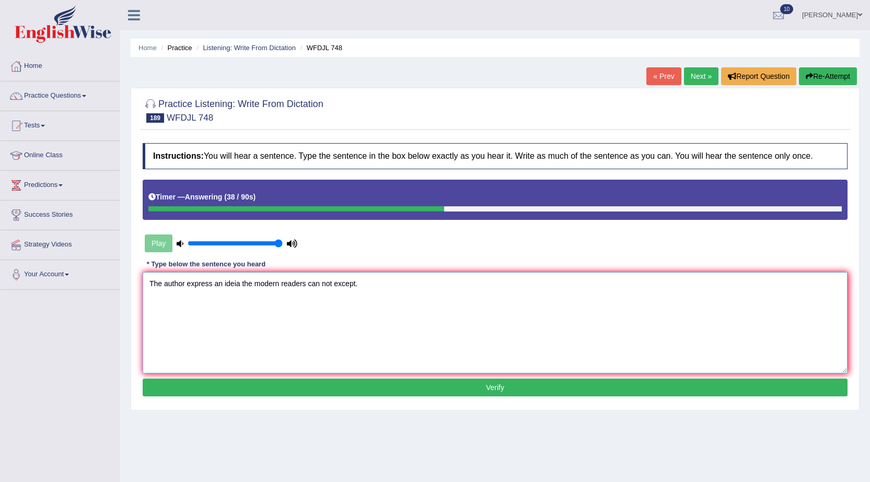
type textarea "The author express an ideia the modern readers can not except."
click at [520, 386] on button "Verify" at bounding box center [495, 388] width 705 height 18
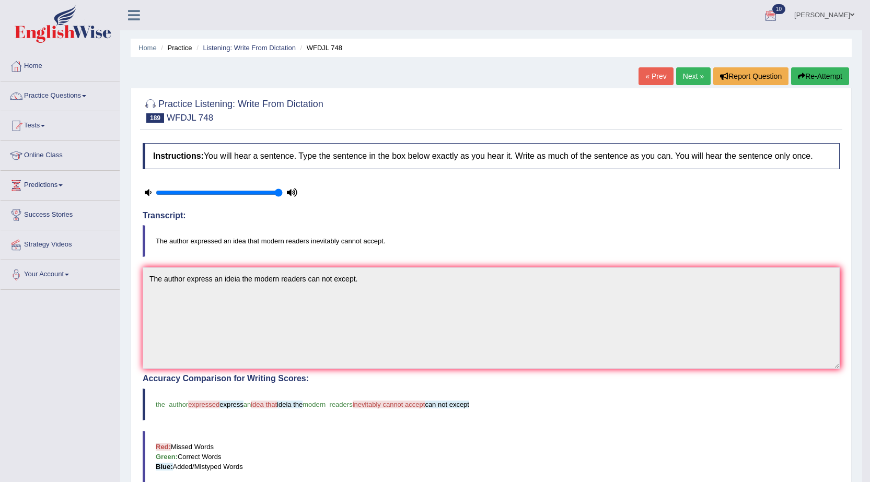
drag, startPoint x: 651, startPoint y: 432, endPoint x: 697, endPoint y: 412, distance: 49.6
click at [651, 433] on blockquote "Red: Missed Words Green: Correct Words Blue: Added/Mistyped Words" at bounding box center [491, 457] width 697 height 52
click at [694, 73] on link "Next »" at bounding box center [693, 76] width 34 height 18
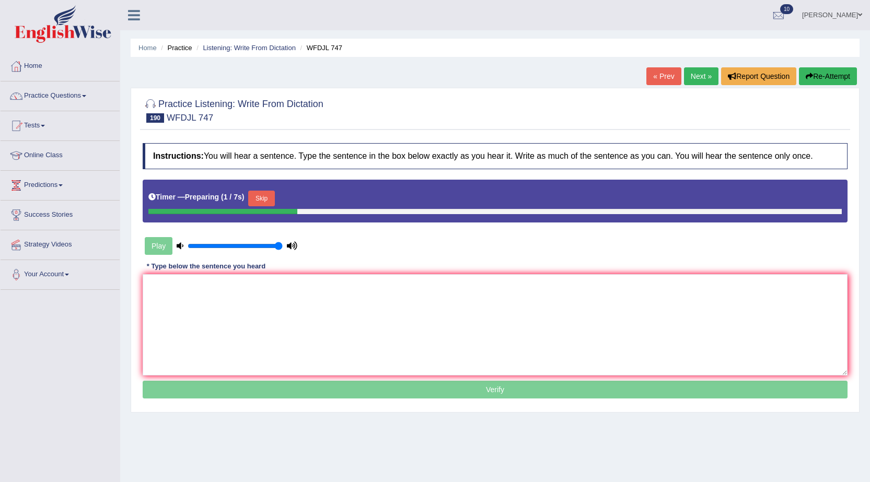
click at [273, 200] on button "Skip" at bounding box center [261, 199] width 26 height 16
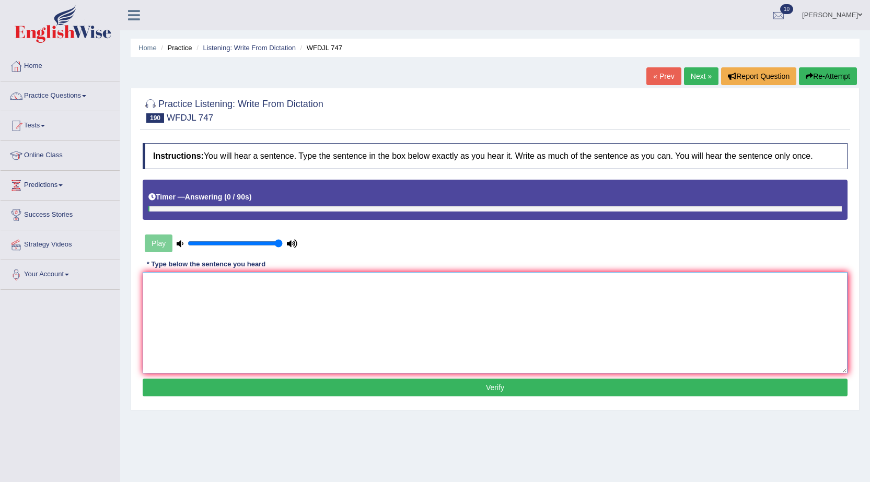
click at [387, 297] on textarea at bounding box center [495, 322] width 705 height 101
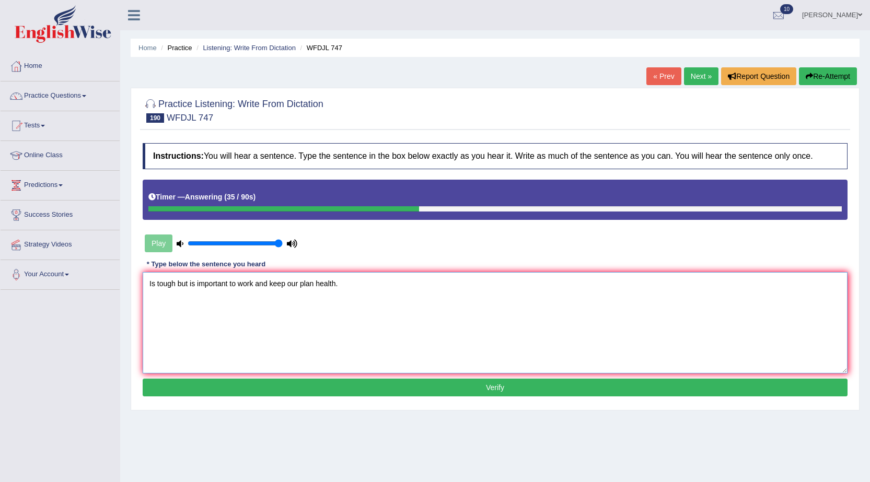
type textarea "Is tough but is important to work and keep our plan health."
click at [511, 392] on button "Verify" at bounding box center [495, 388] width 705 height 18
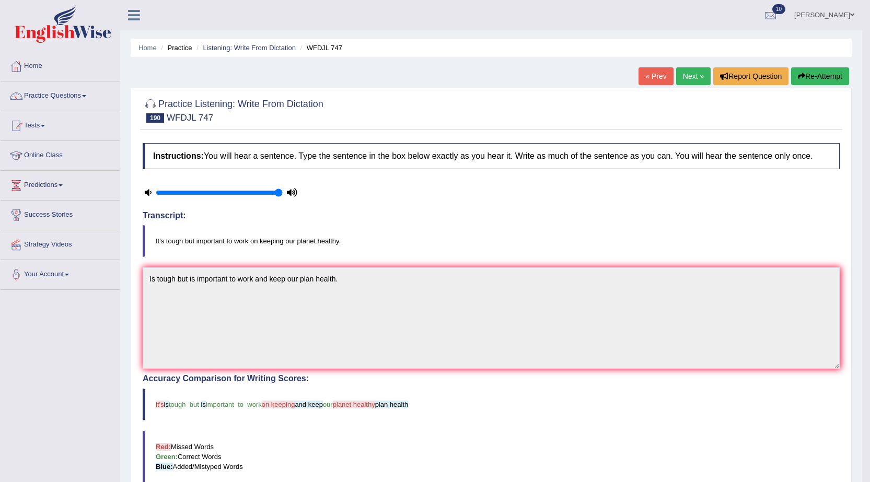
click at [755, 241] on blockquote "It's tough but important to work on keeping our planet healthy." at bounding box center [491, 241] width 697 height 32
click at [841, 74] on button "Re-Attempt" at bounding box center [820, 76] width 58 height 18
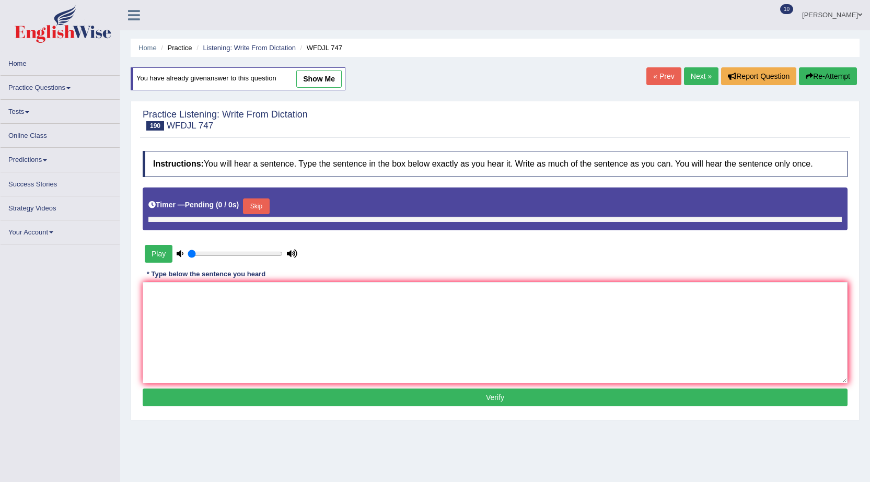
type input "1"
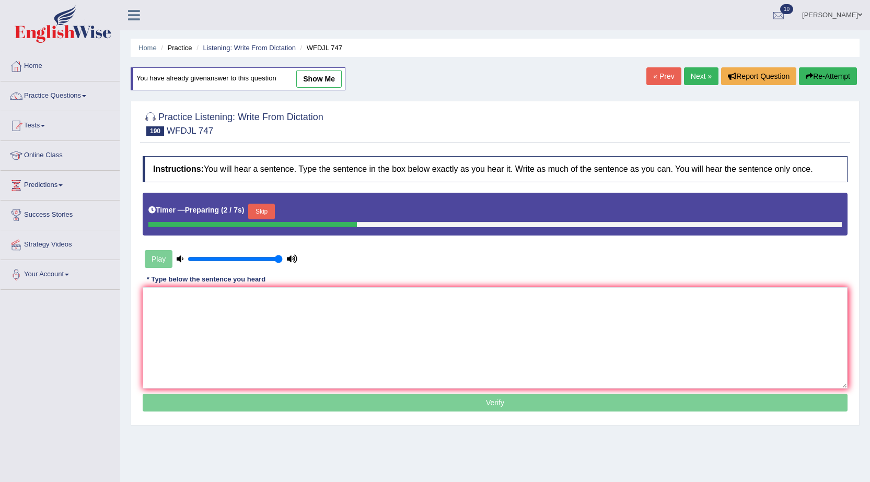
click at [270, 211] on button "Skip" at bounding box center [261, 212] width 26 height 16
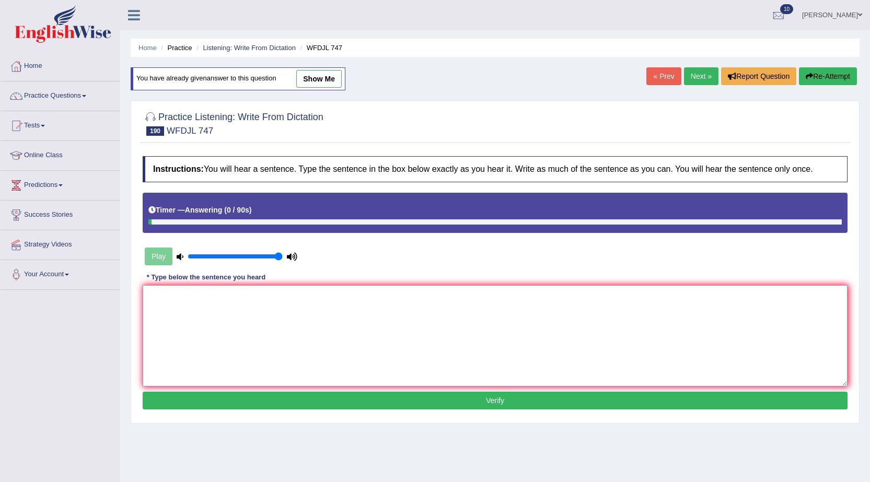
click at [396, 292] on textarea at bounding box center [495, 335] width 705 height 101
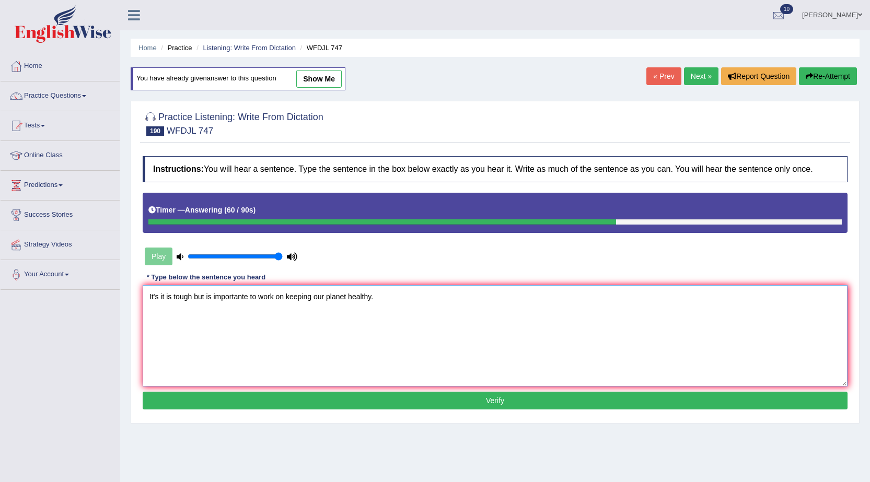
type textarea "It's it is tough but is importante to work on keeping our planet healthy."
click at [424, 399] on button "Verify" at bounding box center [495, 401] width 705 height 18
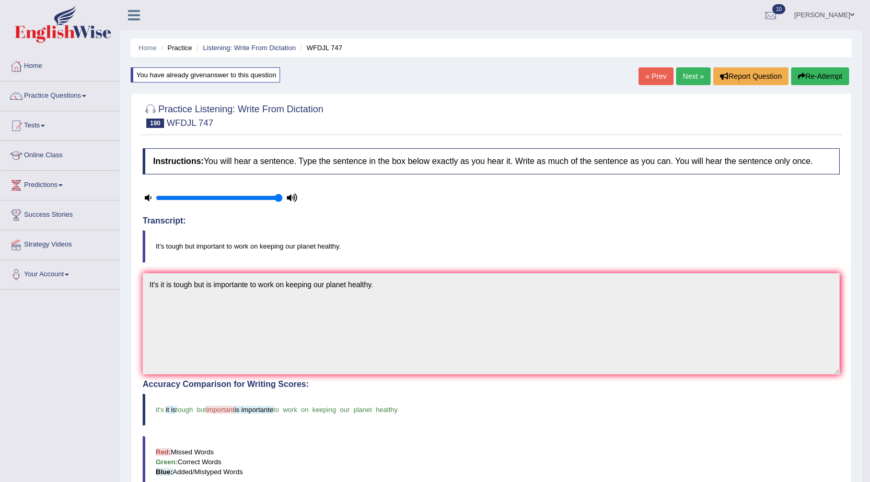
click at [694, 76] on link "Next »" at bounding box center [693, 76] width 34 height 18
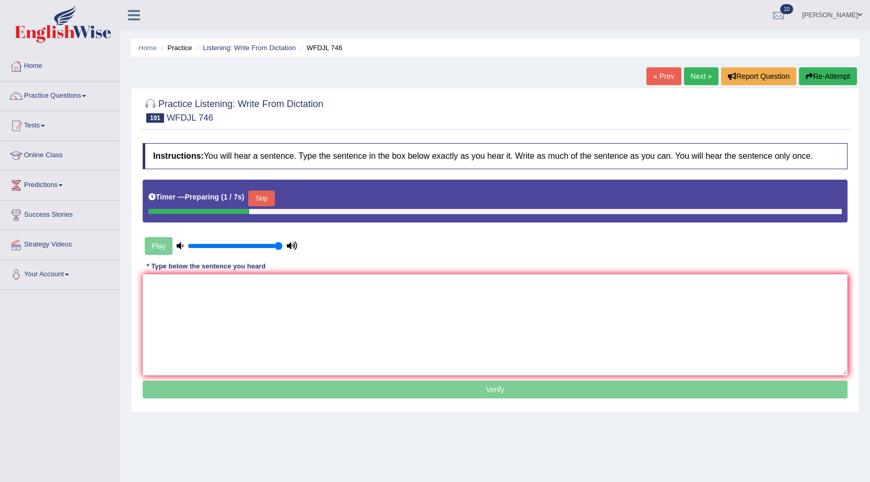
click at [274, 198] on button "Skip" at bounding box center [261, 199] width 26 height 16
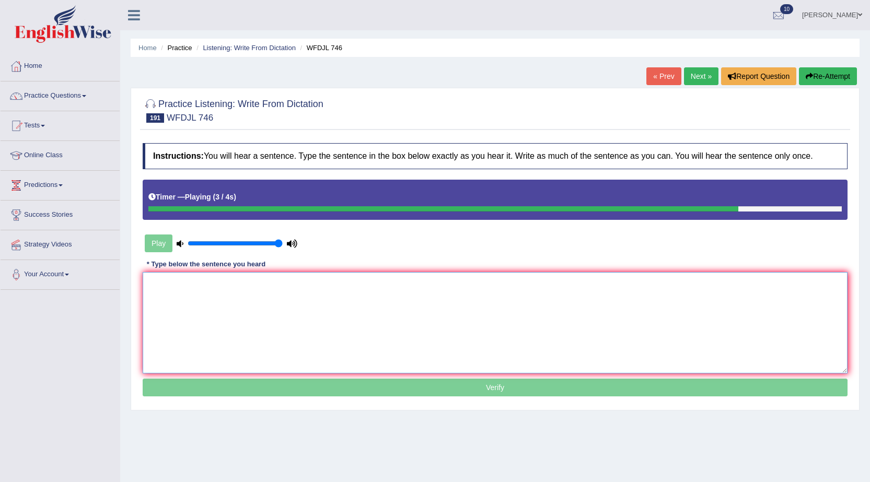
click at [388, 284] on textarea at bounding box center [495, 322] width 705 height 101
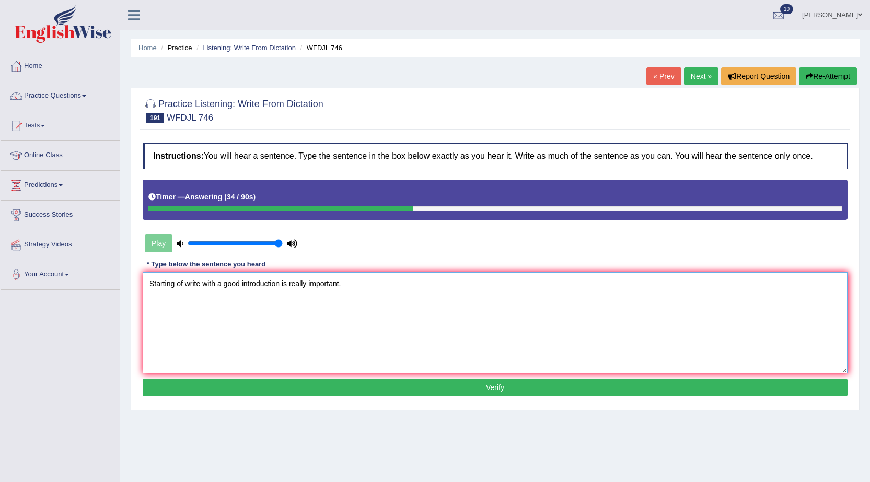
type textarea "Starting of write with a good introduction is really important."
click at [582, 387] on button "Verify" at bounding box center [495, 388] width 705 height 18
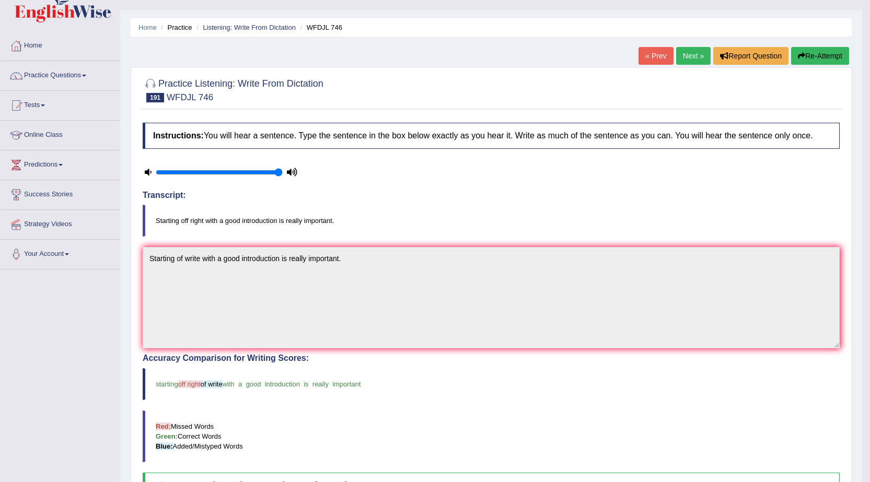
scroll to position [7, 0]
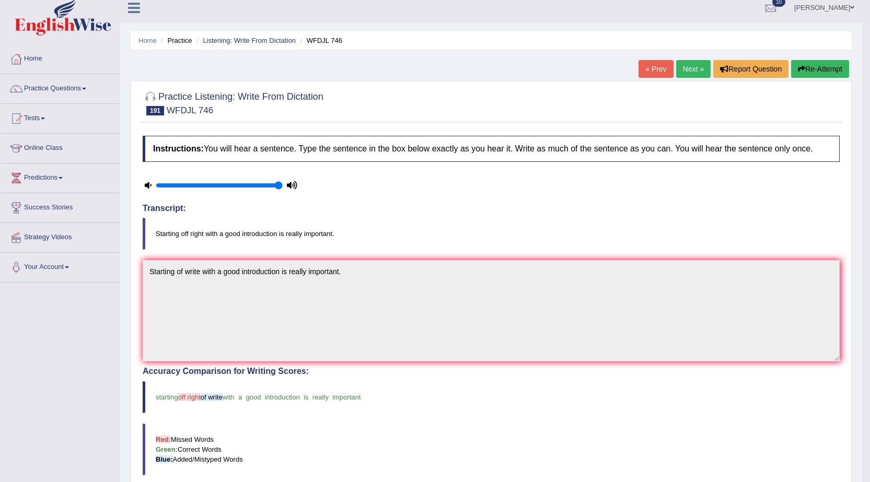
click at [605, 367] on h4 "Accuracy Comparison for Writing Scores:" at bounding box center [491, 371] width 697 height 9
click at [695, 65] on link "Next »" at bounding box center [693, 69] width 34 height 18
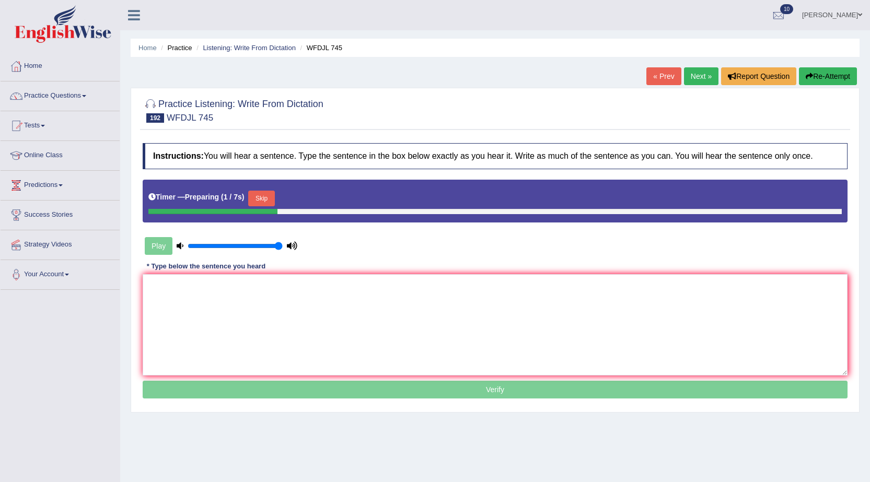
click at [274, 199] on button "Skip" at bounding box center [261, 199] width 26 height 16
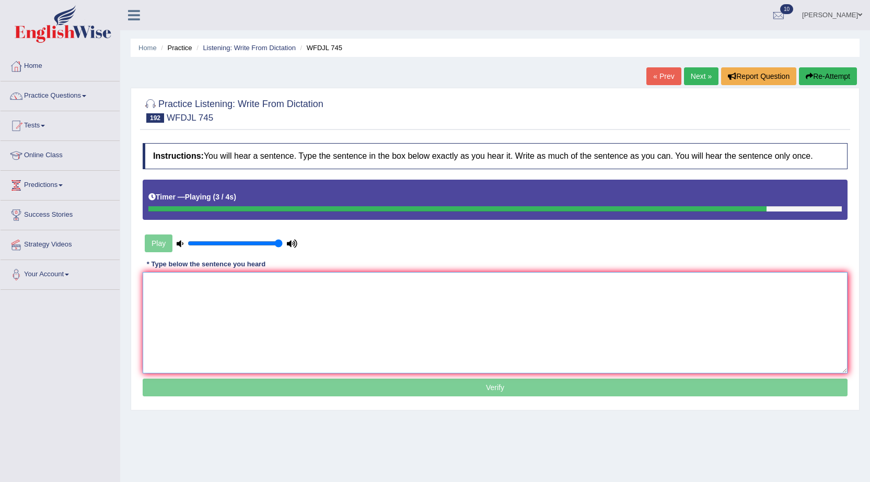
click at [448, 333] on textarea at bounding box center [495, 322] width 705 height 101
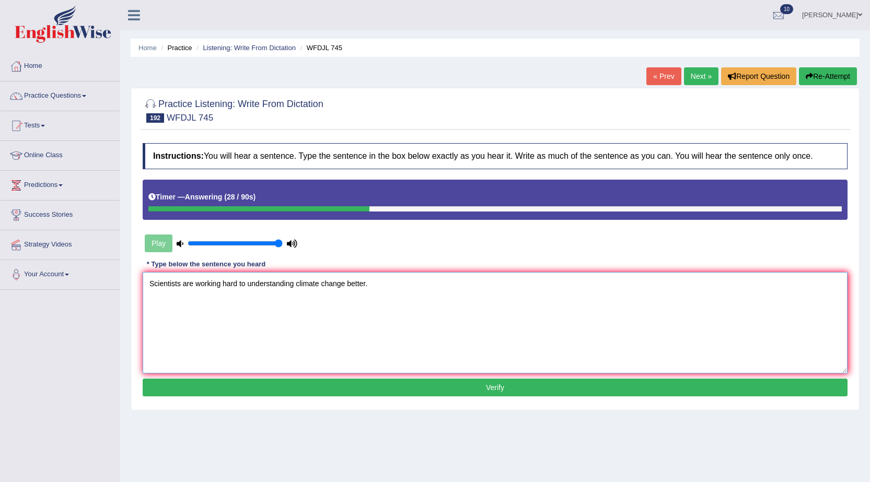
click at [295, 286] on textarea "Scientists are working hard to understanding climate change better." at bounding box center [495, 322] width 705 height 101
type textarea "Scientists are working hard to understand climate change better."
click at [395, 390] on button "Verify" at bounding box center [495, 388] width 705 height 18
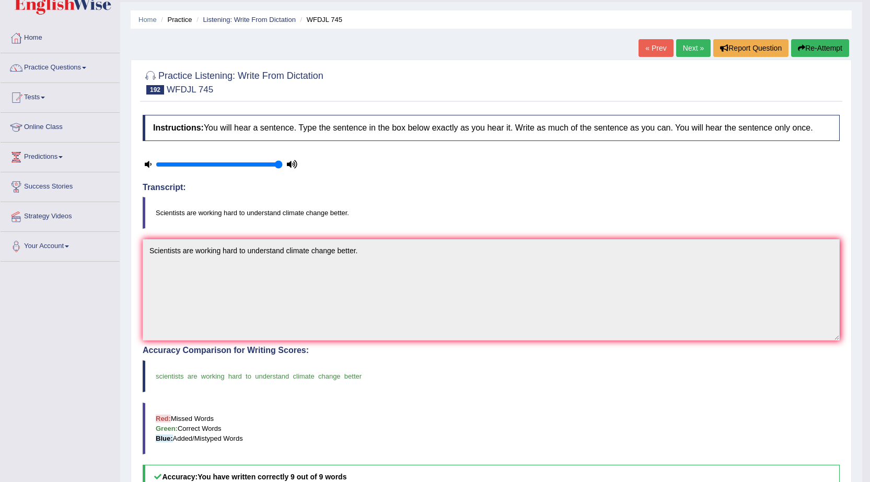
scroll to position [7, 0]
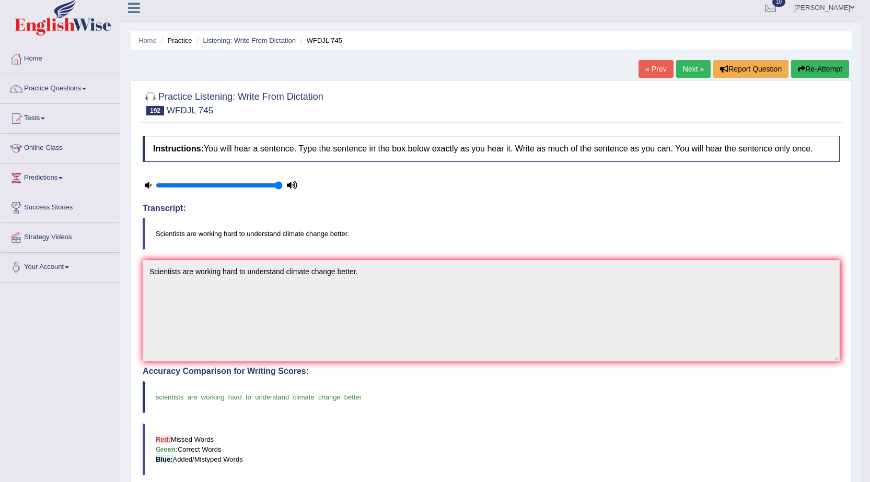
click at [689, 65] on link "Next »" at bounding box center [693, 69] width 34 height 18
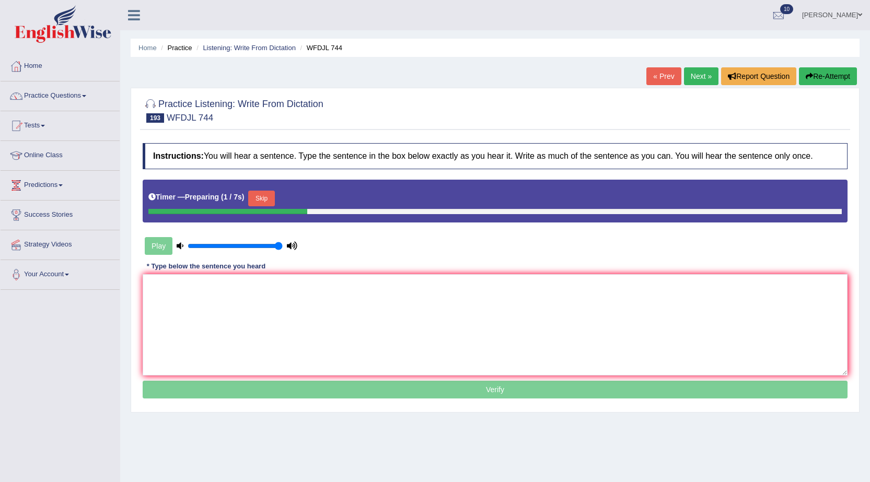
click at [266, 194] on button "Skip" at bounding box center [261, 199] width 26 height 16
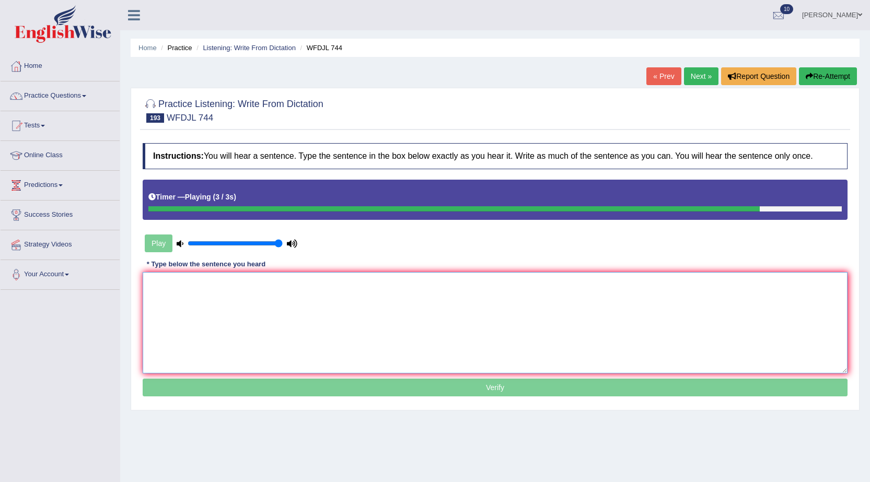
click at [439, 328] on textarea at bounding box center [495, 322] width 705 height 101
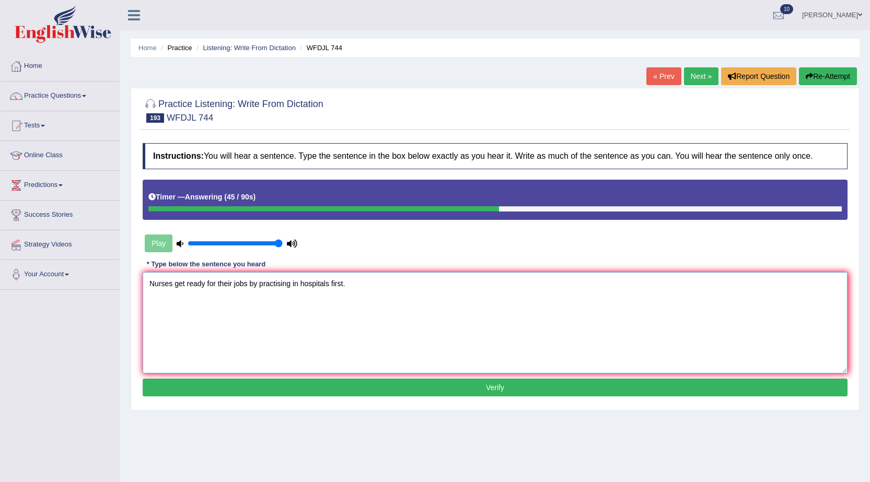
click at [277, 282] on textarea "Nurses get ready for their jobs by practising in hospitals first." at bounding box center [495, 322] width 705 height 101
type textarea "Nurses get ready for their jobs by practising practicing in hospitals first."
click at [613, 389] on button "Verify" at bounding box center [495, 388] width 705 height 18
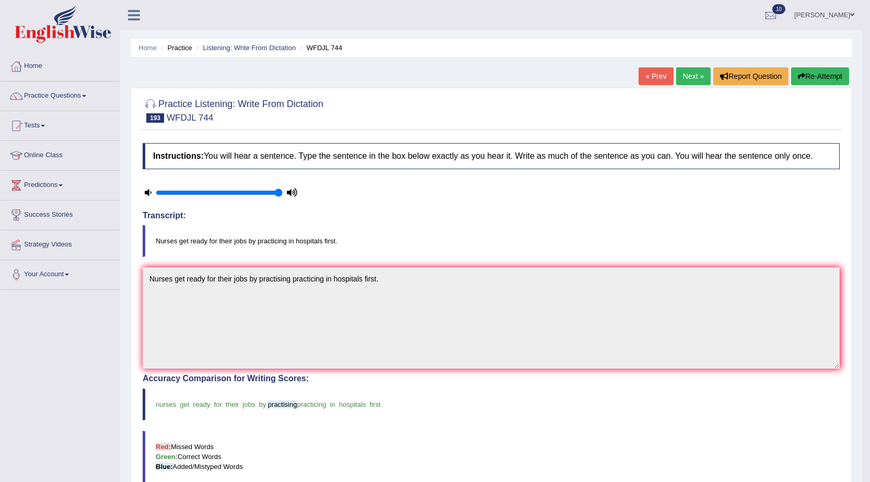
click at [688, 75] on link "Next »" at bounding box center [693, 76] width 34 height 18
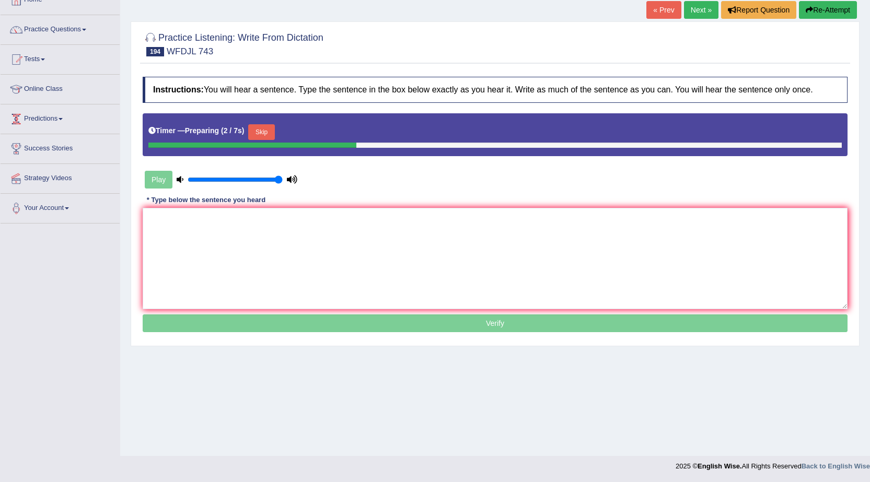
click at [269, 130] on button "Skip" at bounding box center [261, 132] width 26 height 16
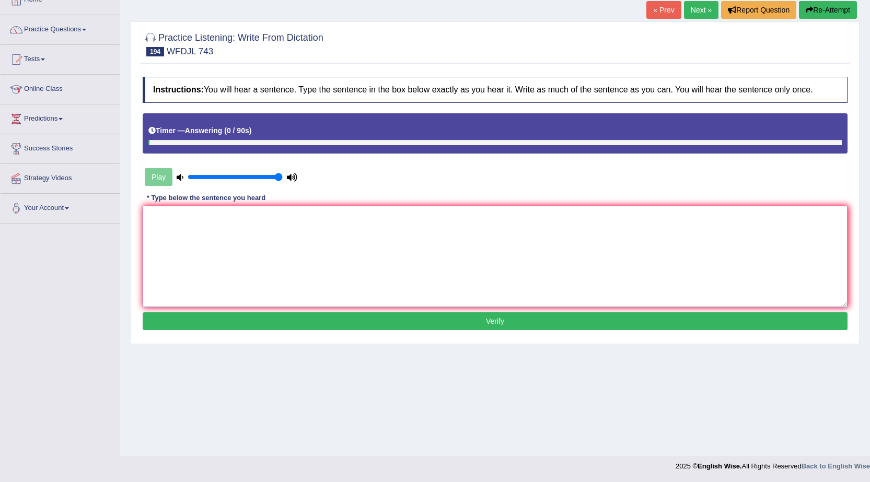
click at [398, 228] on textarea at bounding box center [495, 256] width 705 height 101
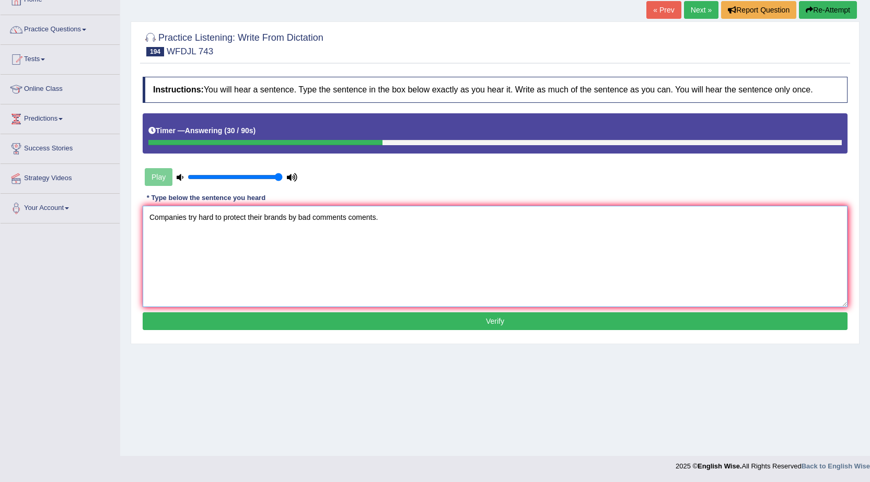
type textarea "Companies try hard to protect their brands by bad comments coments."
click at [503, 325] on button "Verify" at bounding box center [495, 321] width 705 height 18
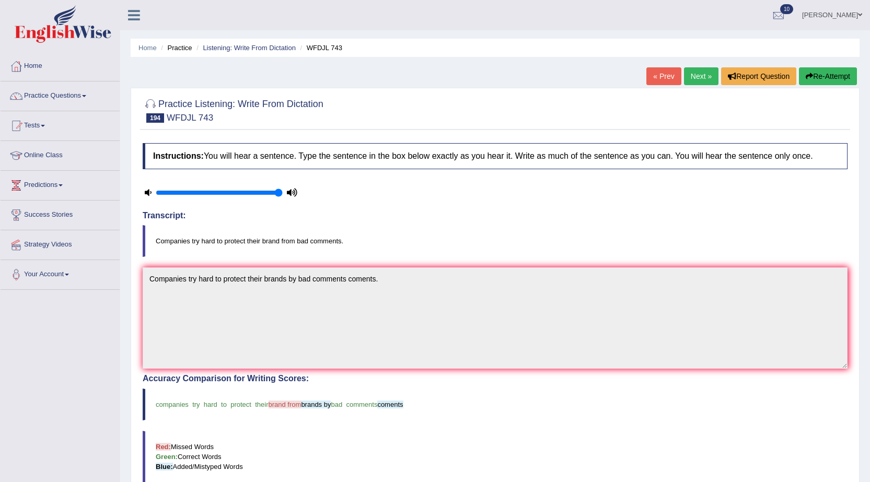
click at [700, 78] on link "Next »" at bounding box center [701, 76] width 34 height 18
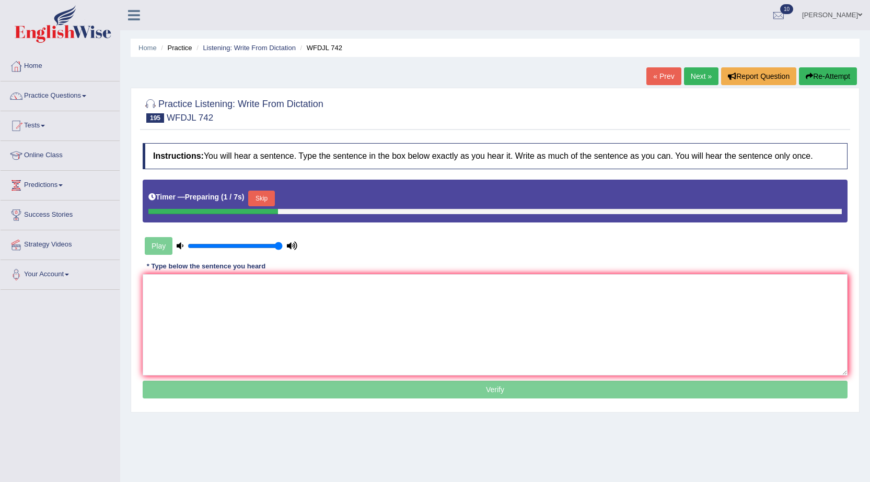
click at [273, 199] on button "Skip" at bounding box center [261, 199] width 26 height 16
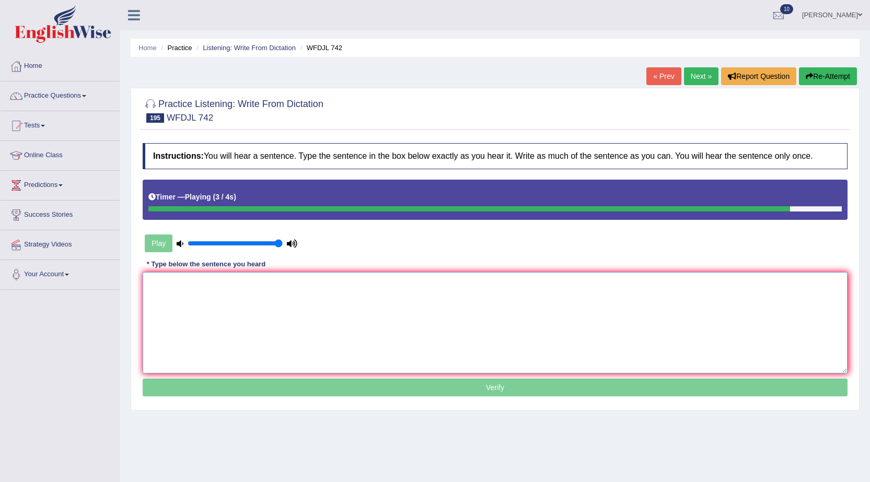
click at [422, 348] on textarea at bounding box center [495, 322] width 705 height 101
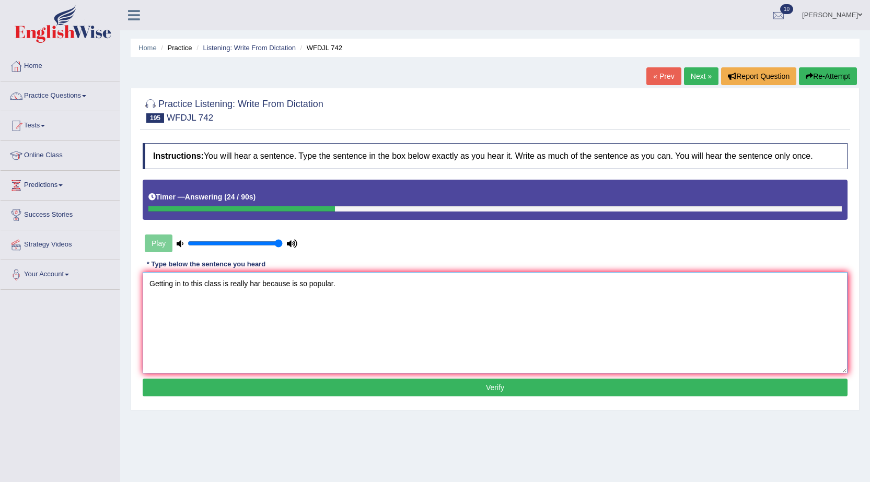
click at [260, 286] on textarea "Getting in to this class is really har because is so popular." at bounding box center [495, 322] width 705 height 101
type textarea "Getting in to this class is really hard because is so popular."
click at [494, 386] on button "Verify" at bounding box center [495, 388] width 705 height 18
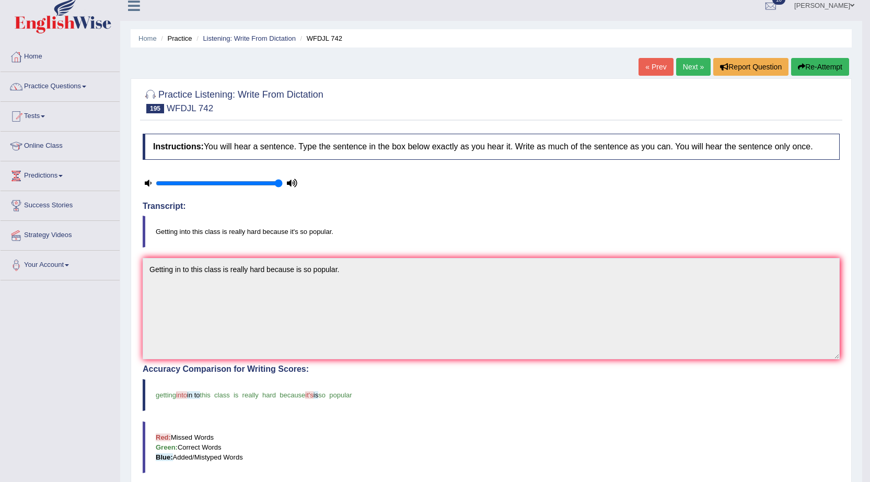
scroll to position [7, 0]
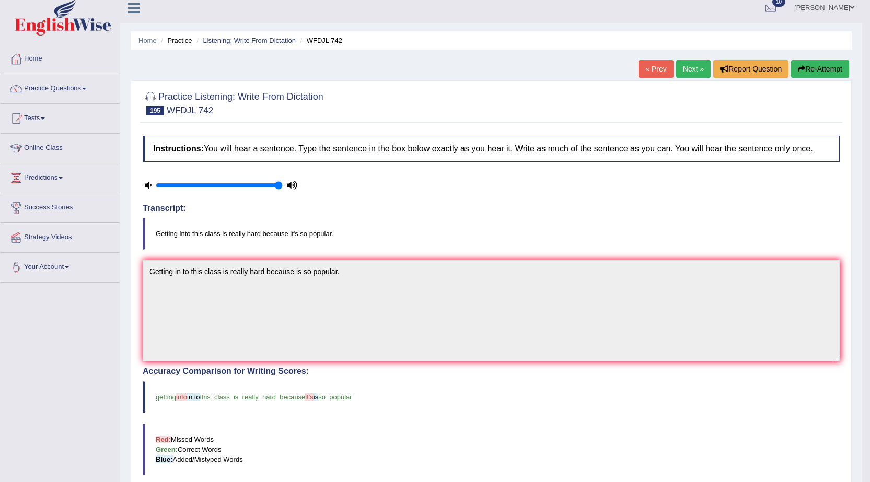
click at [692, 67] on link "Next »" at bounding box center [693, 69] width 34 height 18
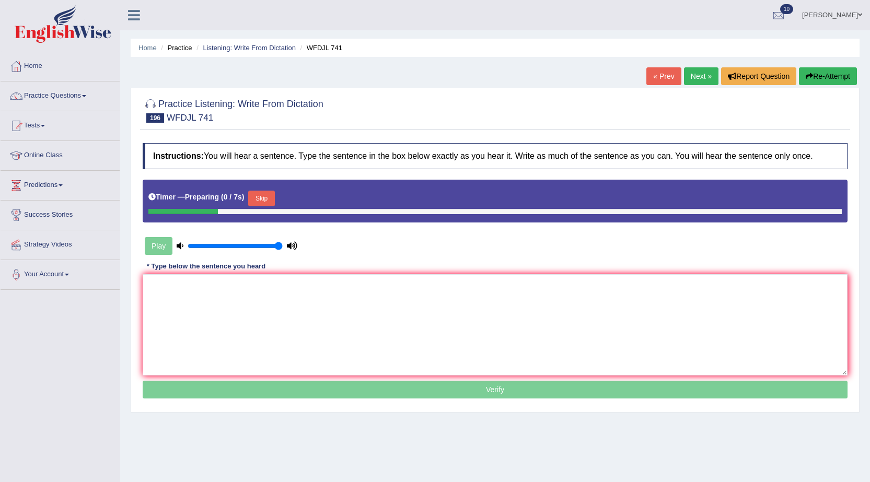
click at [267, 199] on button "Skip" at bounding box center [261, 199] width 26 height 16
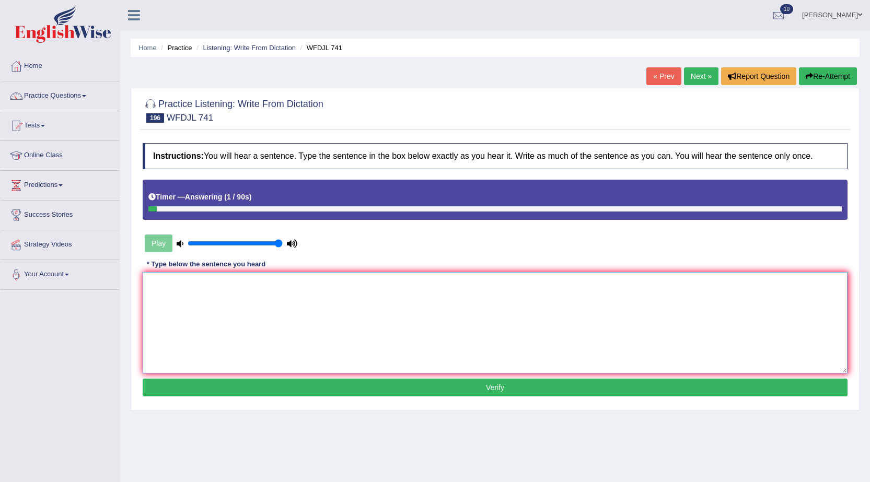
click at [375, 293] on textarea at bounding box center [495, 322] width 705 height 101
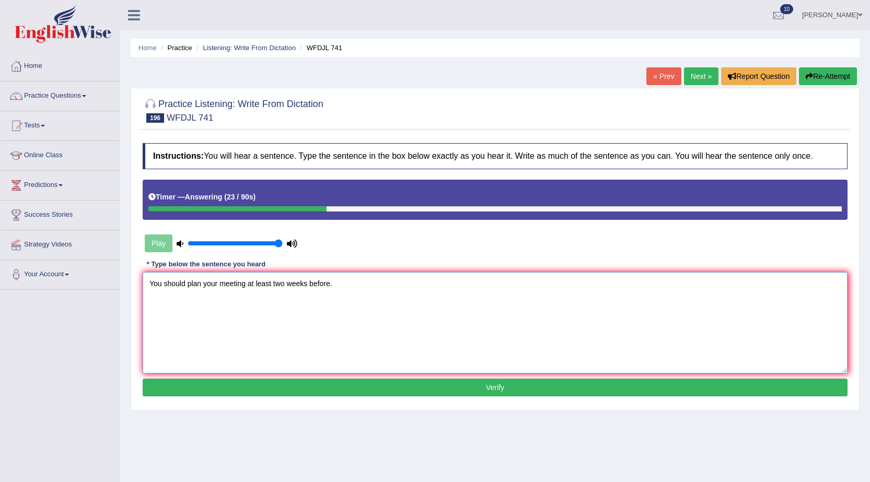
click at [249, 283] on textarea "You should plan your meeting at least two weeks before." at bounding box center [495, 322] width 705 height 101
type textarea "You should plan your meeting meetings at least two weeks before."
click at [620, 395] on button "Verify" at bounding box center [495, 388] width 705 height 18
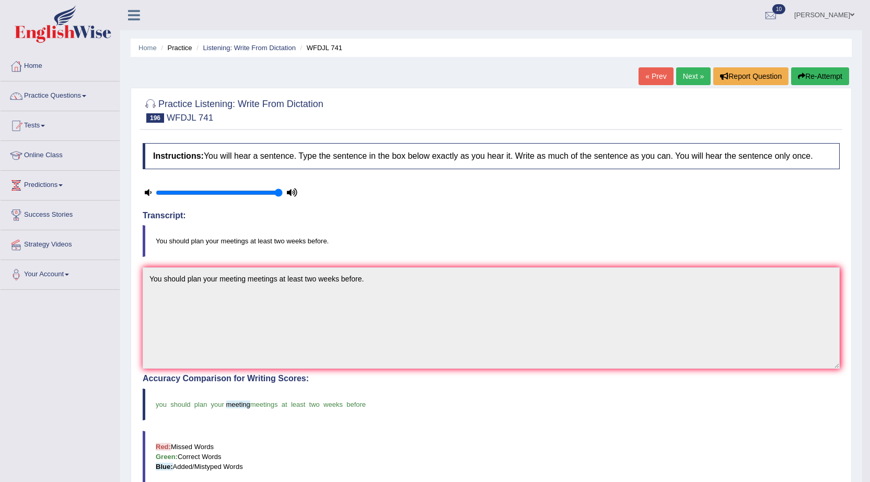
click at [694, 77] on link "Next »" at bounding box center [693, 76] width 34 height 18
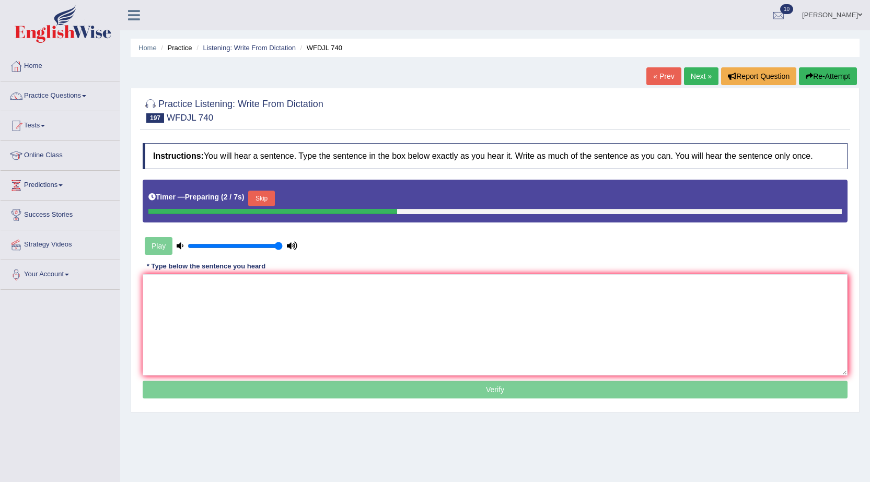
click at [270, 199] on button "Skip" at bounding box center [261, 199] width 26 height 16
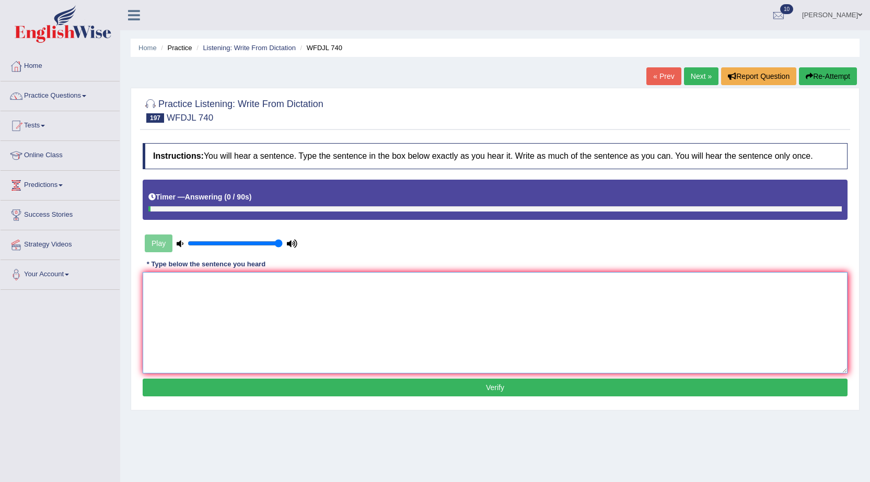
click at [640, 301] on textarea at bounding box center [495, 322] width 705 height 101
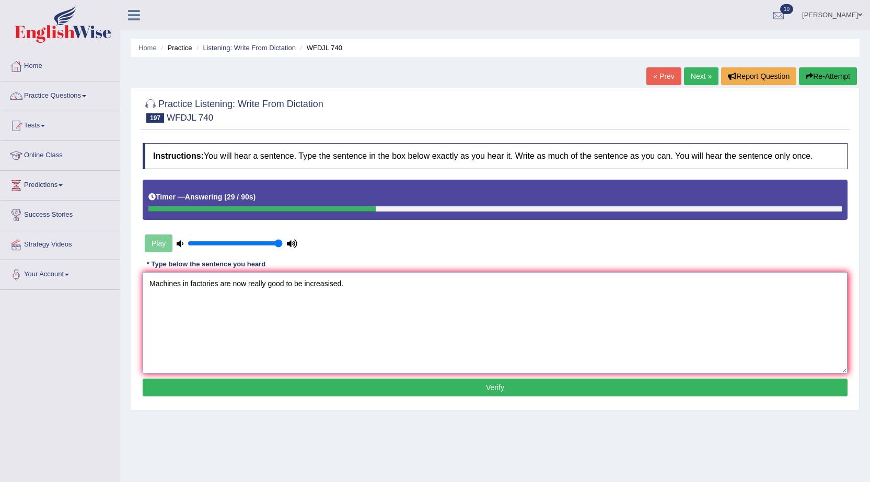
click at [191, 282] on textarea "Machines in factories are now really good to be increasised." at bounding box center [495, 322] width 705 height 101
type textarea "Machines in and factories are now really good to be increasised."
click at [548, 393] on button "Verify" at bounding box center [495, 388] width 705 height 18
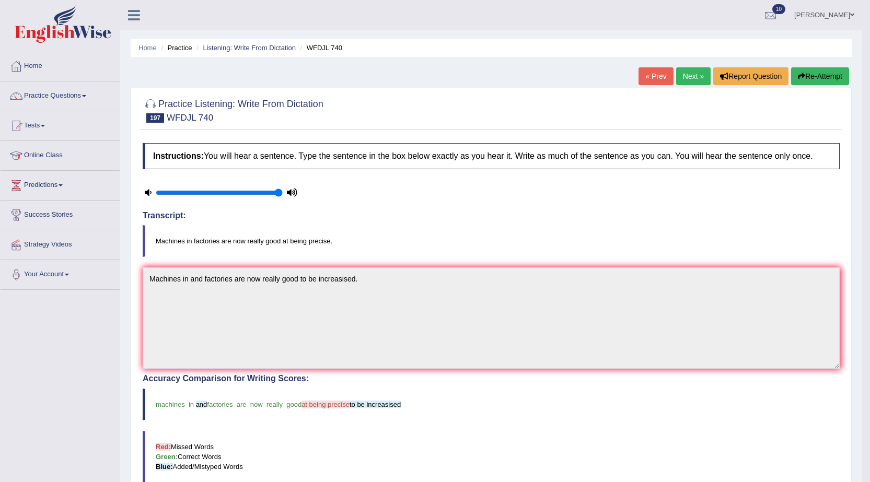
click at [809, 73] on button "Re-Attempt" at bounding box center [820, 76] width 58 height 18
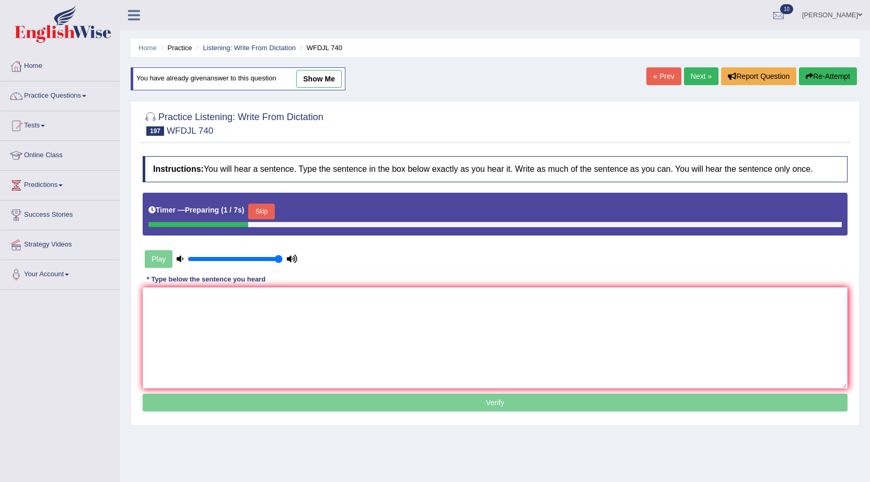
click at [274, 212] on button "Skip" at bounding box center [261, 212] width 26 height 16
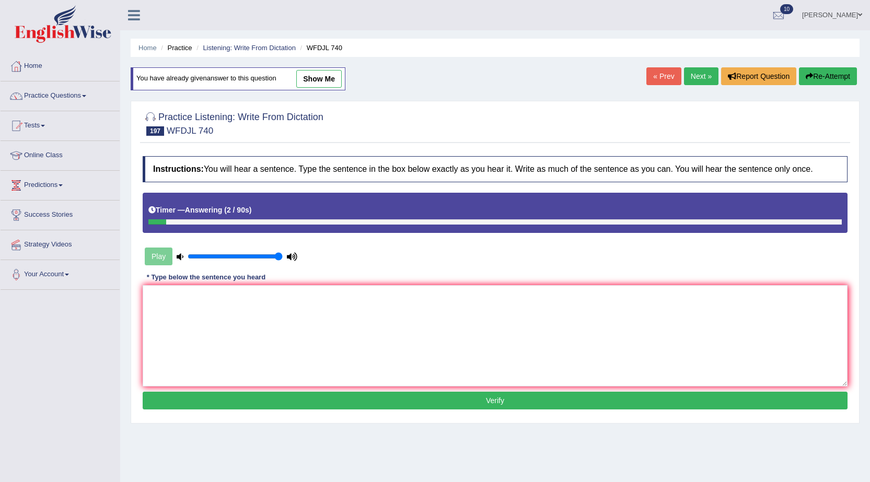
click at [692, 71] on link "Next »" at bounding box center [701, 76] width 34 height 18
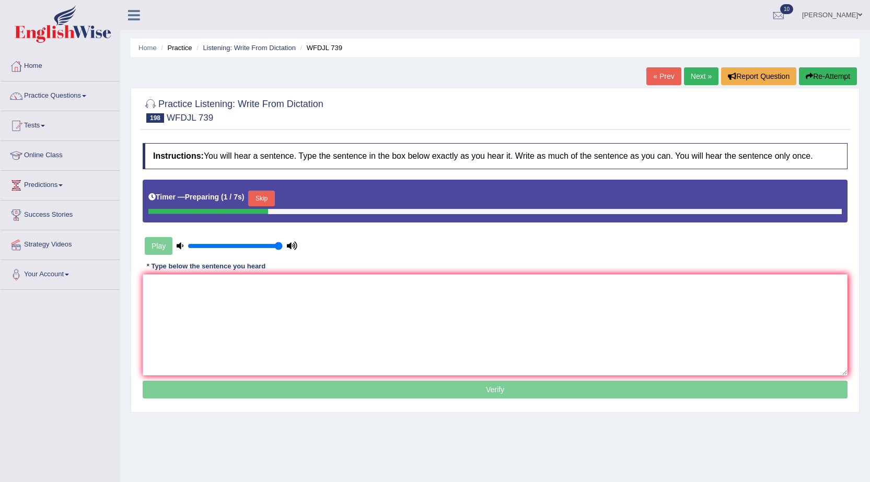
click at [267, 191] on button "Skip" at bounding box center [261, 199] width 26 height 16
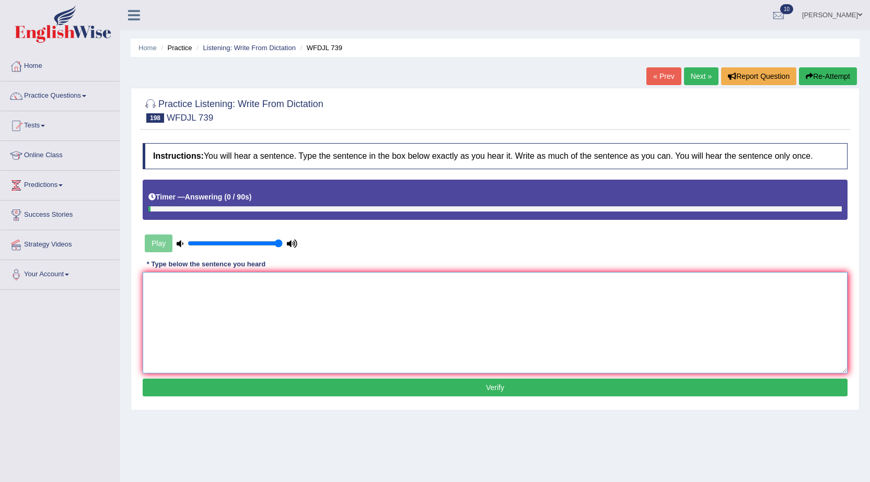
click at [389, 295] on textarea at bounding box center [495, 322] width 705 height 101
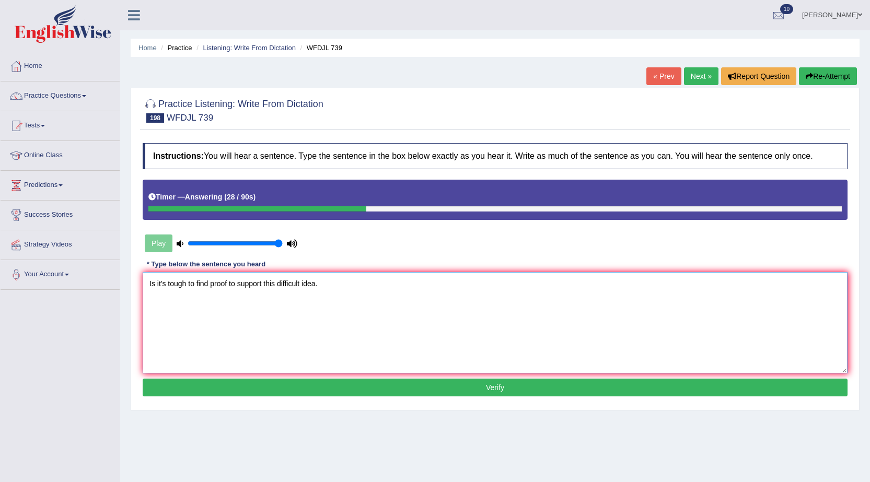
type textarea "Is it's tough to find proof to support this difficult idea."
click at [413, 380] on button "Verify" at bounding box center [495, 388] width 705 height 18
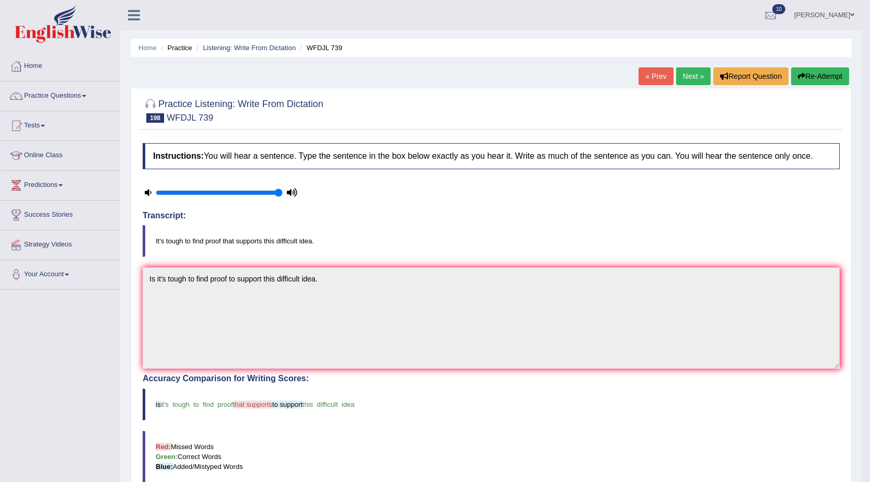
click at [697, 73] on link "Next »" at bounding box center [693, 76] width 34 height 18
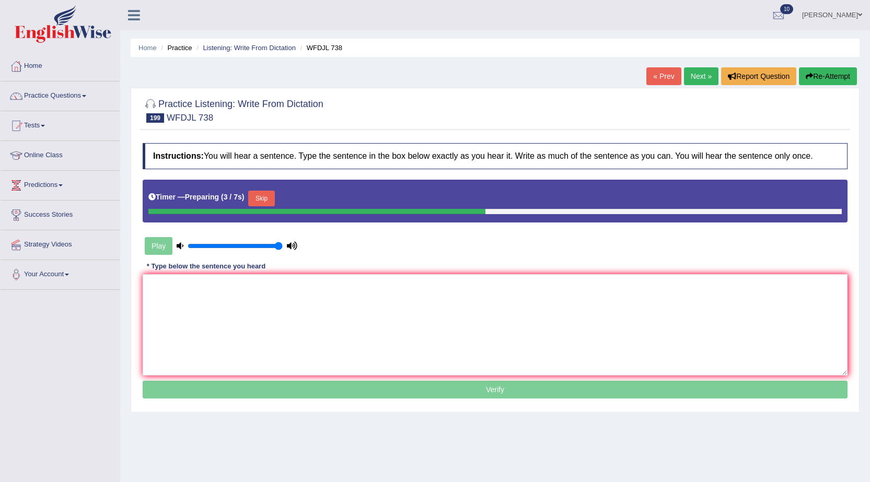
click at [263, 192] on button "Skip" at bounding box center [261, 199] width 26 height 16
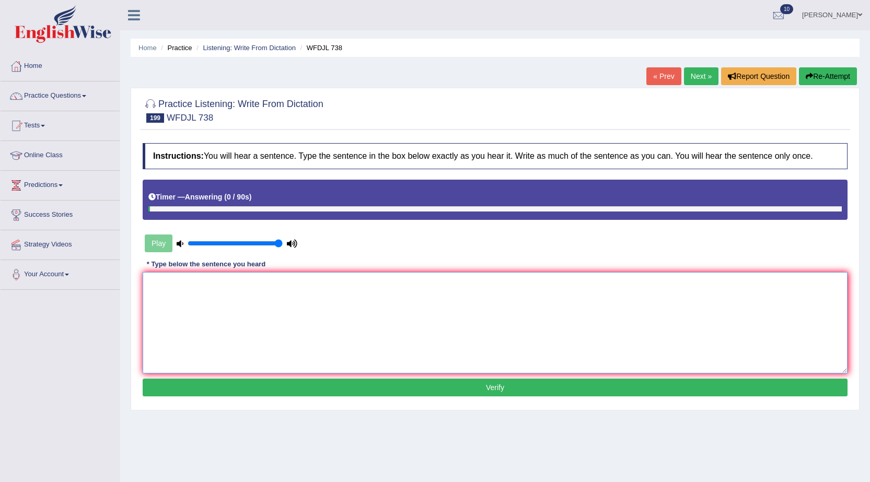
click at [633, 295] on textarea at bounding box center [495, 322] width 705 height 101
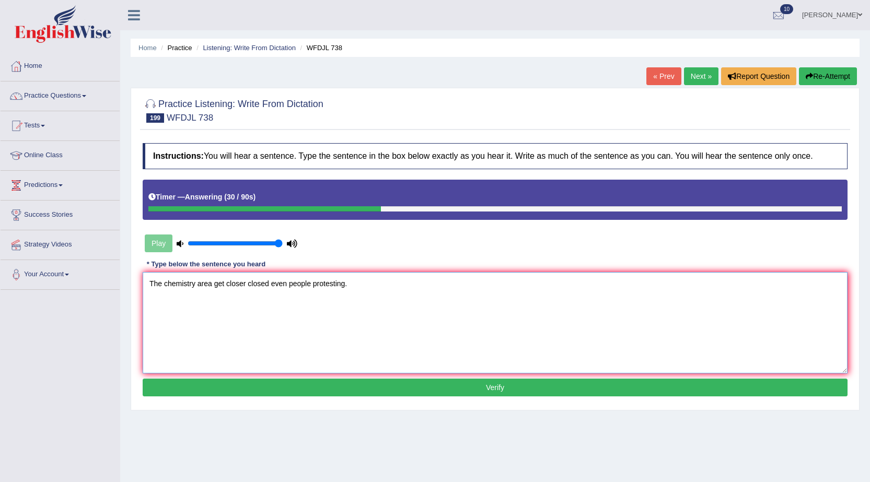
click at [226, 284] on textarea "The chemistry area get closer closed even people protesting." at bounding box center [495, 322] width 705 height 101
click at [312, 283] on textarea "The chemistry area get closer closed even people protesting." at bounding box center [495, 322] width 705 height 101
type textarea "The chemistry area get closer closed even people were protesting."
click at [439, 392] on button "Verify" at bounding box center [495, 388] width 705 height 18
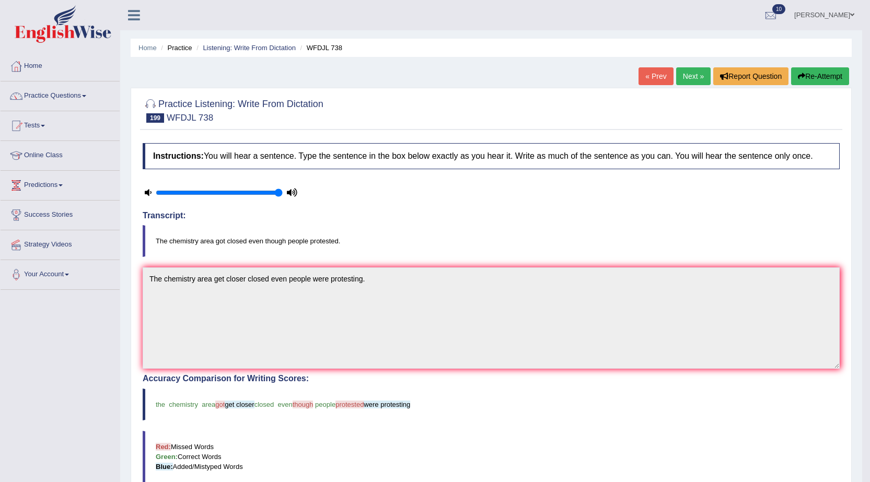
click at [695, 76] on link "Next »" at bounding box center [693, 76] width 34 height 18
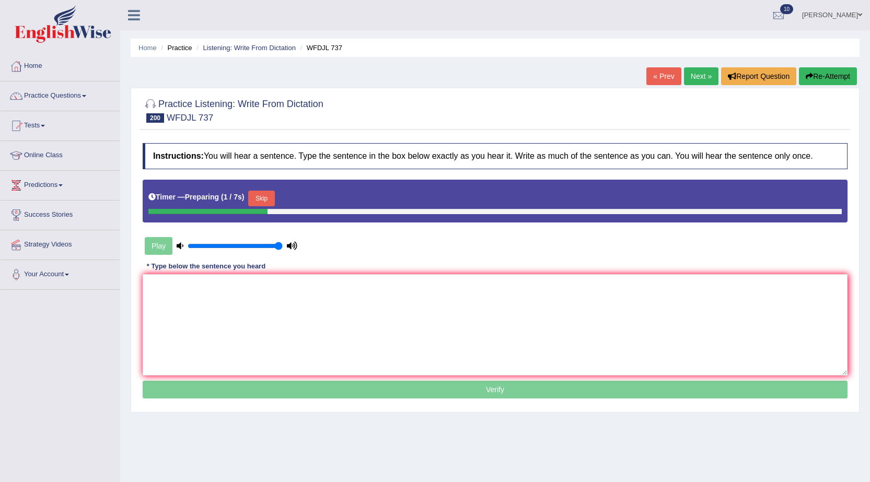
click at [274, 194] on button "Skip" at bounding box center [261, 199] width 26 height 16
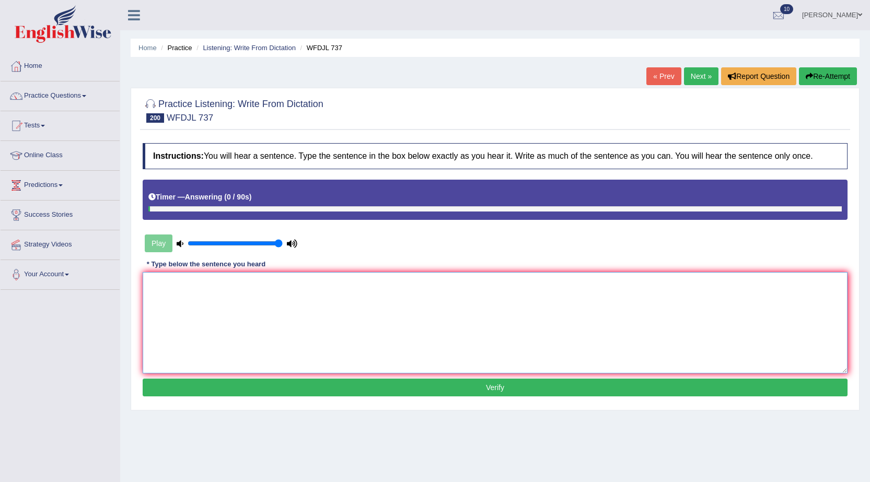
click at [377, 321] on textarea at bounding box center [495, 322] width 705 height 101
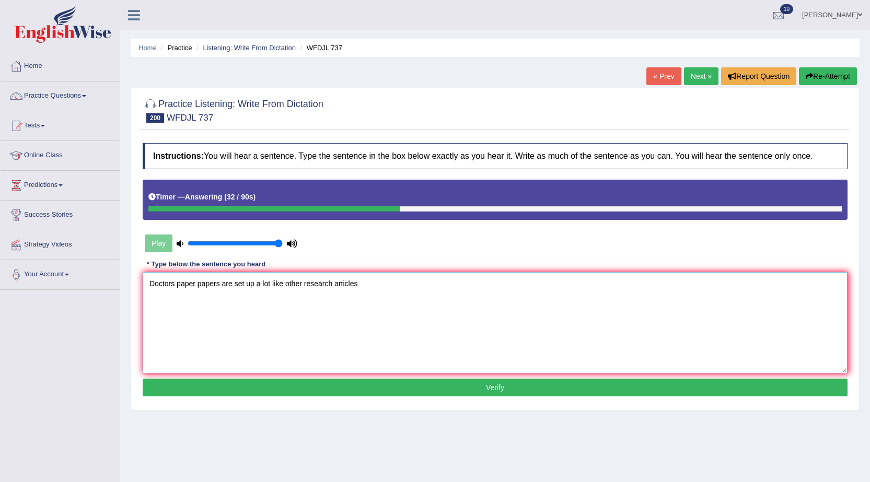
click at [509, 295] on textarea "Doctors paper papers are set up a lot like other research articles" at bounding box center [495, 322] width 705 height 101
type textarea "Doctors paper papers are set up a lot like other research articles."
click at [552, 393] on button "Verify" at bounding box center [495, 388] width 705 height 18
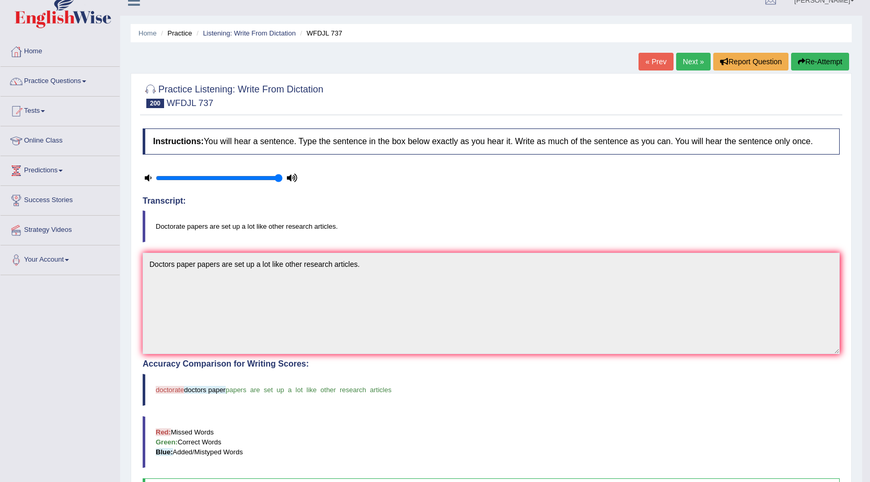
scroll to position [7, 0]
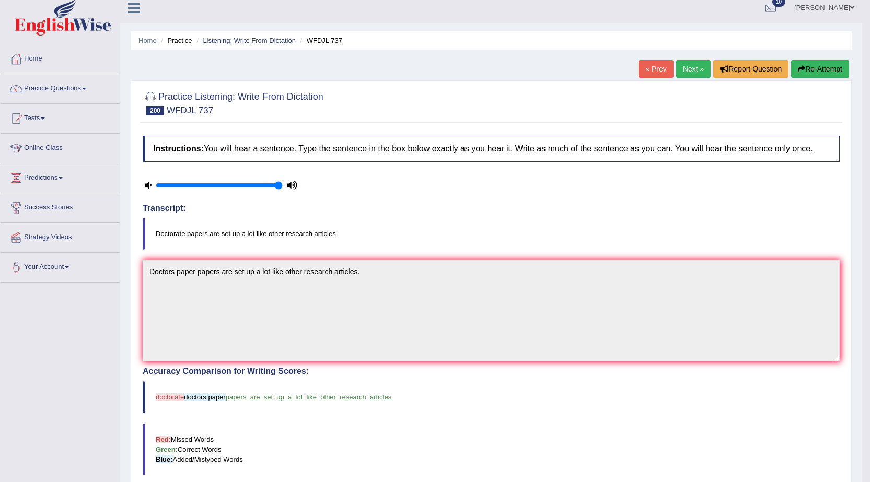
click at [689, 74] on link "Next »" at bounding box center [693, 69] width 34 height 18
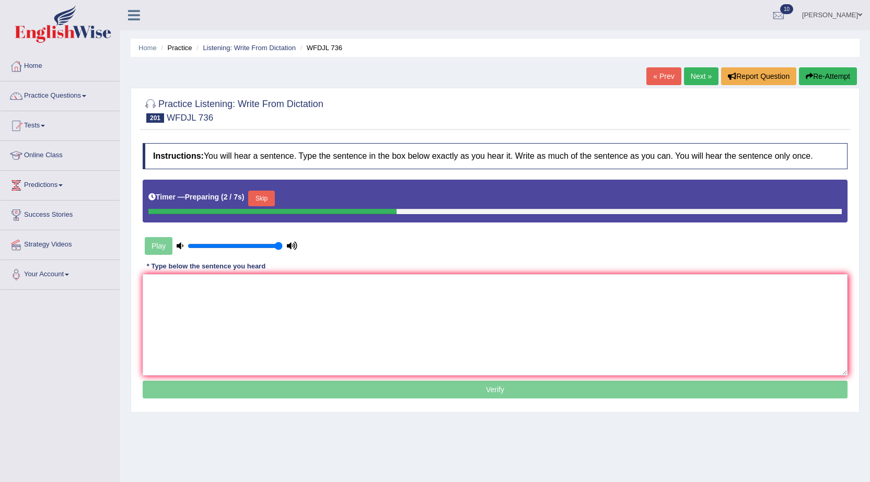
click at [265, 195] on button "Skip" at bounding box center [261, 199] width 26 height 16
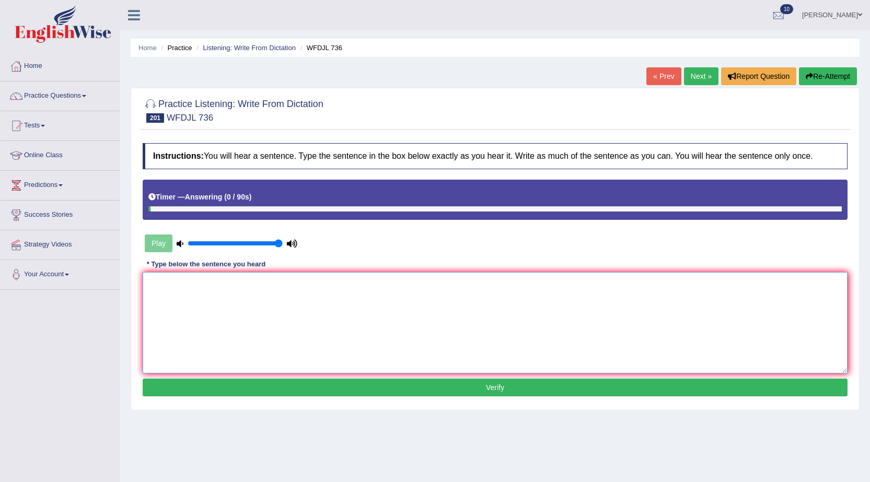
click at [445, 312] on textarea at bounding box center [495, 322] width 705 height 101
click at [168, 285] on textarea "Jobs problems have made more people to find a work." at bounding box center [495, 322] width 705 height 101
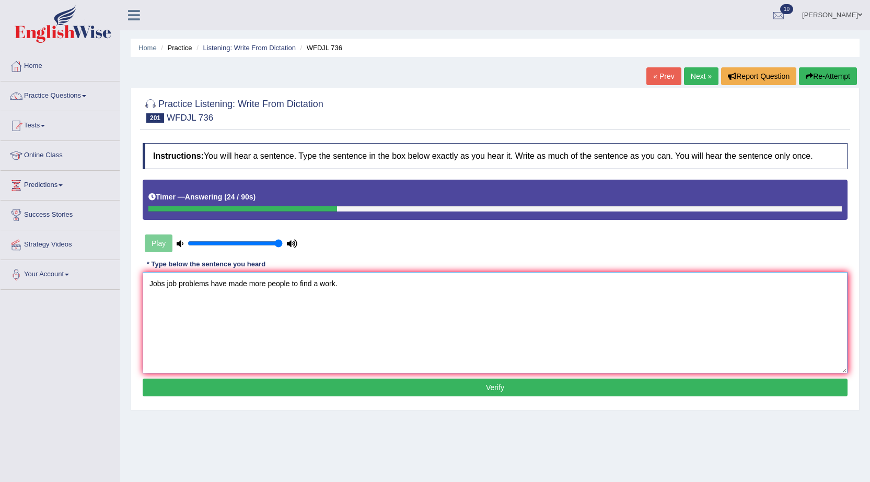
type textarea "Jobs job problems have made more people to find a work."
click at [328, 388] on button "Verify" at bounding box center [495, 388] width 705 height 18
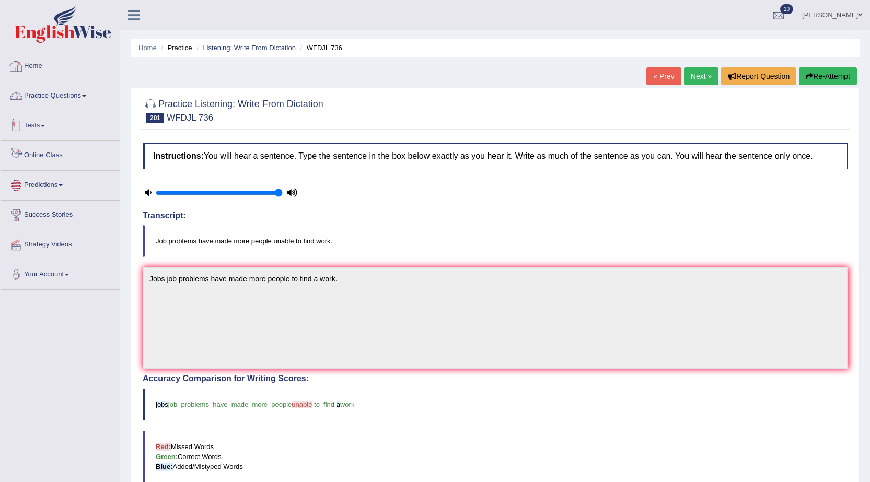
click at [33, 60] on link "Home" at bounding box center [60, 65] width 119 height 26
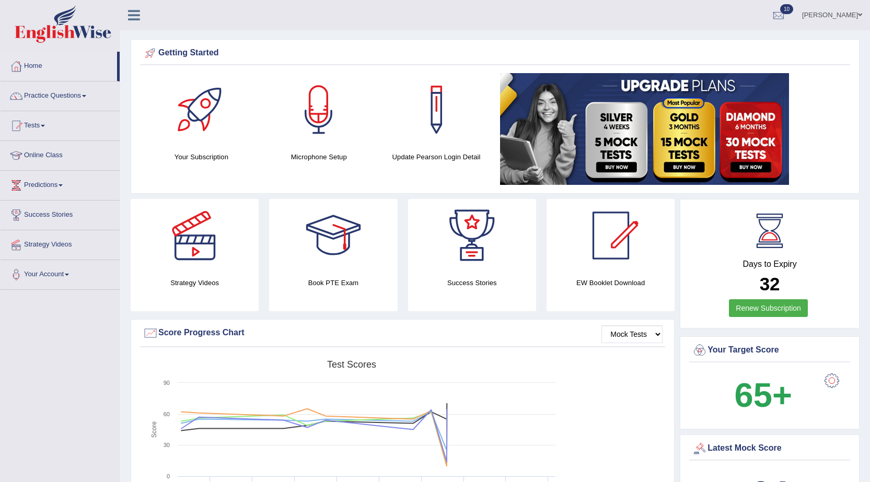
click at [846, 20] on link "Flavia Gabriele costa" at bounding box center [832, 13] width 76 height 27
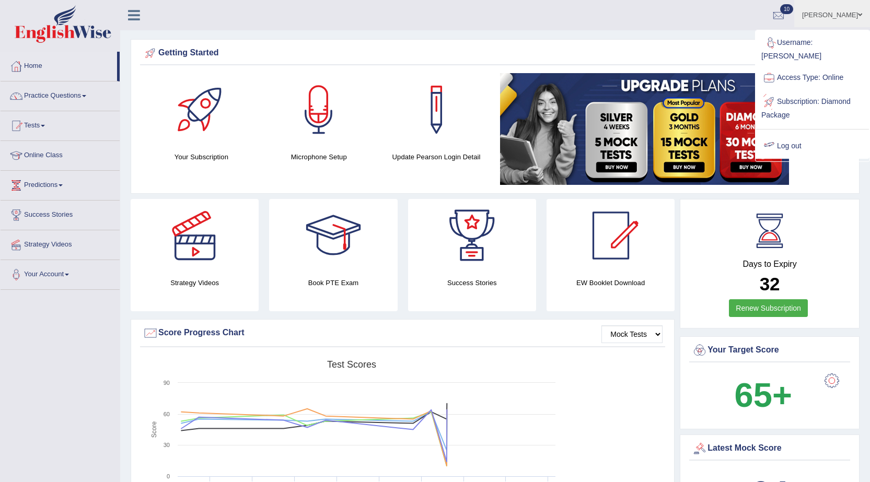
click at [802, 134] on link "Log out" at bounding box center [812, 146] width 113 height 24
